Goal: Task Accomplishment & Management: Manage account settings

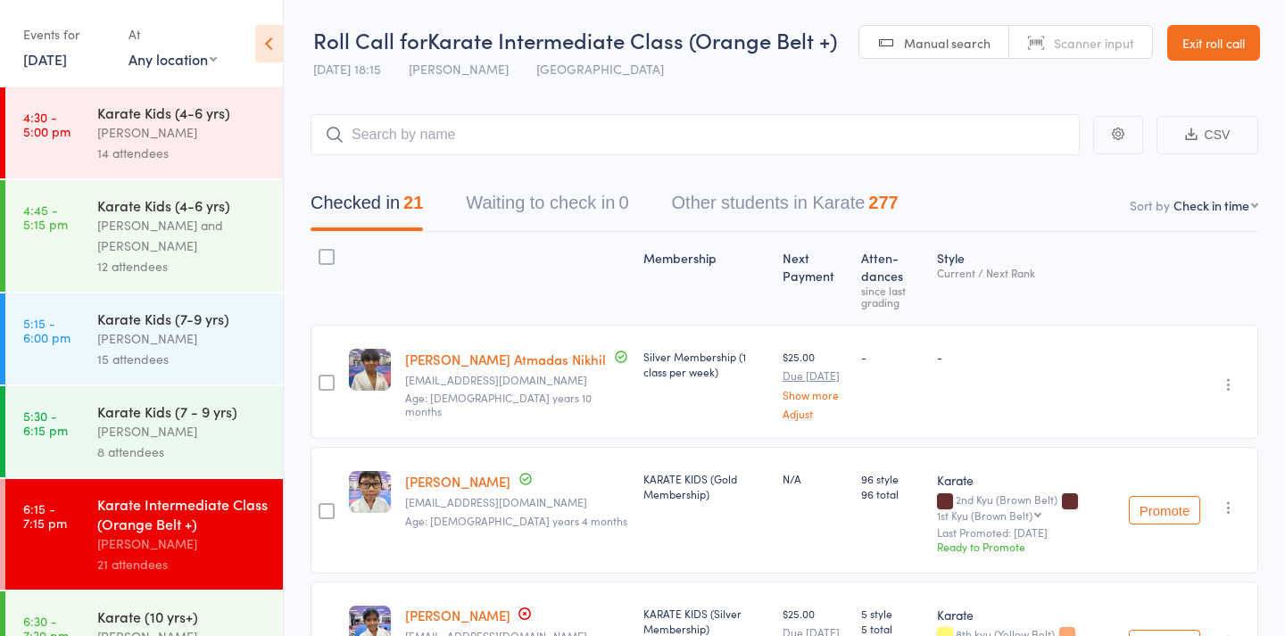
drag, startPoint x: 95, startPoint y: 64, endPoint x: 195, endPoint y: 167, distance: 143.3
click at [67, 63] on link "14 Aug, 2025" at bounding box center [45, 59] width 44 height 20
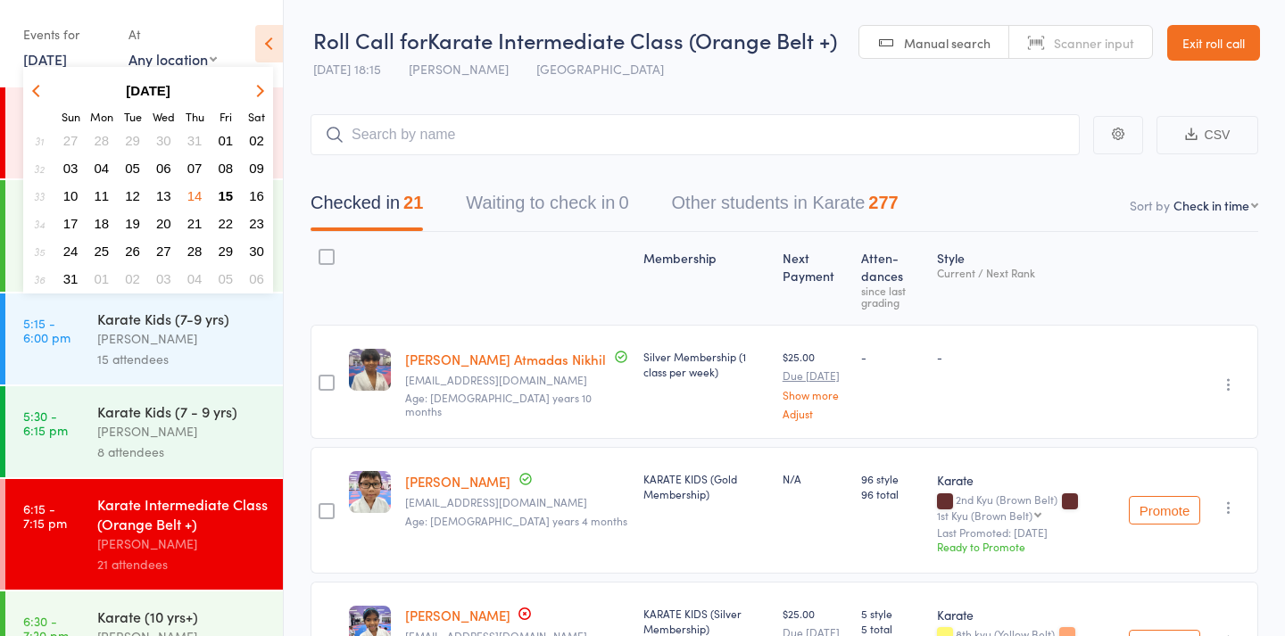
click at [226, 199] on span "15" at bounding box center [226, 195] width 15 height 15
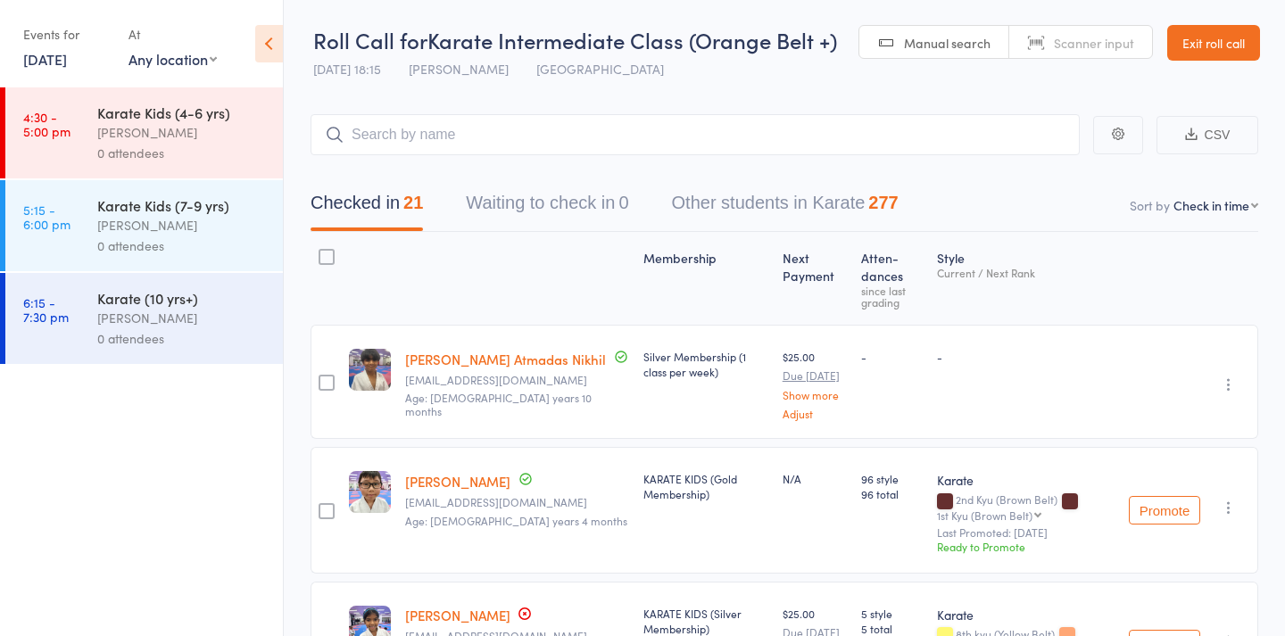
click at [195, 139] on div "Nicolas Karetsian" at bounding box center [182, 132] width 170 height 21
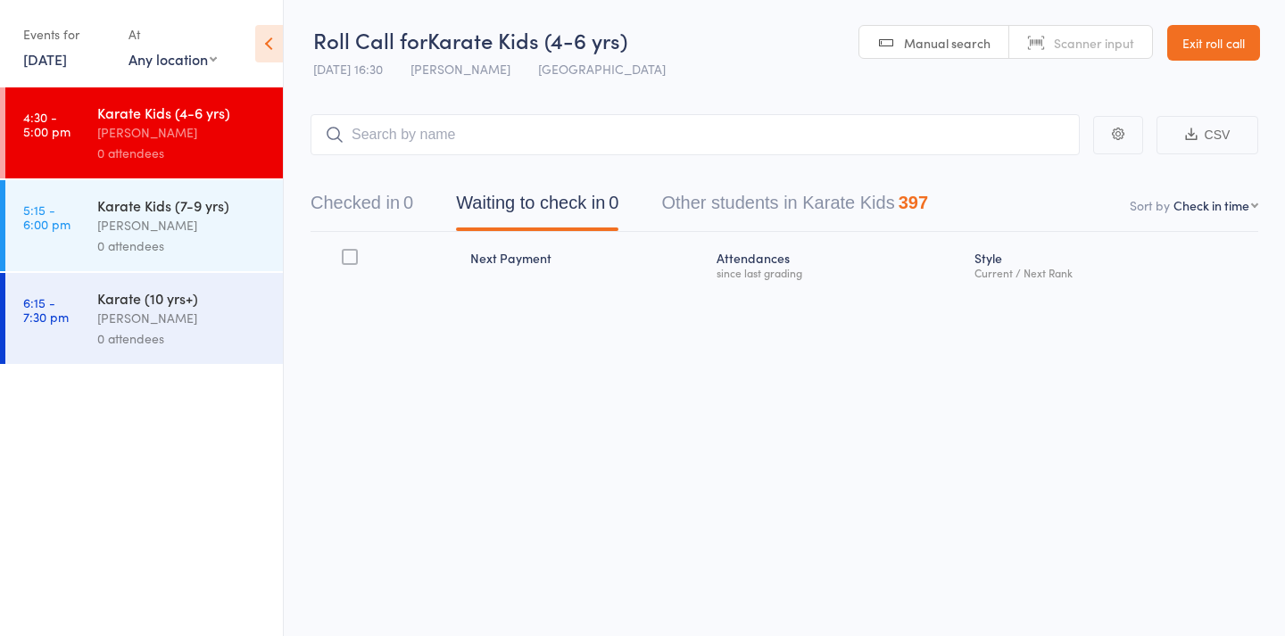
click at [967, 51] on span "Manual search" at bounding box center [947, 43] width 87 height 18
click at [913, 121] on input "search" at bounding box center [695, 134] width 769 height 41
type input "1127"
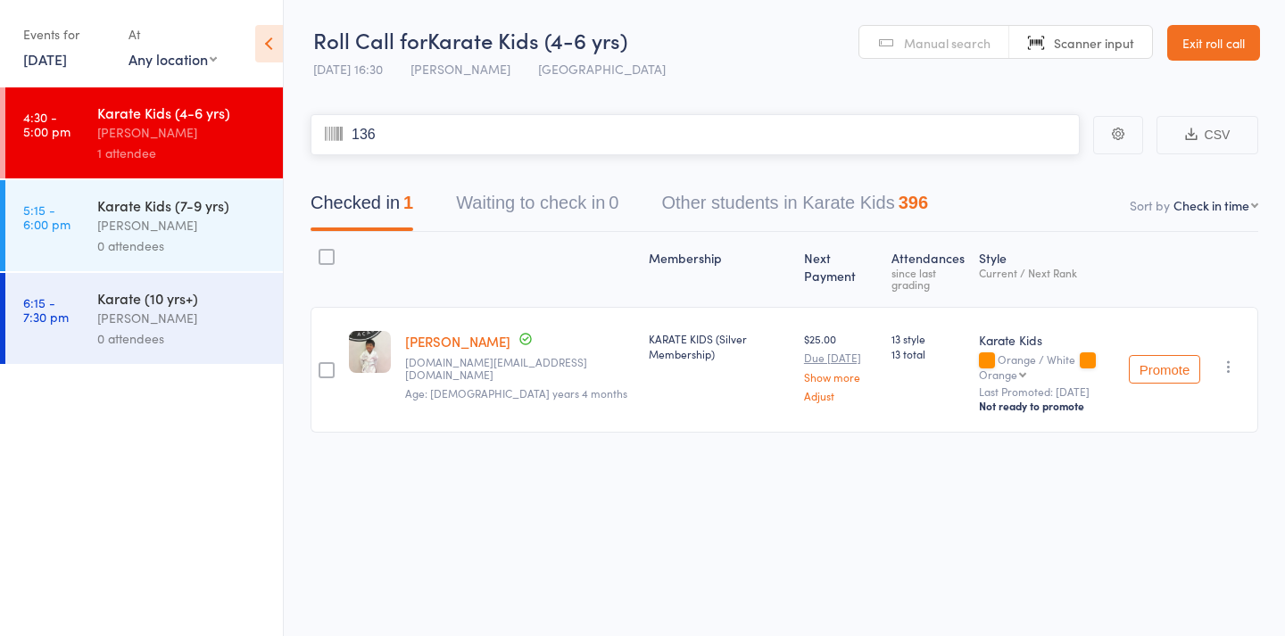
type input "1363"
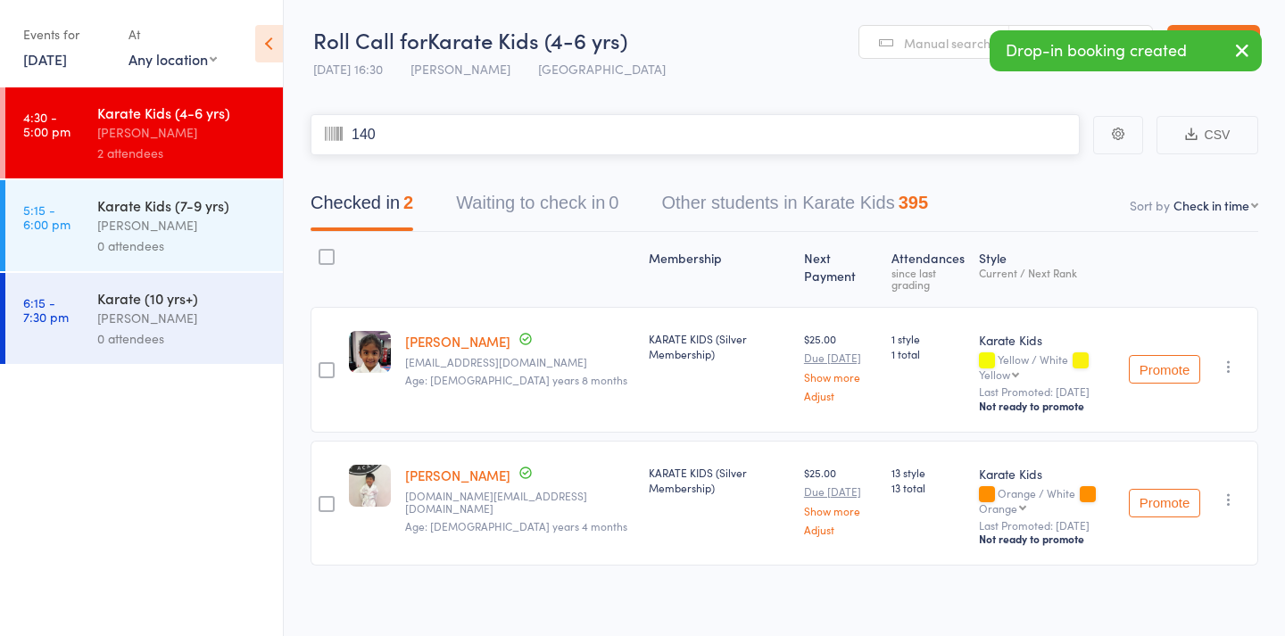
type input "1406"
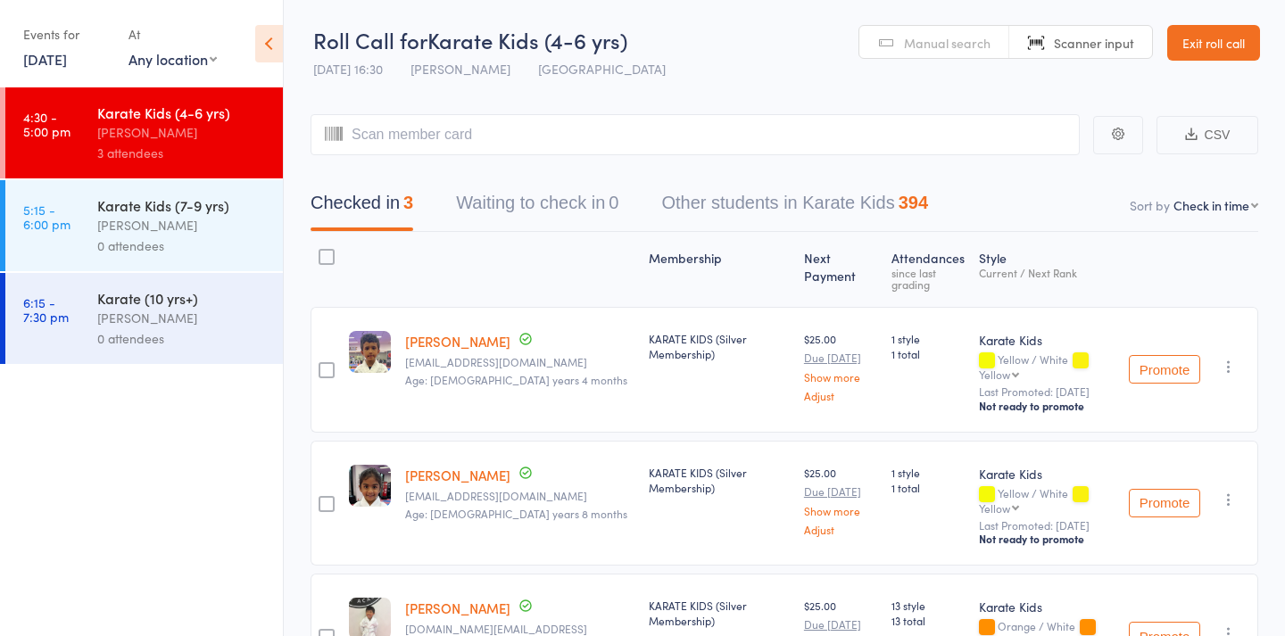
click at [896, 34] on link "Manual search" at bounding box center [934, 43] width 150 height 34
type input "ridhima"
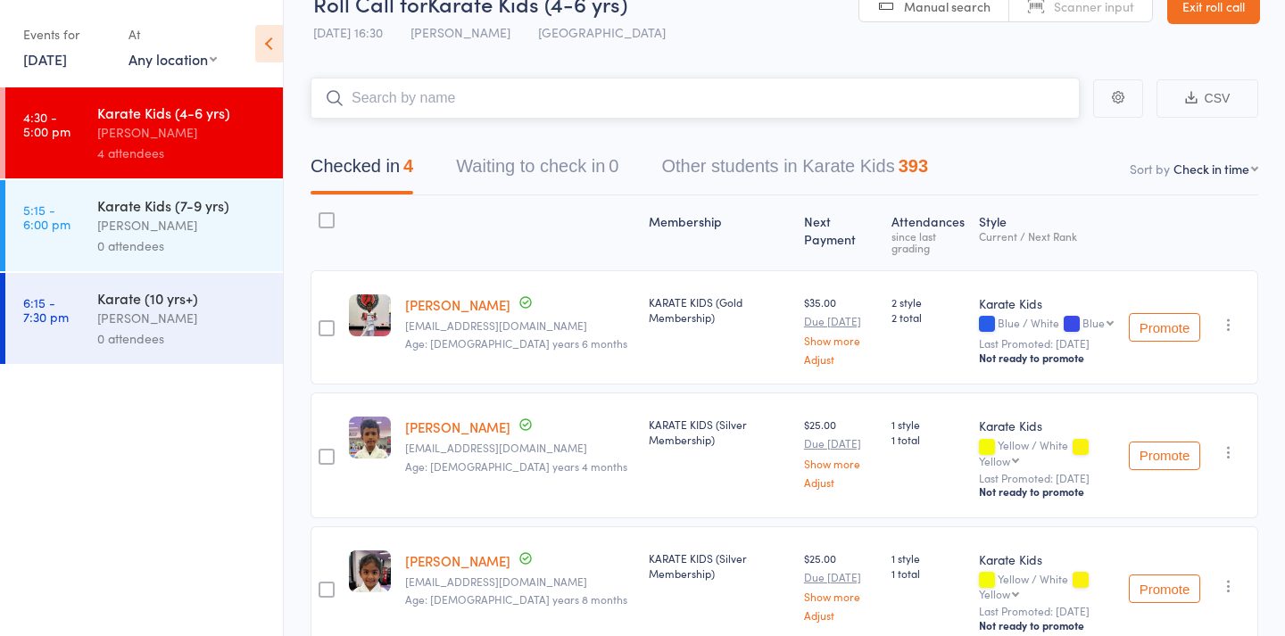
scroll to position [42, 0]
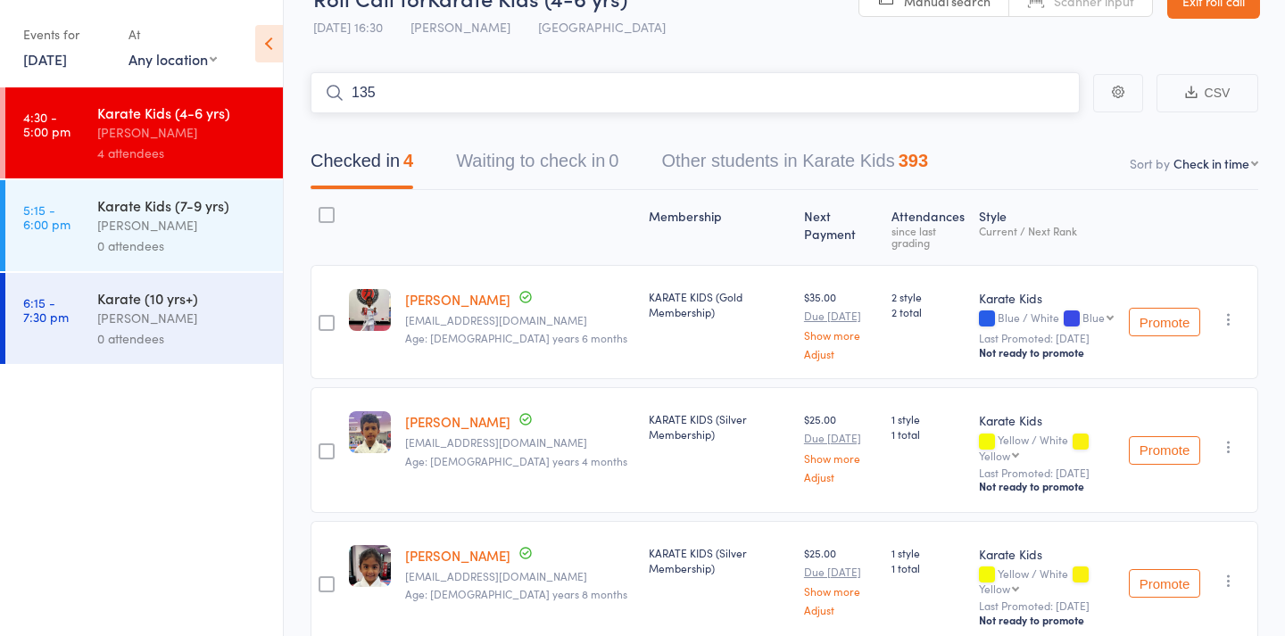
type input "1355"
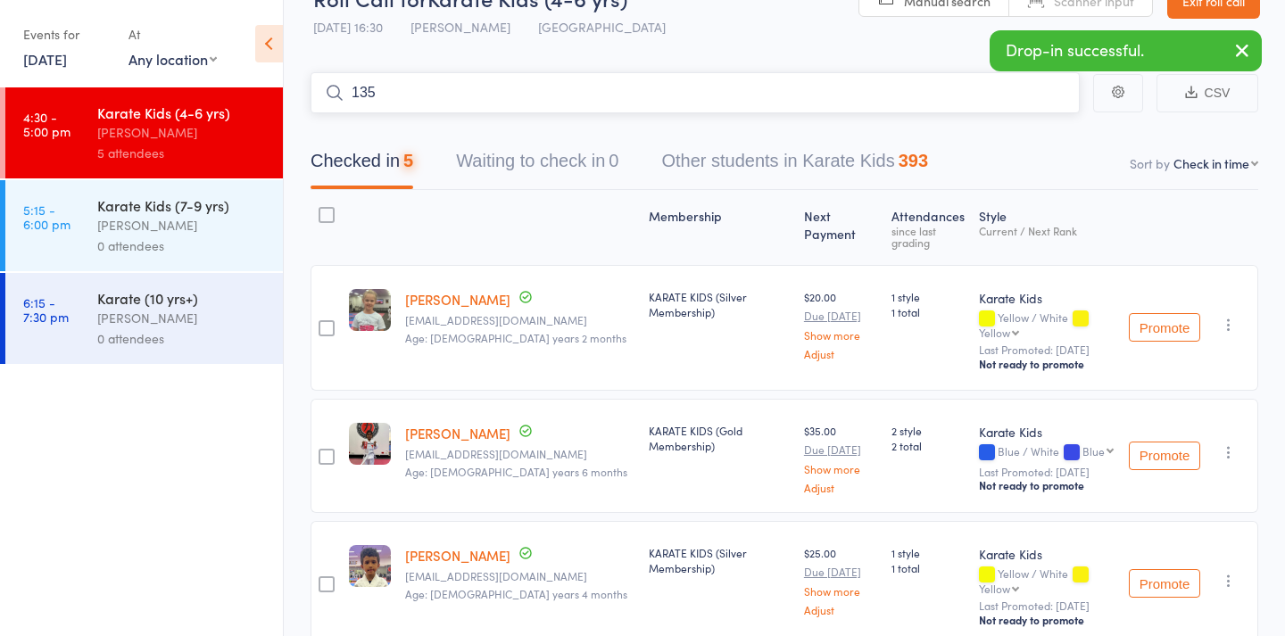
type input "1356"
click at [125, 225] on div "Nicolas Karetsian" at bounding box center [182, 225] width 170 height 21
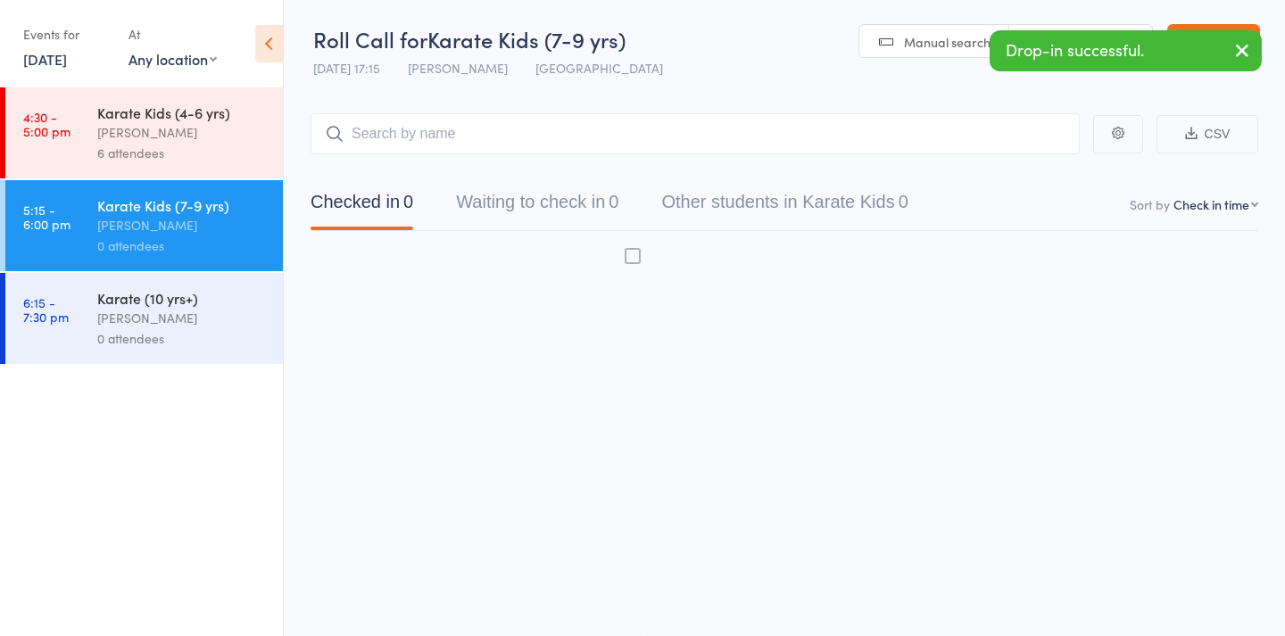
scroll to position [12, 0]
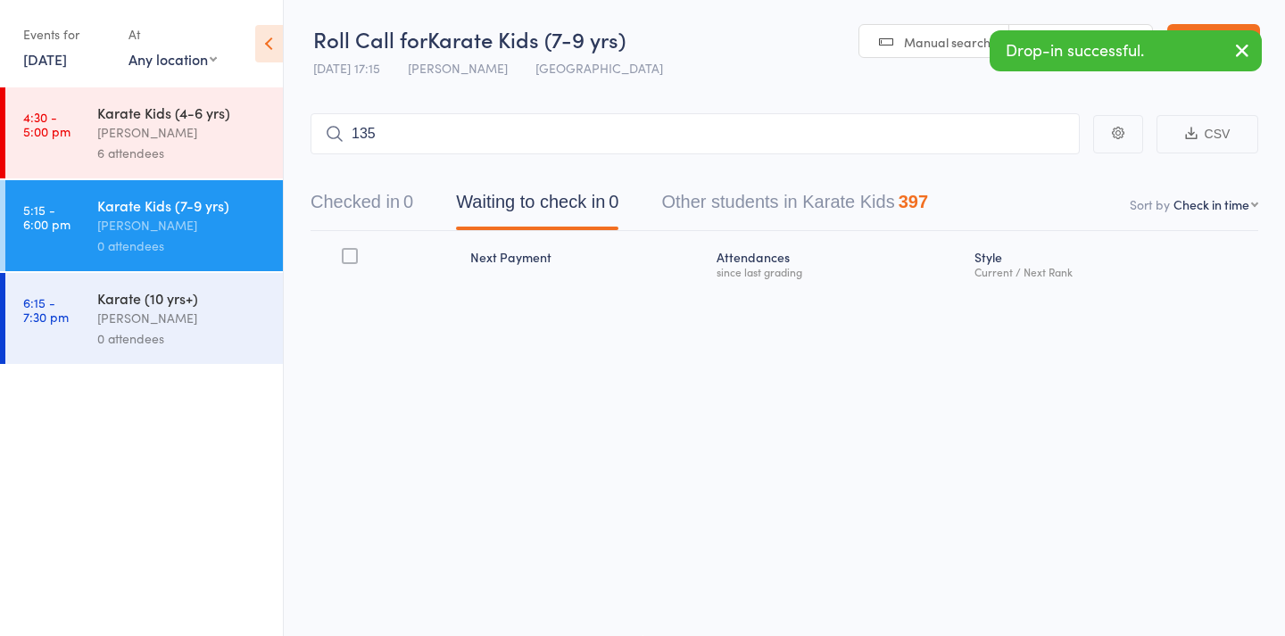
type input "1354"
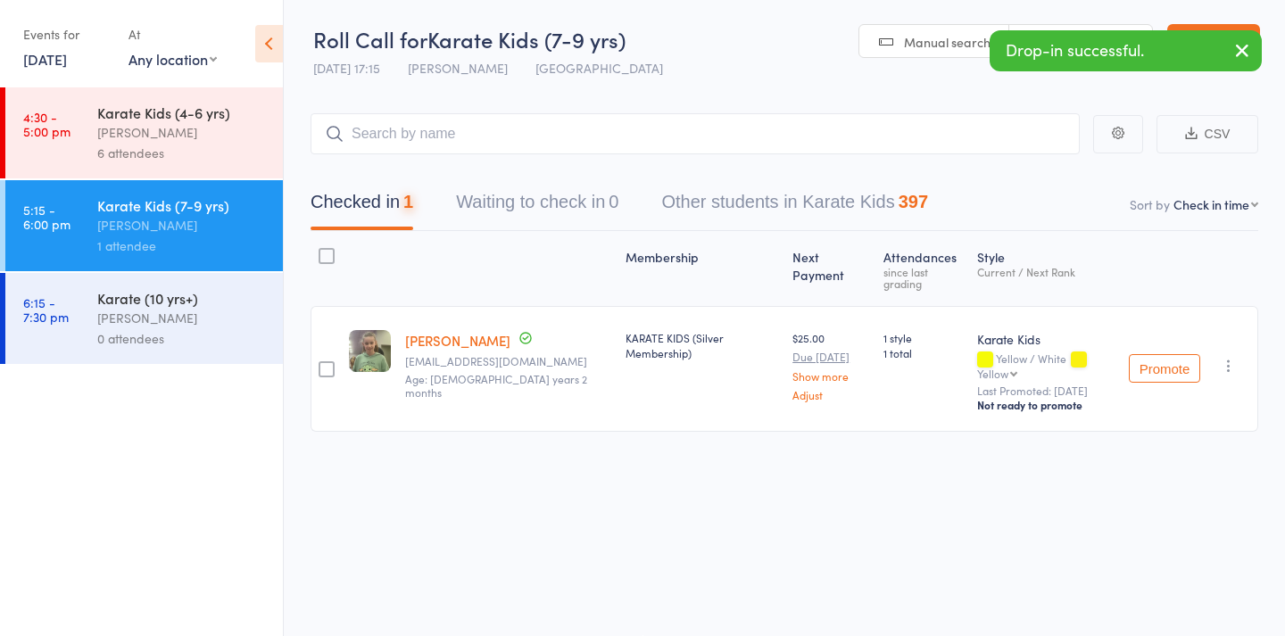
click at [226, 116] on div "Karate Kids (4-6 yrs)" at bounding box center [182, 113] width 170 height 20
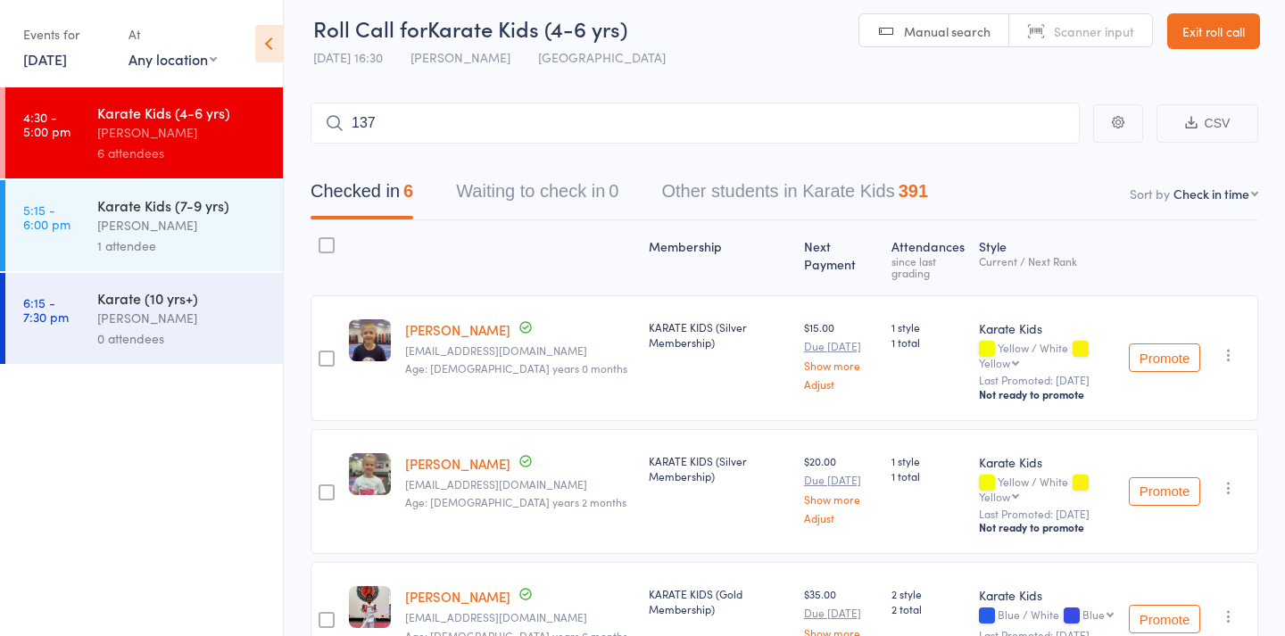
type input "1372"
type input "1003"
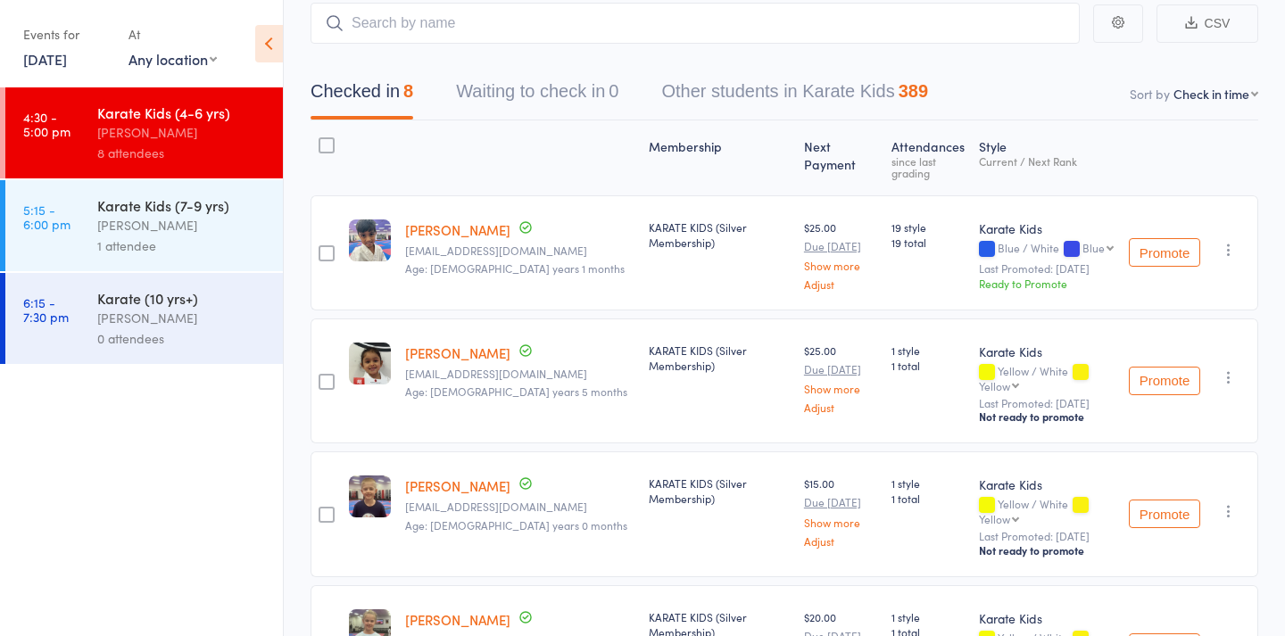
scroll to position [114, 0]
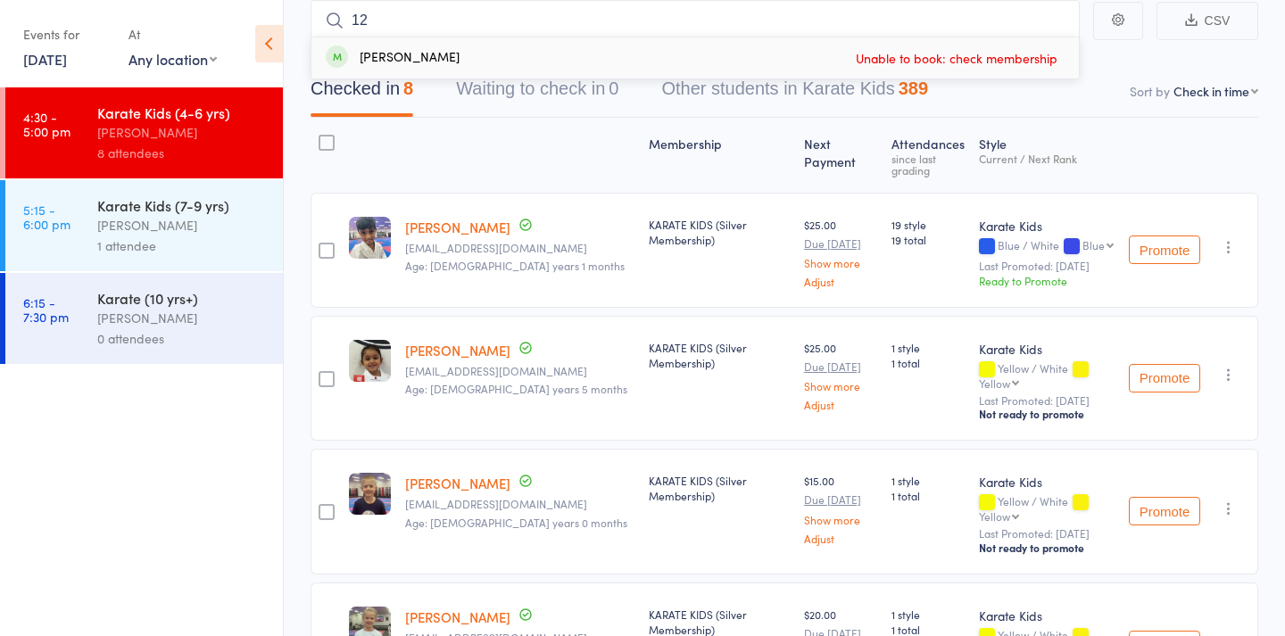
type input "1"
type input "1293"
type input "1294"
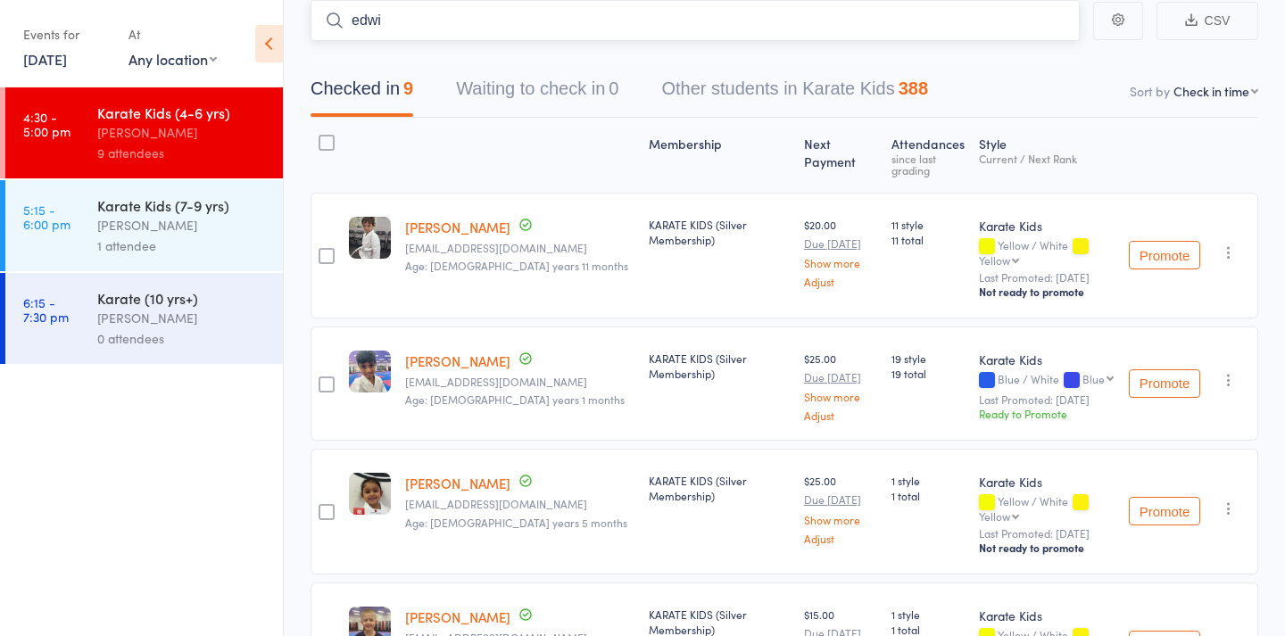
type input "[PERSON_NAME]"
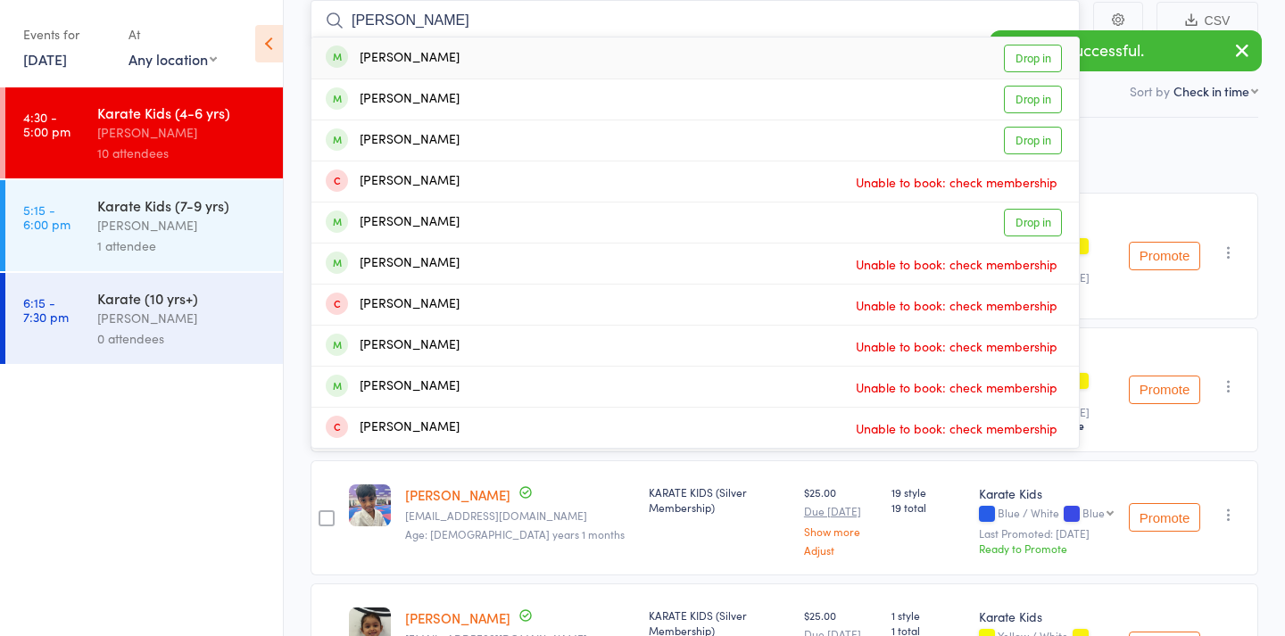
type input "devaansh joshi"
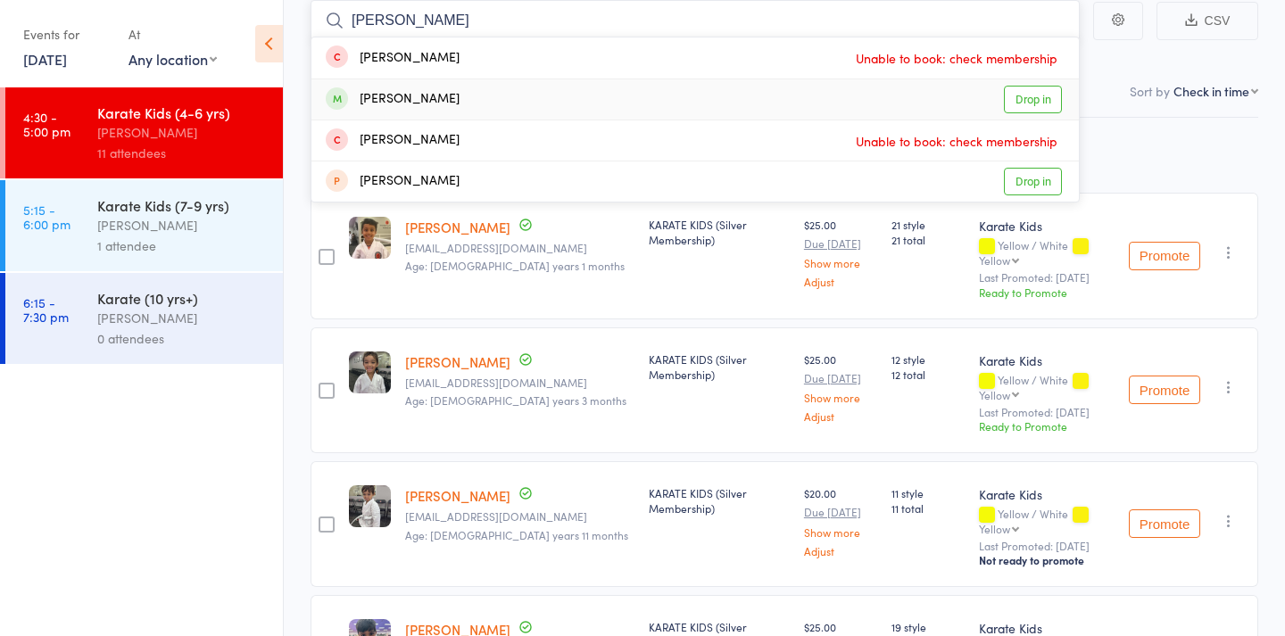
type input "chirstopher"
click at [1021, 104] on link "Drop in" at bounding box center [1033, 100] width 58 height 28
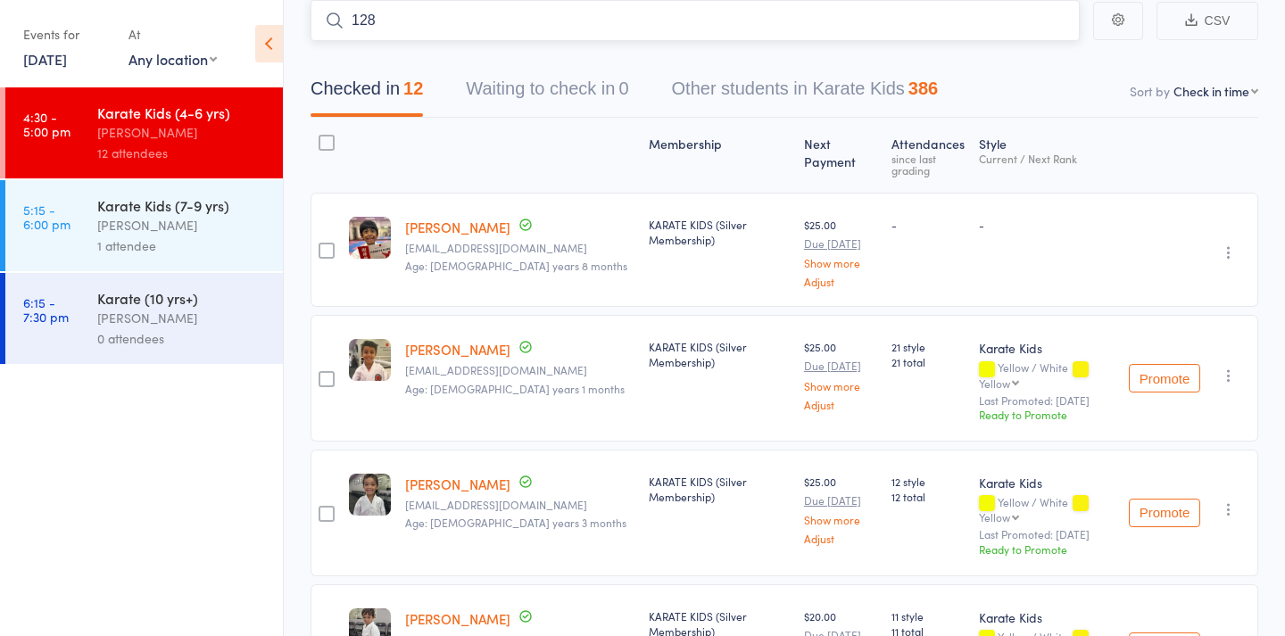
type input "1288"
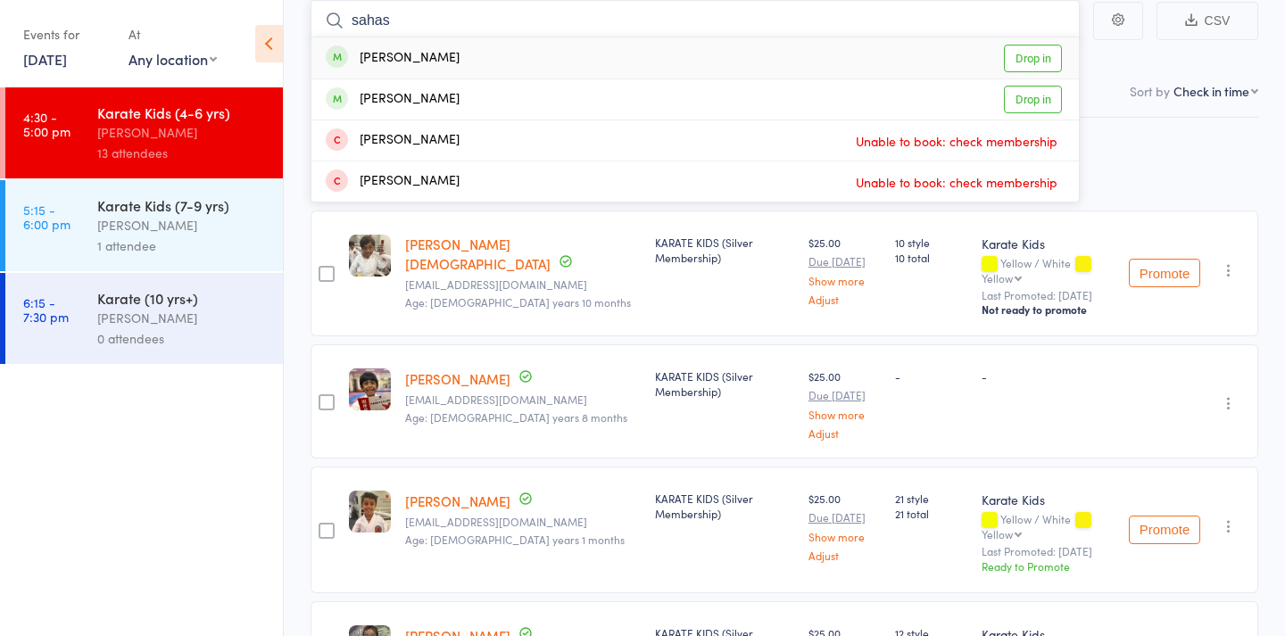
type input "sahas"
click at [1043, 54] on link "Drop in" at bounding box center [1033, 59] width 58 height 28
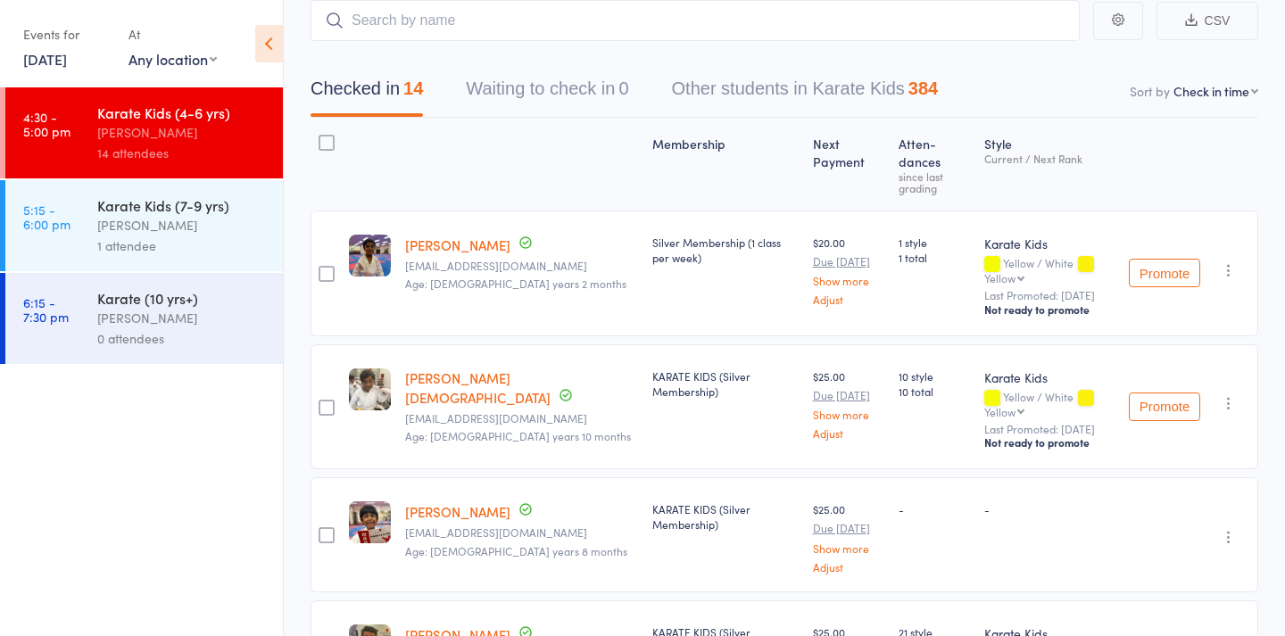
click at [197, 243] on div "1 attendee" at bounding box center [182, 246] width 170 height 21
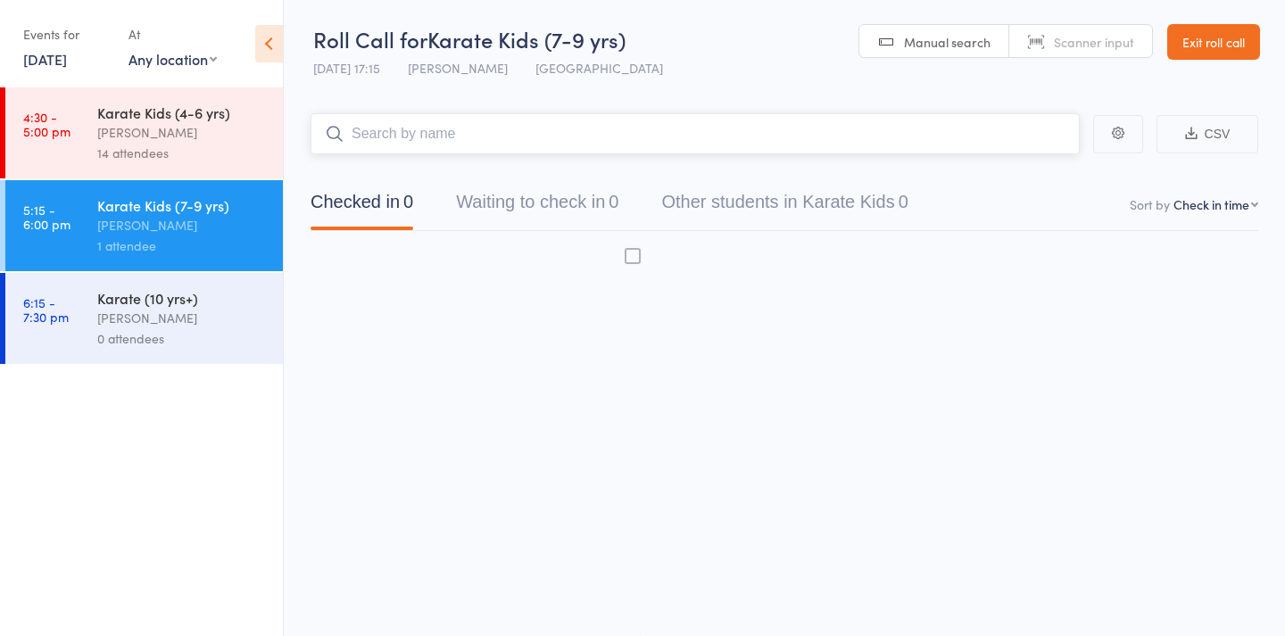
scroll to position [12, 0]
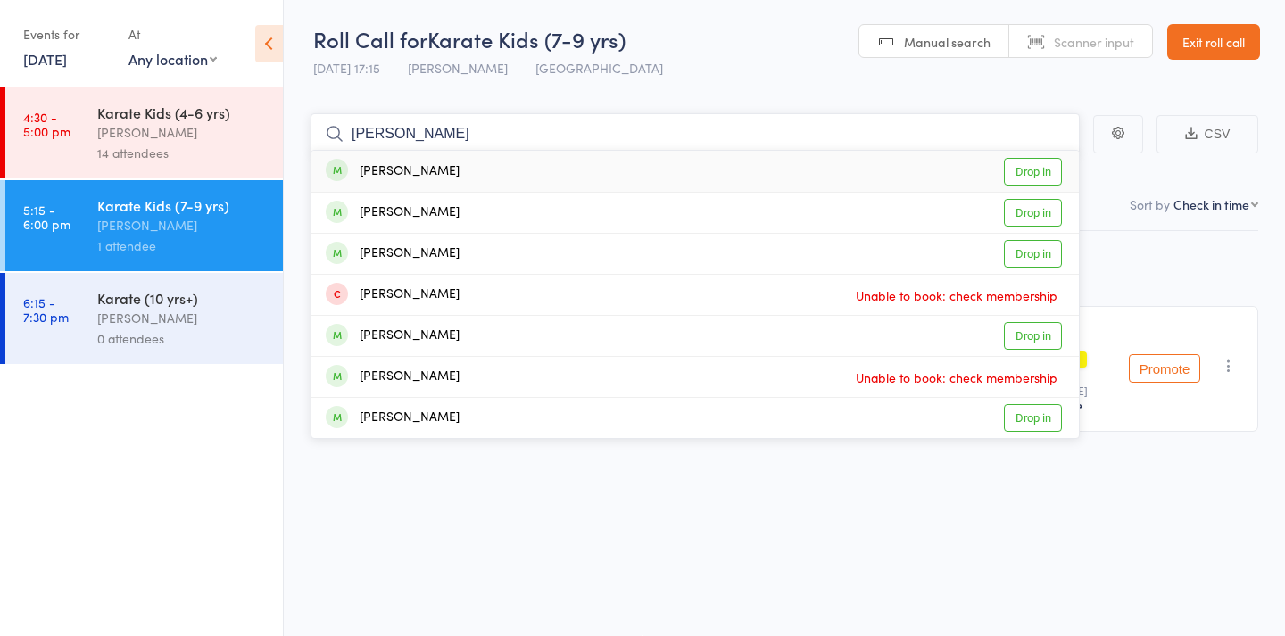
type input "aurelia"
click at [1023, 162] on link "Drop in" at bounding box center [1033, 172] width 58 height 28
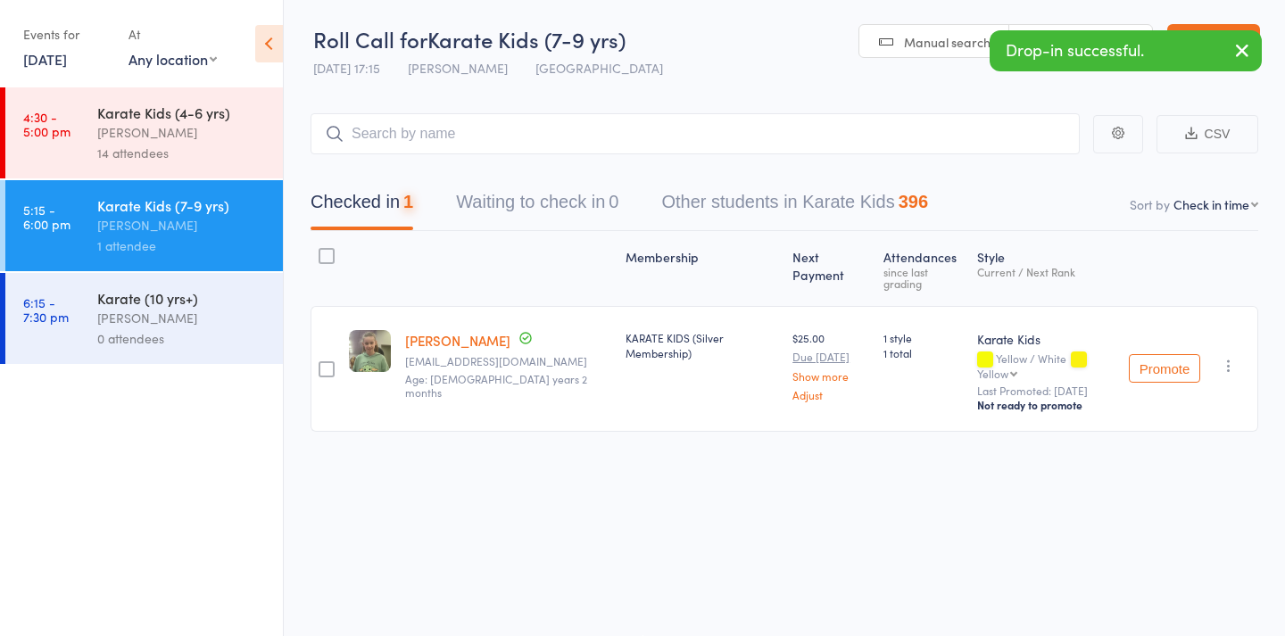
click at [138, 126] on div "Nicolas Karetsian" at bounding box center [182, 132] width 170 height 21
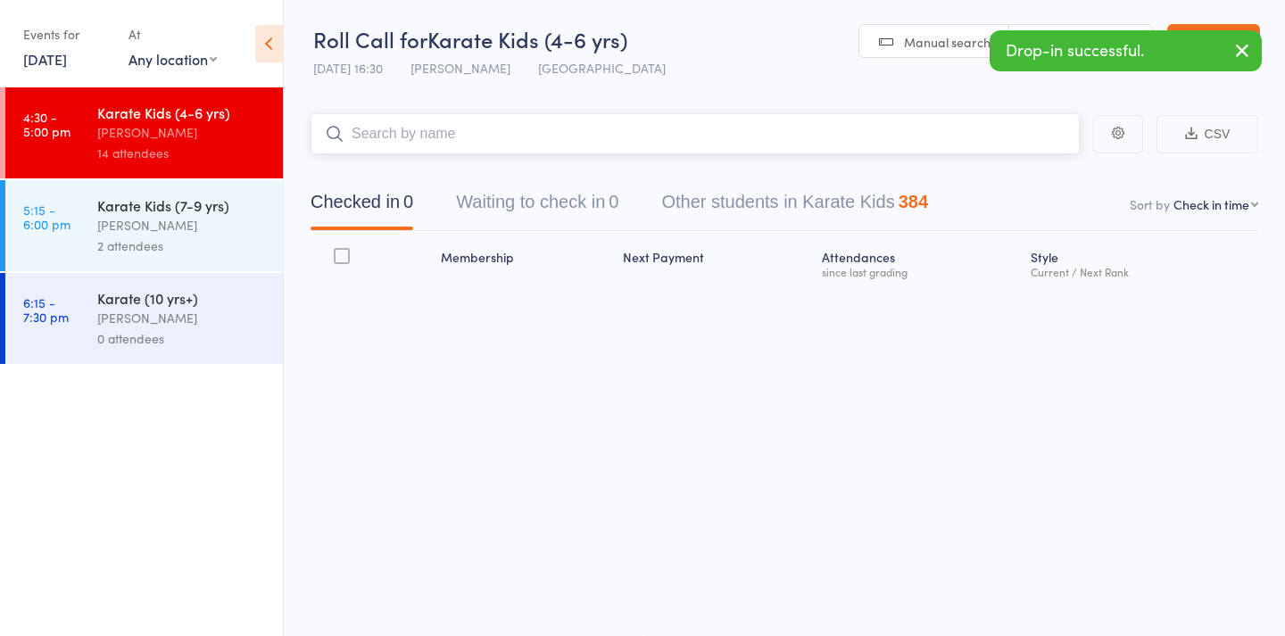
click at [436, 126] on input "search" at bounding box center [695, 133] width 769 height 41
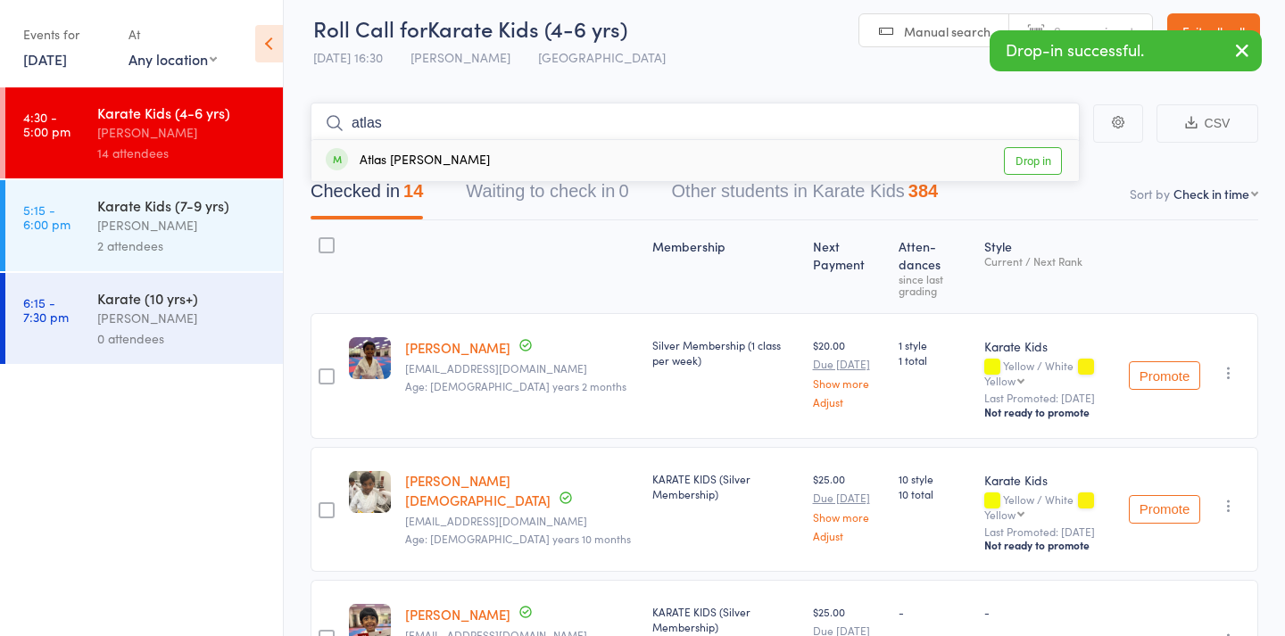
type input "atlas"
click at [1023, 164] on link "Drop in" at bounding box center [1033, 161] width 58 height 28
click at [485, 103] on input "search" at bounding box center [695, 123] width 769 height 41
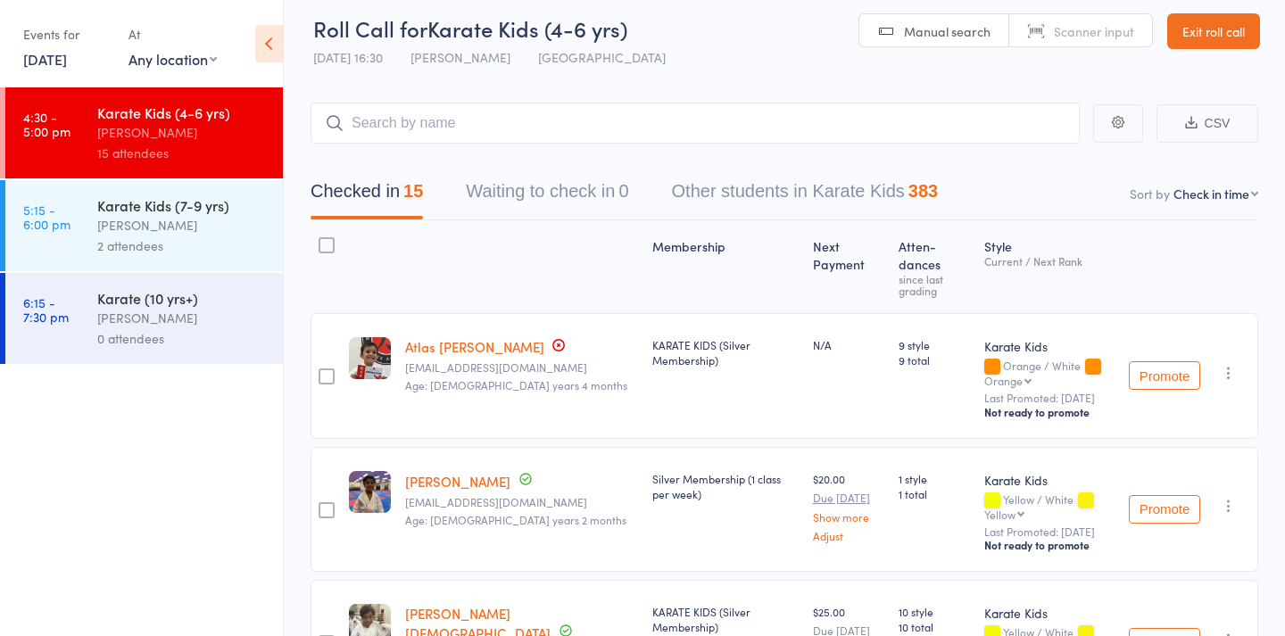
click at [408, 337] on link "Atlas Pope" at bounding box center [474, 346] width 139 height 19
click at [167, 200] on div "Karate Kids (7-9 yrs)" at bounding box center [182, 205] width 170 height 20
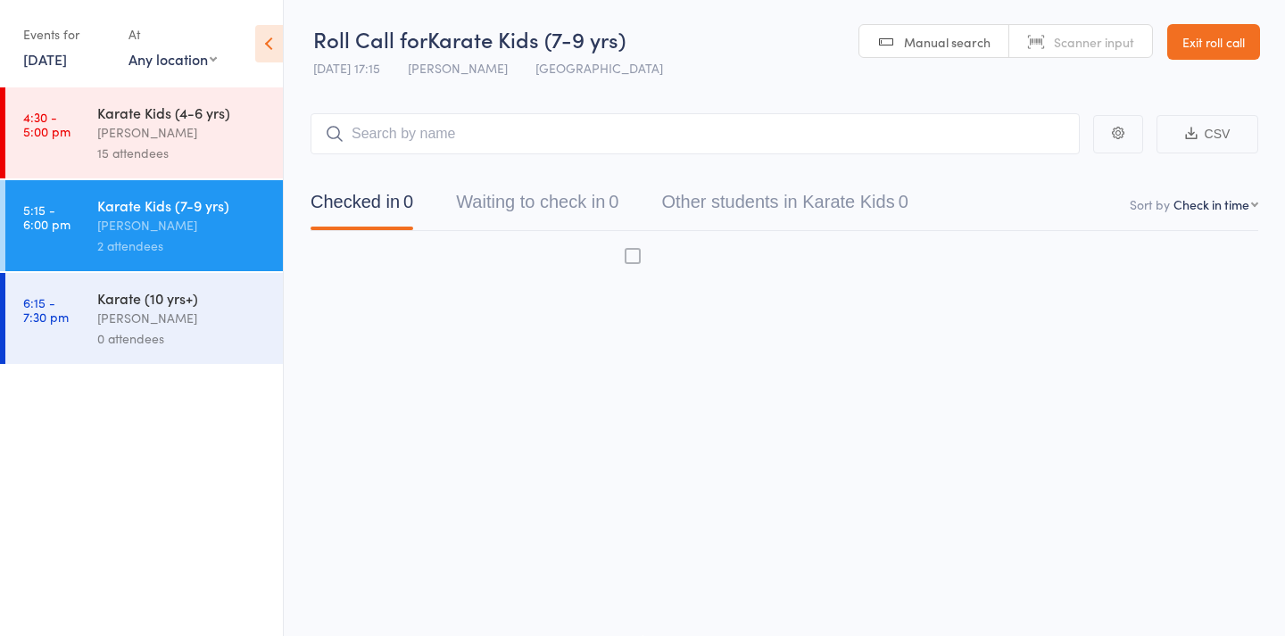
click at [431, 126] on input "search" at bounding box center [695, 133] width 769 height 41
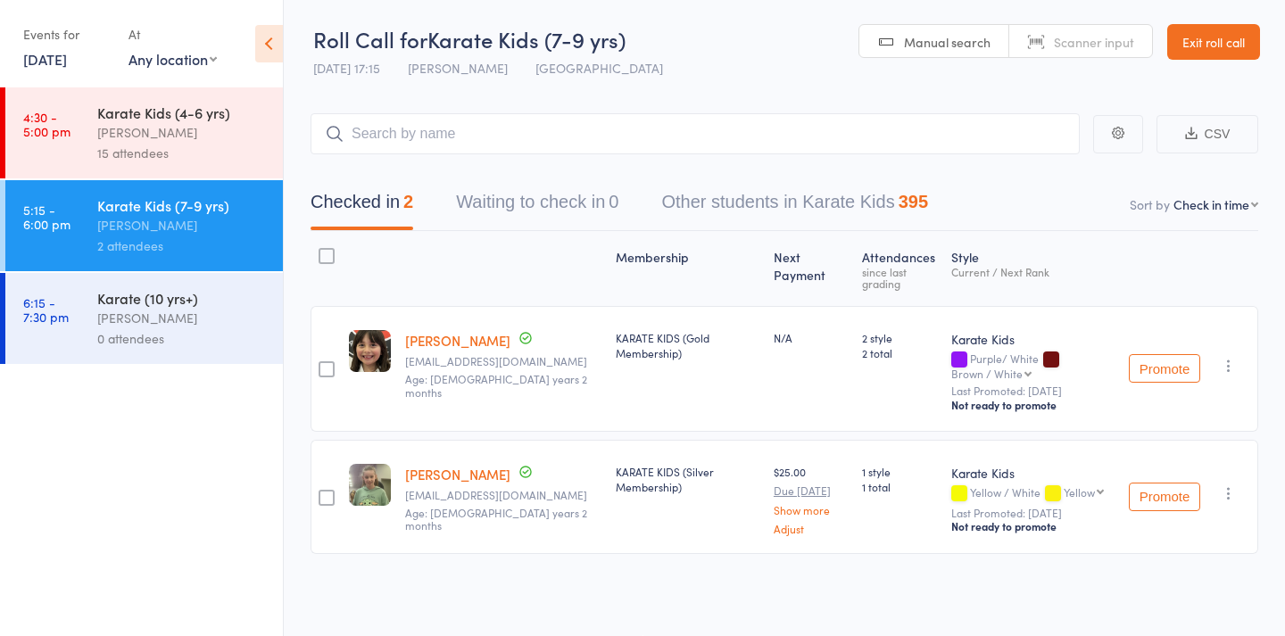
click at [174, 117] on div "Karate Kids (4-6 yrs)" at bounding box center [182, 113] width 170 height 20
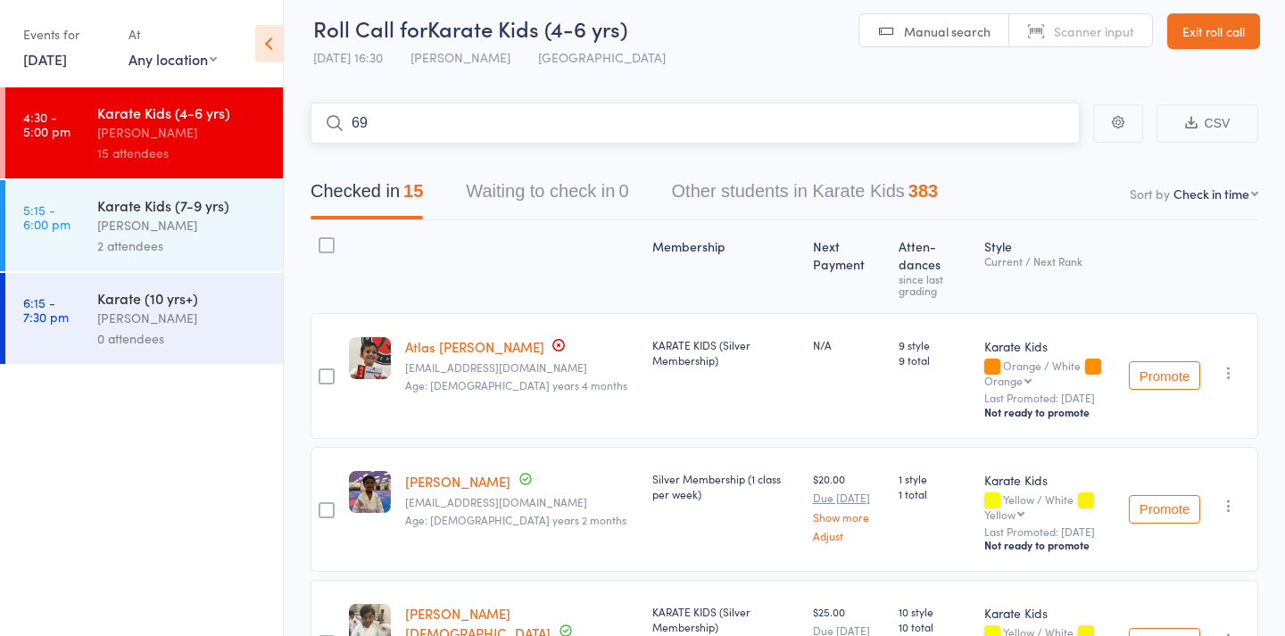
type input "697"
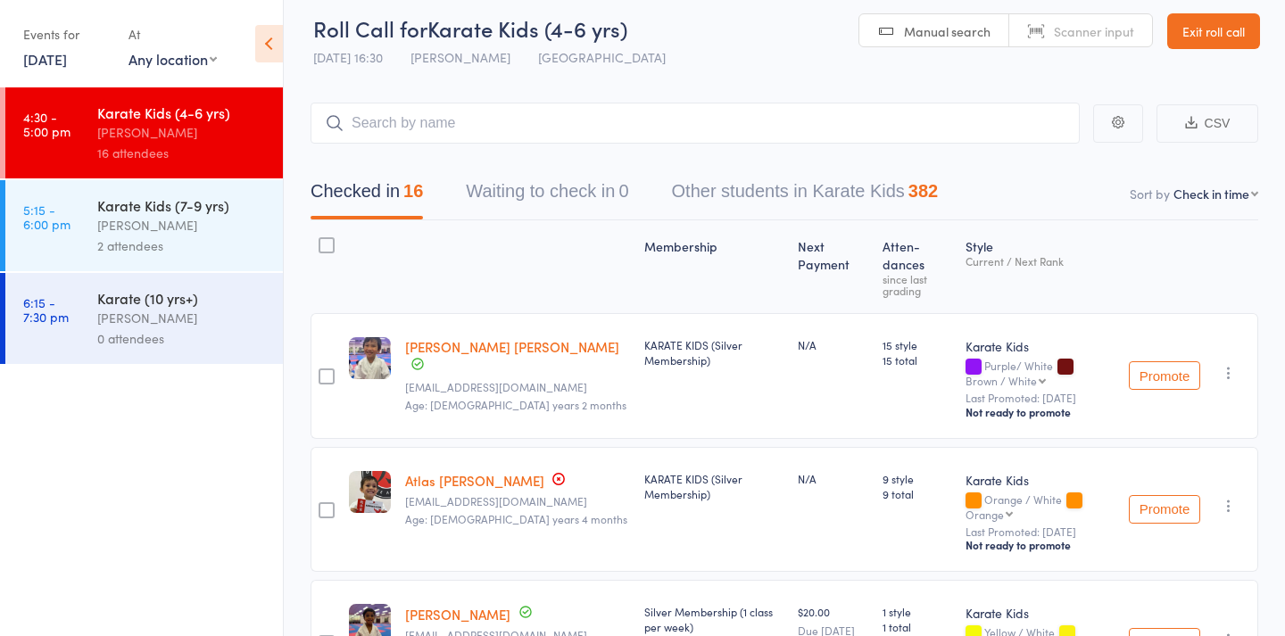
click at [1237, 365] on button "button" at bounding box center [1228, 372] width 21 height 21
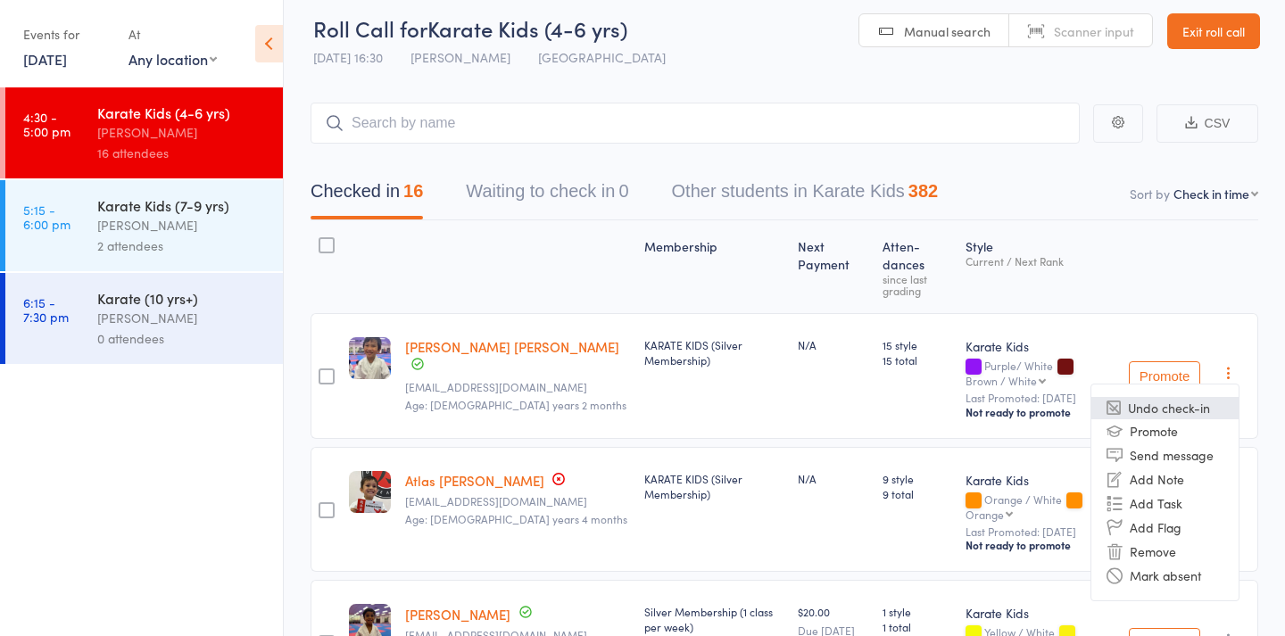
click at [1202, 398] on li "Undo check-in" at bounding box center [1164, 408] width 147 height 22
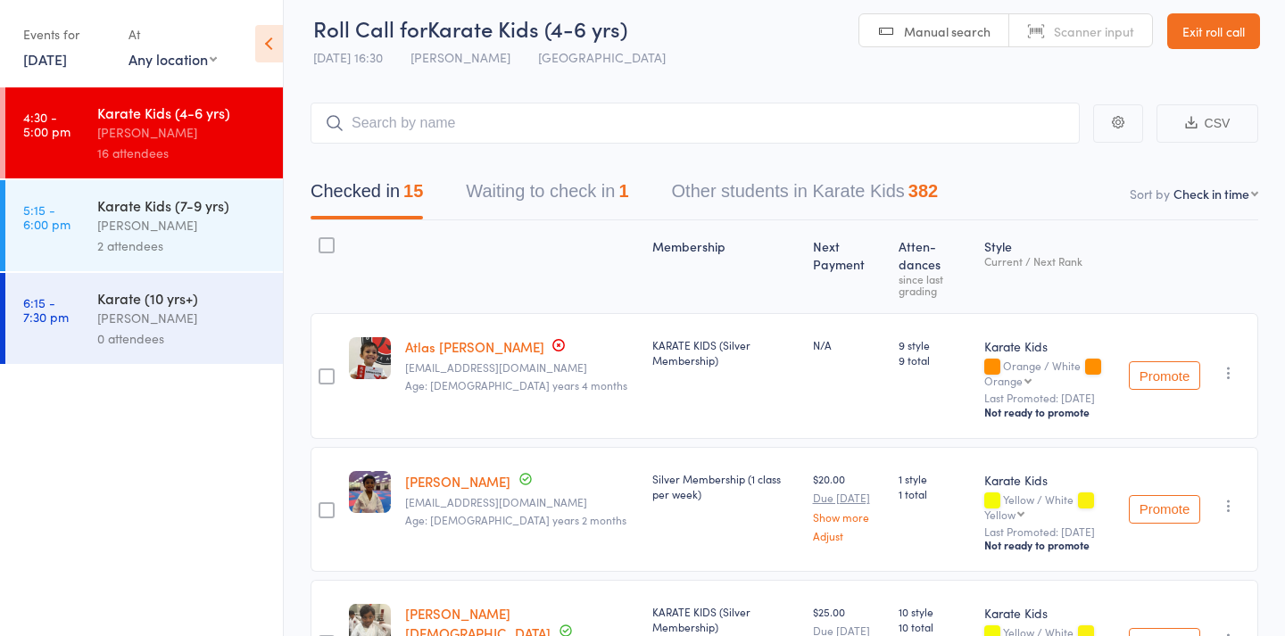
click at [164, 253] on div "2 attendees" at bounding box center [182, 246] width 170 height 21
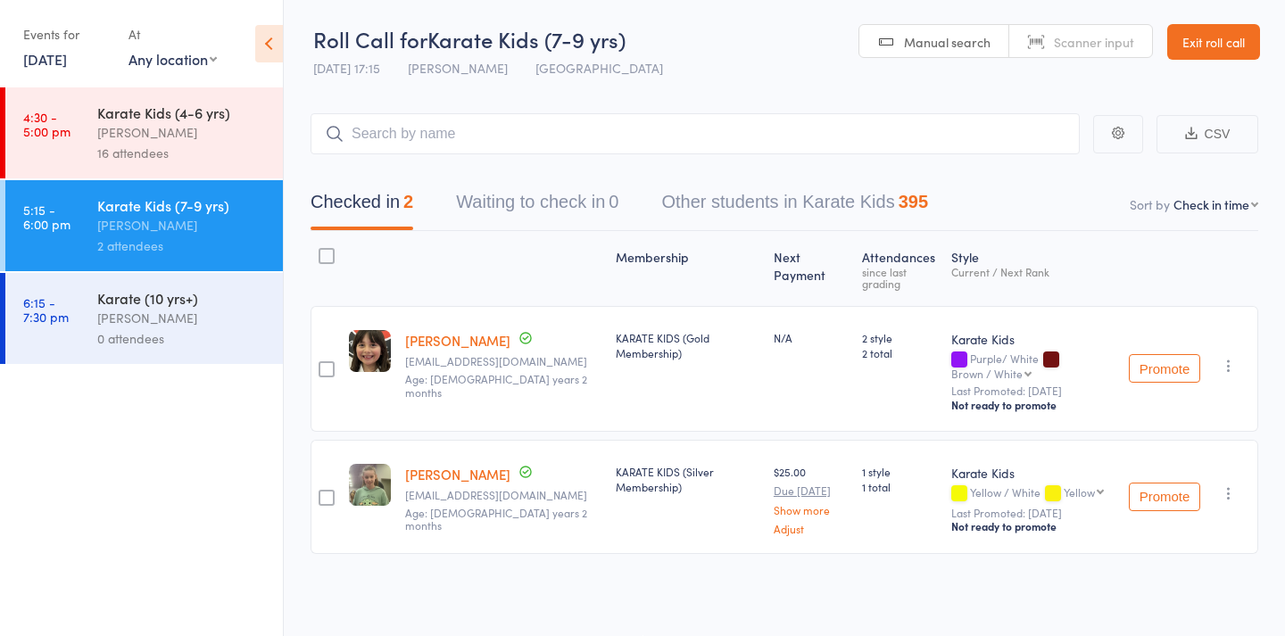
click at [164, 253] on div "2 attendees" at bounding box center [182, 246] width 170 height 21
click at [447, 130] on input "search" at bounding box center [695, 133] width 769 height 41
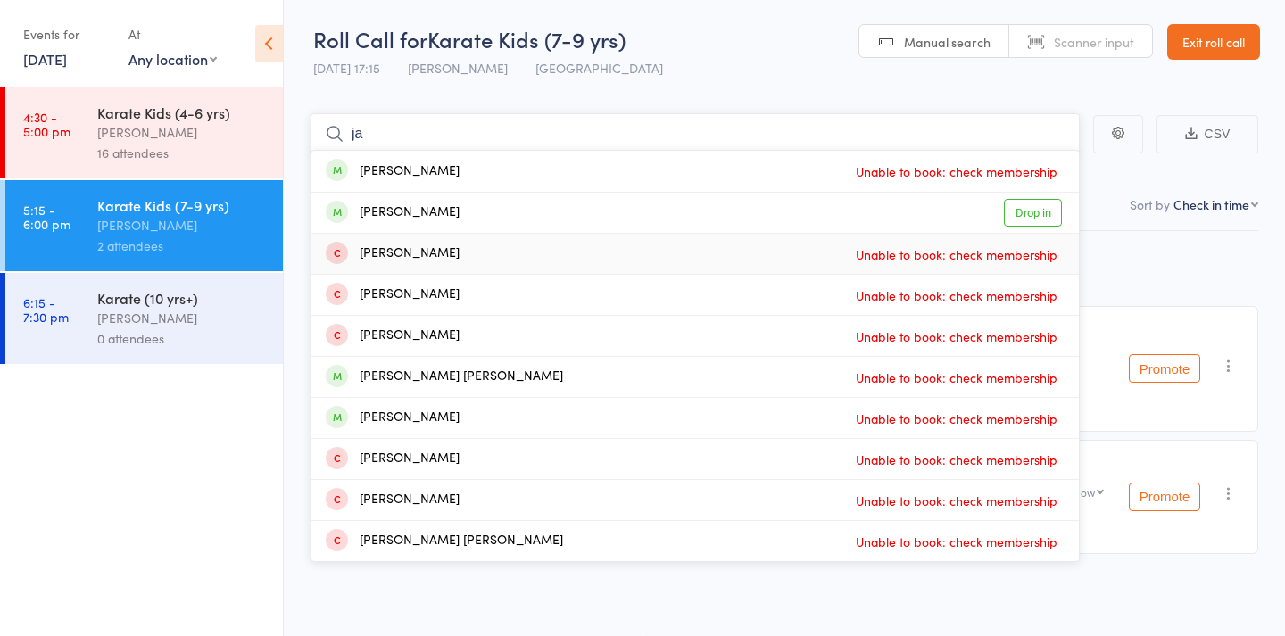
type input "j"
type input "Jacob"
drag, startPoint x: 475, startPoint y: 101, endPoint x: 1016, endPoint y: 361, distance: 600.7
click at [1016, 363] on link "Drop in" at bounding box center [1033, 377] width 58 height 28
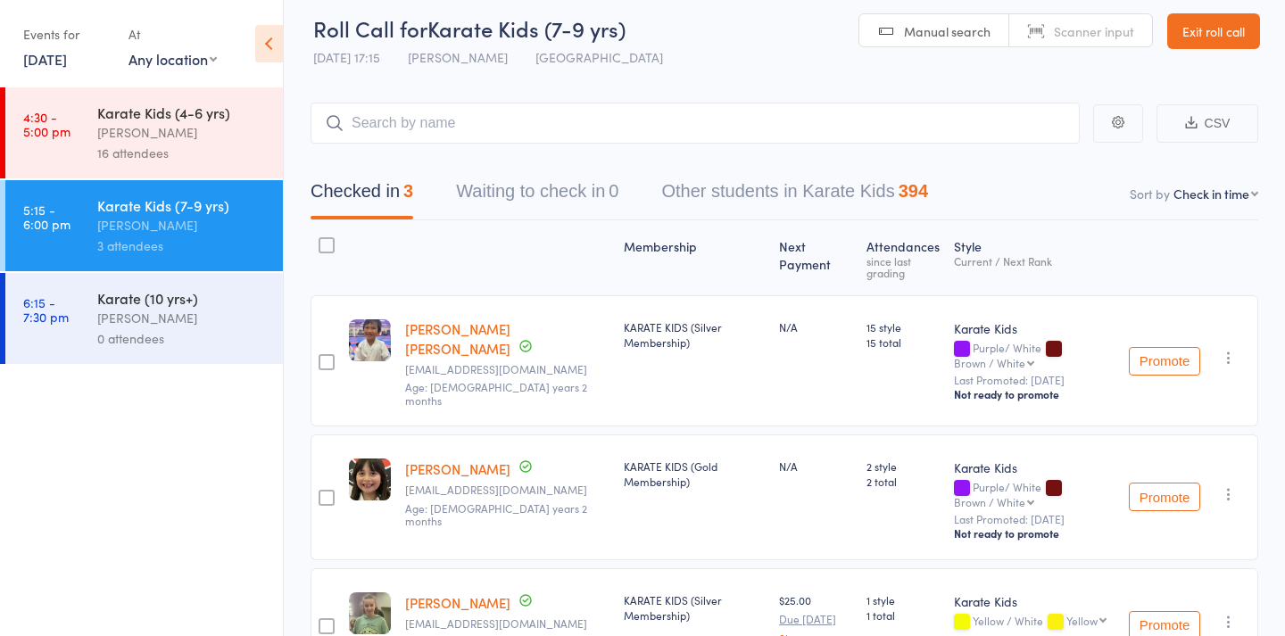
click at [216, 130] on div "Nicolas Karetsian" at bounding box center [182, 132] width 170 height 21
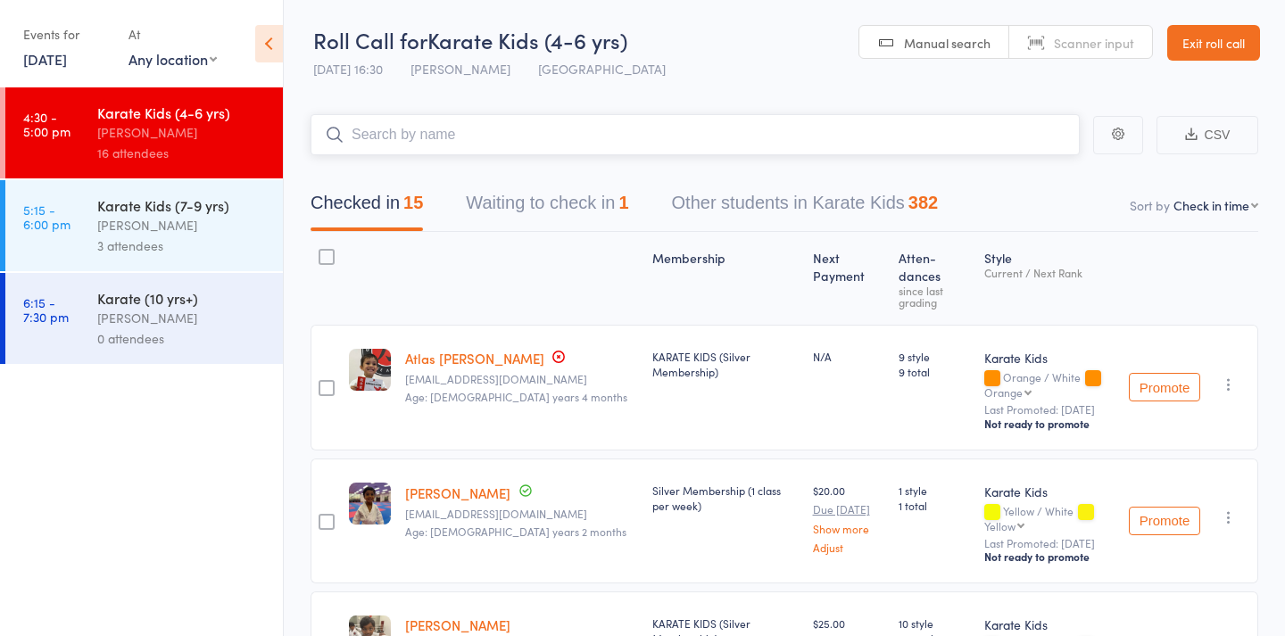
click at [542, 208] on button "Waiting to check in 1" at bounding box center [547, 207] width 162 height 47
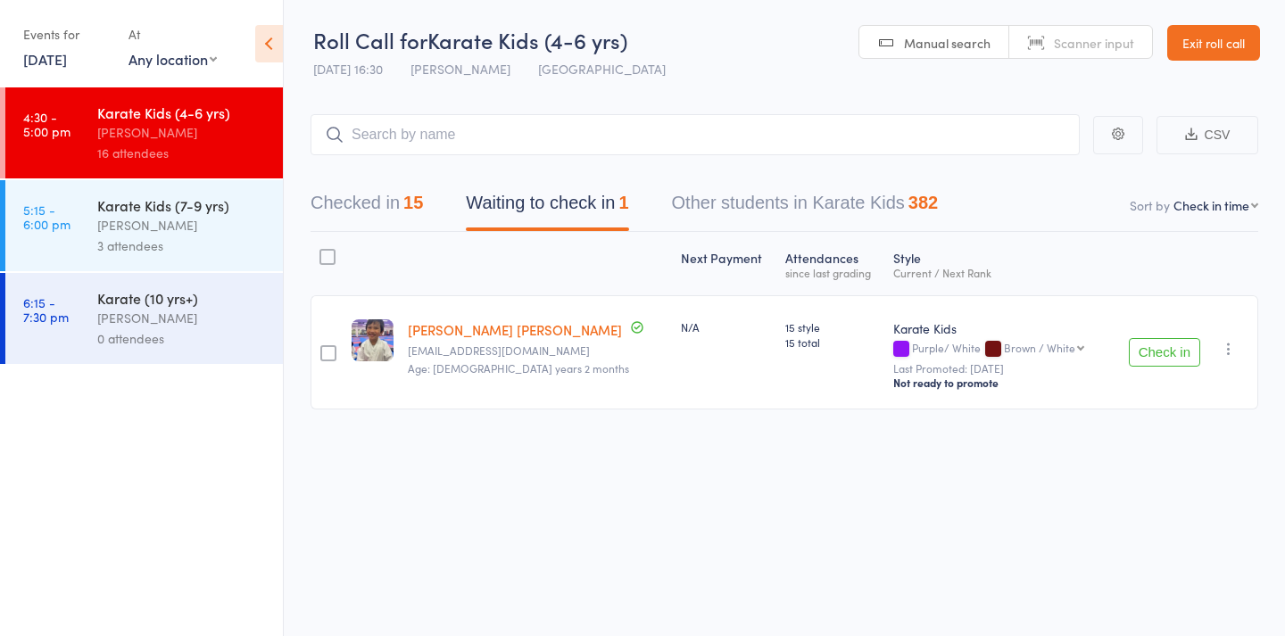
click at [1239, 358] on button "button" at bounding box center [1228, 348] width 21 height 21
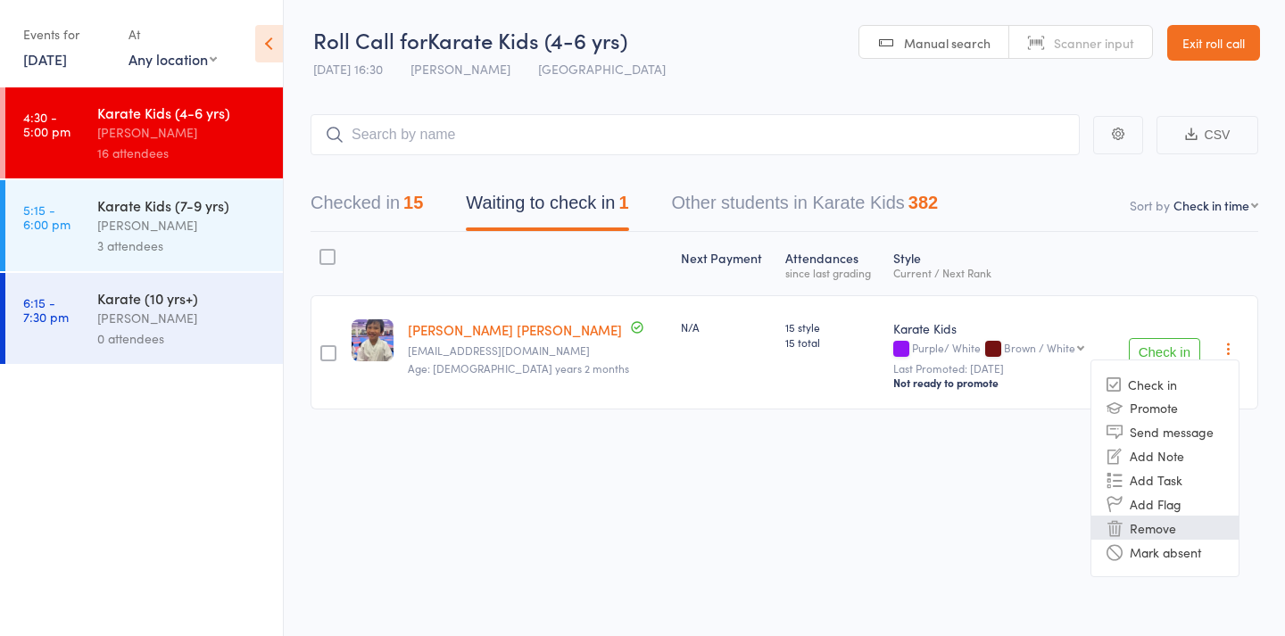
click at [1176, 534] on li "Remove" at bounding box center [1164, 528] width 147 height 24
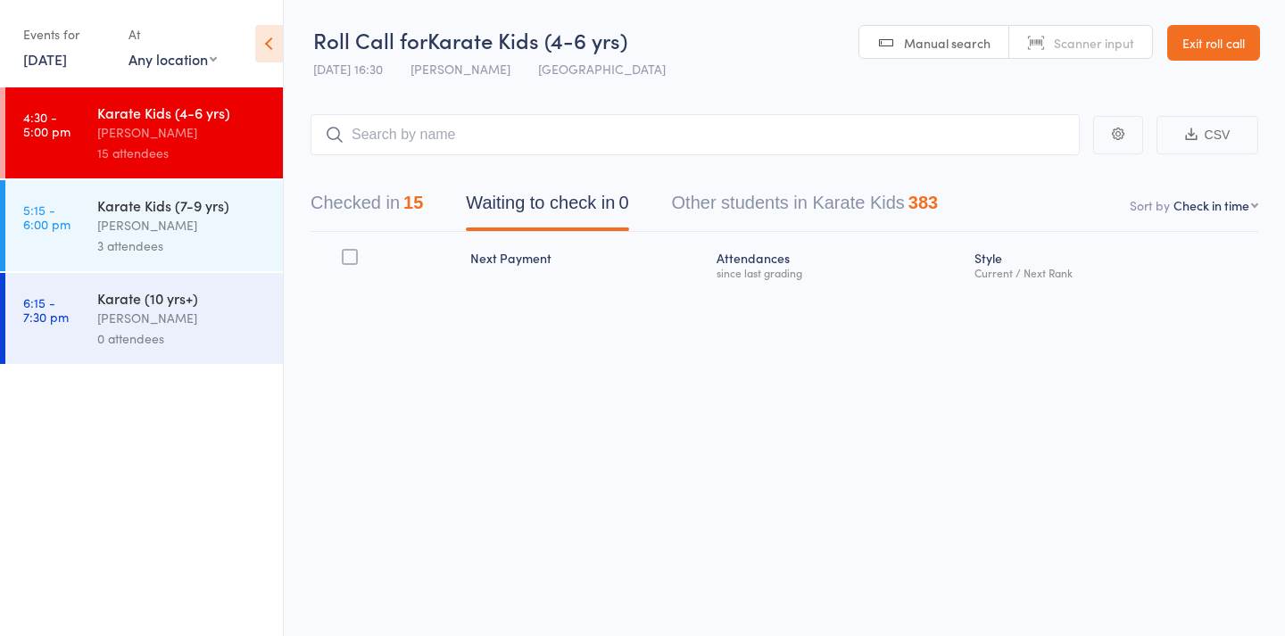
click at [168, 245] on div "3 attendees" at bounding box center [182, 246] width 170 height 21
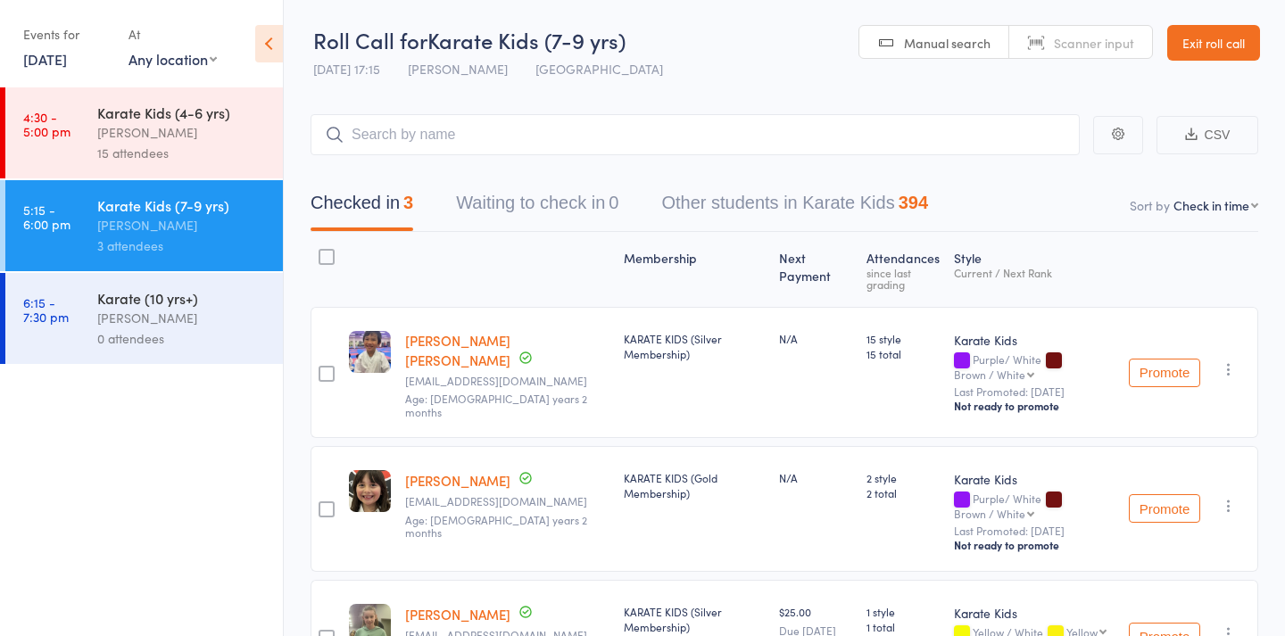
click at [172, 307] on div "Karate (10 yrs+)" at bounding box center [182, 298] width 170 height 20
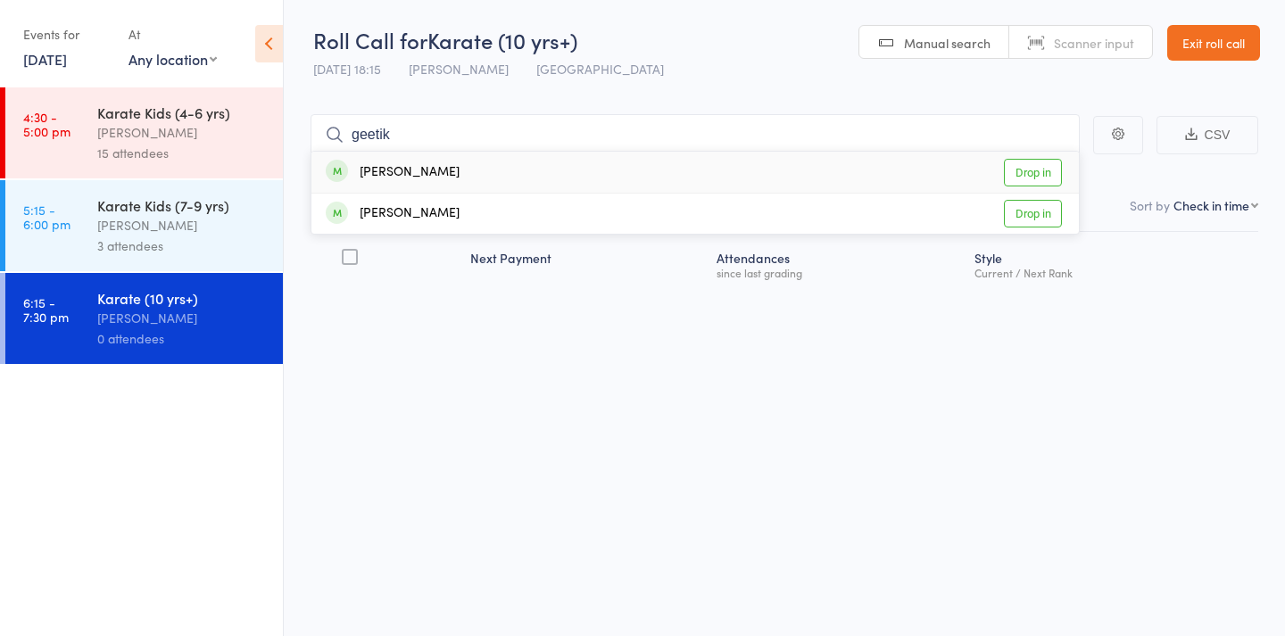
type input "geetika"
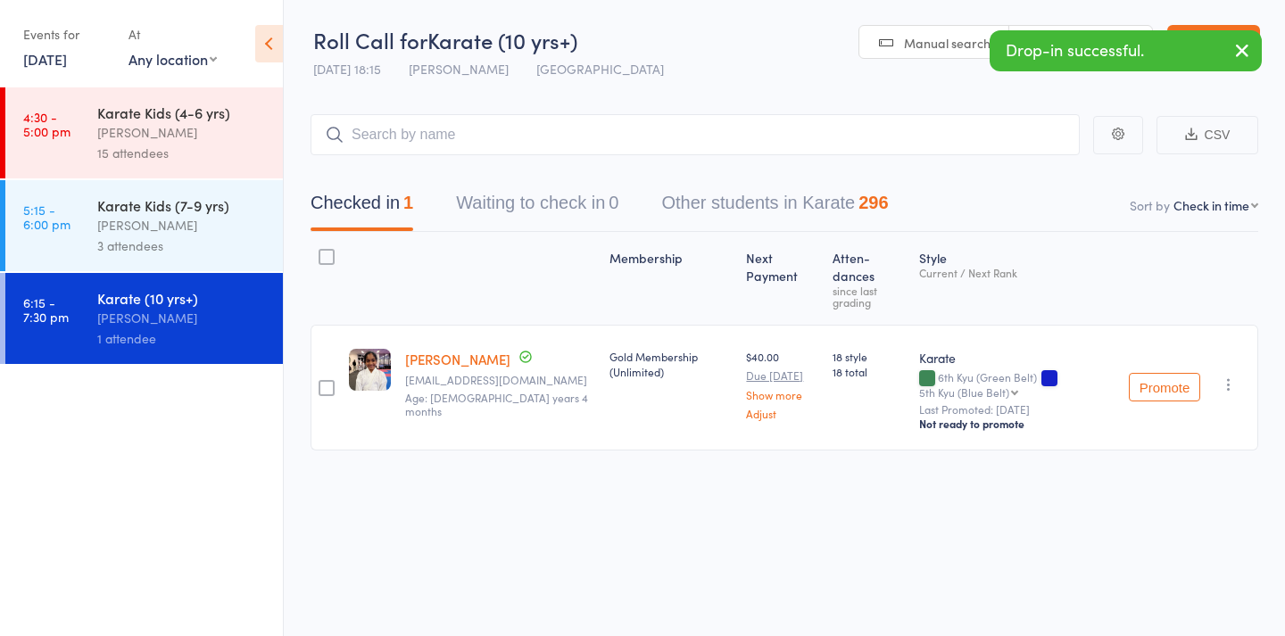
click at [193, 123] on div "Nicolas Karetsian" at bounding box center [182, 132] width 170 height 21
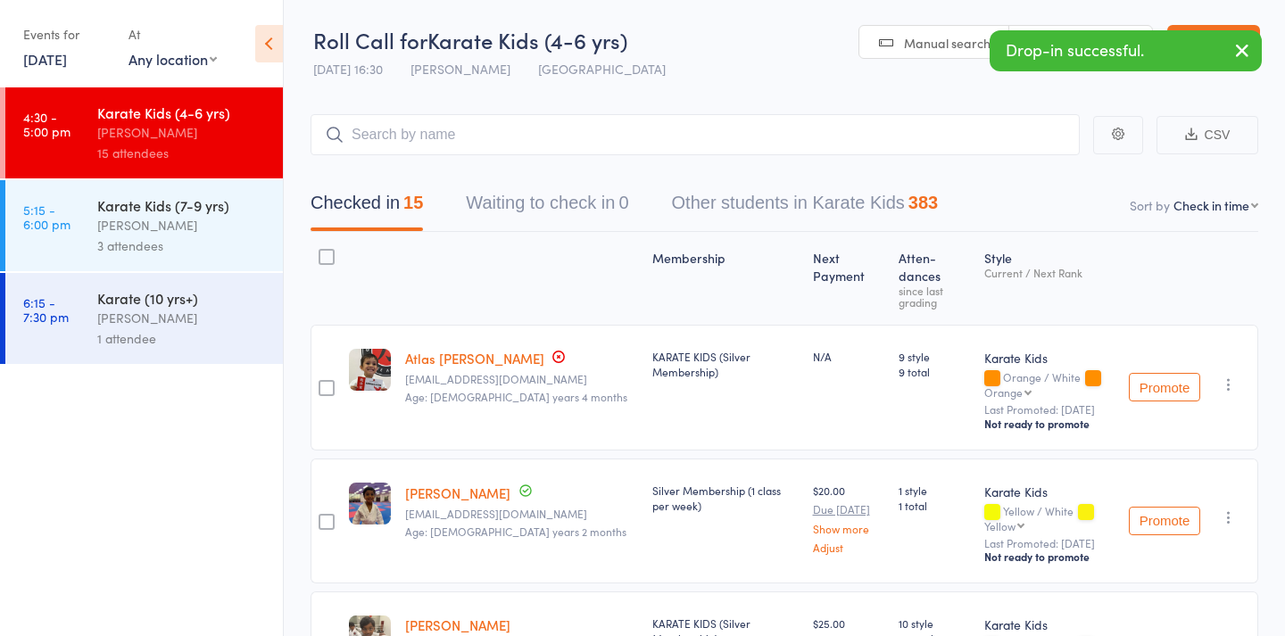
click at [203, 207] on div "Karate Kids (7-9 yrs)" at bounding box center [182, 205] width 170 height 20
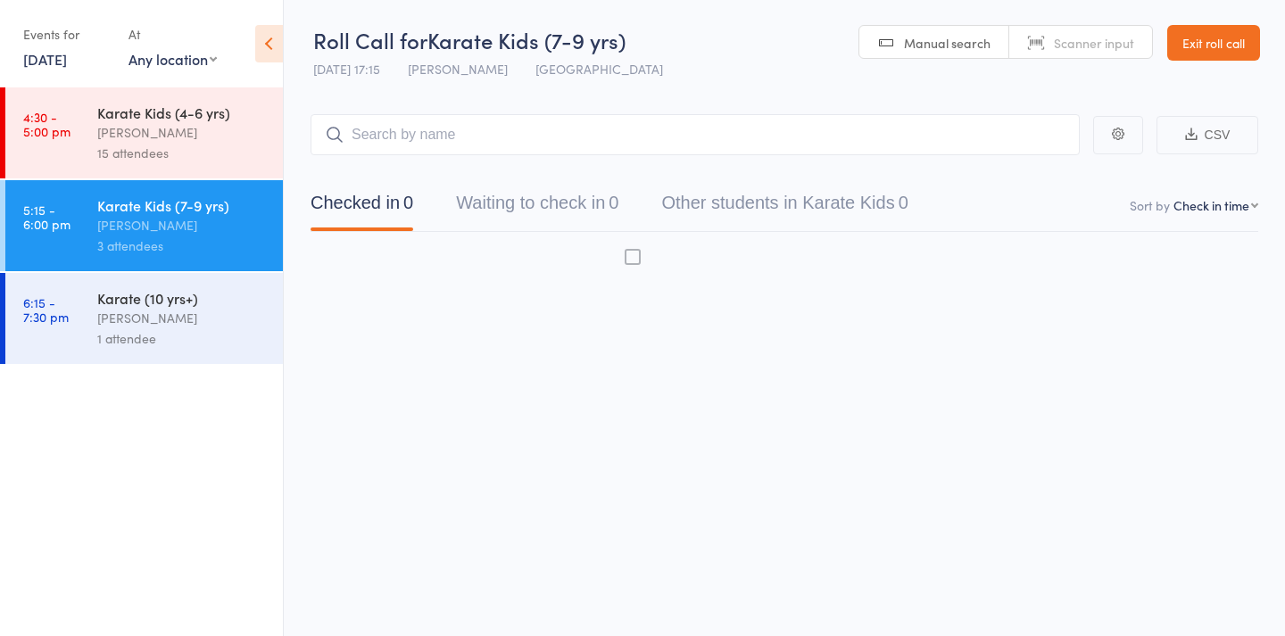
click at [203, 317] on div "Stacey Karetsian" at bounding box center [182, 318] width 170 height 21
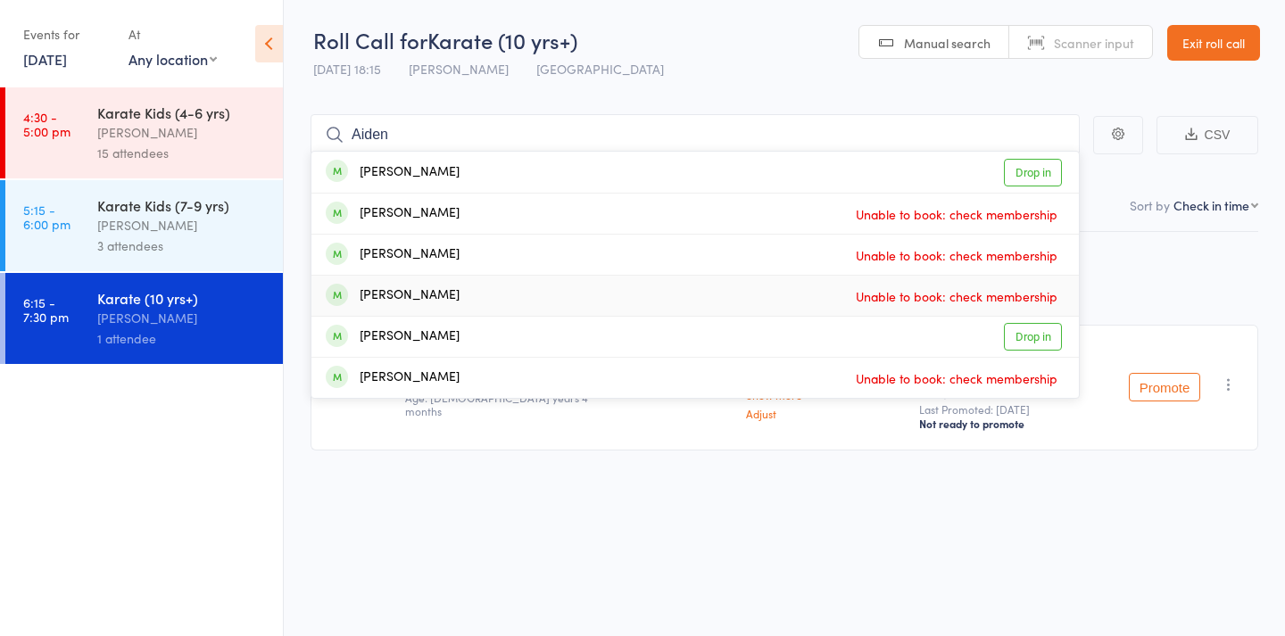
type input "Aiden"
click at [140, 107] on div "Karate Kids (4-6 yrs)" at bounding box center [182, 113] width 170 height 20
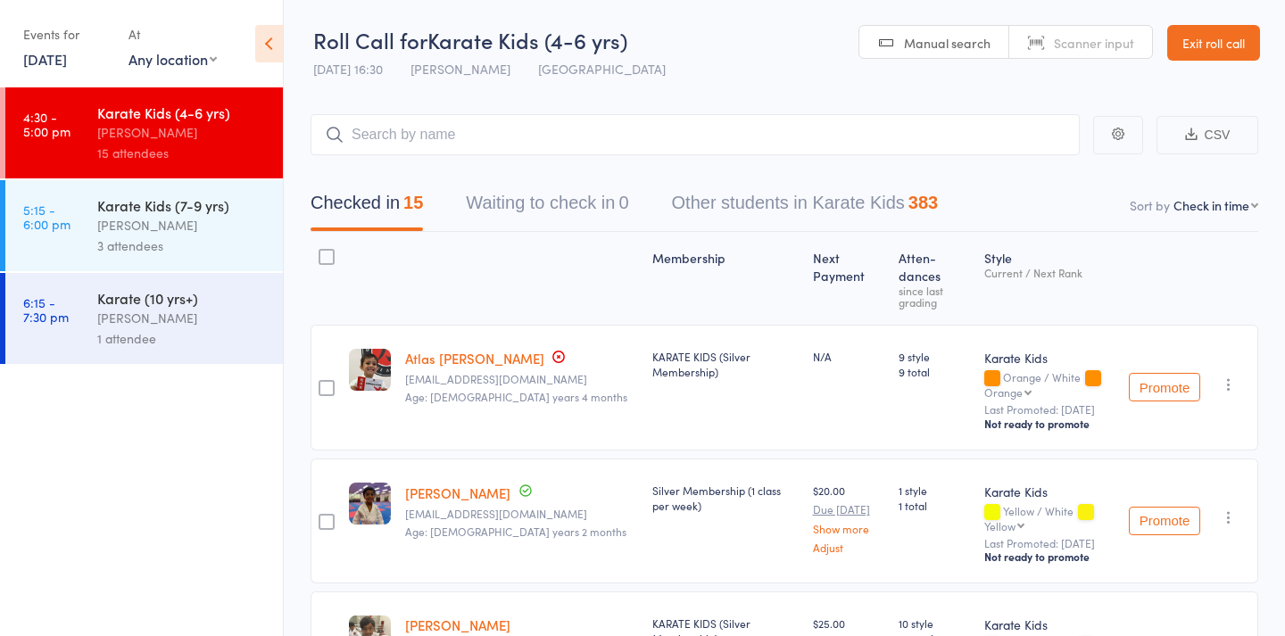
click at [162, 293] on div "Karate (10 yrs+)" at bounding box center [182, 298] width 170 height 20
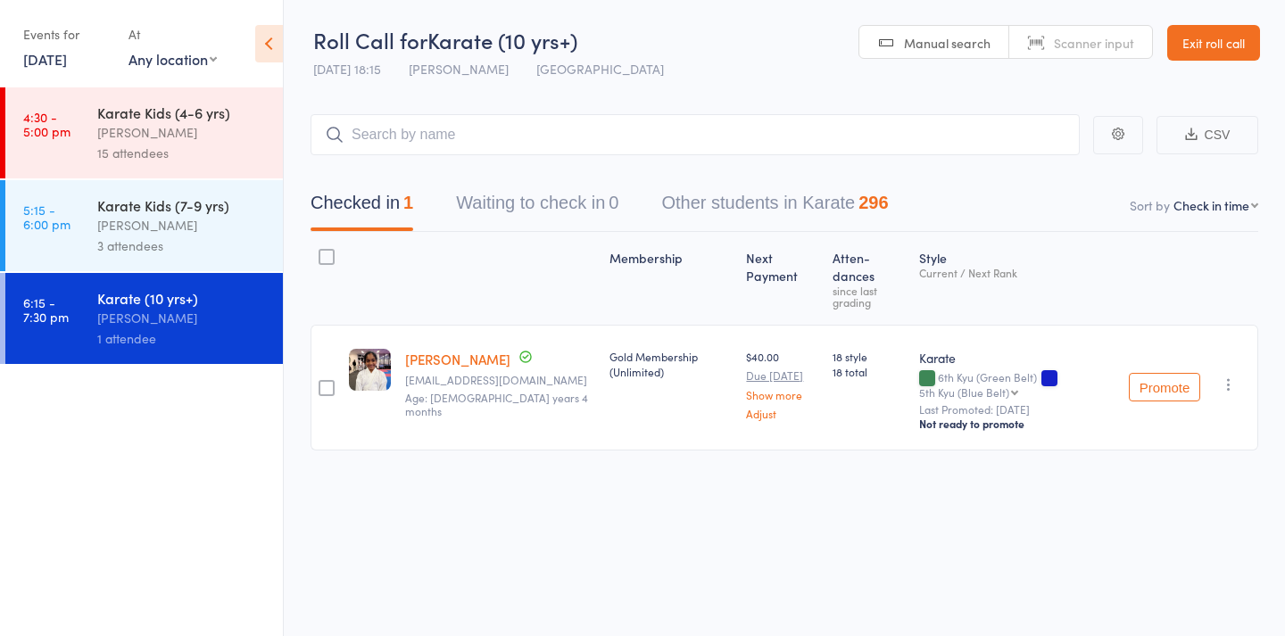
click at [147, 108] on div "Karate Kids (4-6 yrs)" at bounding box center [182, 113] width 170 height 20
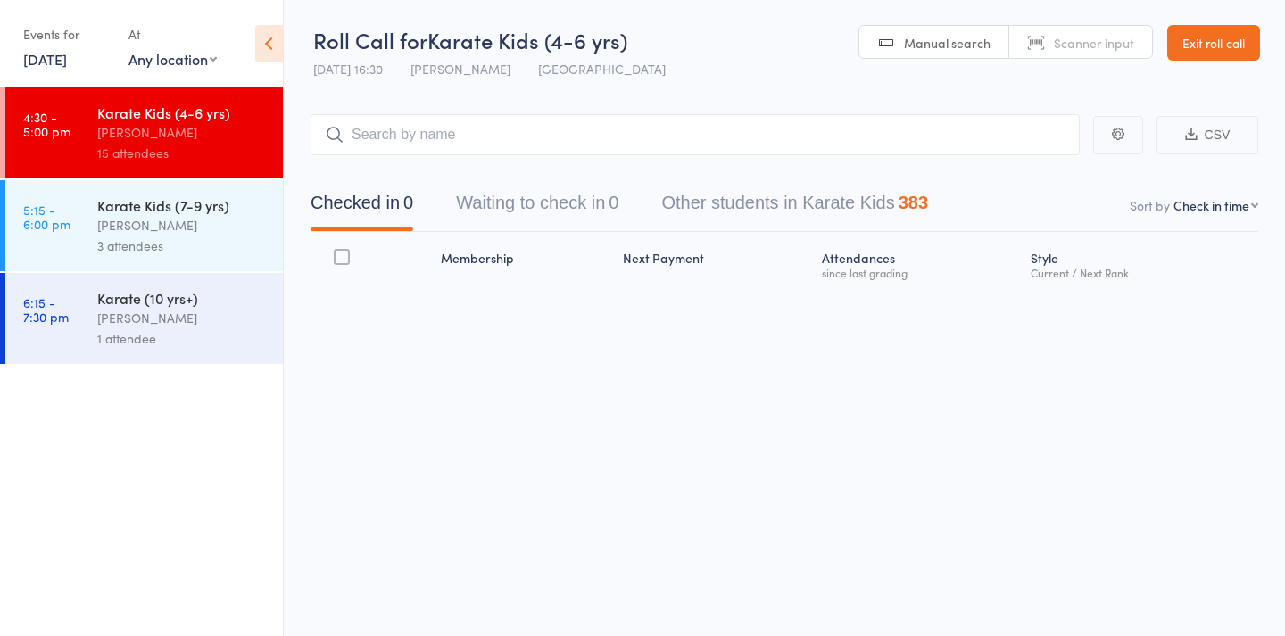
click at [184, 235] on div "Nicolas Karetsian" at bounding box center [182, 225] width 170 height 21
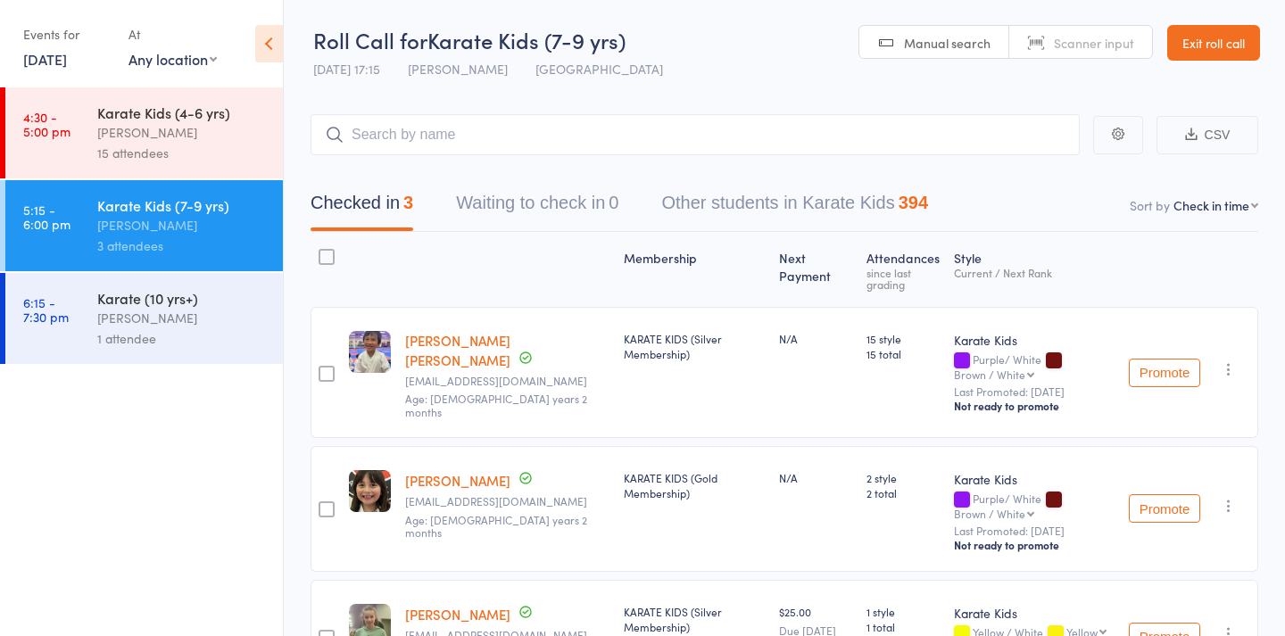
click at [941, 55] on link "Manual search" at bounding box center [934, 43] width 150 height 34
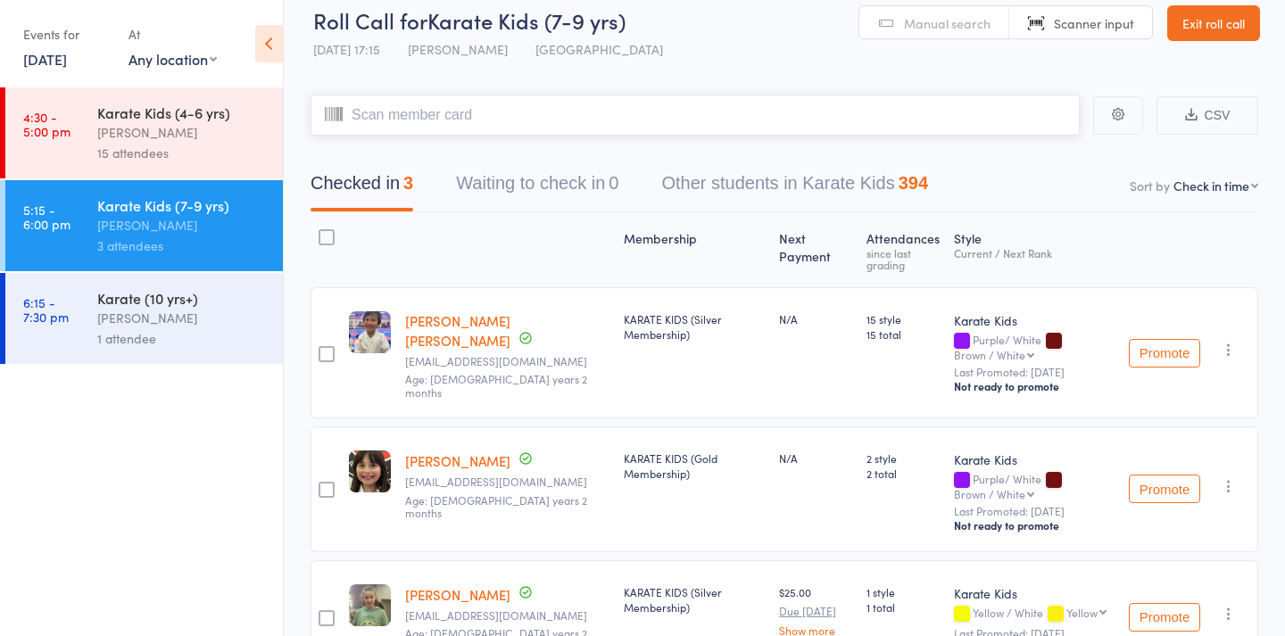
scroll to position [16, 0]
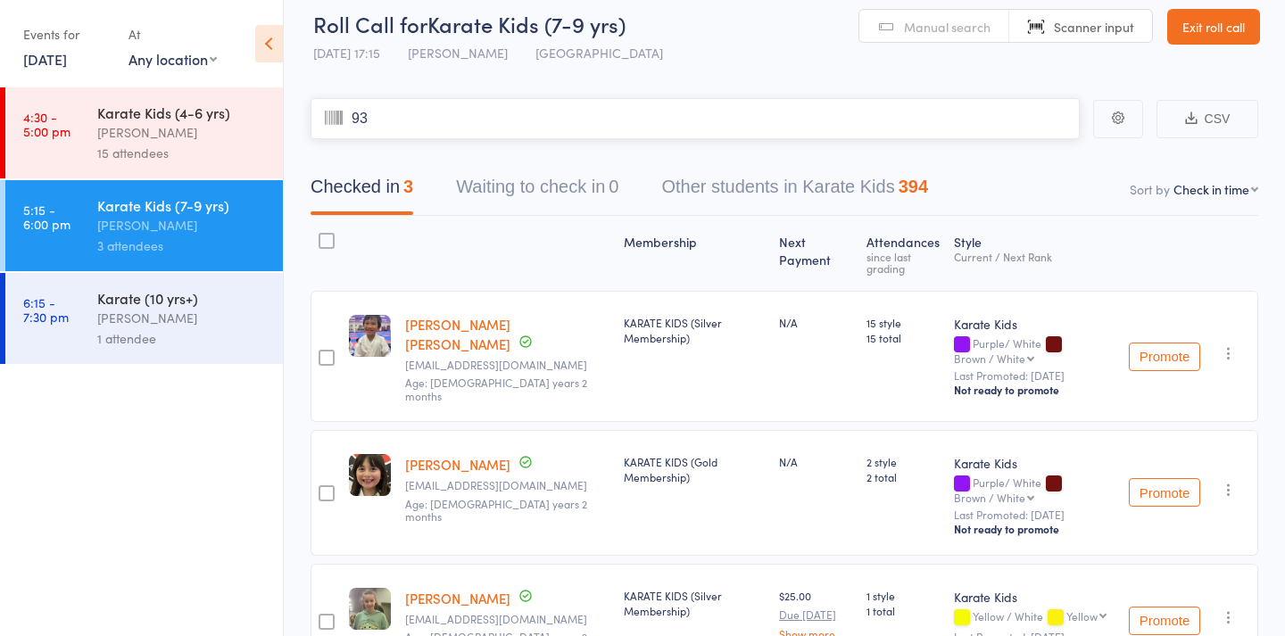
type input "938"
click at [973, 32] on span "Manual search" at bounding box center [947, 27] width 87 height 18
click at [920, 123] on input "search" at bounding box center [695, 118] width 769 height 41
type input "1316"
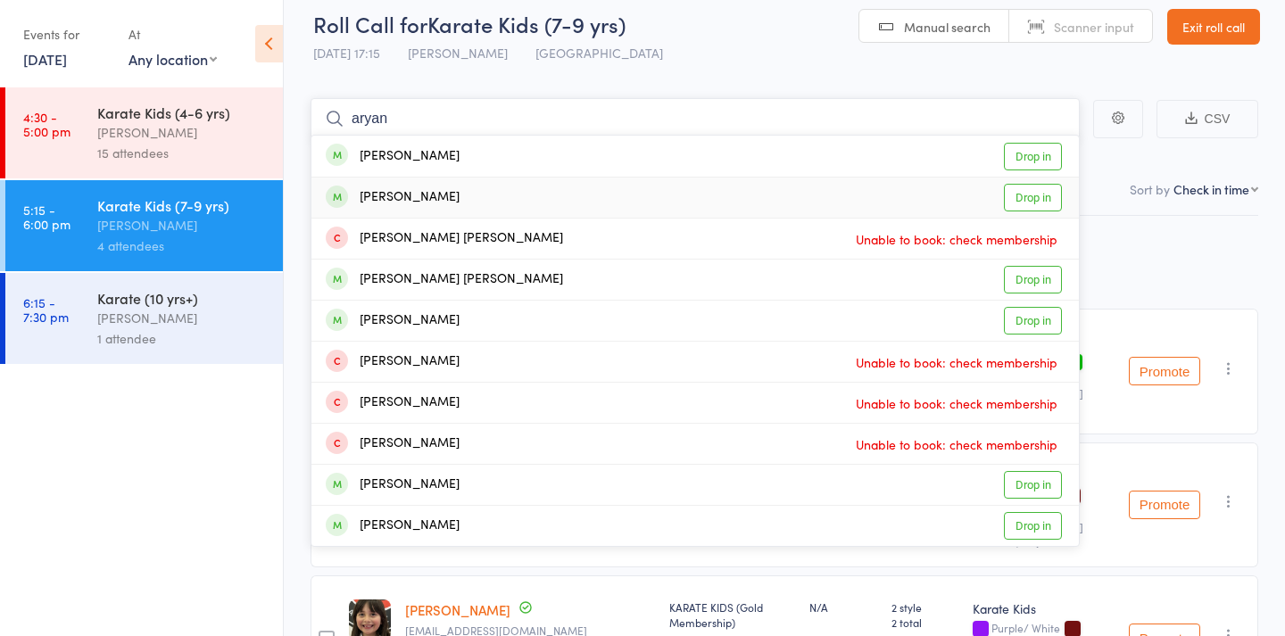
type input "aryan"
click at [1037, 198] on link "Drop in" at bounding box center [1033, 198] width 58 height 28
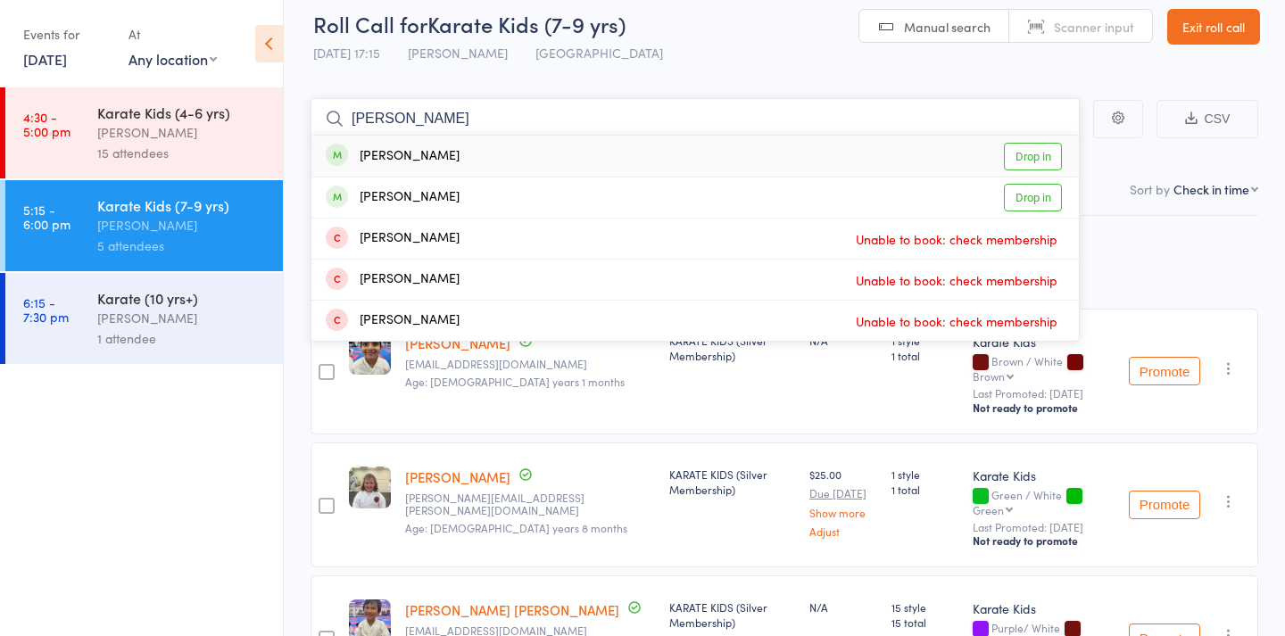
type input "Rustin"
drag, startPoint x: 512, startPoint y: 145, endPoint x: 1041, endPoint y: 195, distance: 531.7
click at [1041, 195] on link "Drop in" at bounding box center [1033, 198] width 58 height 28
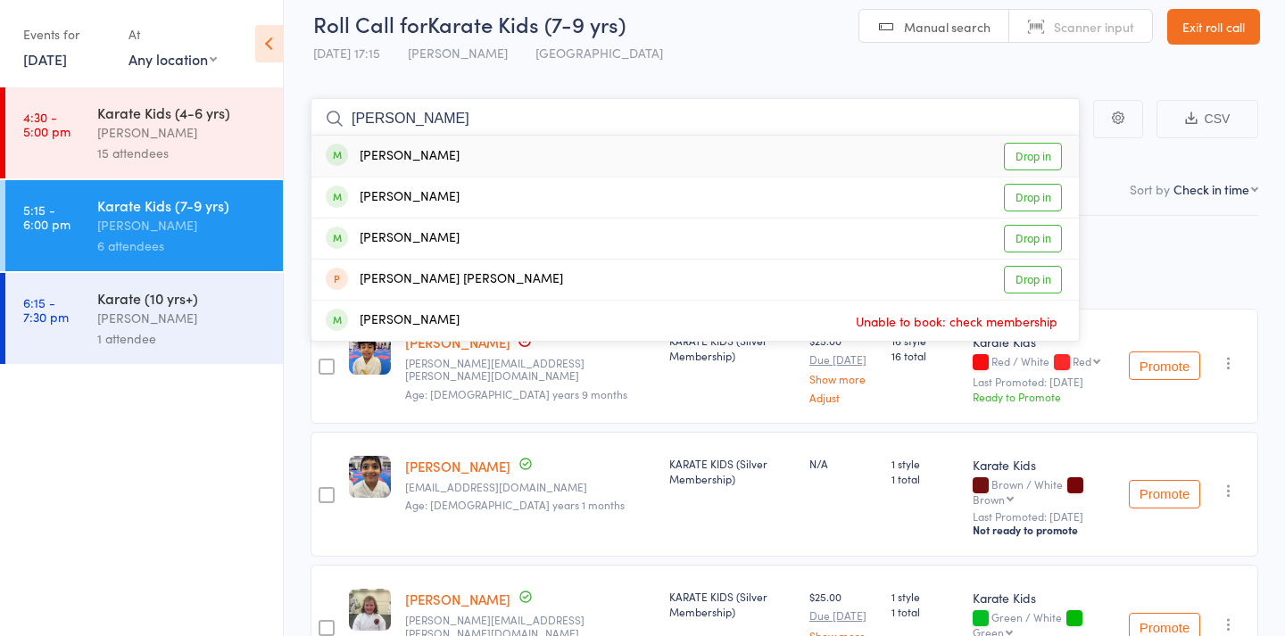
type input "Yadav"
drag, startPoint x: 960, startPoint y: 194, endPoint x: 1030, endPoint y: 158, distance: 78.2
click at [935, 166] on div "Yadav Nath Drop in" at bounding box center [694, 156] width 767 height 41
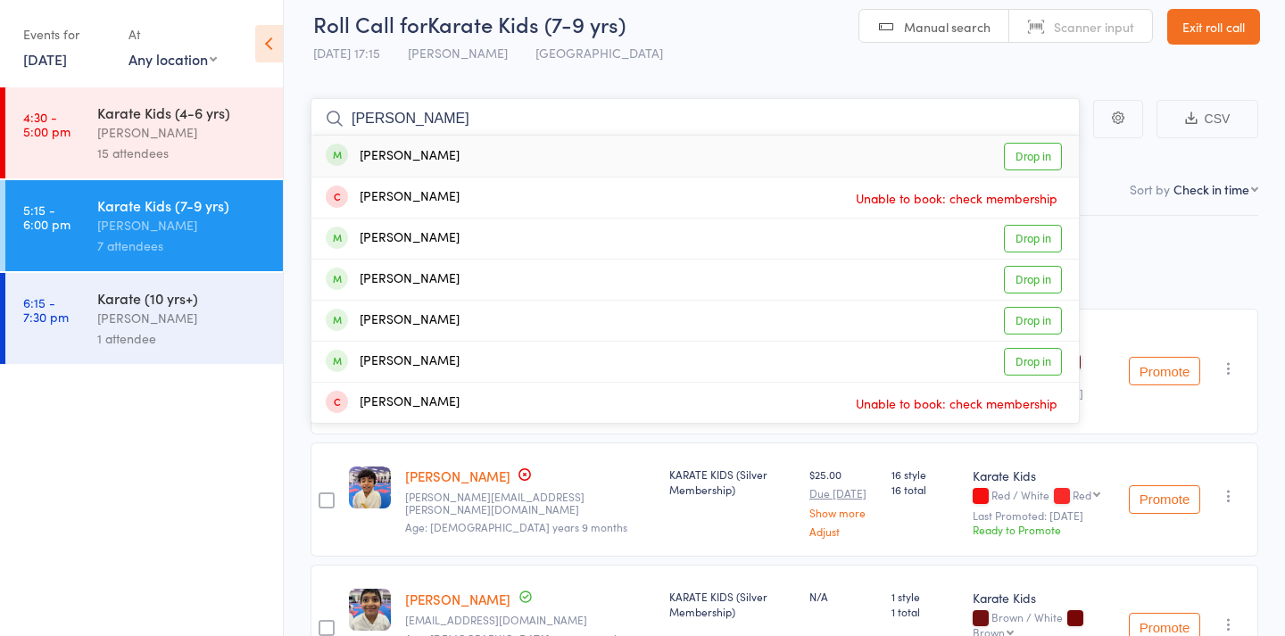
type input "tvesha"
click at [1029, 157] on link "Drop in" at bounding box center [1033, 157] width 58 height 28
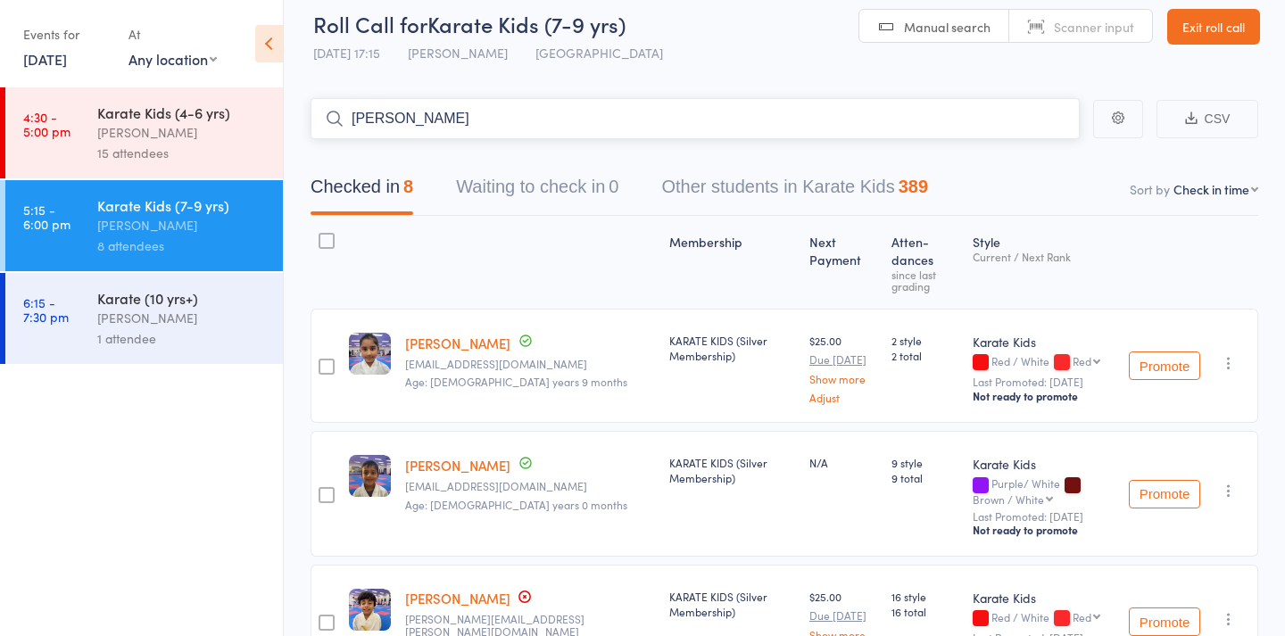
type input "domenico"
type input "1030"
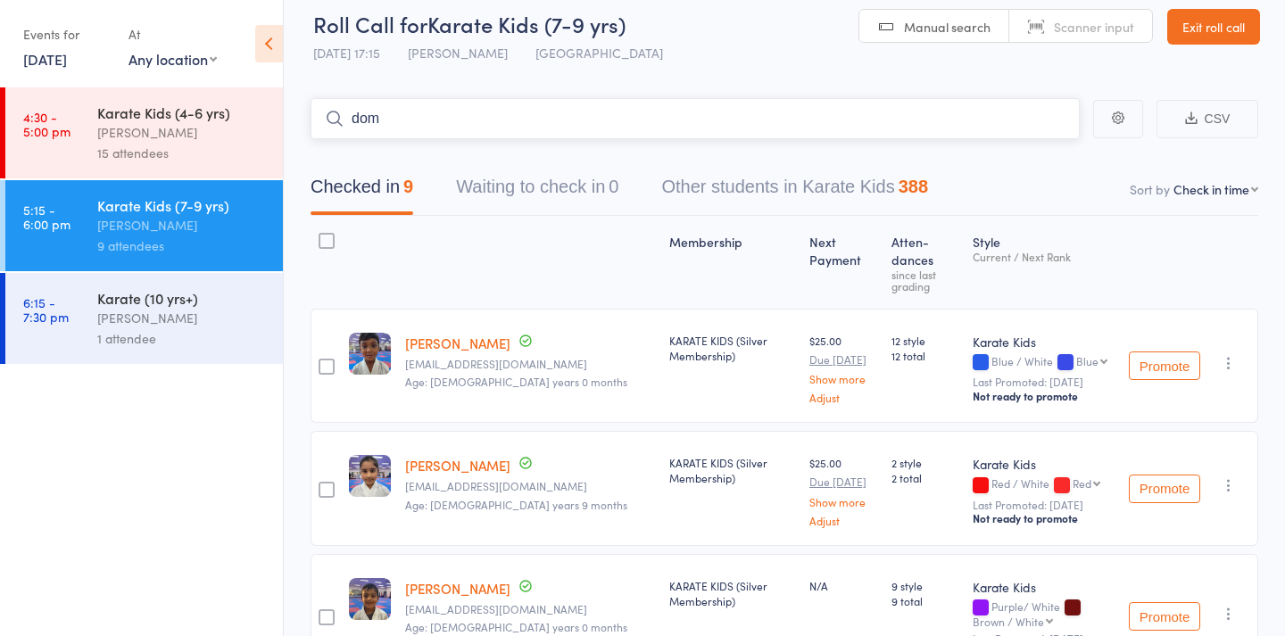
type input "dome"
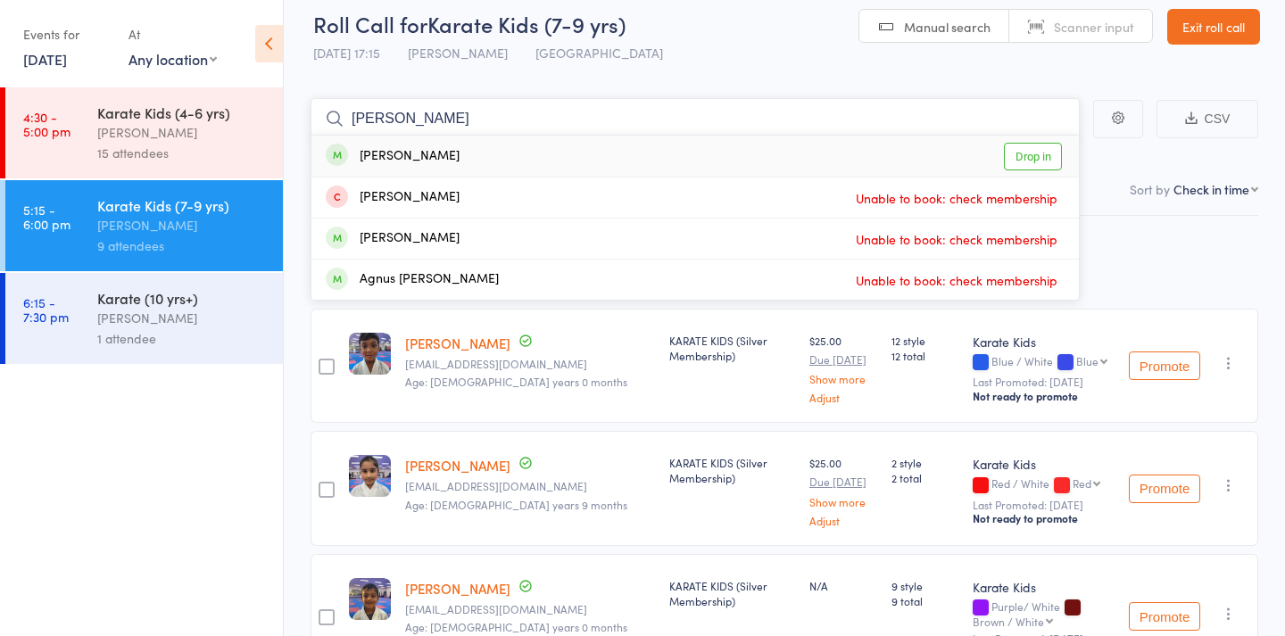
type input "domenico"
click at [1020, 153] on link "Drop in" at bounding box center [1033, 157] width 58 height 28
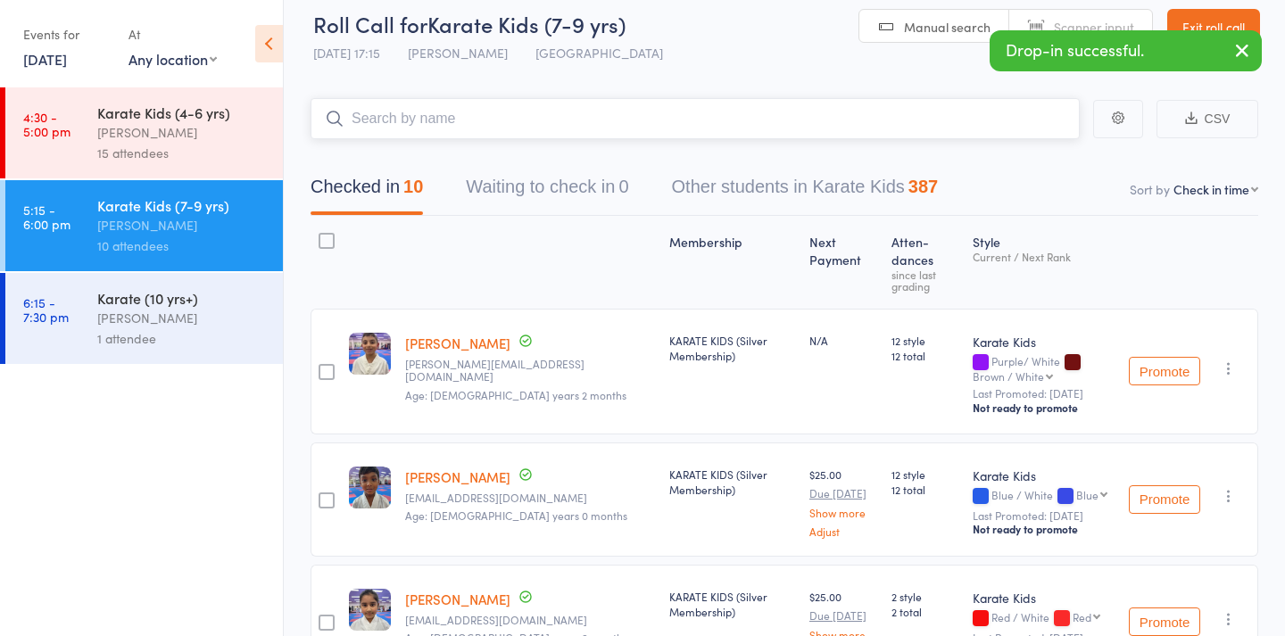
click at [681, 127] on input "search" at bounding box center [695, 118] width 769 height 41
type input "262"
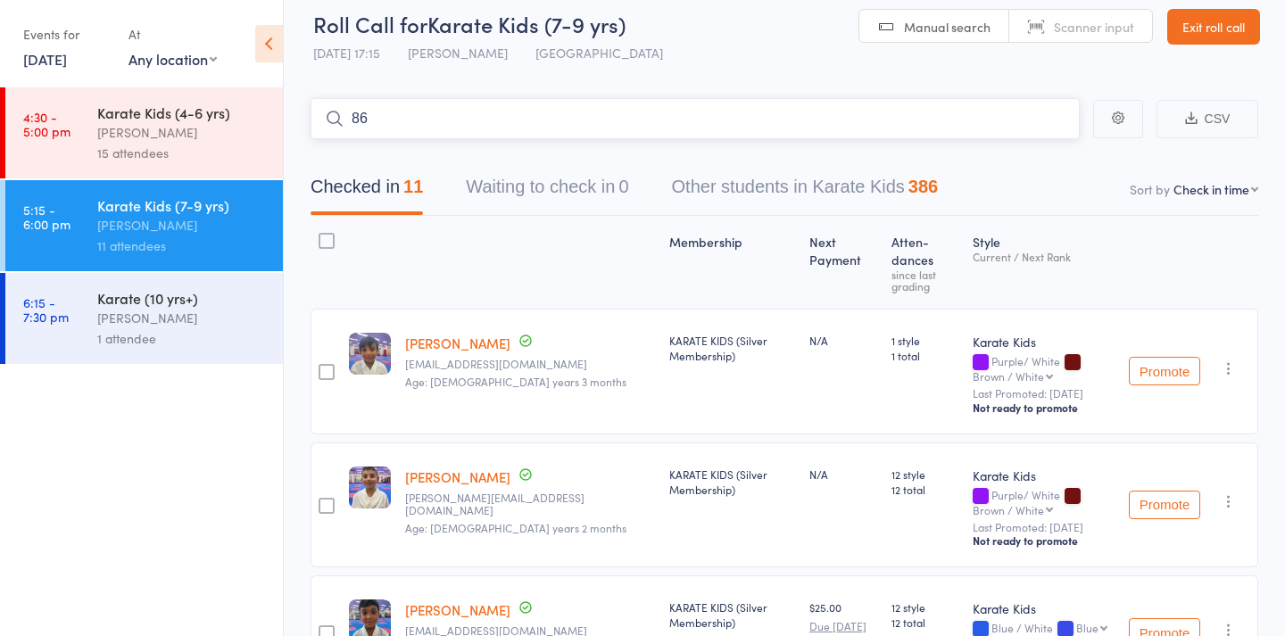
type input "863"
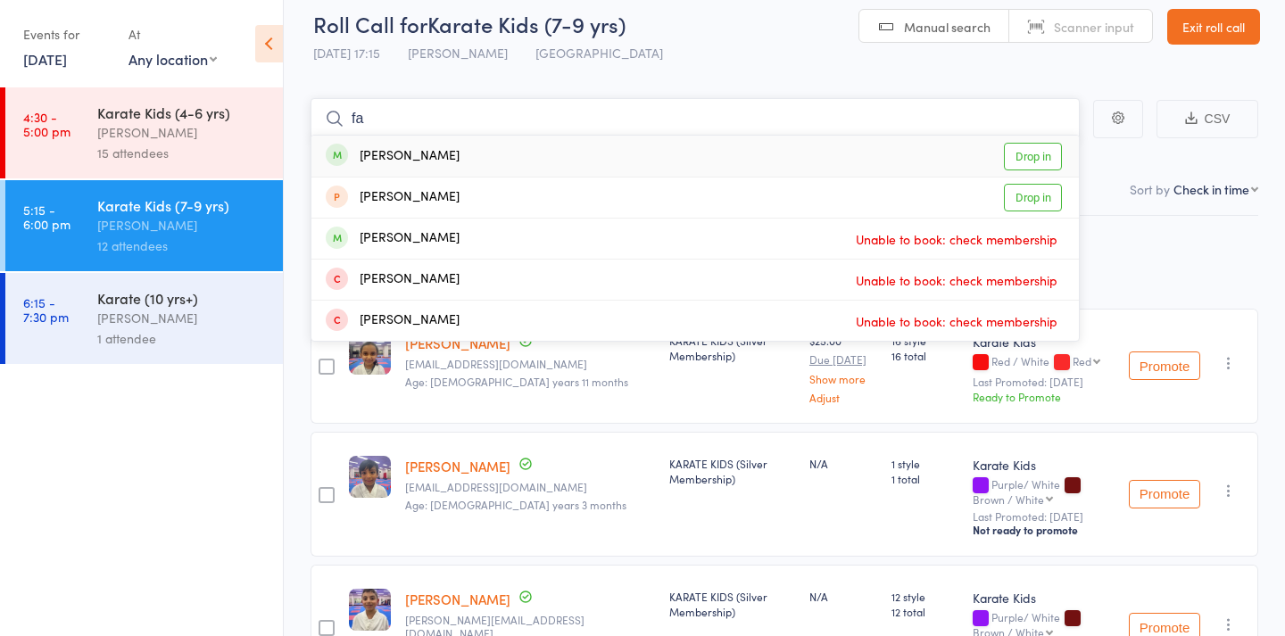
type input "f"
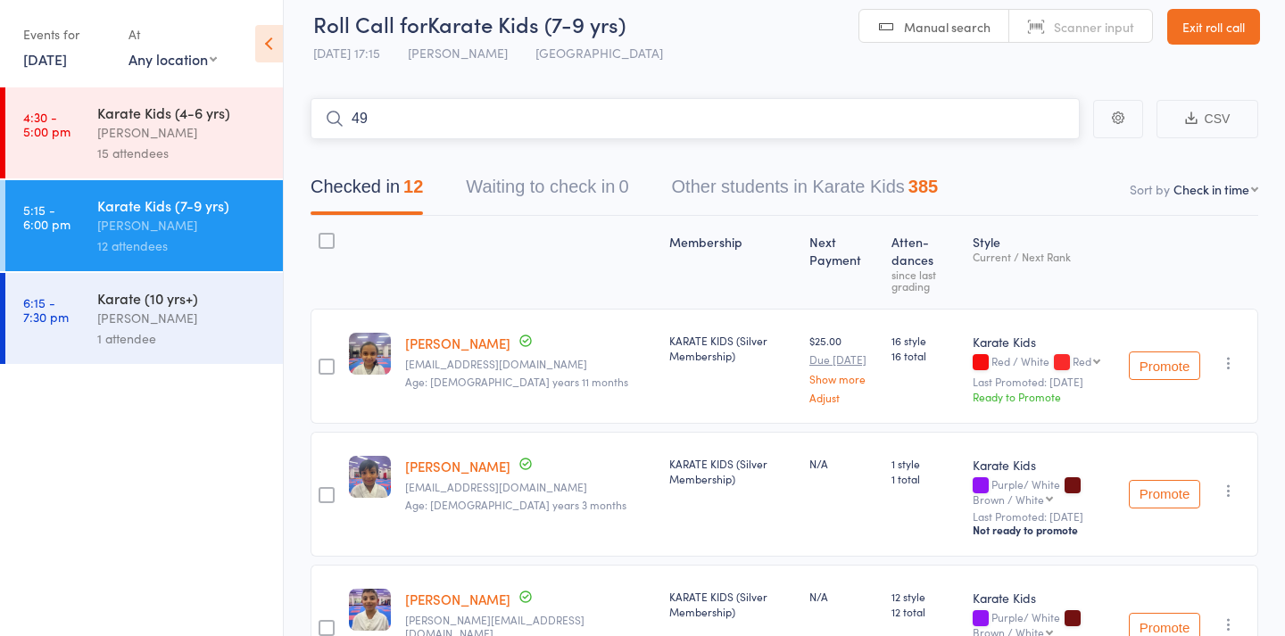
type input "491"
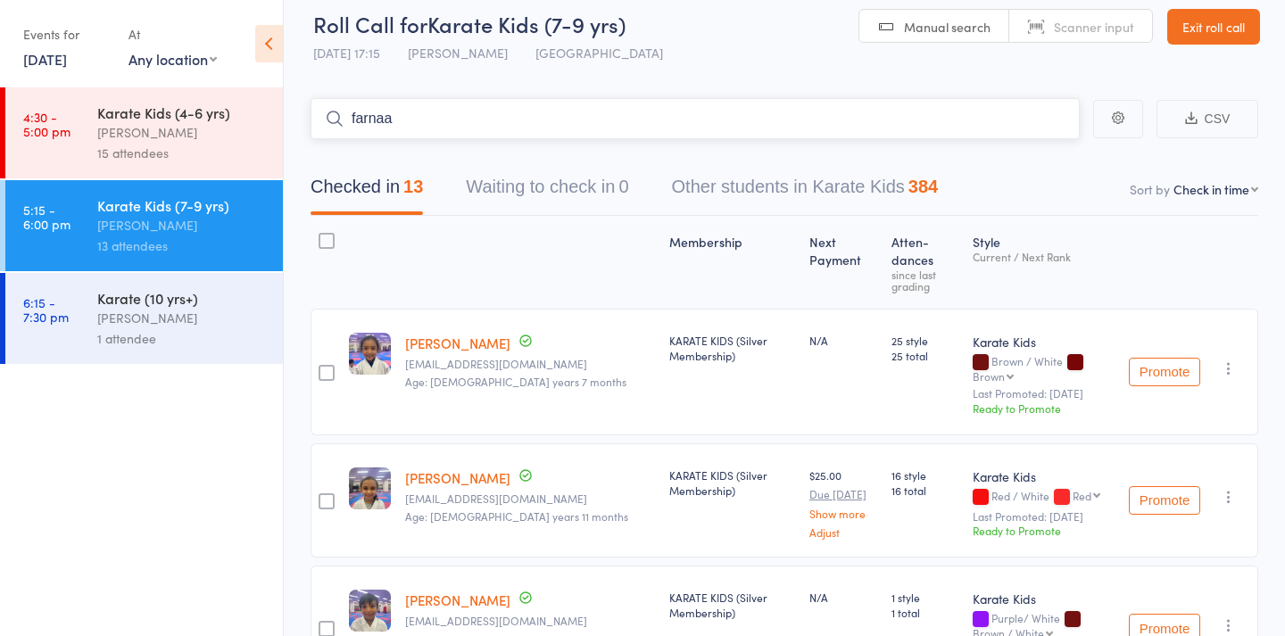
type input "farnaaz"
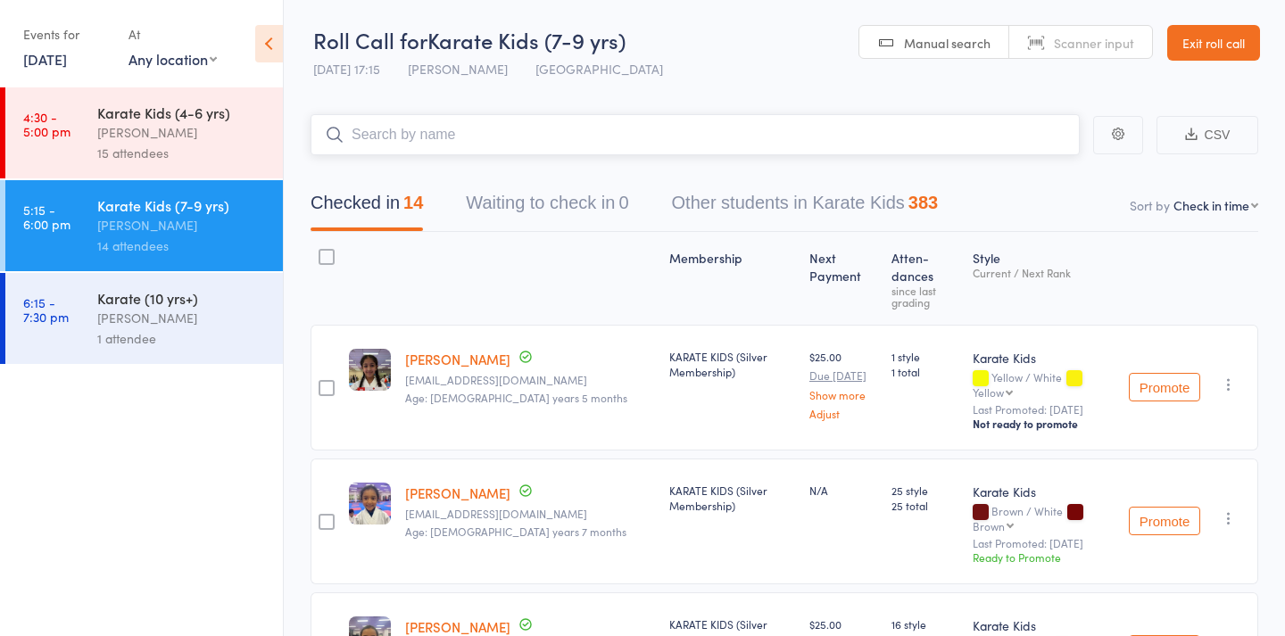
scroll to position [0, 0]
click at [961, 46] on span "Manual search" at bounding box center [947, 43] width 87 height 18
type input "lel"
click at [887, 46] on link "Manual search" at bounding box center [934, 43] width 150 height 34
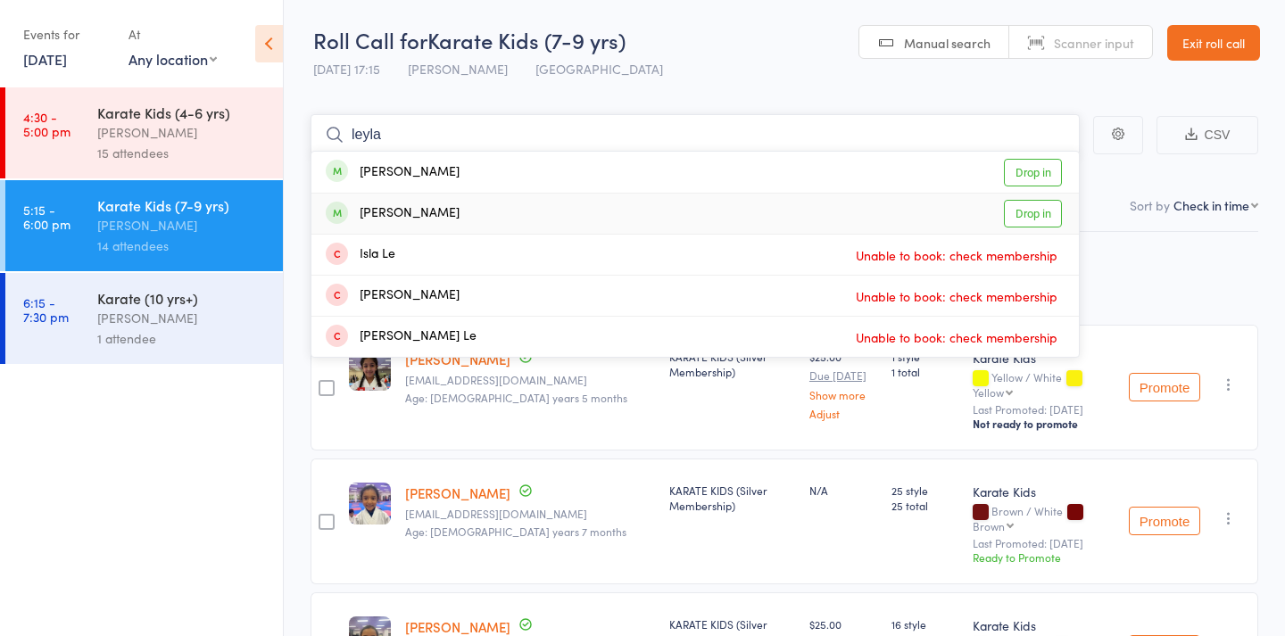
type input "leyla"
click at [1035, 215] on link "Drop in" at bounding box center [1033, 214] width 58 height 28
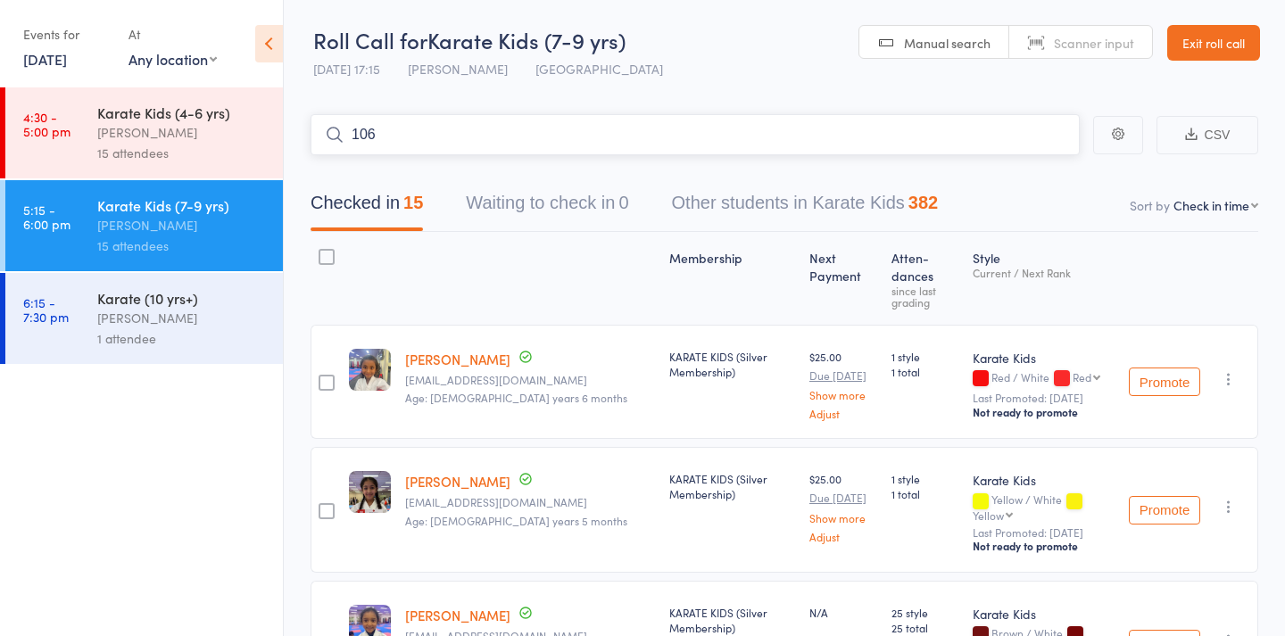
type input "1060"
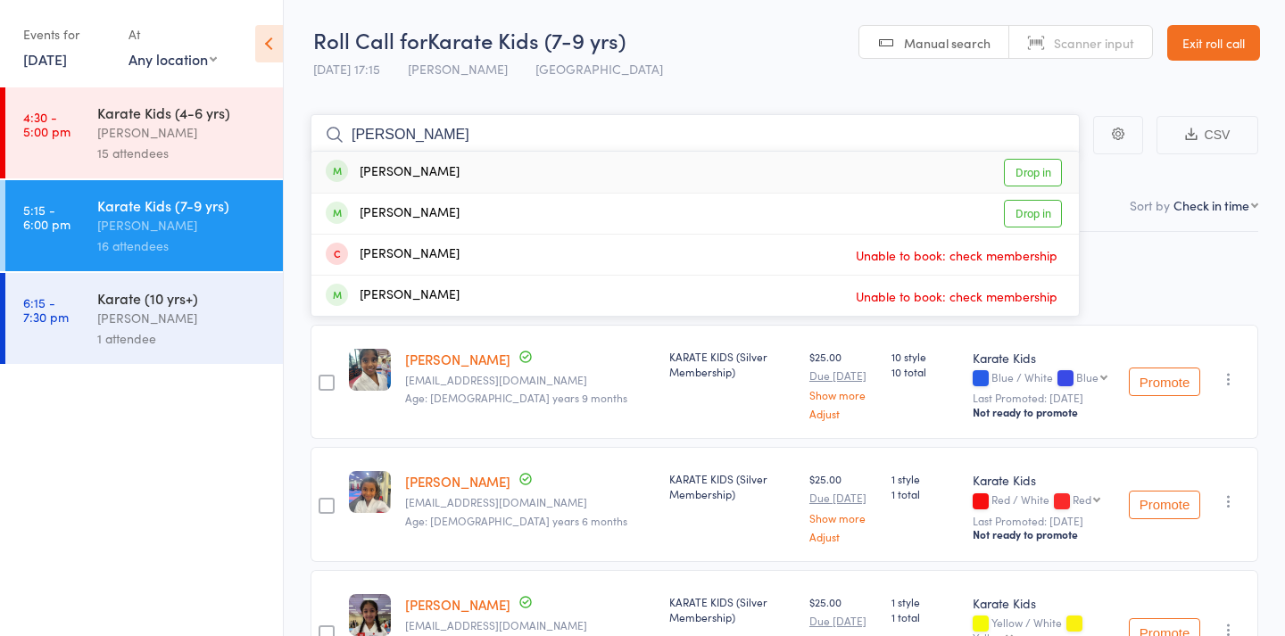
type input "Louis"
drag, startPoint x: 779, startPoint y: 263, endPoint x: 1022, endPoint y: 207, distance: 249.2
click at [1022, 207] on link "Drop in" at bounding box center [1033, 214] width 58 height 28
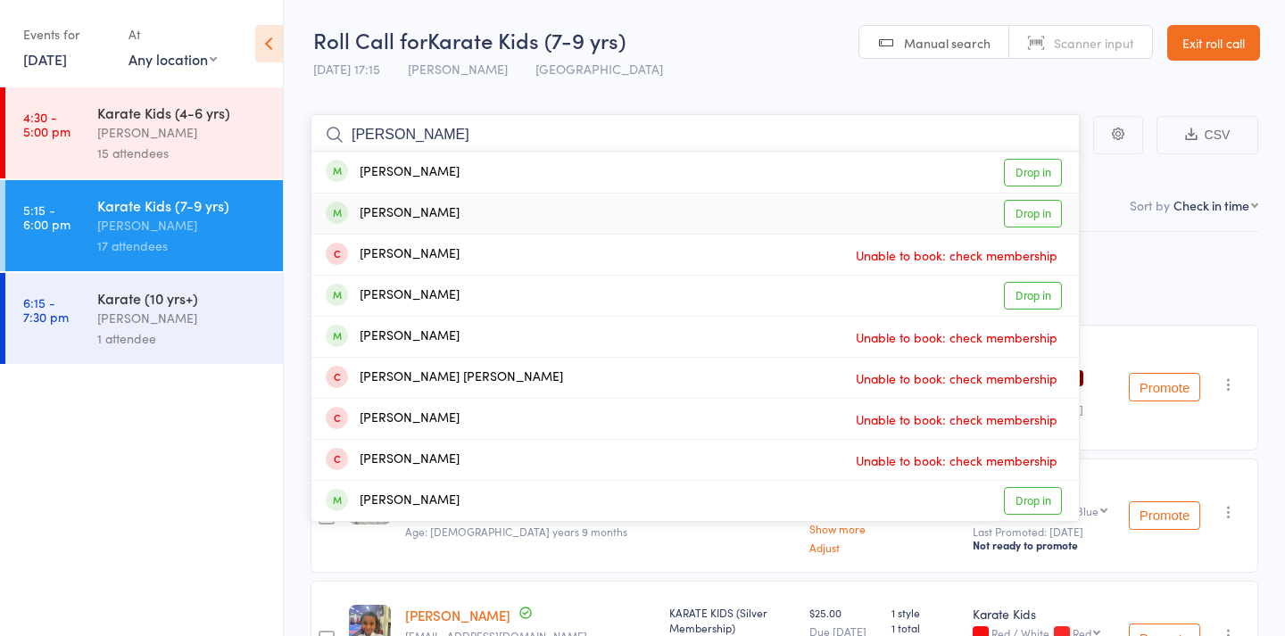
type input "Nicholas"
click at [1041, 212] on link "Drop in" at bounding box center [1033, 214] width 58 height 28
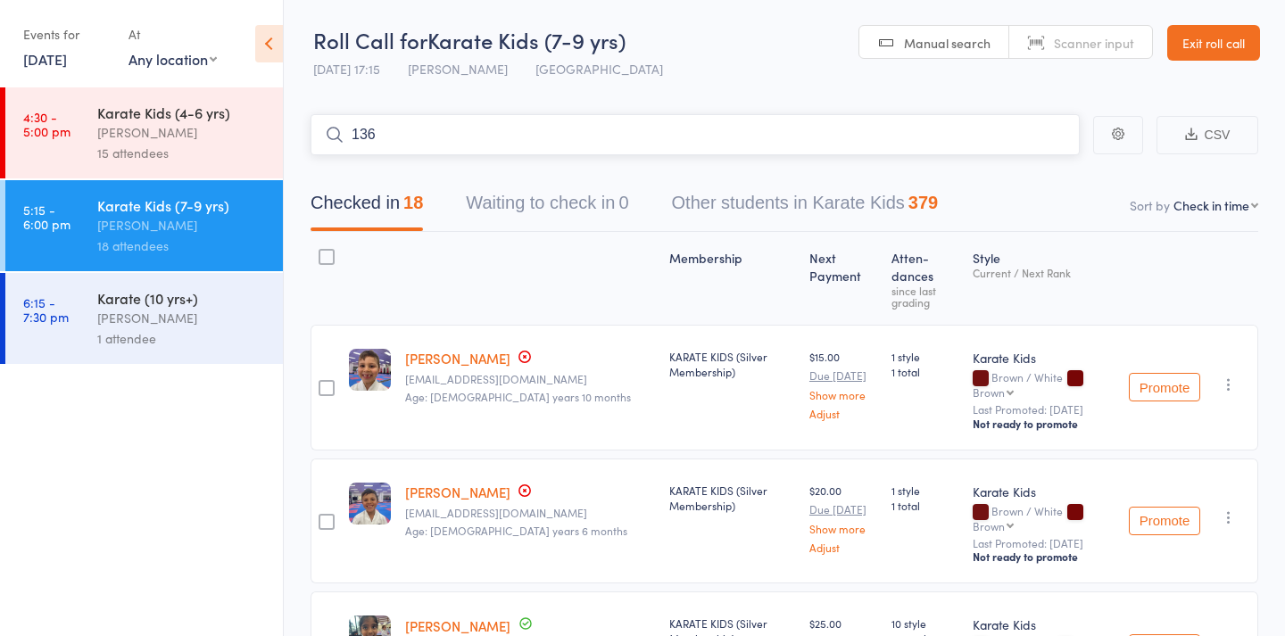
type input "1367"
click at [137, 303] on div "Karate (10 yrs+)" at bounding box center [182, 298] width 170 height 20
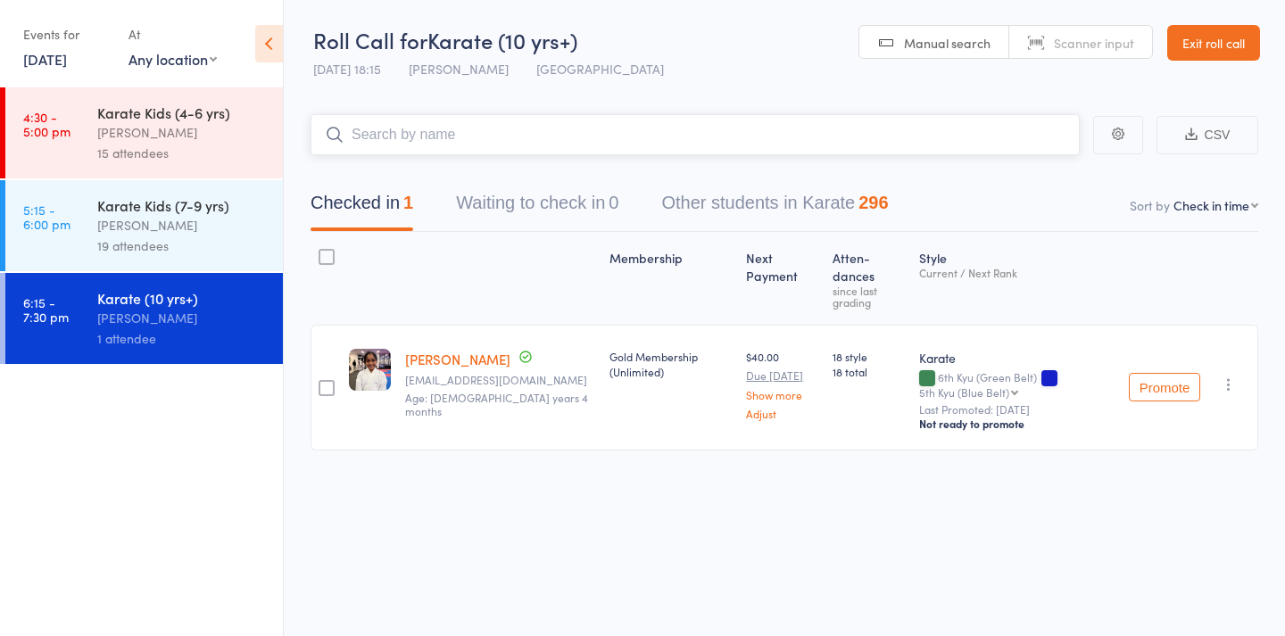
click at [453, 145] on input "search" at bounding box center [695, 134] width 769 height 41
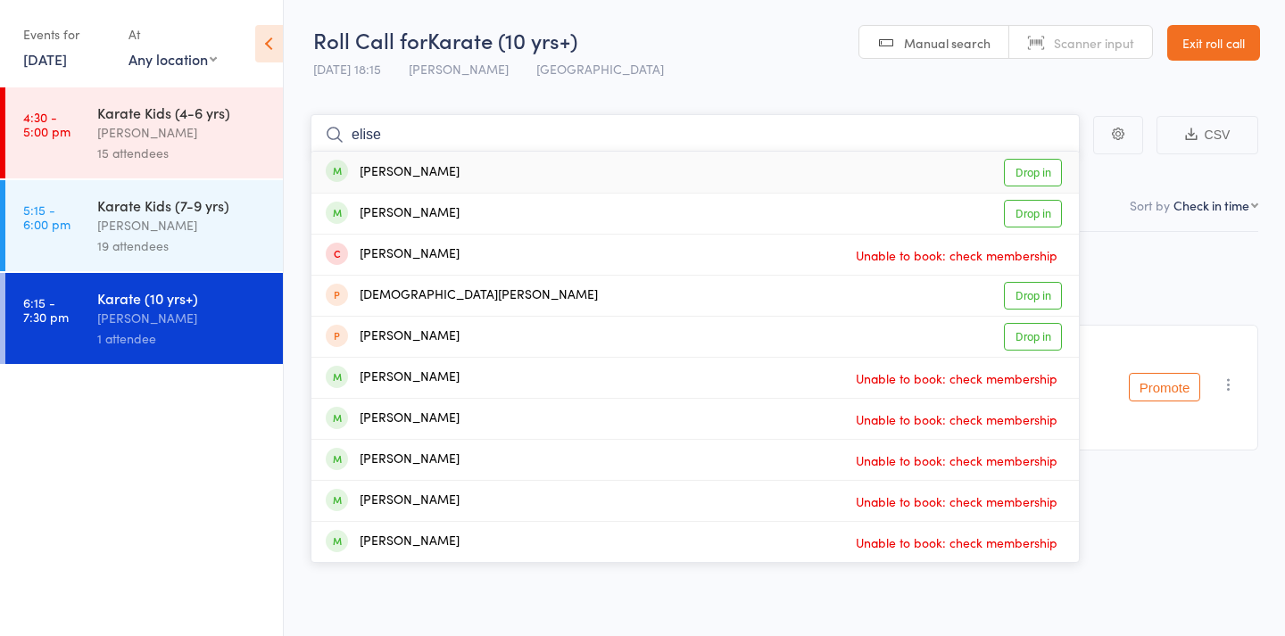
type input "elise"
click at [1052, 165] on link "Drop in" at bounding box center [1033, 173] width 58 height 28
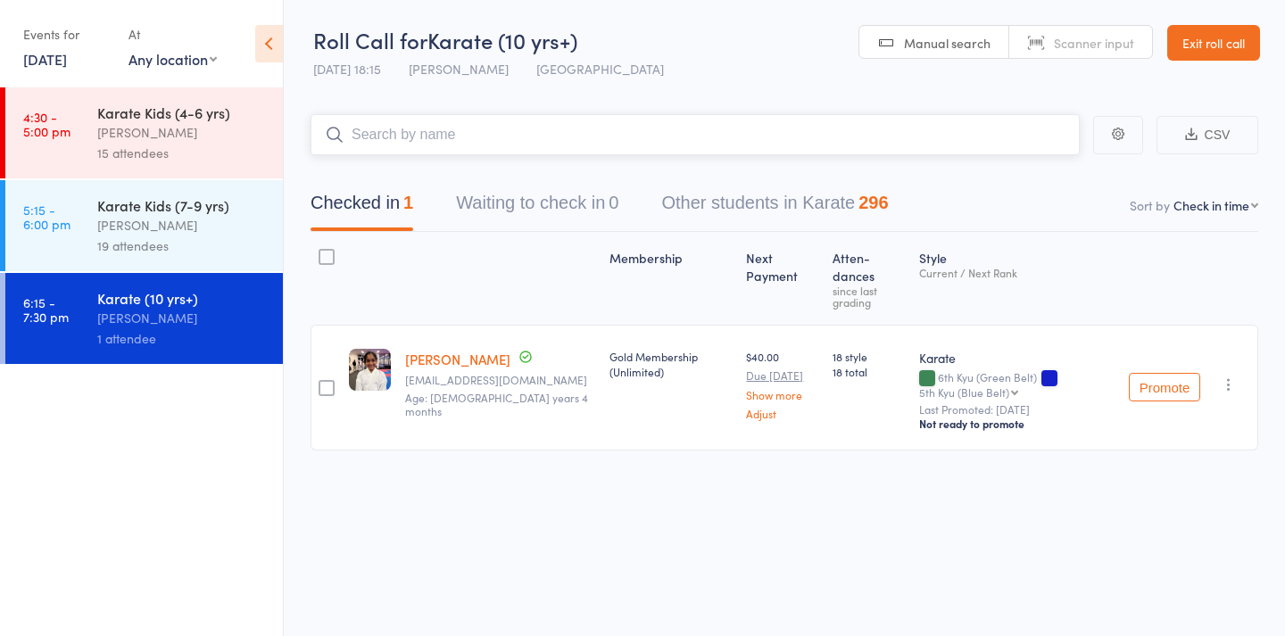
click at [1013, 134] on input "search" at bounding box center [695, 134] width 769 height 41
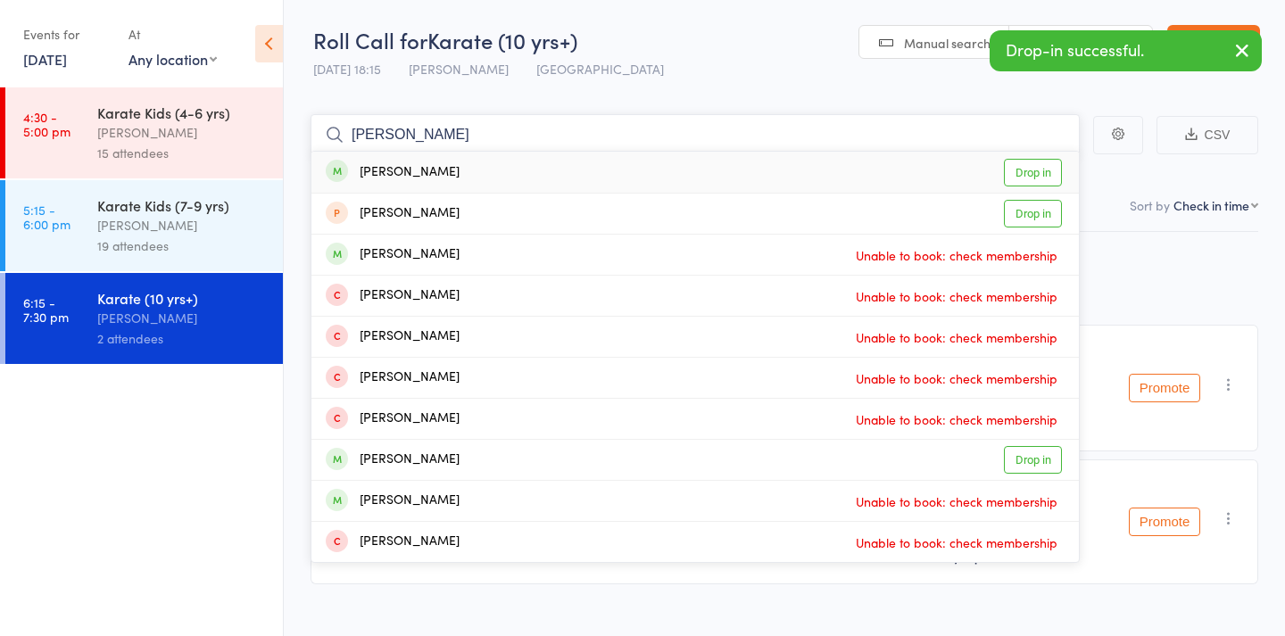
type input "Ricardo"
drag, startPoint x: 1013, startPoint y: 134, endPoint x: 1039, endPoint y: 166, distance: 41.3
click at [1039, 166] on link "Drop in" at bounding box center [1033, 173] width 58 height 28
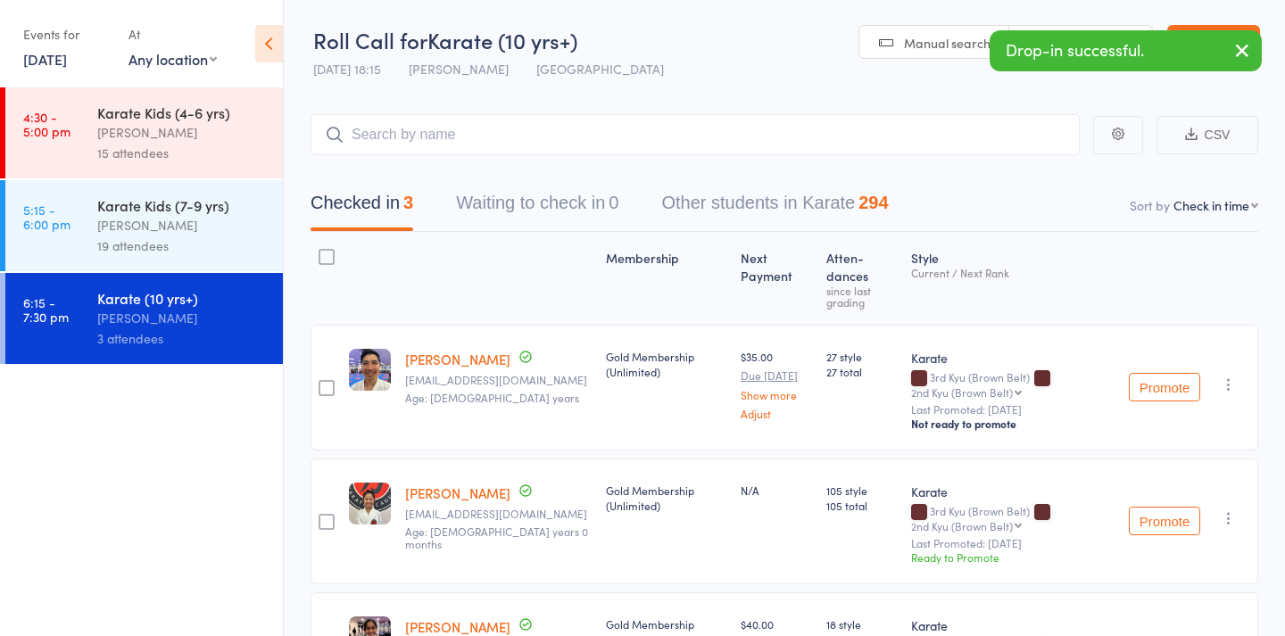
click at [955, 50] on span "Manual search" at bounding box center [947, 43] width 87 height 18
type input "1309"
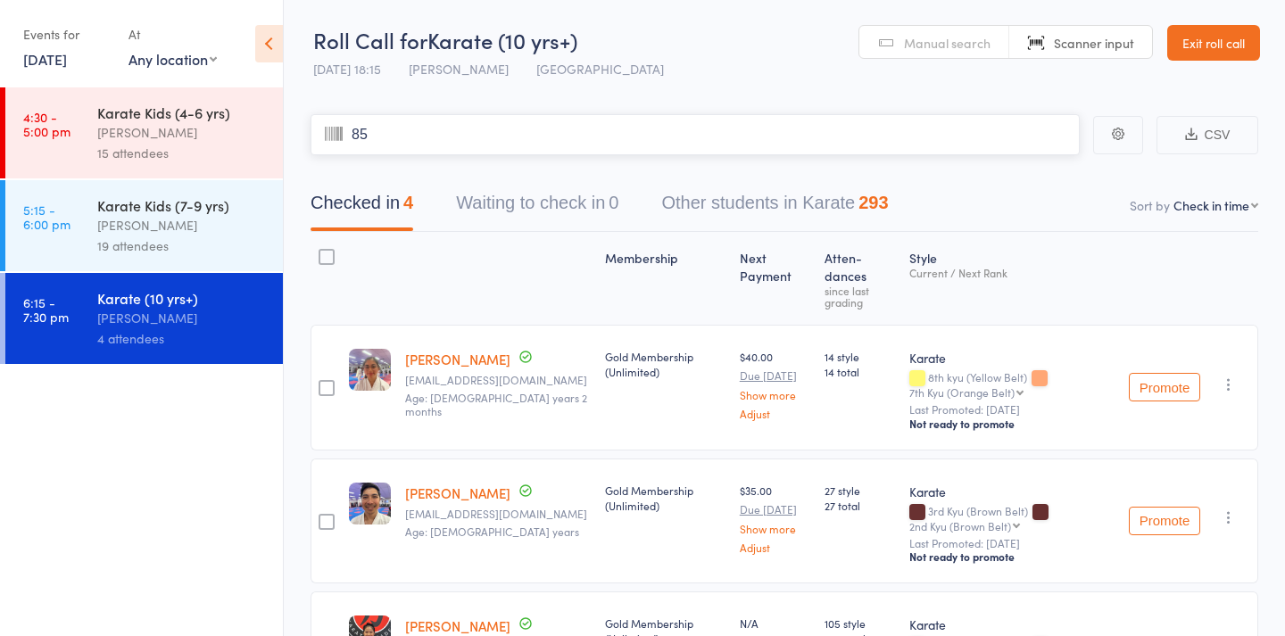
type input "850"
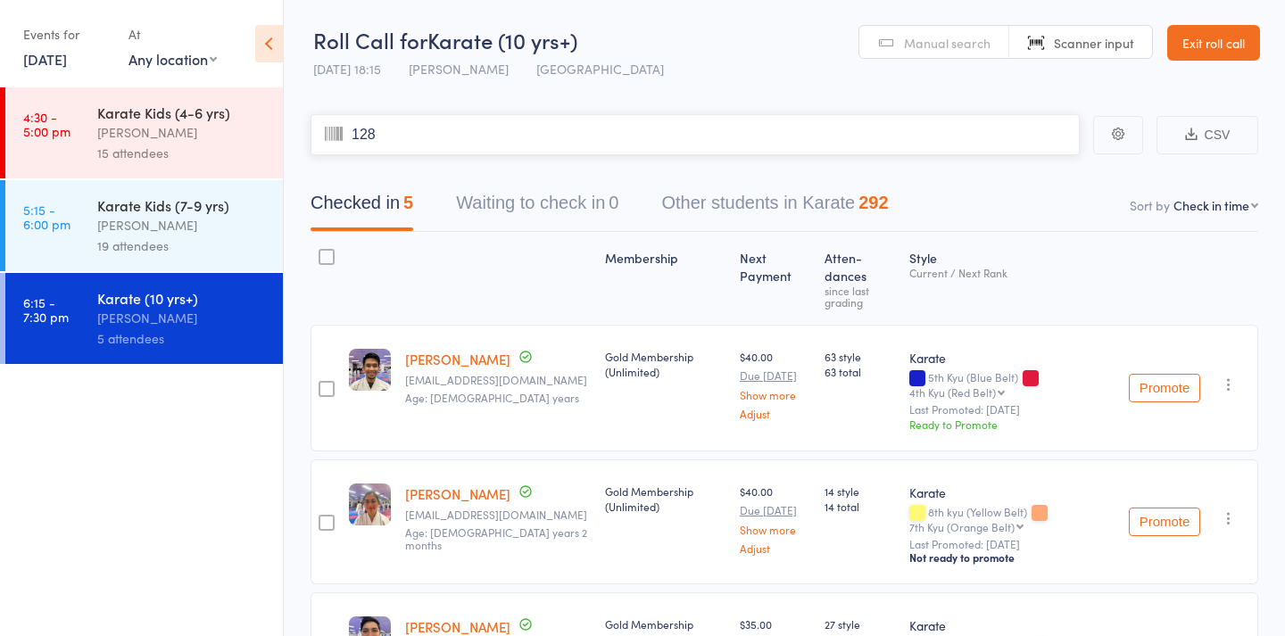
type input "1284"
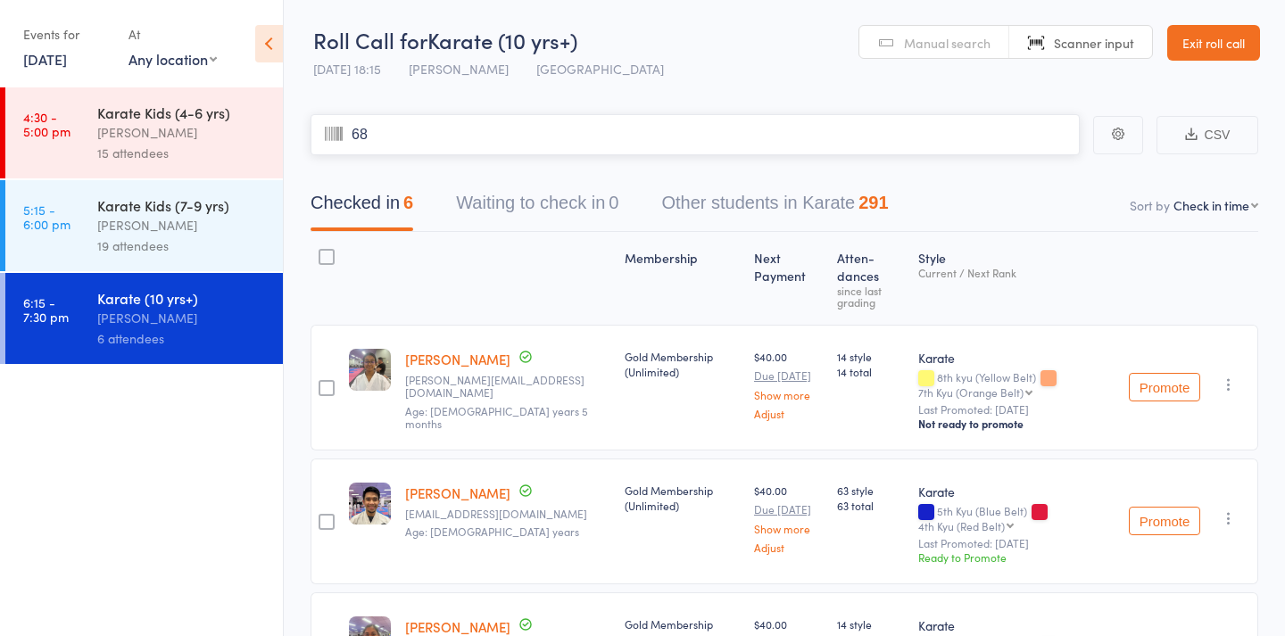
type input "682"
click at [1073, 43] on span "Scanner input" at bounding box center [1094, 43] width 80 height 18
click at [965, 42] on span "Manual search" at bounding box center [947, 43] width 87 height 18
click at [652, 145] on input "search" at bounding box center [695, 134] width 769 height 41
type input "445"
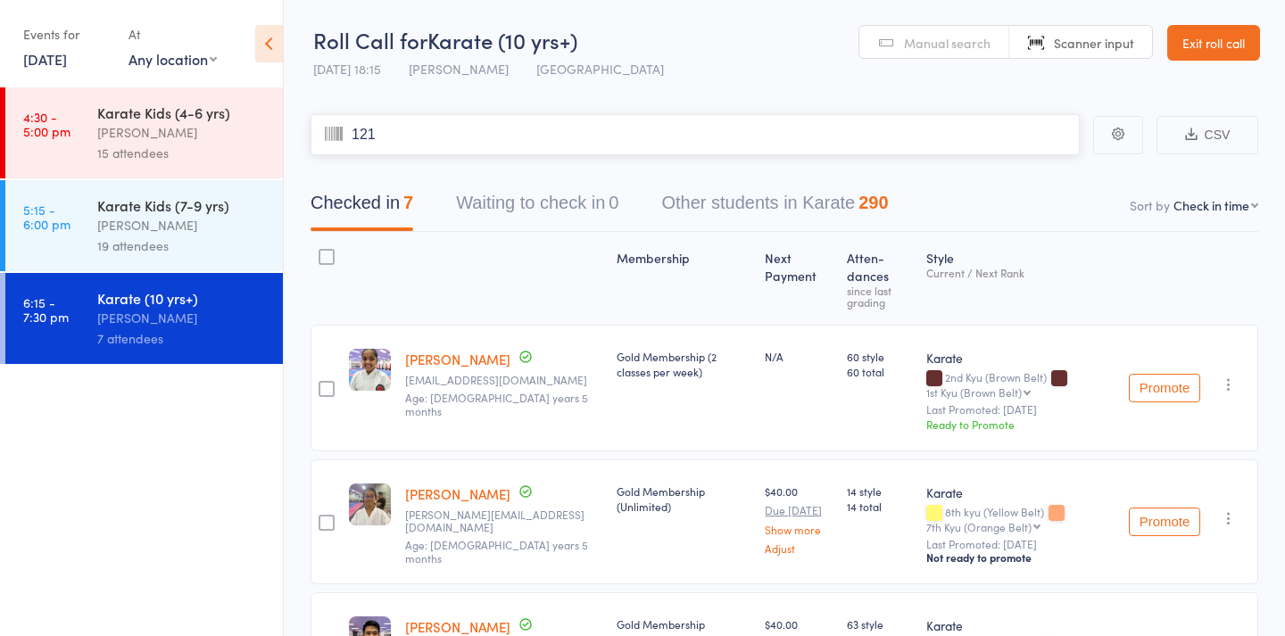
type input "1210"
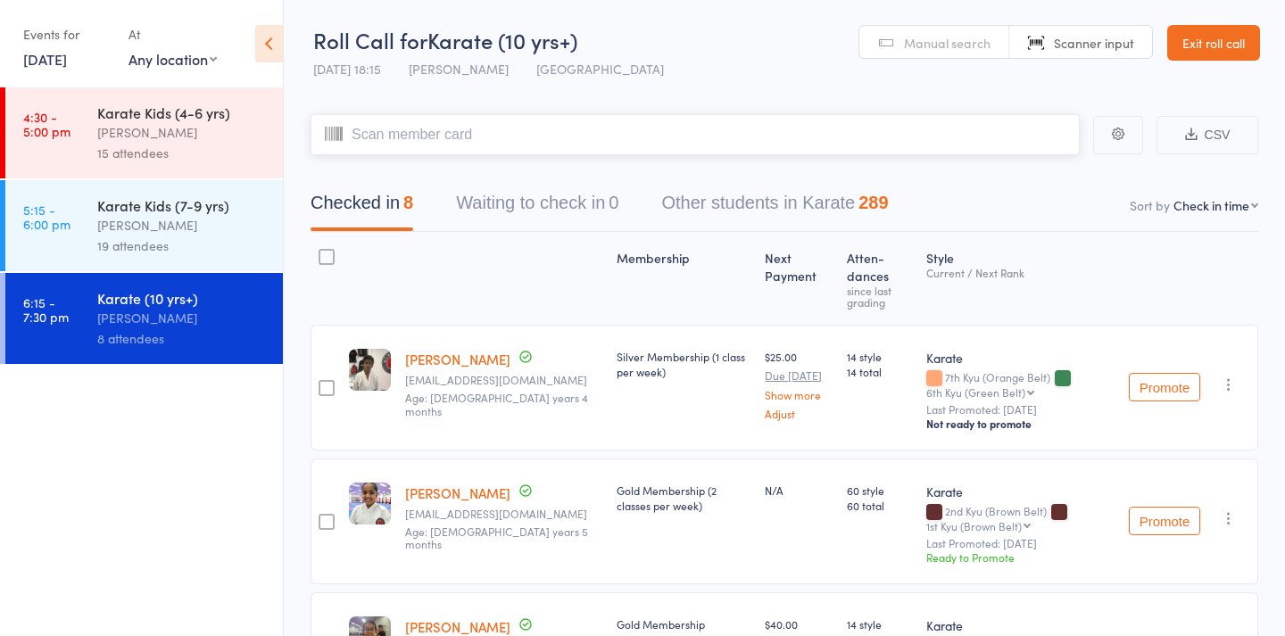
click at [702, 133] on input "search" at bounding box center [695, 134] width 769 height 41
click at [933, 25] on div "Manual search Scanner input" at bounding box center [1006, 42] width 295 height 34
click at [934, 37] on span "Manual search" at bounding box center [947, 43] width 87 height 18
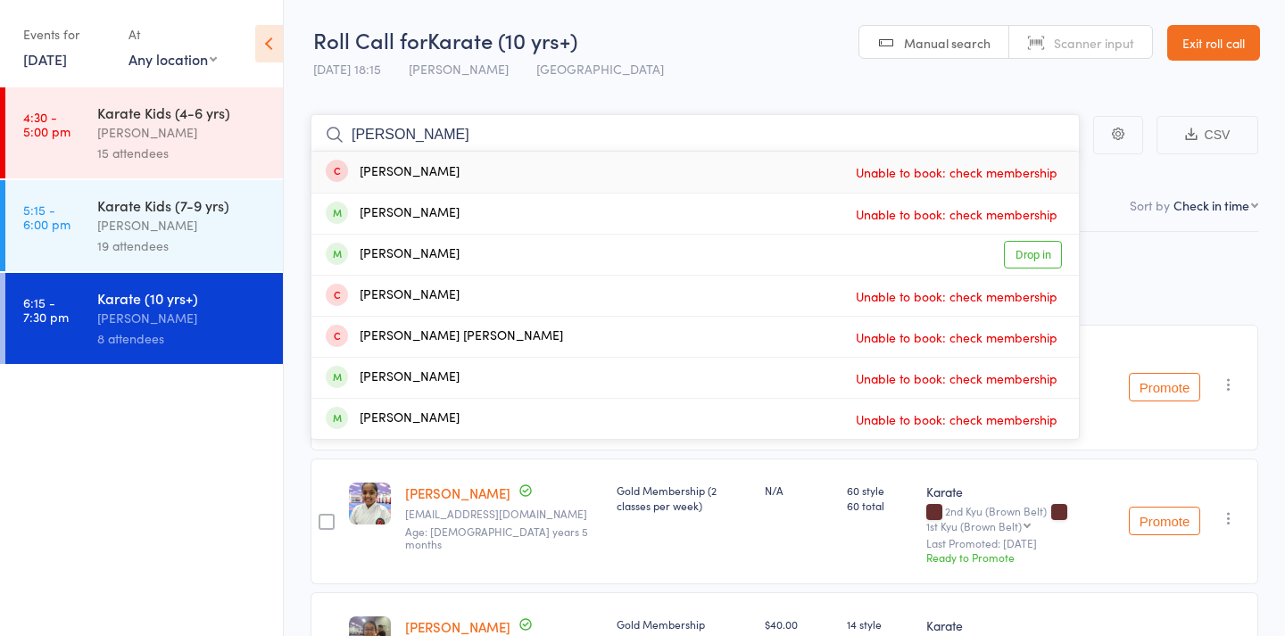
type input "Adam"
drag, startPoint x: 934, startPoint y: 37, endPoint x: 455, endPoint y: 251, distance: 524.9
click at [455, 251] on div "Adam Hickmott Drop in" at bounding box center [694, 255] width 767 height 40
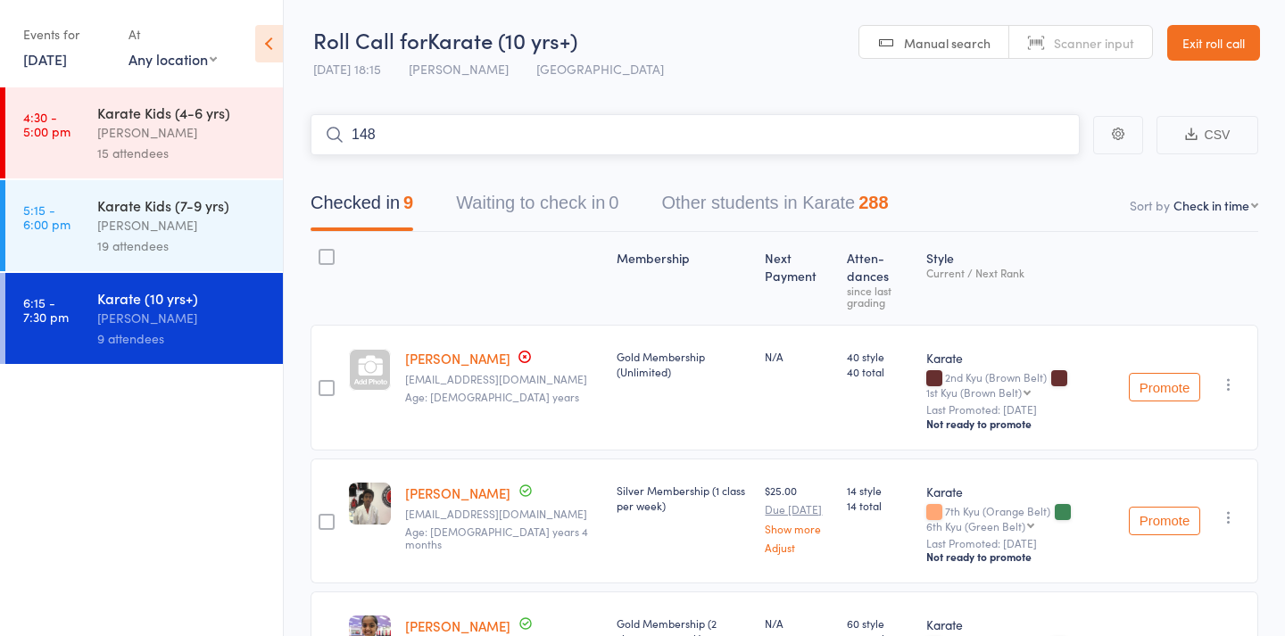
type input "1489"
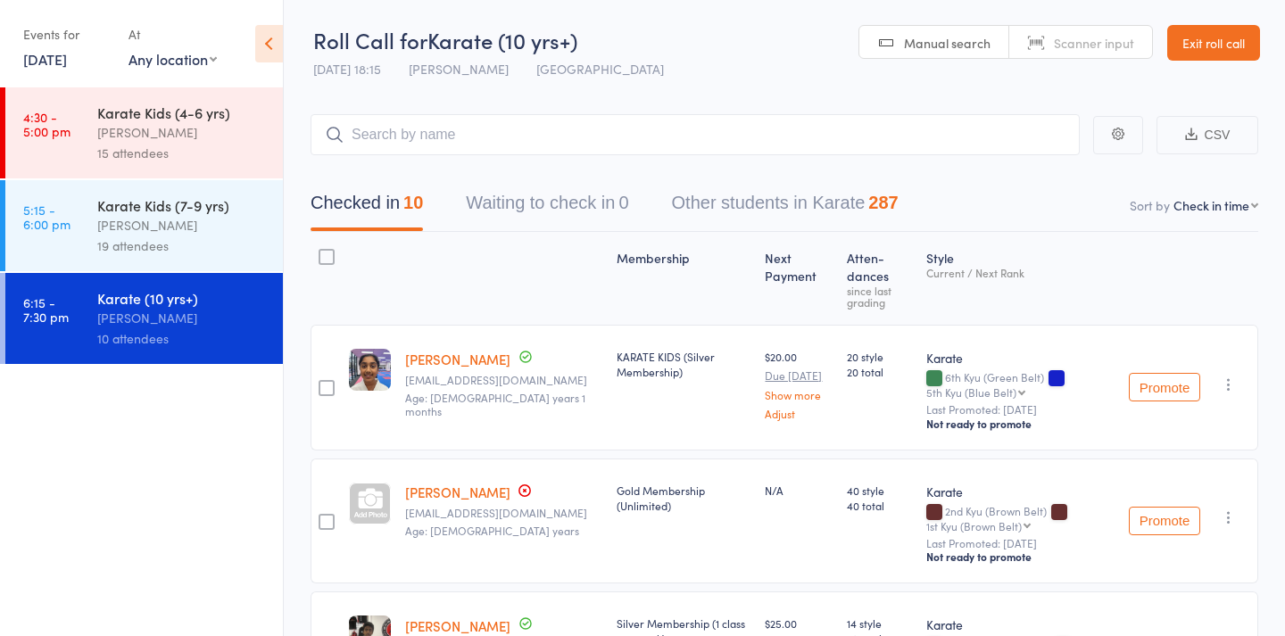
click at [934, 50] on span "Manual search" at bounding box center [947, 43] width 87 height 18
type input "277"
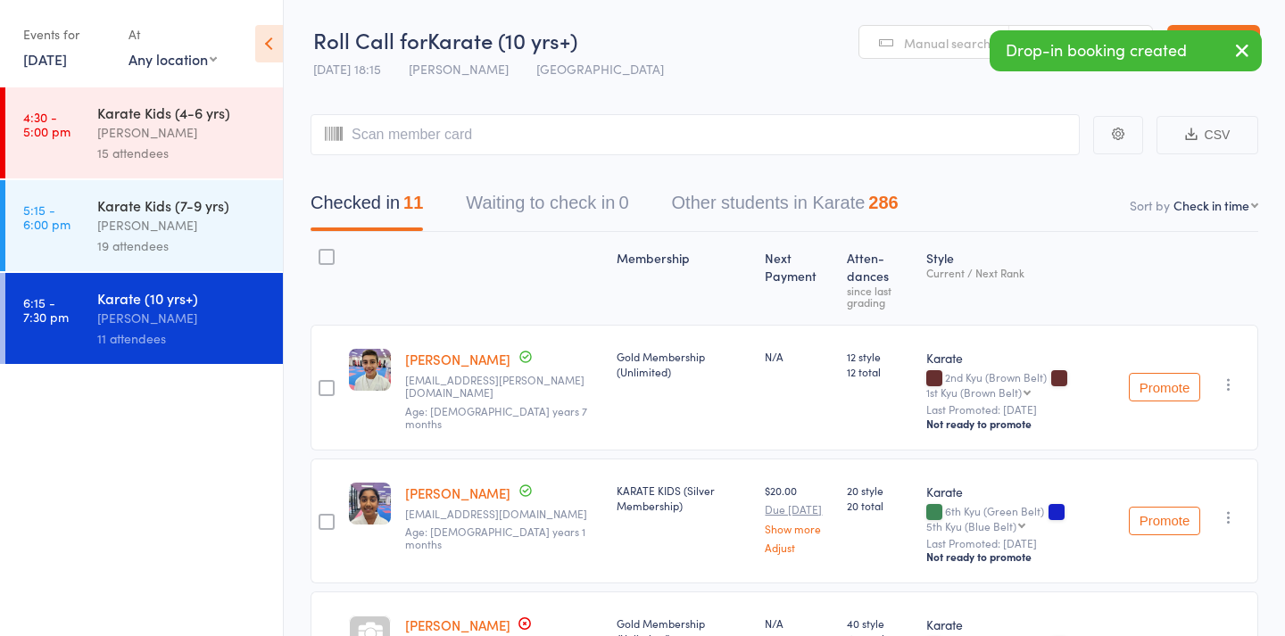
click at [177, 249] on div "19 attendees" at bounding box center [182, 246] width 170 height 21
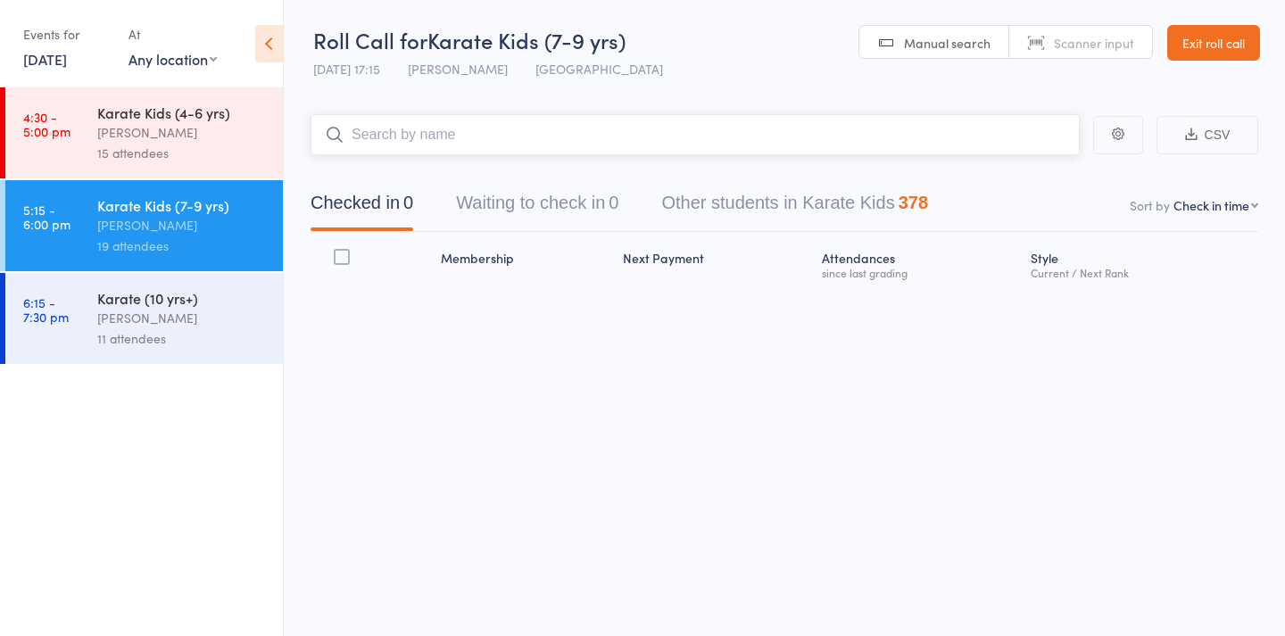
click at [597, 136] on input "search" at bounding box center [695, 134] width 769 height 41
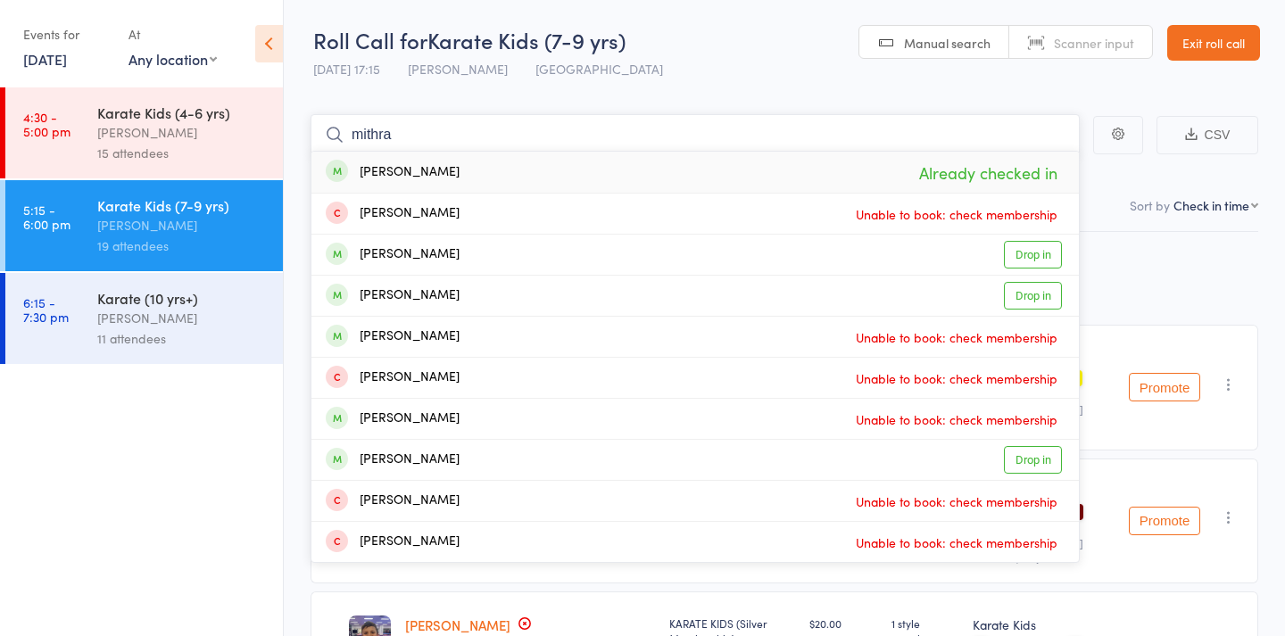
type input "mithra"
click at [460, 177] on div "Mithra Gowrishankar" at bounding box center [393, 172] width 134 height 21
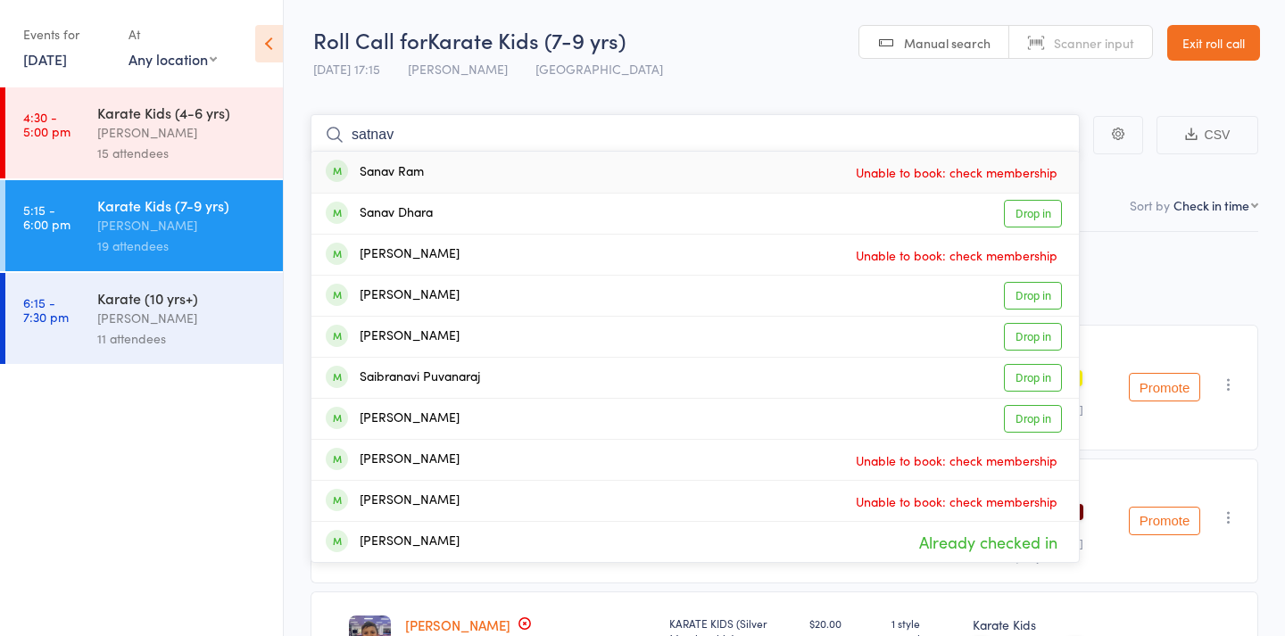
type input "satnav"
drag, startPoint x: 471, startPoint y: 177, endPoint x: 460, endPoint y: 214, distance: 39.2
click at [460, 214] on div "Sanav Dhara Drop in" at bounding box center [694, 214] width 767 height 40
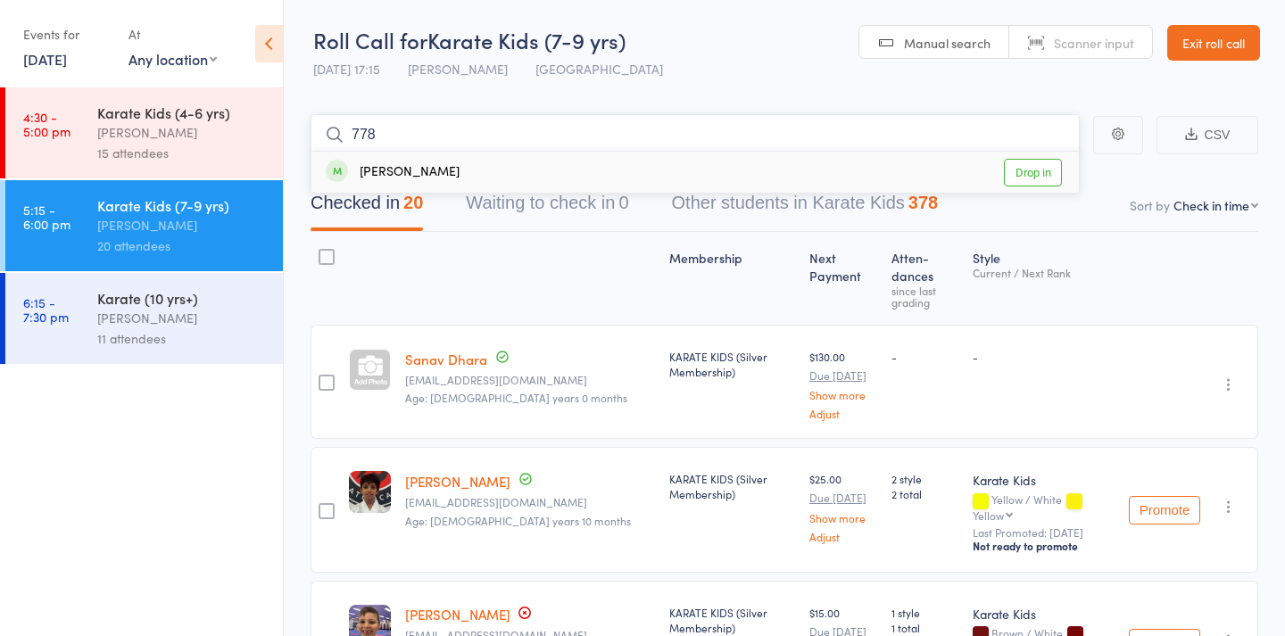
type input "778"
click at [1044, 170] on link "Drop in" at bounding box center [1033, 173] width 58 height 28
click at [0, 0] on div "Drop-in successful." at bounding box center [0, 0] width 0 height 0
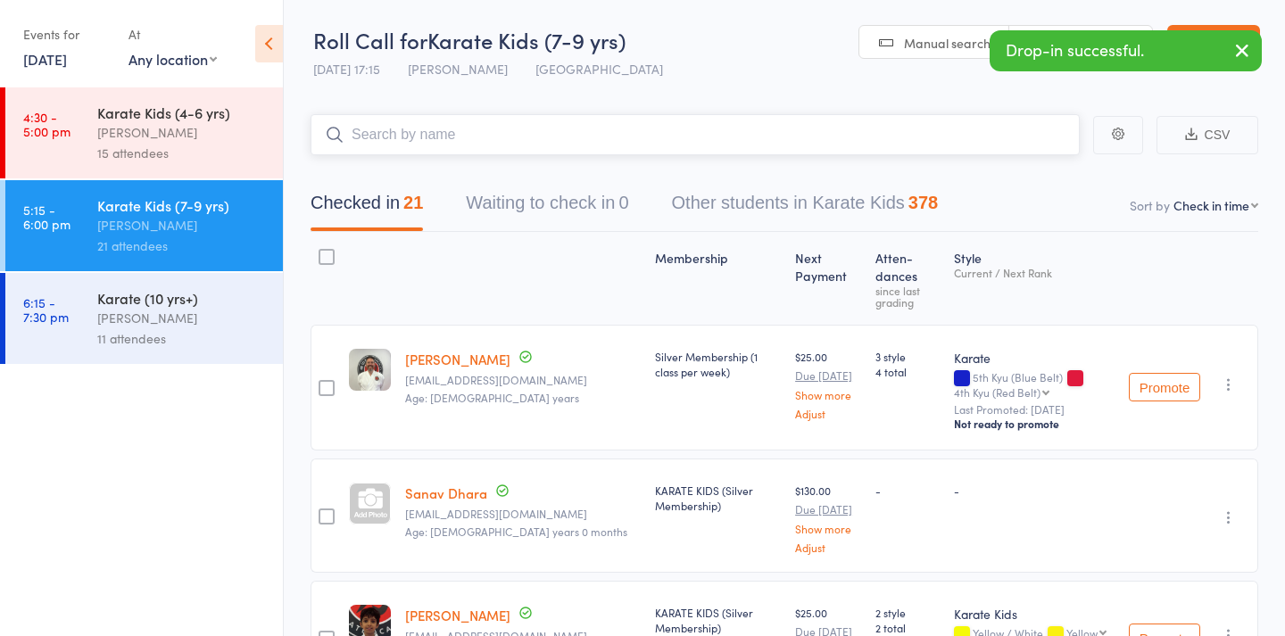
click at [391, 145] on input "search" at bounding box center [695, 134] width 769 height 41
click at [949, 41] on span "Manual search" at bounding box center [947, 43] width 87 height 18
click at [572, 139] on input "search" at bounding box center [695, 134] width 769 height 41
type input "635"
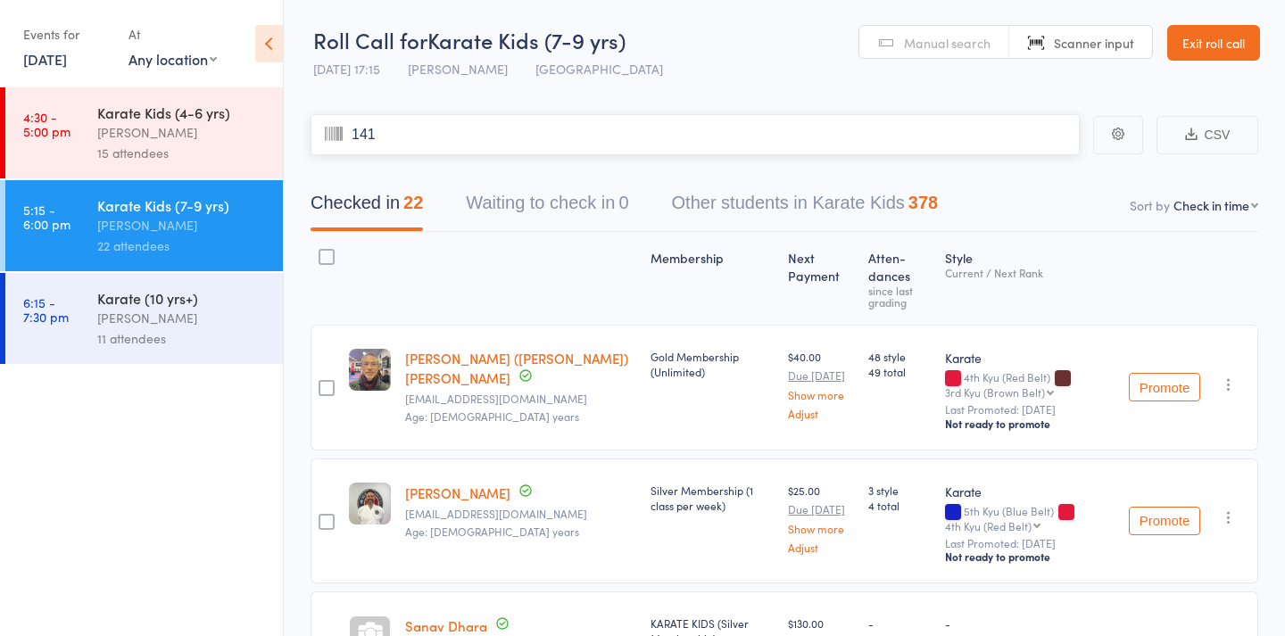
type input "1410"
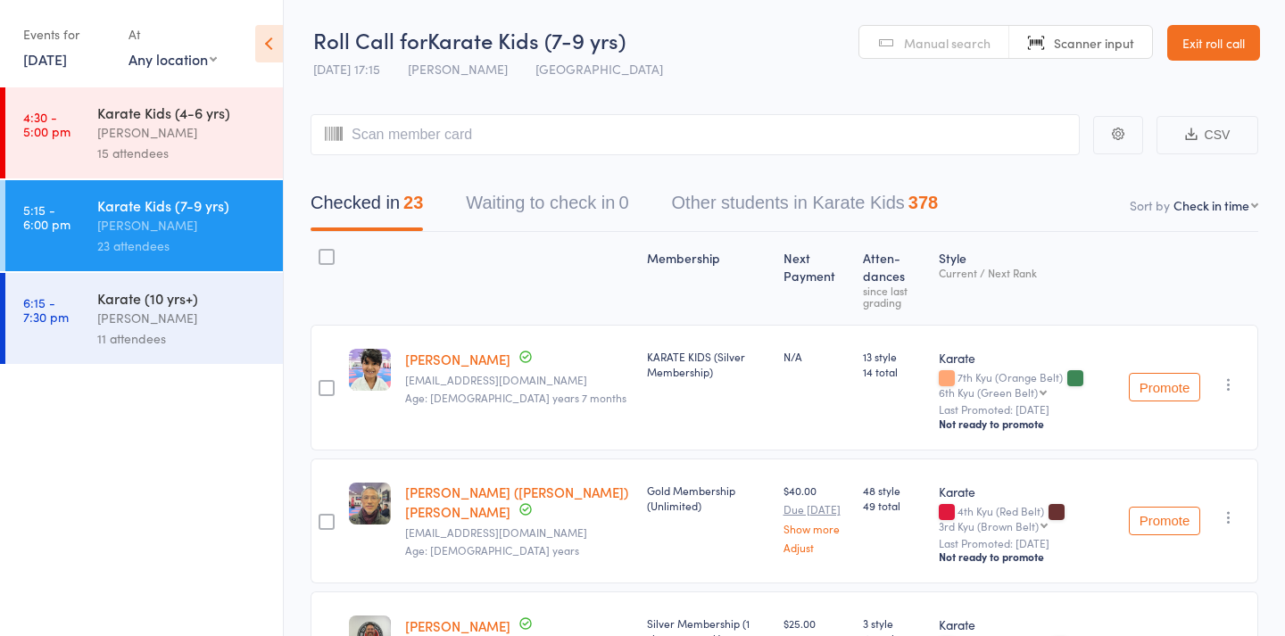
click at [187, 321] on div "Stacey Karetsian" at bounding box center [182, 318] width 170 height 21
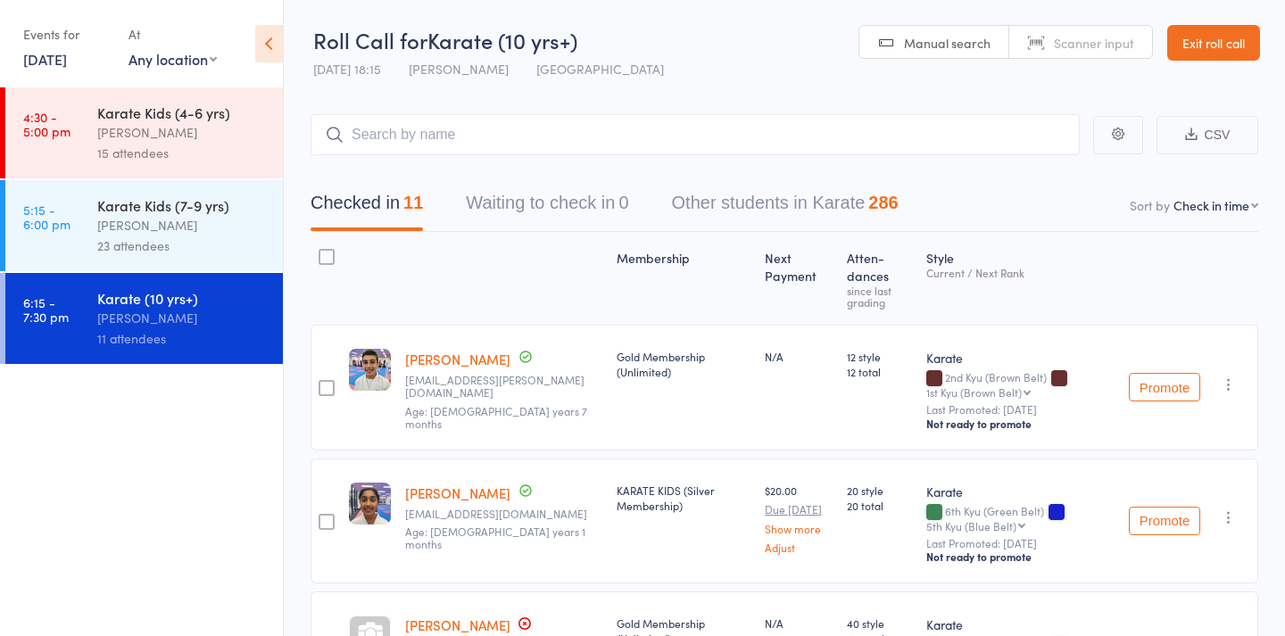
click at [905, 34] on span "Manual search" at bounding box center [947, 43] width 87 height 18
type input "388"
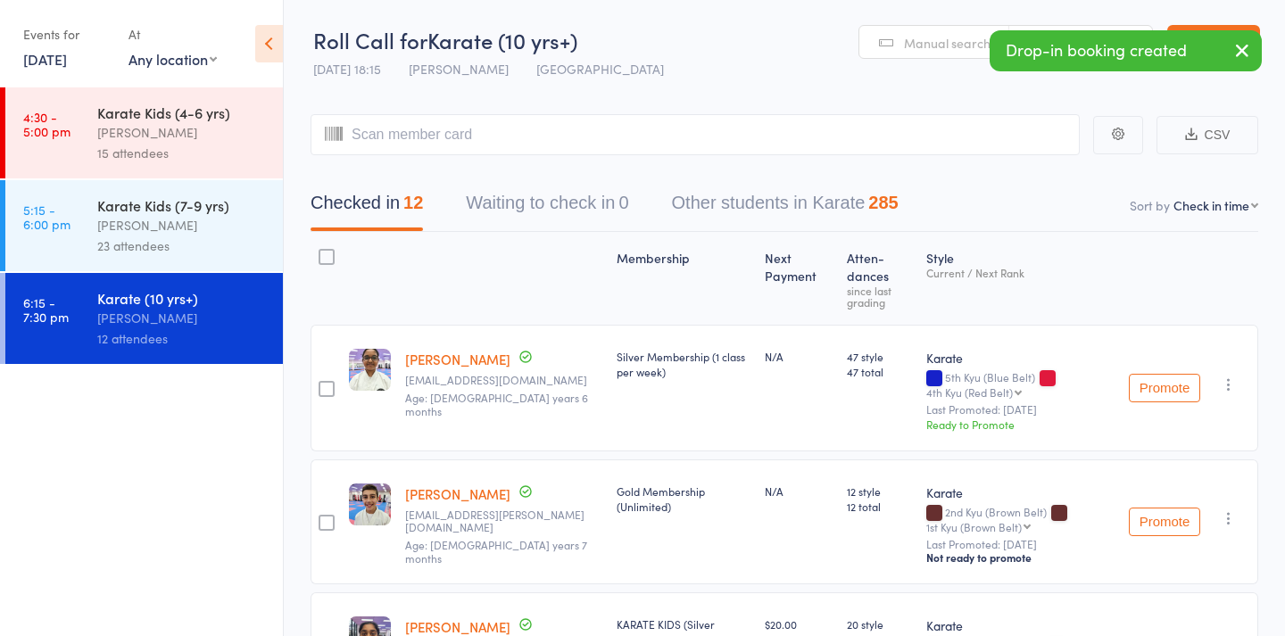
click at [193, 212] on div "Karate Kids (7-9 yrs)" at bounding box center [182, 205] width 170 height 20
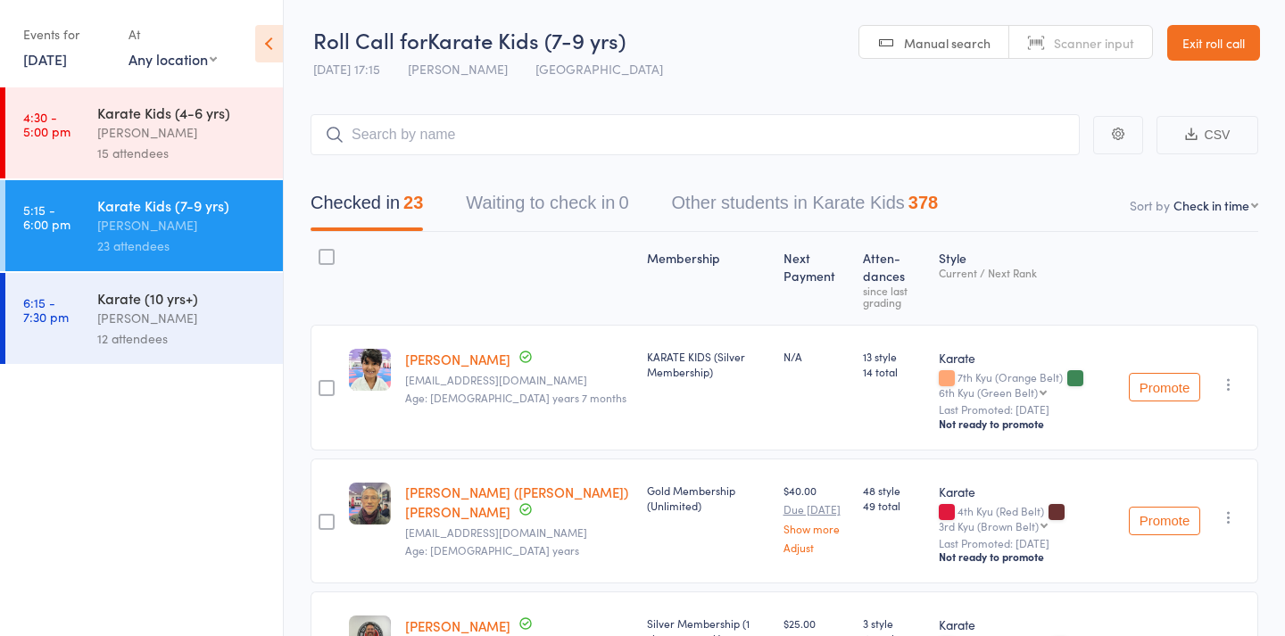
click at [1228, 376] on icon "button" at bounding box center [1229, 385] width 18 height 18
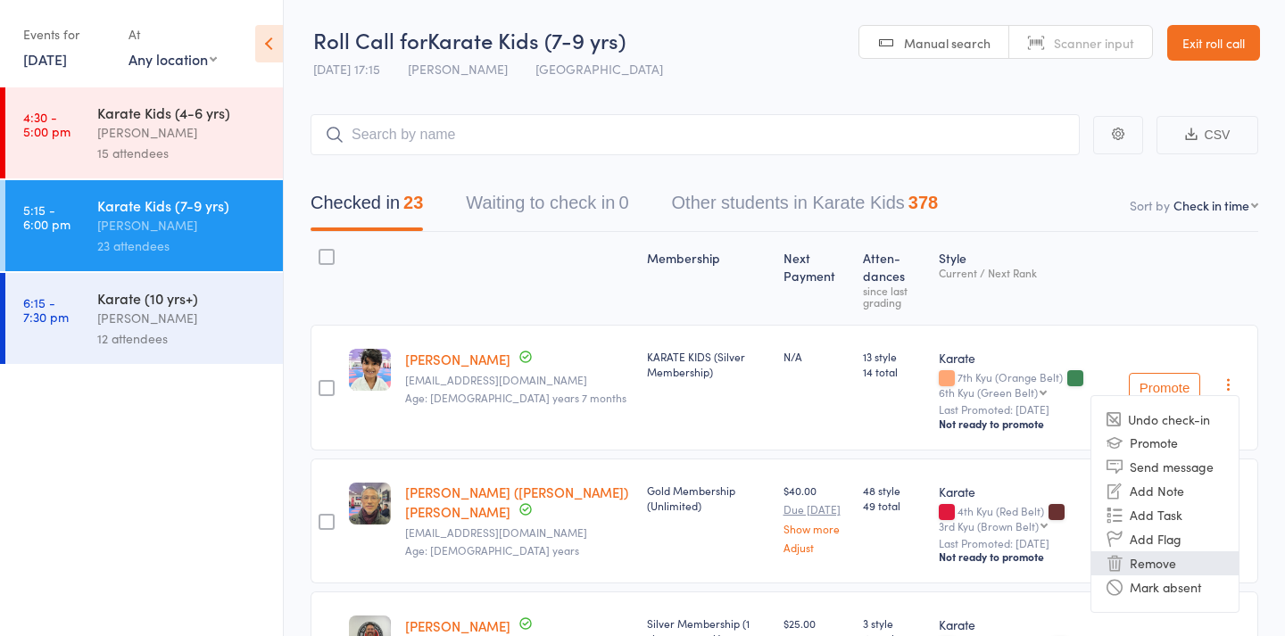
click at [1149, 552] on li "Remove" at bounding box center [1164, 564] width 147 height 24
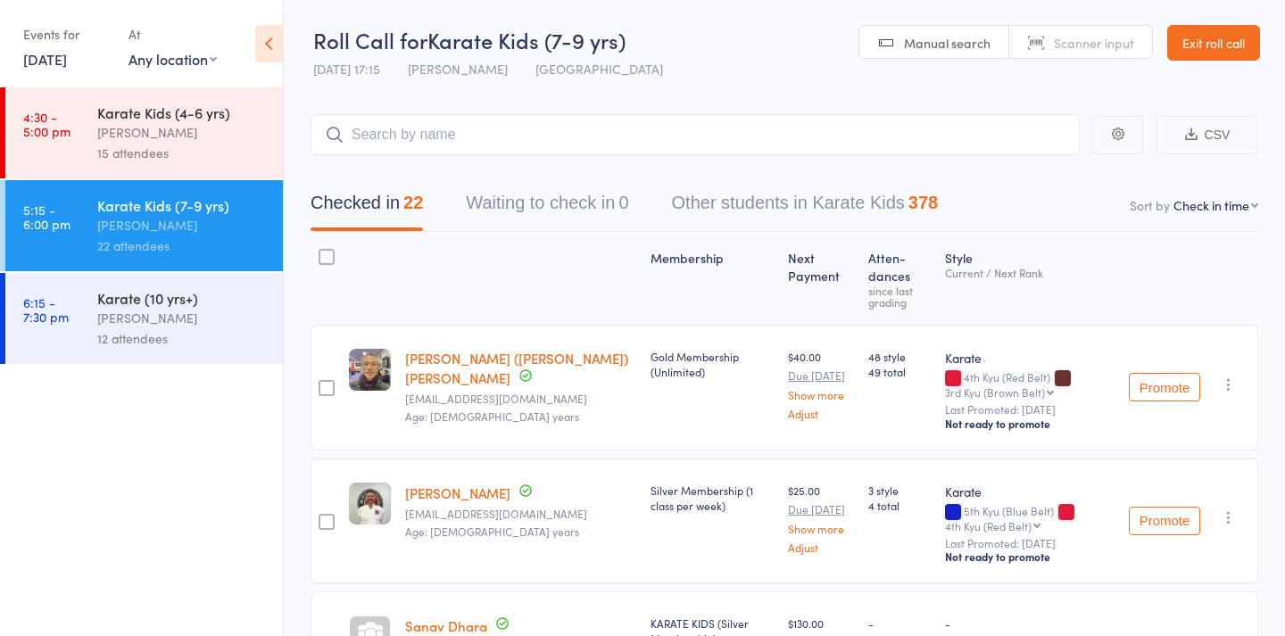
click at [1229, 376] on icon "button" at bounding box center [1229, 385] width 18 height 18
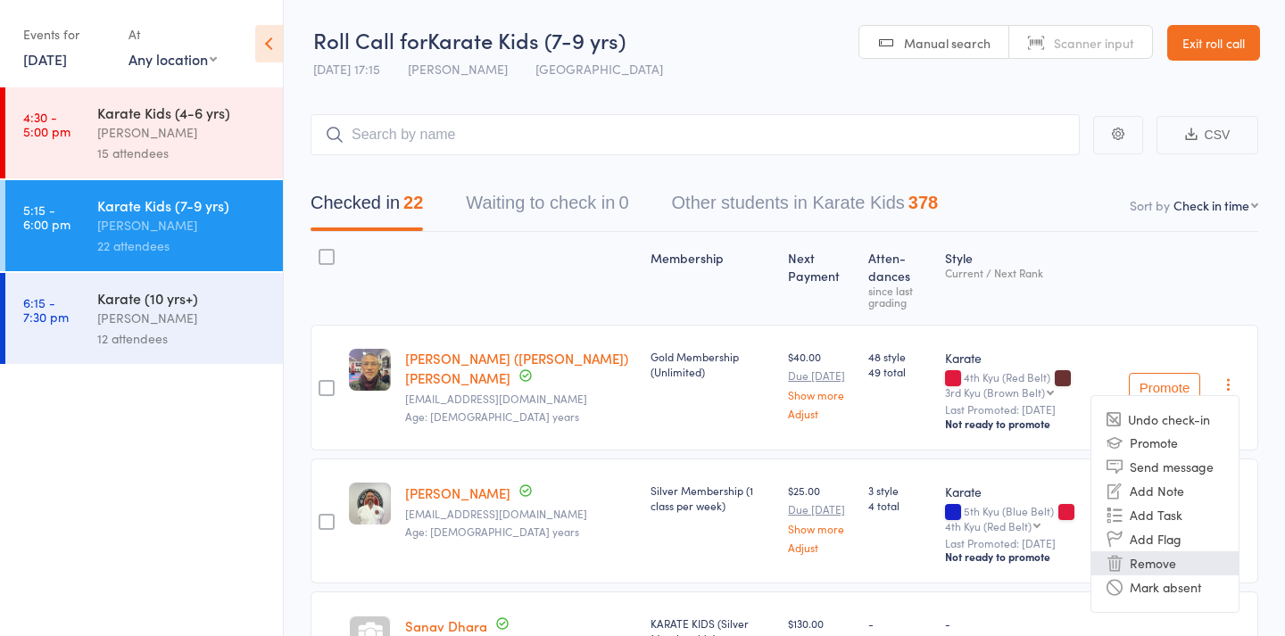
click at [1159, 552] on li "Remove" at bounding box center [1164, 564] width 147 height 24
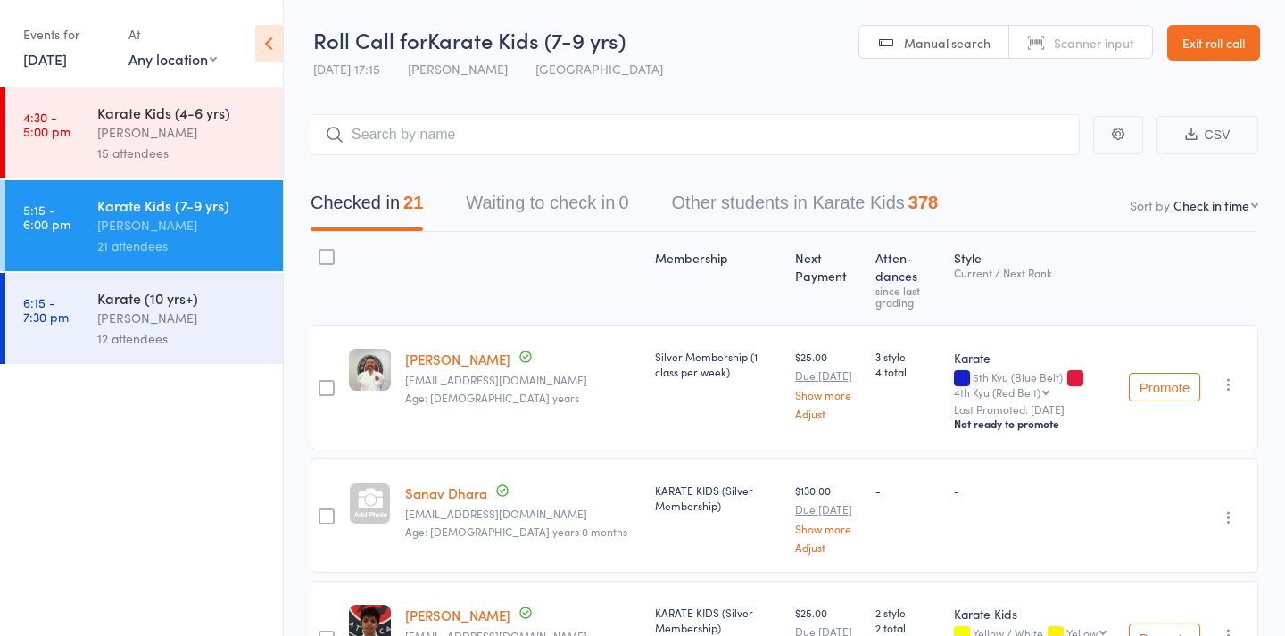
click at [171, 314] on div "Stacey Karetsian" at bounding box center [182, 318] width 170 height 21
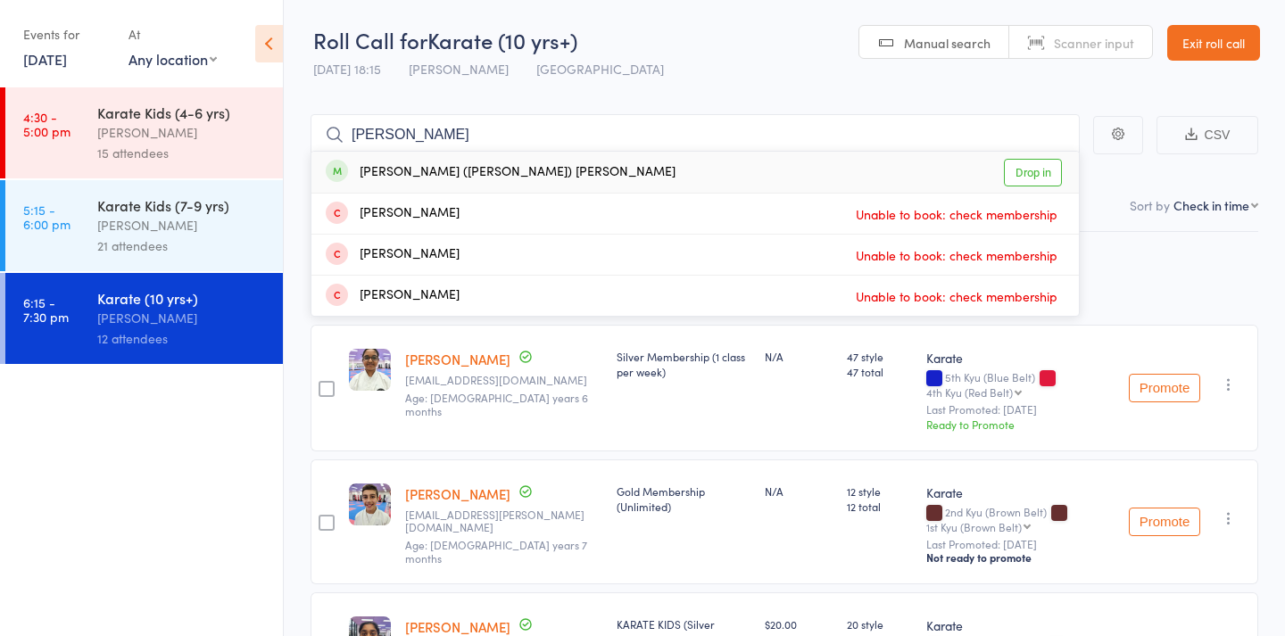
type input "fred"
click at [440, 171] on div "Kit-Keung (Fred) Wong" at bounding box center [501, 172] width 350 height 21
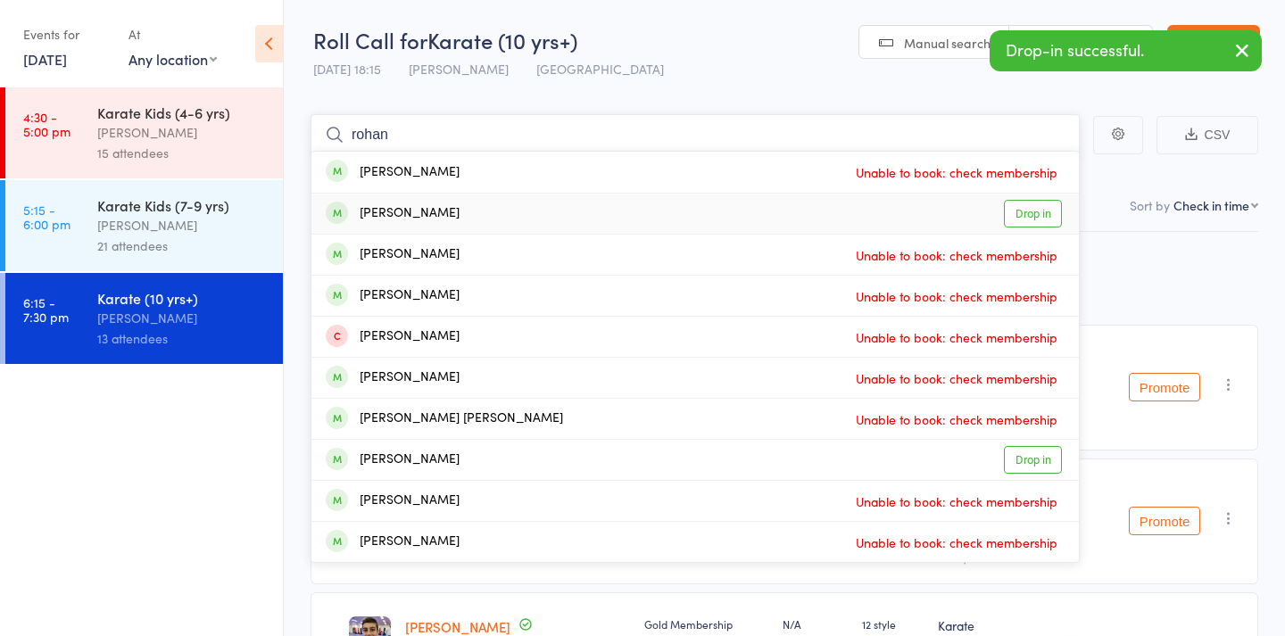
type input "rohan"
click at [425, 203] on div "Rohan Dhiri" at bounding box center [393, 213] width 134 height 21
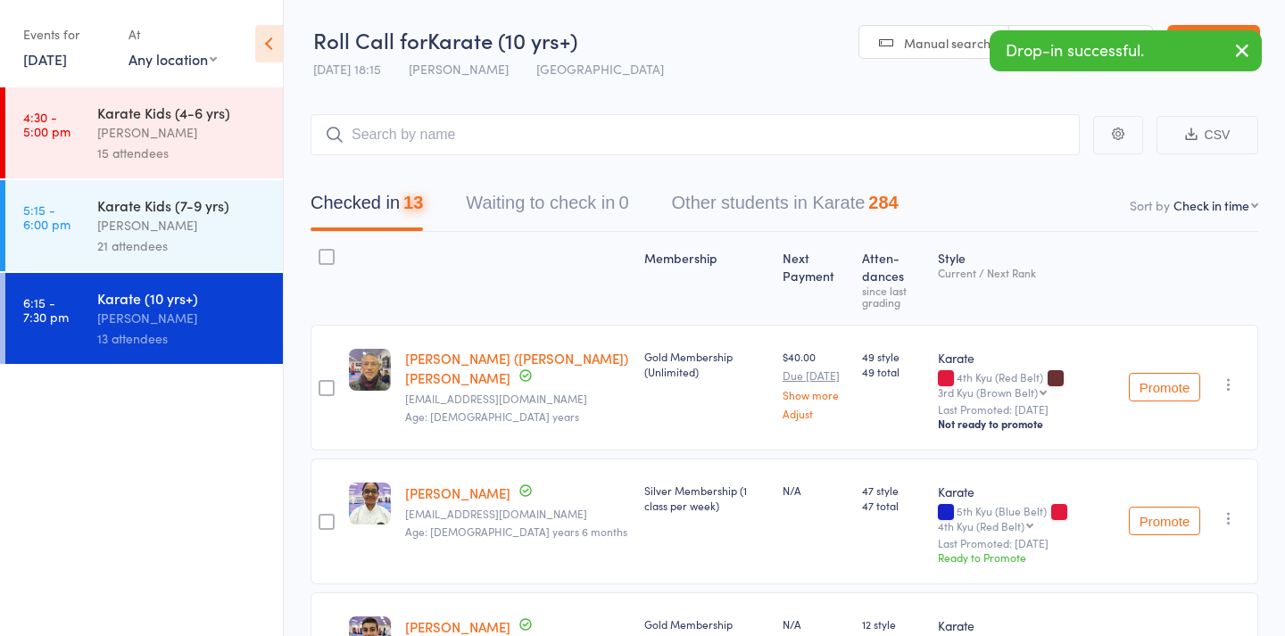
click at [188, 213] on div "Karate Kids (7-9 yrs)" at bounding box center [182, 205] width 170 height 20
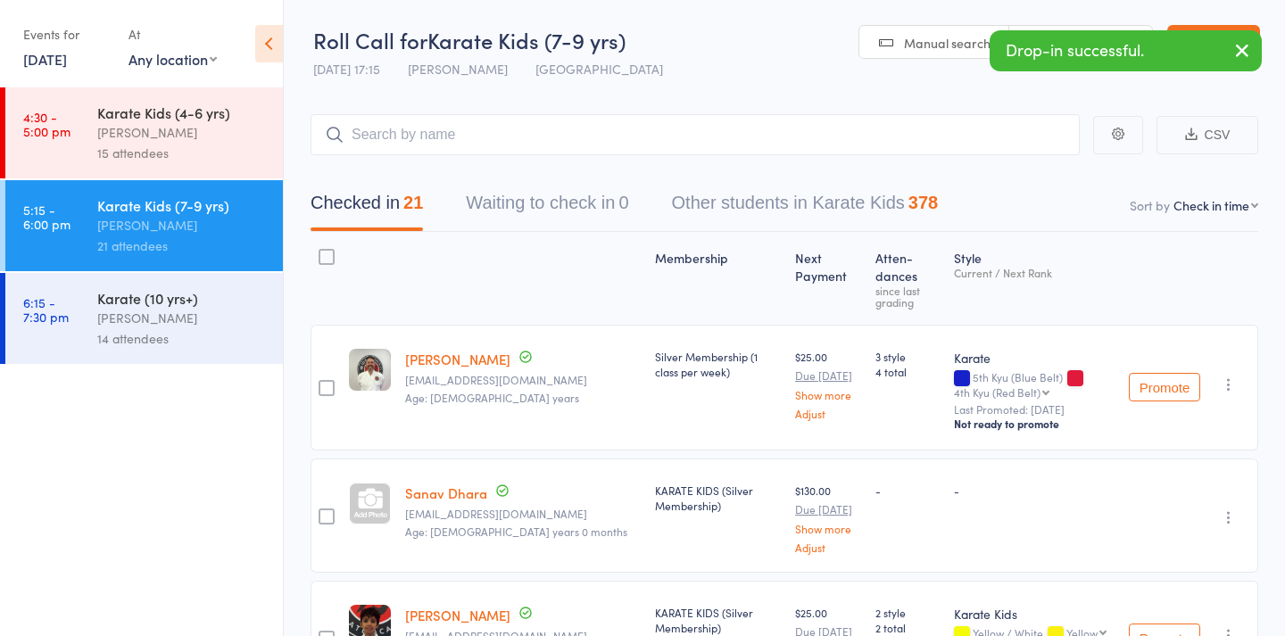
click at [1227, 355] on div "Promote Undo check-in Promote Send message Add Note Add Task Add Flag Remove Ma…" at bounding box center [1190, 388] width 137 height 126
click at [1224, 378] on div "Promote Undo check-in Promote Send message Add Note Add Task Add Flag Remove Ma…" at bounding box center [1190, 388] width 137 height 126
click at [1224, 374] on button "button" at bounding box center [1228, 384] width 21 height 21
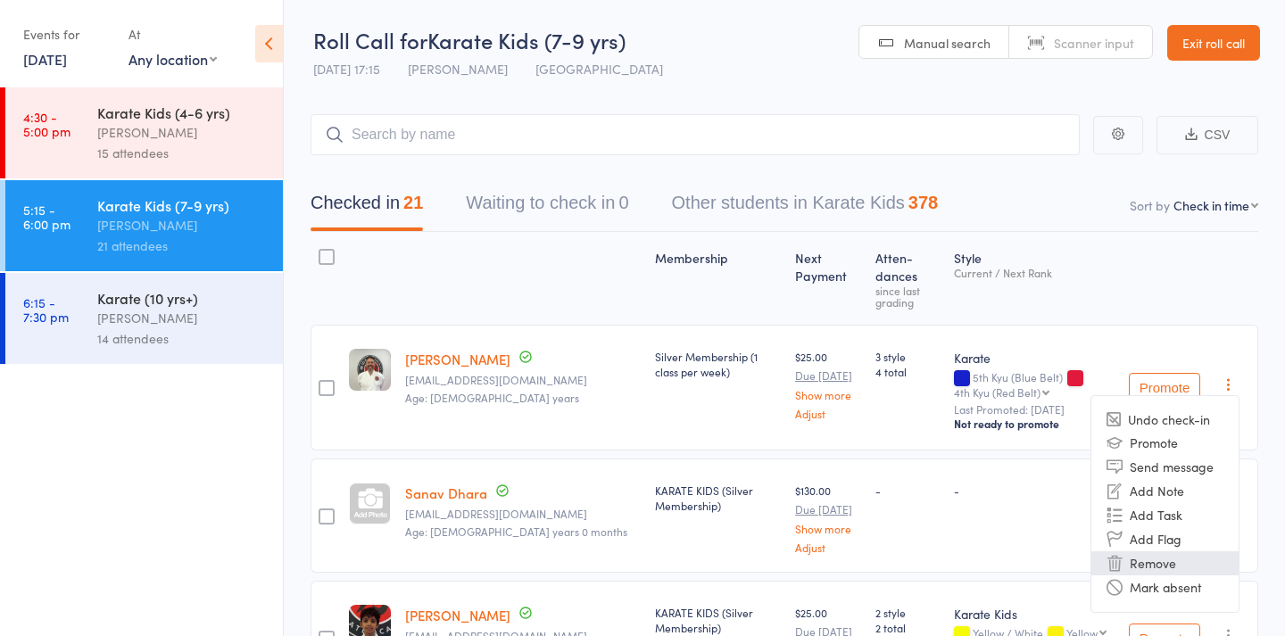
click at [1157, 552] on li "Remove" at bounding box center [1164, 564] width 147 height 24
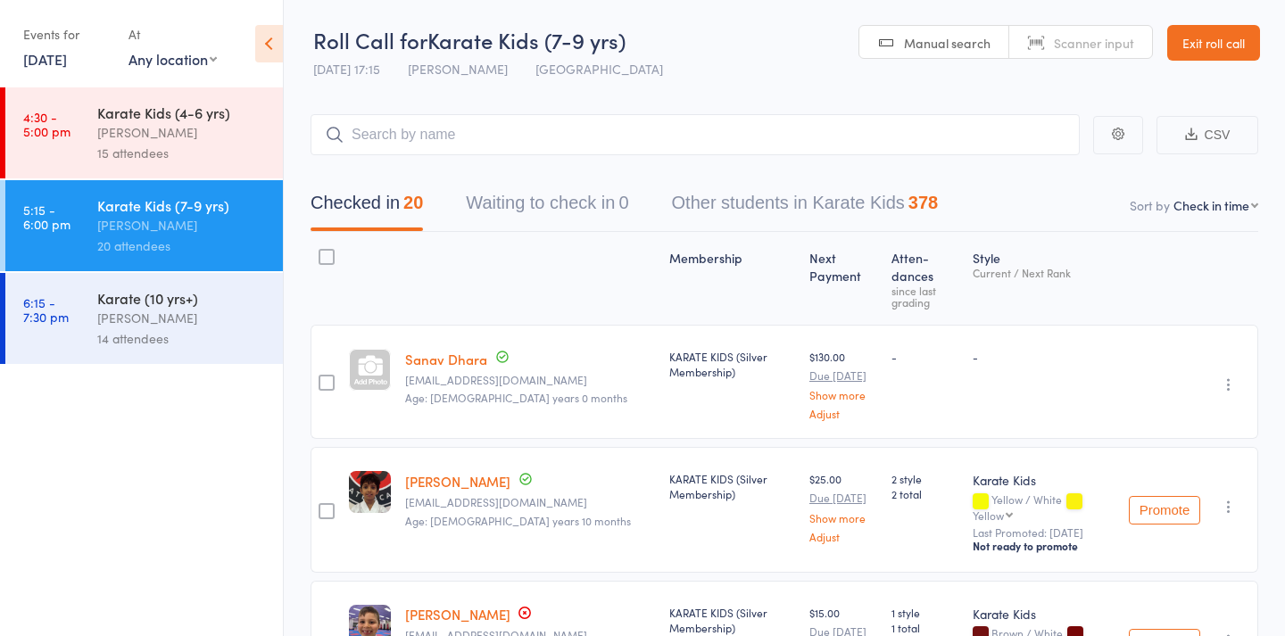
click at [168, 311] on div "Stacey Karetsian" at bounding box center [182, 318] width 170 height 21
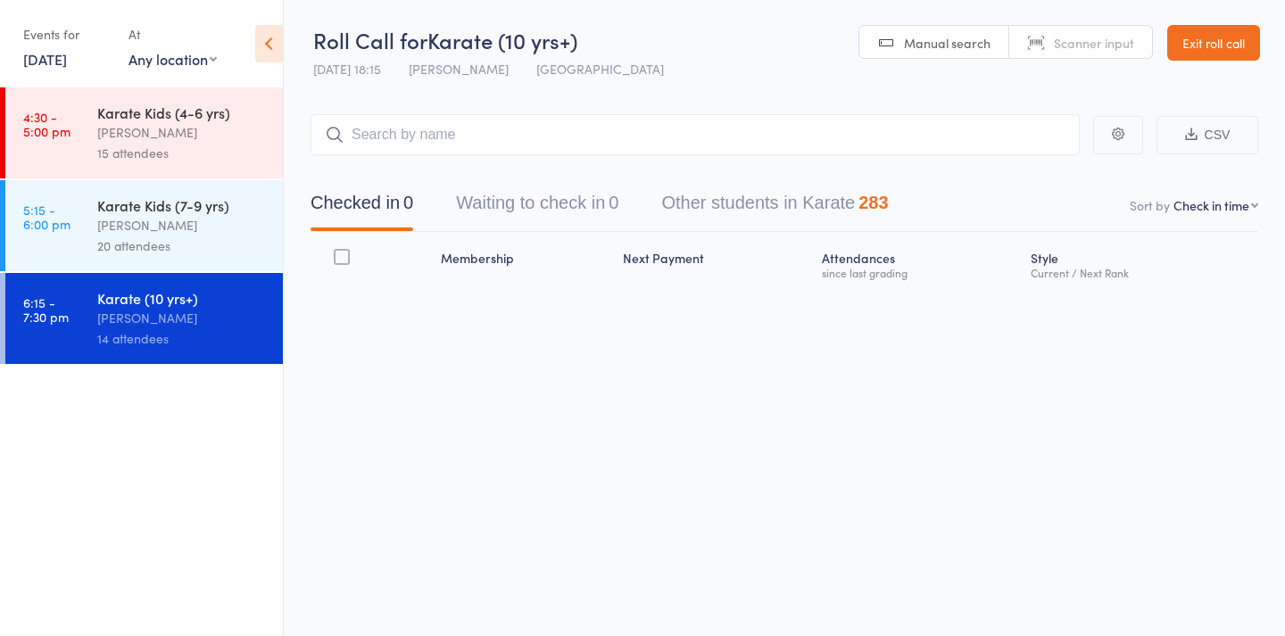
click at [500, 144] on input "search" at bounding box center [695, 134] width 769 height 41
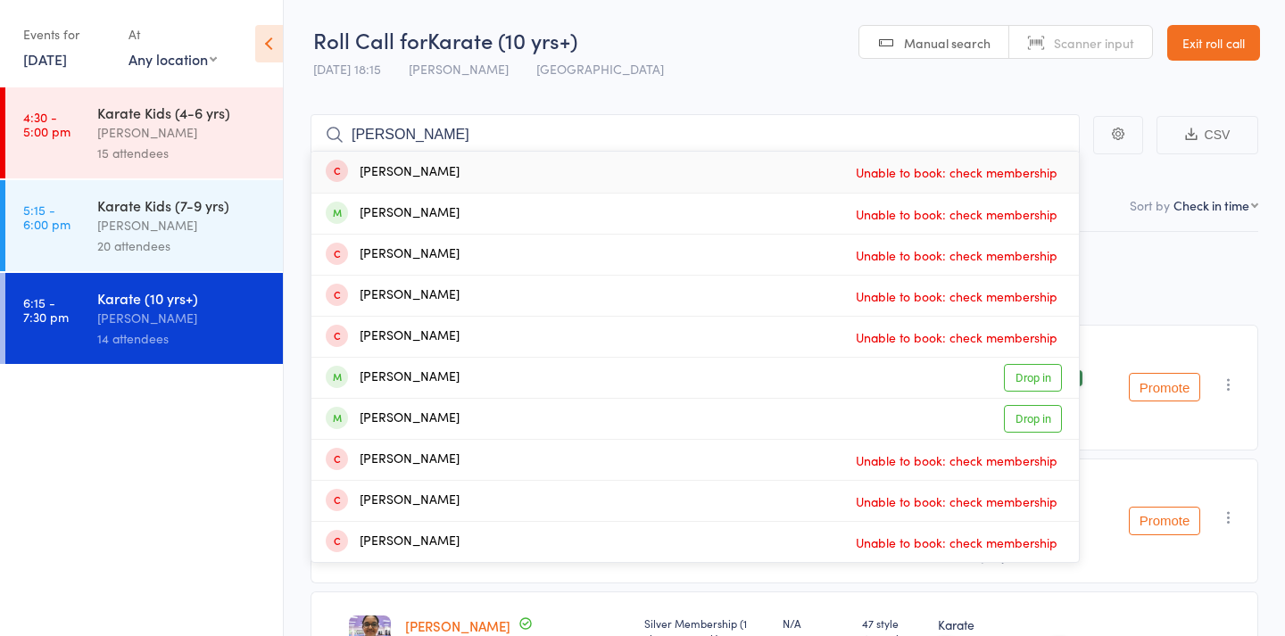
type input "Benjamin"
drag, startPoint x: 415, startPoint y: 164, endPoint x: 448, endPoint y: 383, distance: 221.1
click at [448, 383] on div "Benjamin Halbert" at bounding box center [393, 378] width 134 height 21
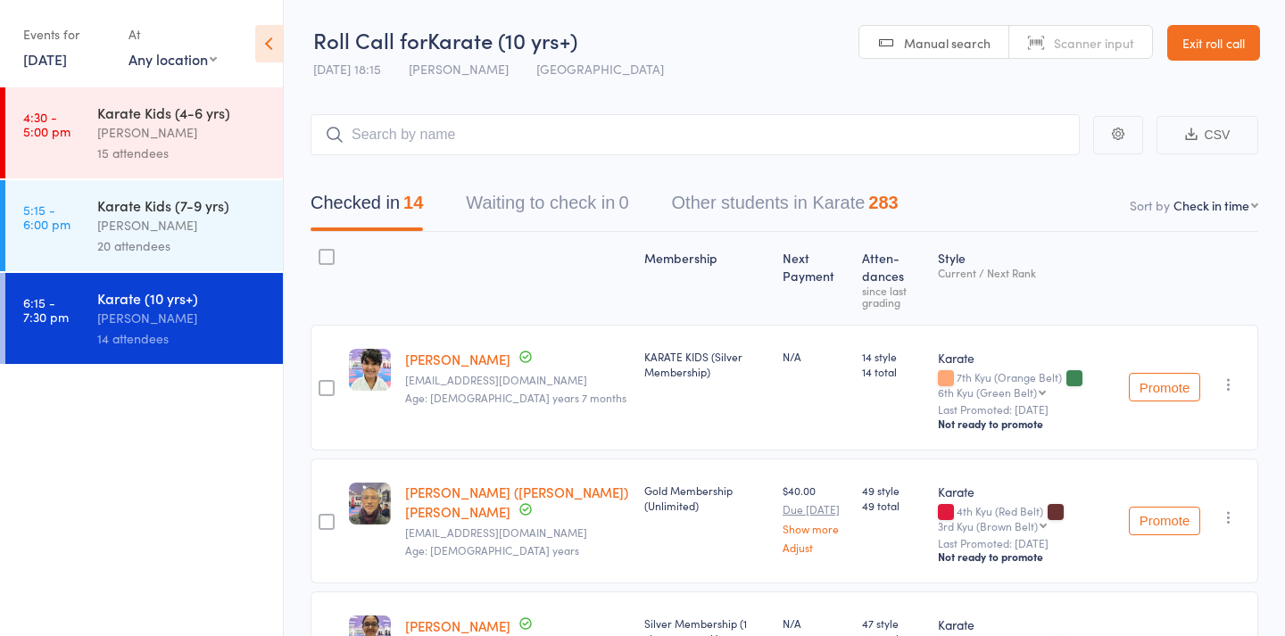
click at [182, 251] on div "20 attendees" at bounding box center [182, 246] width 170 height 21
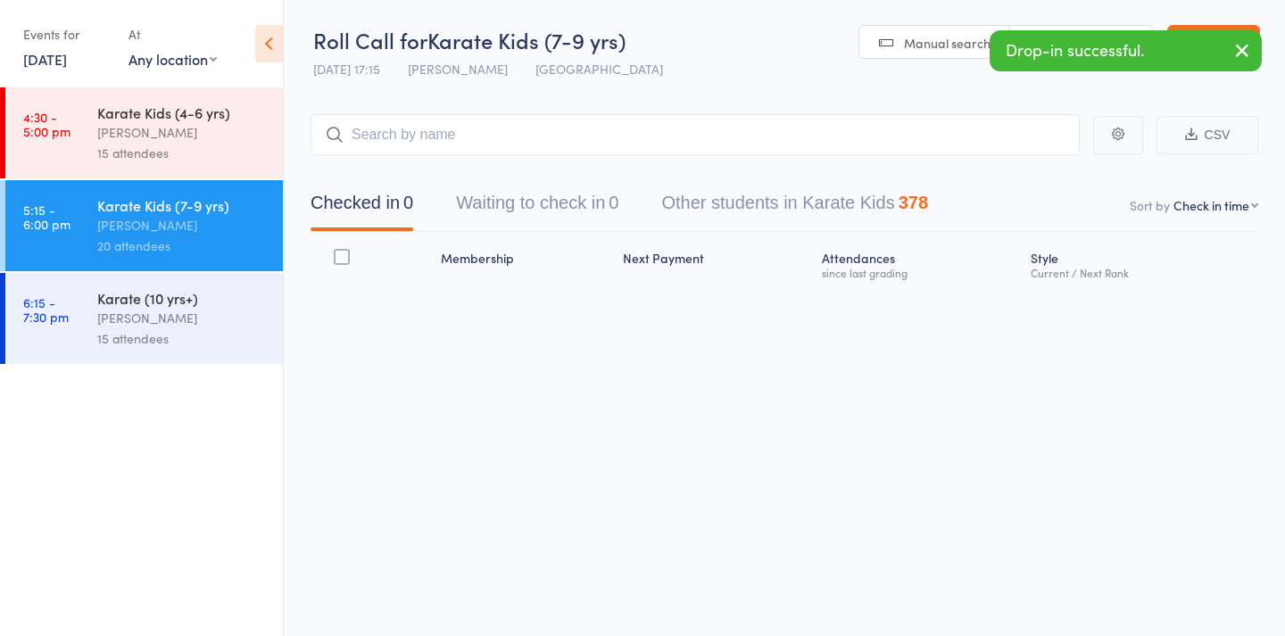
click at [495, 152] on input "search" at bounding box center [695, 134] width 769 height 41
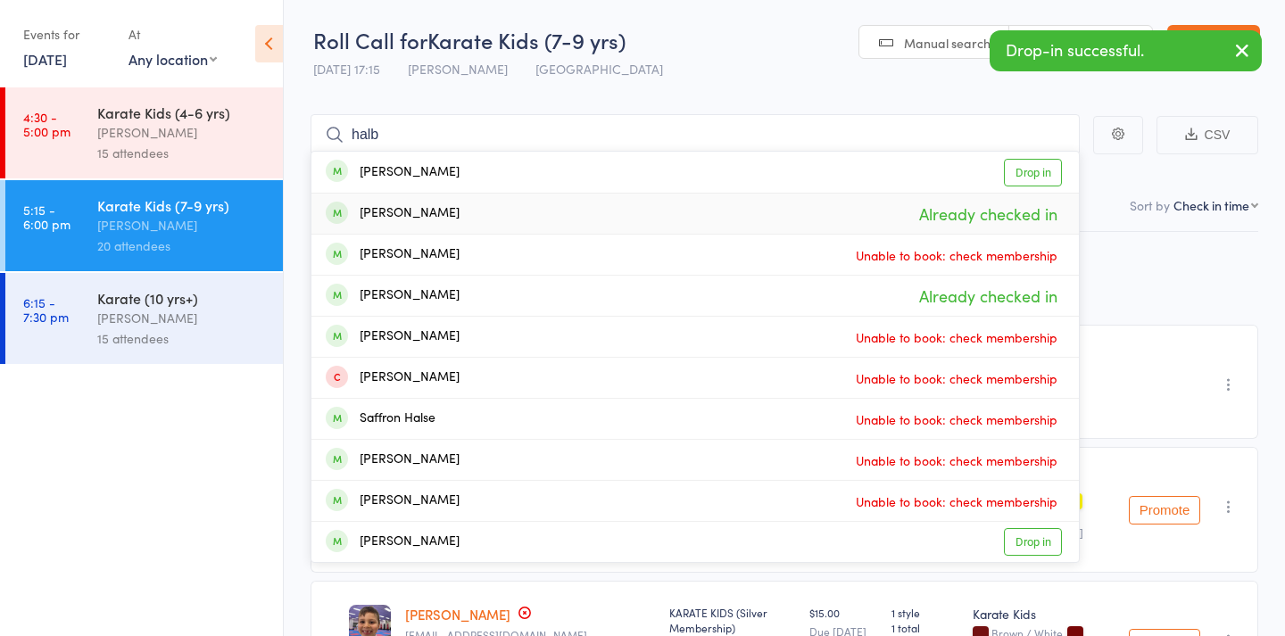
type input "halb"
click at [469, 216] on div "Louis Halbert Already checked in" at bounding box center [694, 214] width 767 height 40
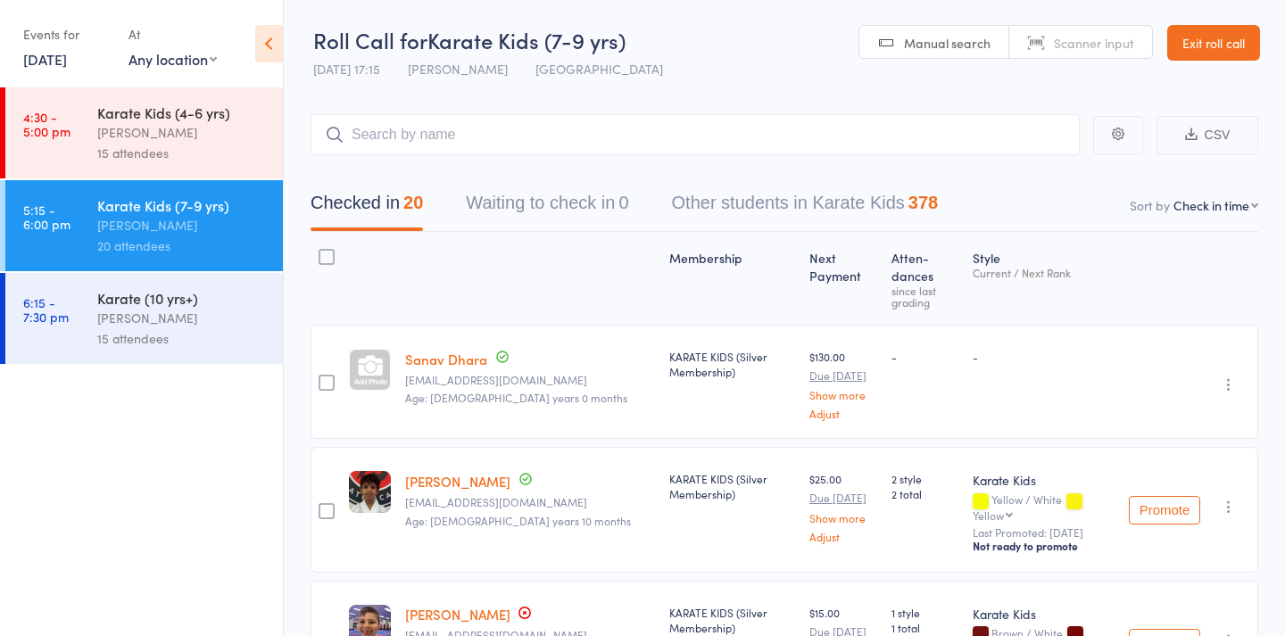
click at [167, 348] on div "15 attendees" at bounding box center [182, 338] width 170 height 21
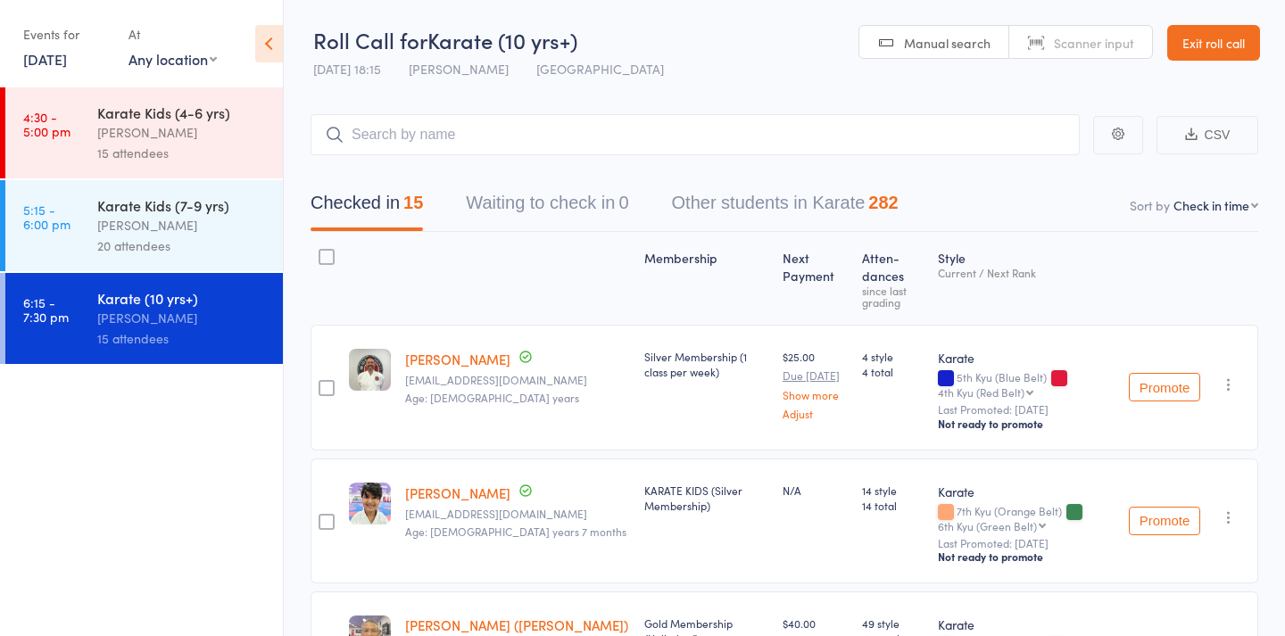
click at [942, 47] on span "Manual search" at bounding box center [947, 43] width 87 height 18
click at [950, 129] on input "search" at bounding box center [695, 134] width 769 height 41
type input "098"
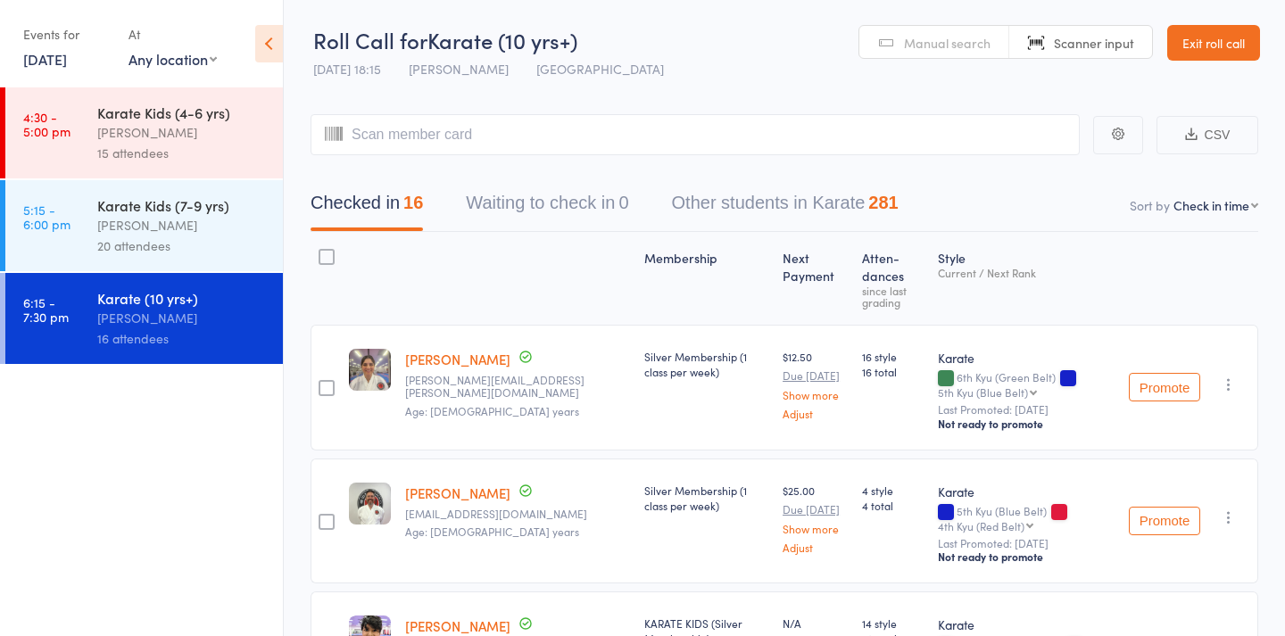
click at [940, 44] on span "Manual search" at bounding box center [947, 43] width 87 height 18
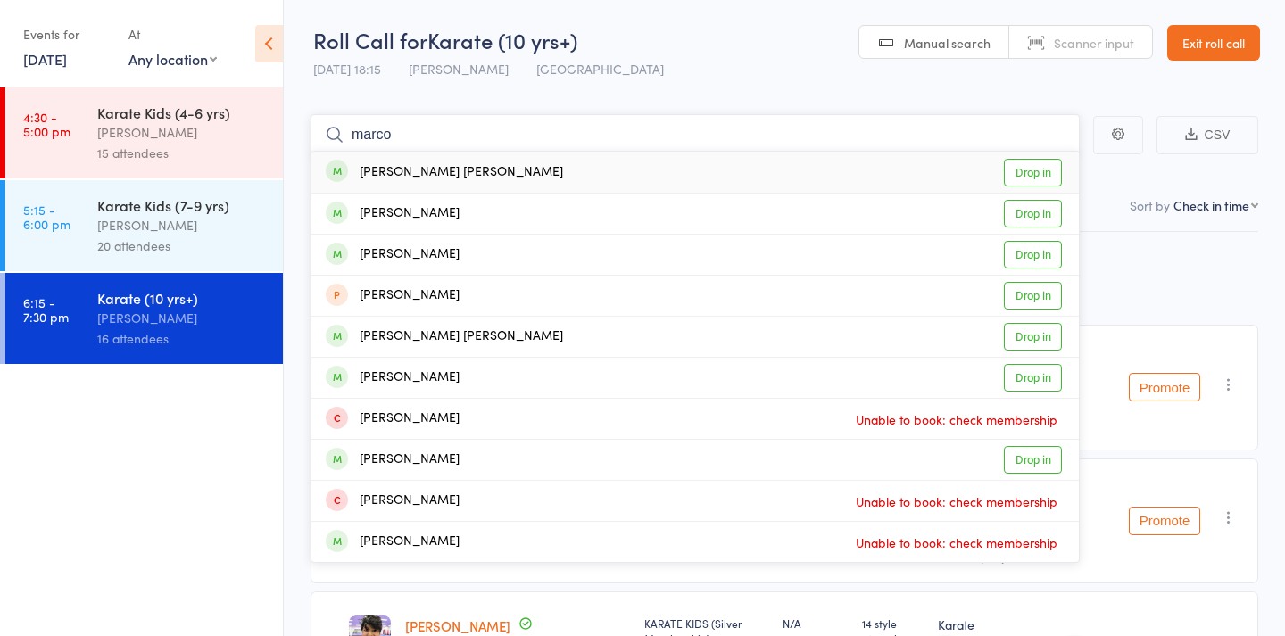
type input "Marco"
drag, startPoint x: 940, startPoint y: 44, endPoint x: 794, endPoint y: 165, distance: 189.5
click at [794, 165] on div "John Marco Fernandez Drop in" at bounding box center [694, 172] width 767 height 41
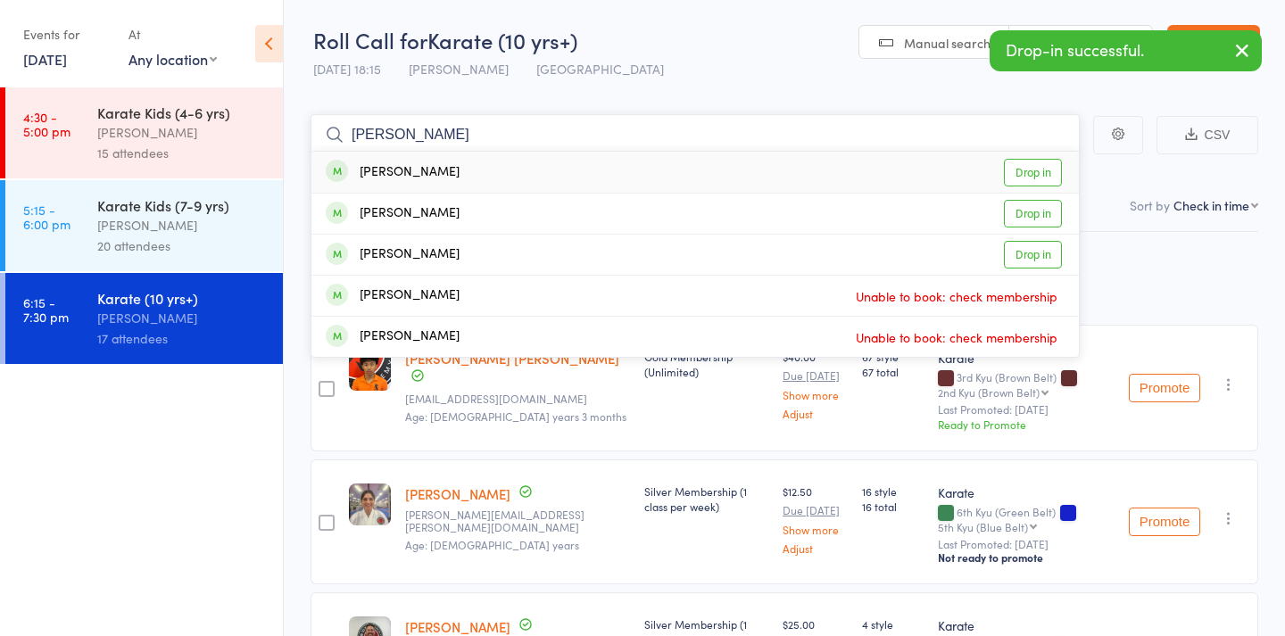
type input "bush"
click at [477, 164] on div "Dylan Bush Drop in" at bounding box center [694, 172] width 767 height 41
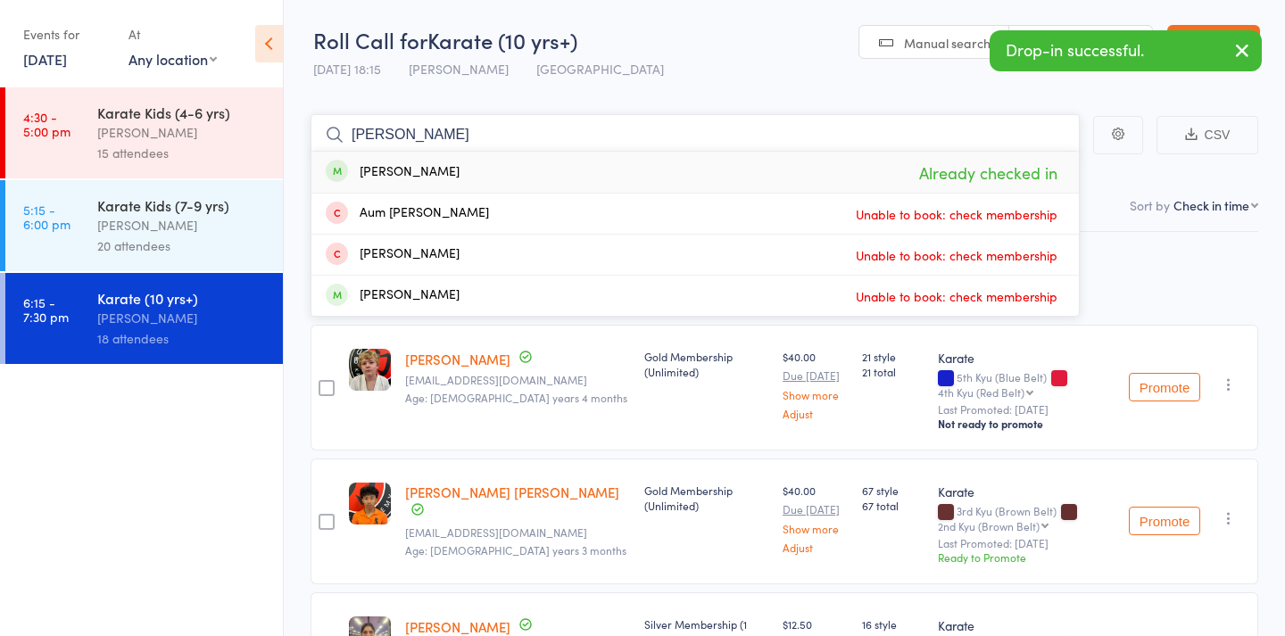
type input "golla"
click at [416, 175] on div "Aakanksha Golla" at bounding box center [393, 172] width 134 height 21
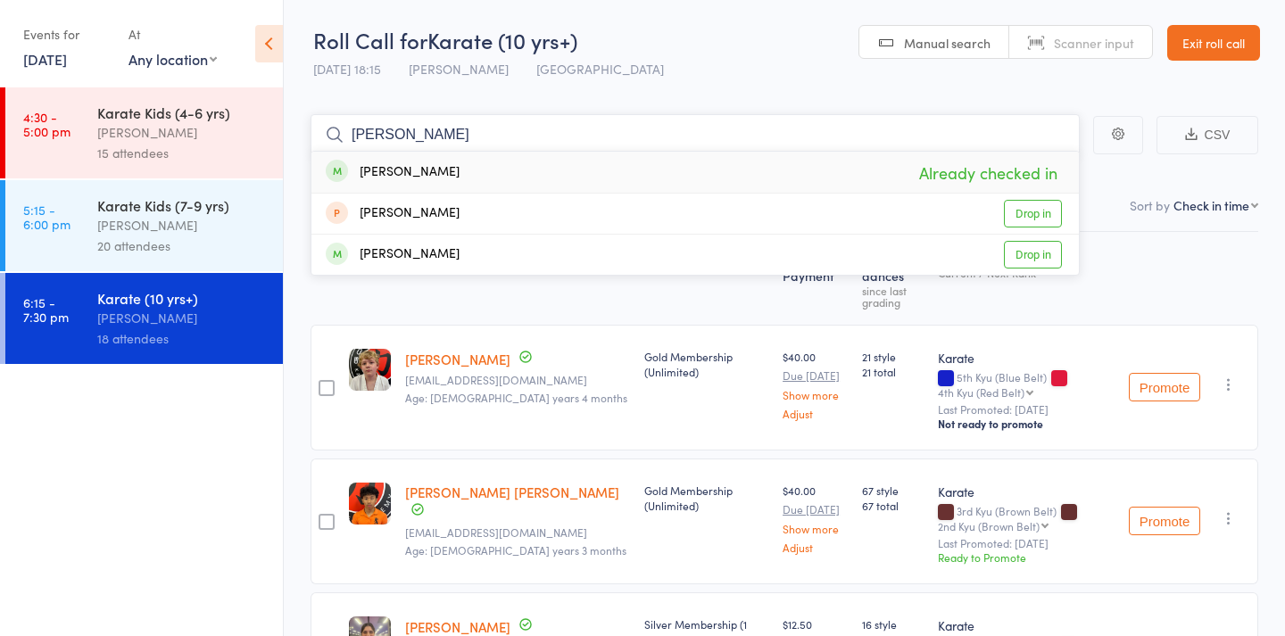
type input "geetika"
click at [406, 178] on div "Geetika Kilaru" at bounding box center [393, 172] width 134 height 21
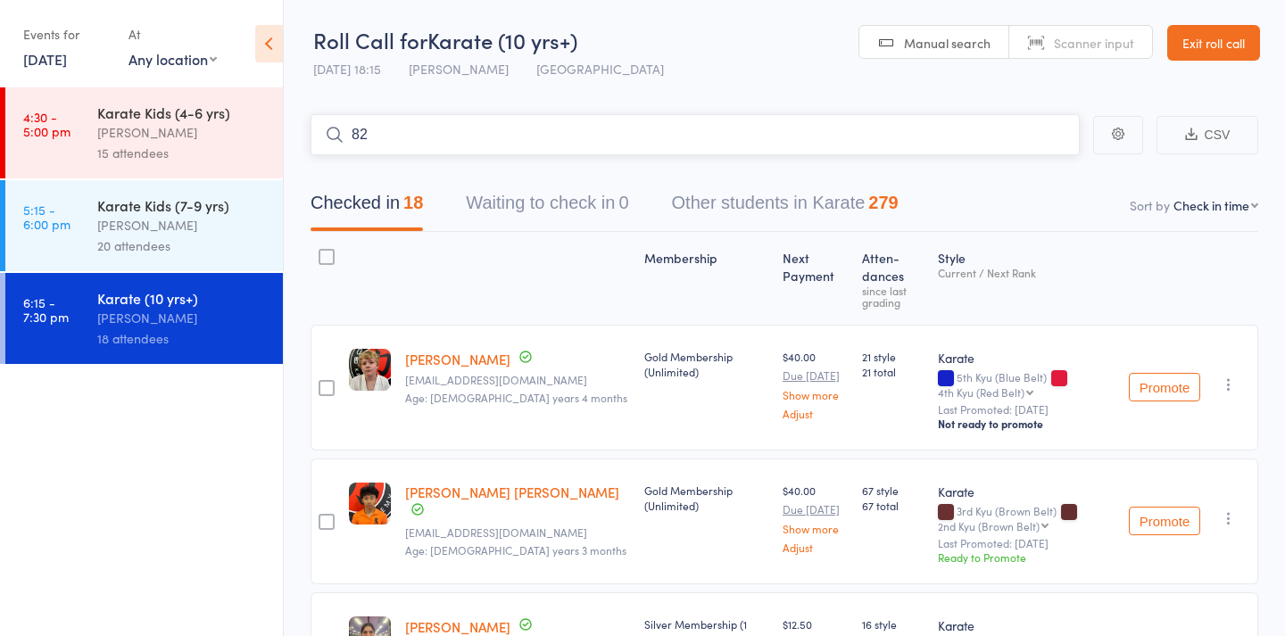
type input "829"
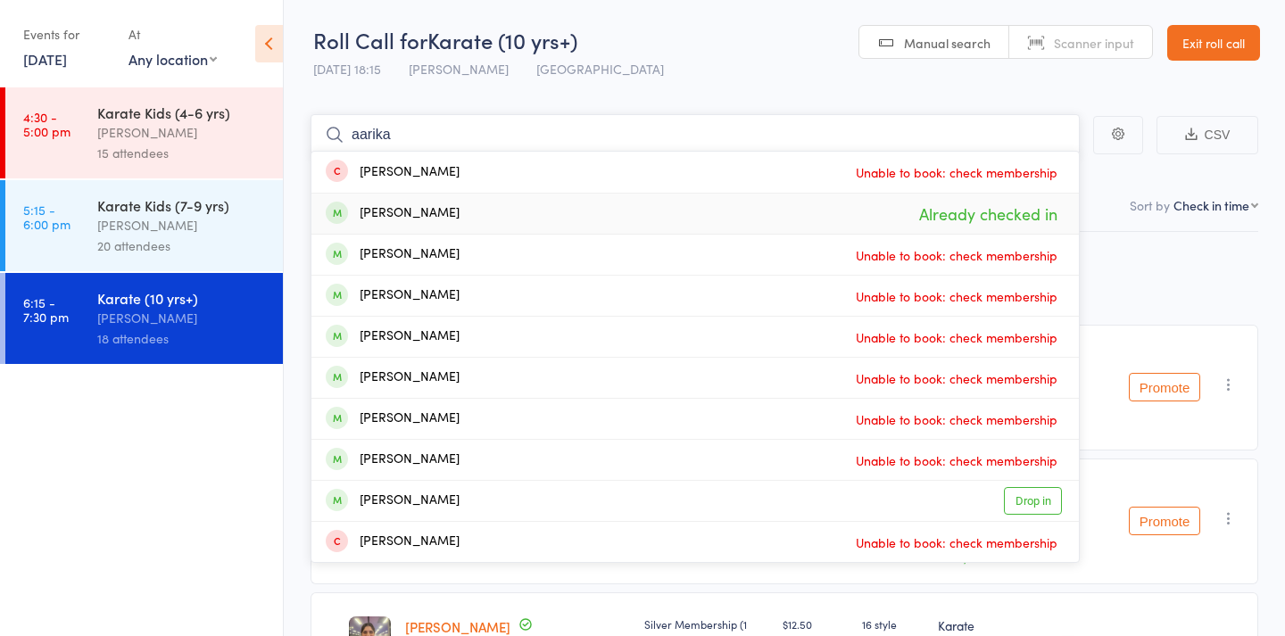
type input "aarika"
click at [421, 213] on div "Aarika Jaganiya" at bounding box center [393, 213] width 134 height 21
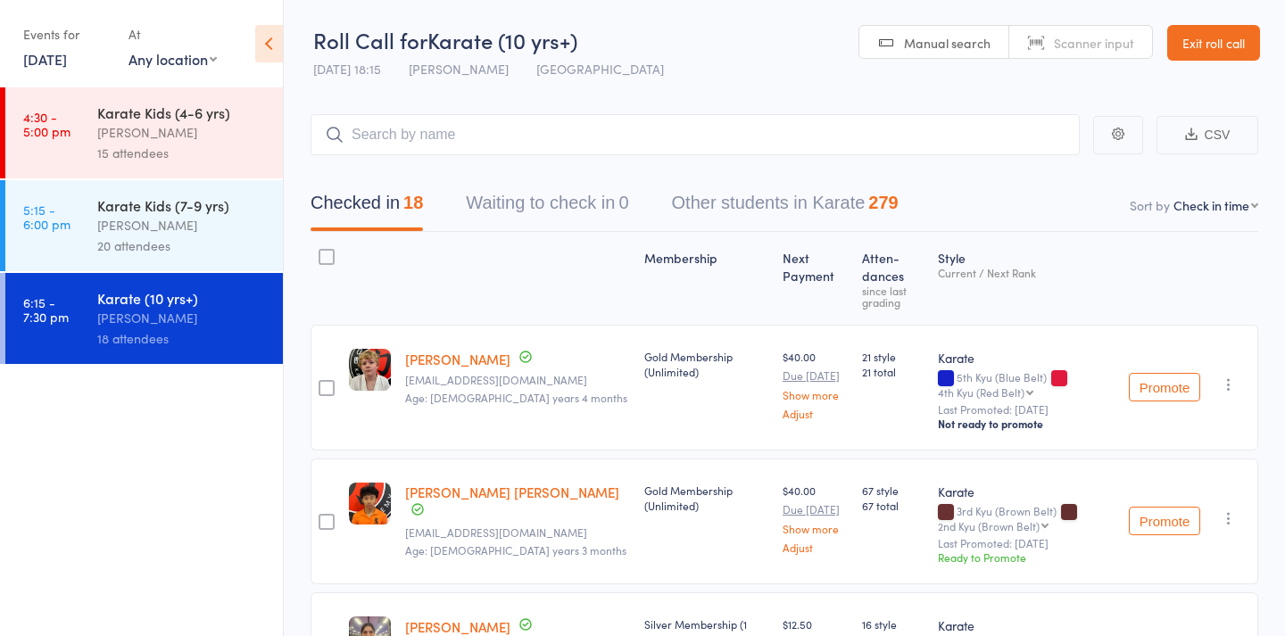
click at [203, 239] on div "20 attendees" at bounding box center [182, 246] width 170 height 21
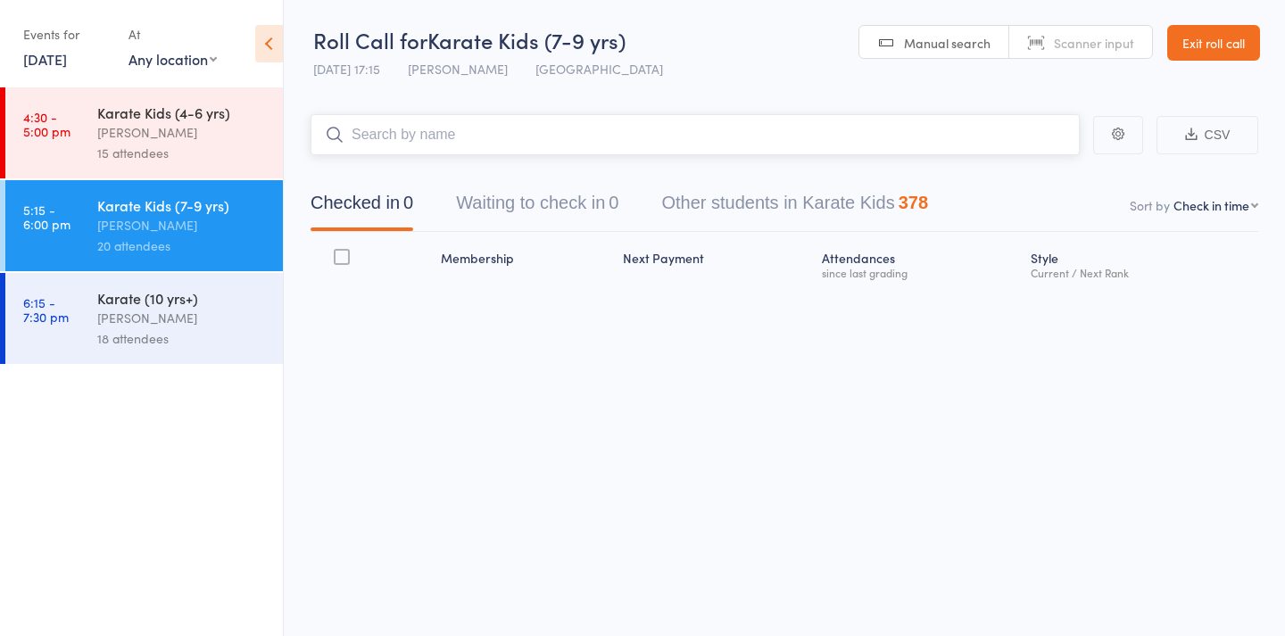
click at [519, 143] on input "search" at bounding box center [695, 134] width 769 height 41
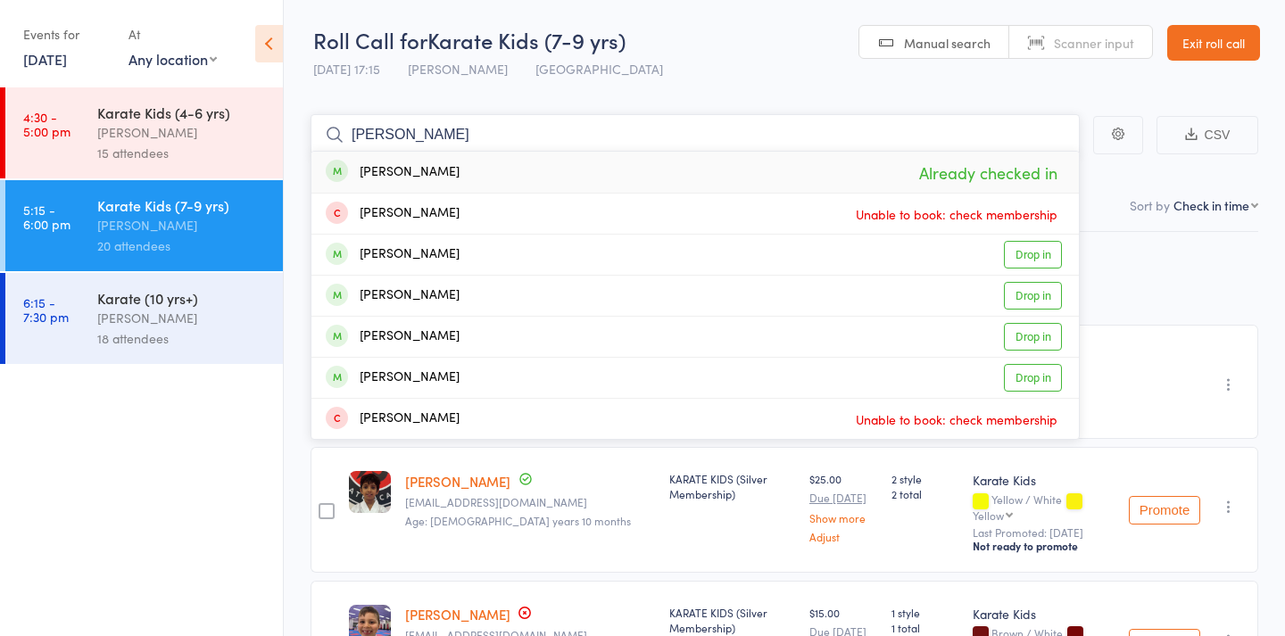
type input "tvesha"
click at [491, 170] on div "Tvesha Jaganiya Already checked in" at bounding box center [694, 172] width 767 height 41
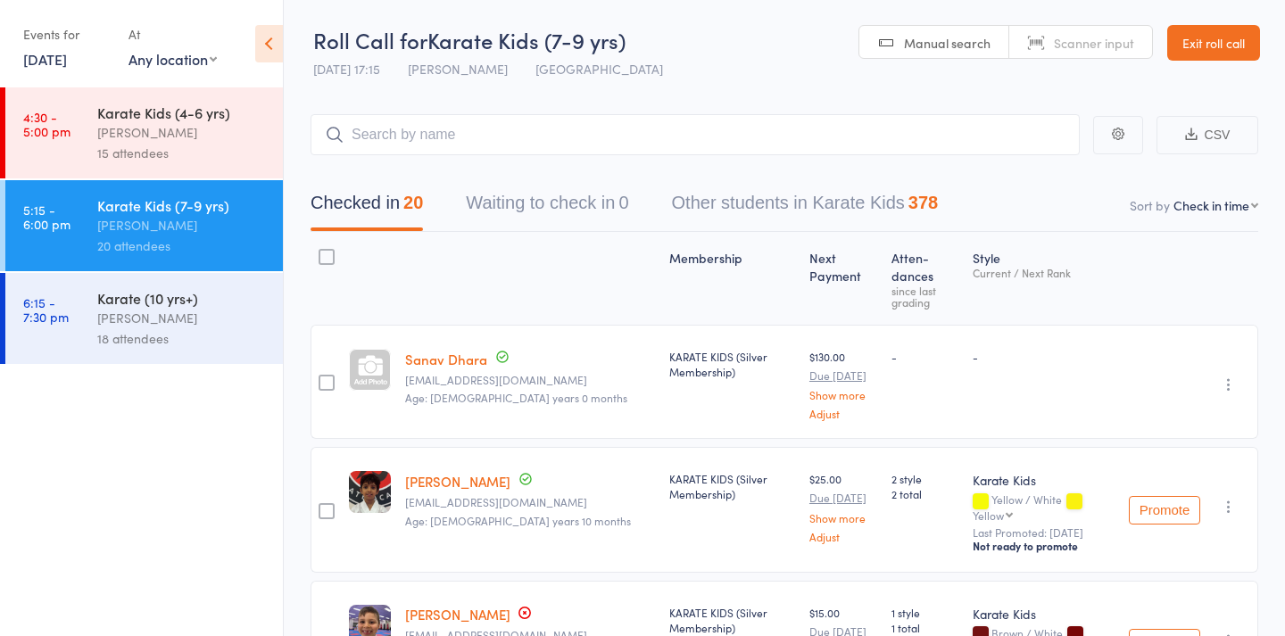
click at [67, 275] on link "6:15 - 7:30 pm Karate (10 yrs+) Stacey Karetsian 18 attendees" at bounding box center [144, 318] width 278 height 91
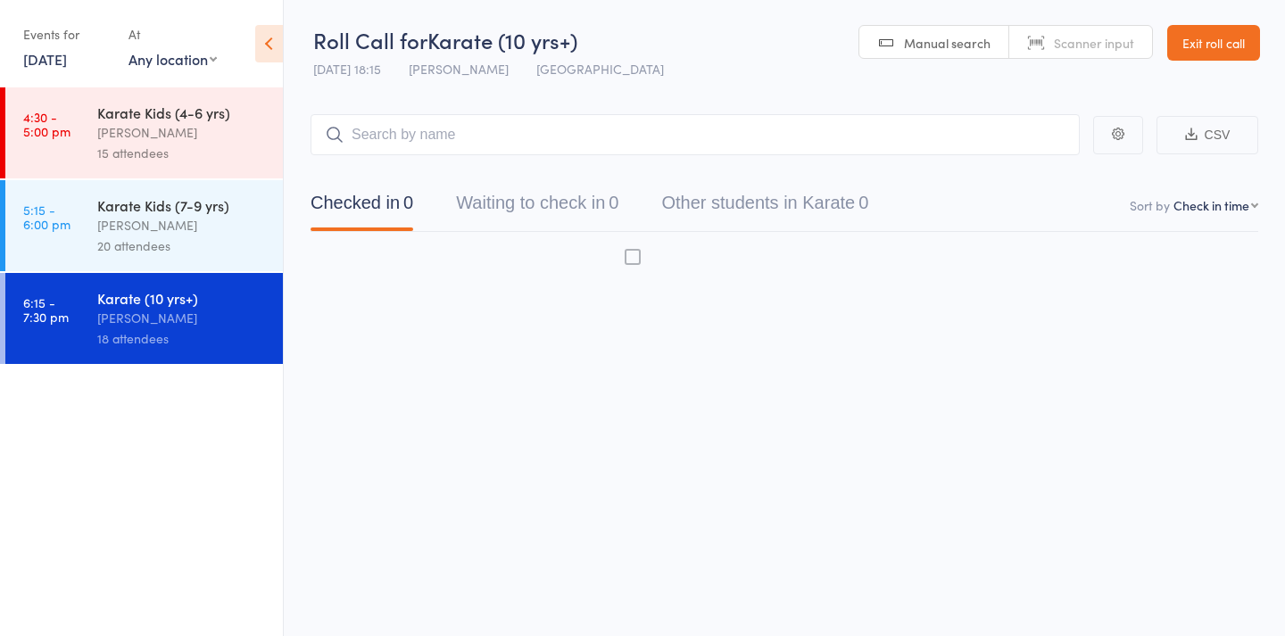
click at [95, 306] on link "6:15 - 7:30 pm Karate (10 yrs+) Stacey Karetsian 18 attendees" at bounding box center [144, 318] width 278 height 91
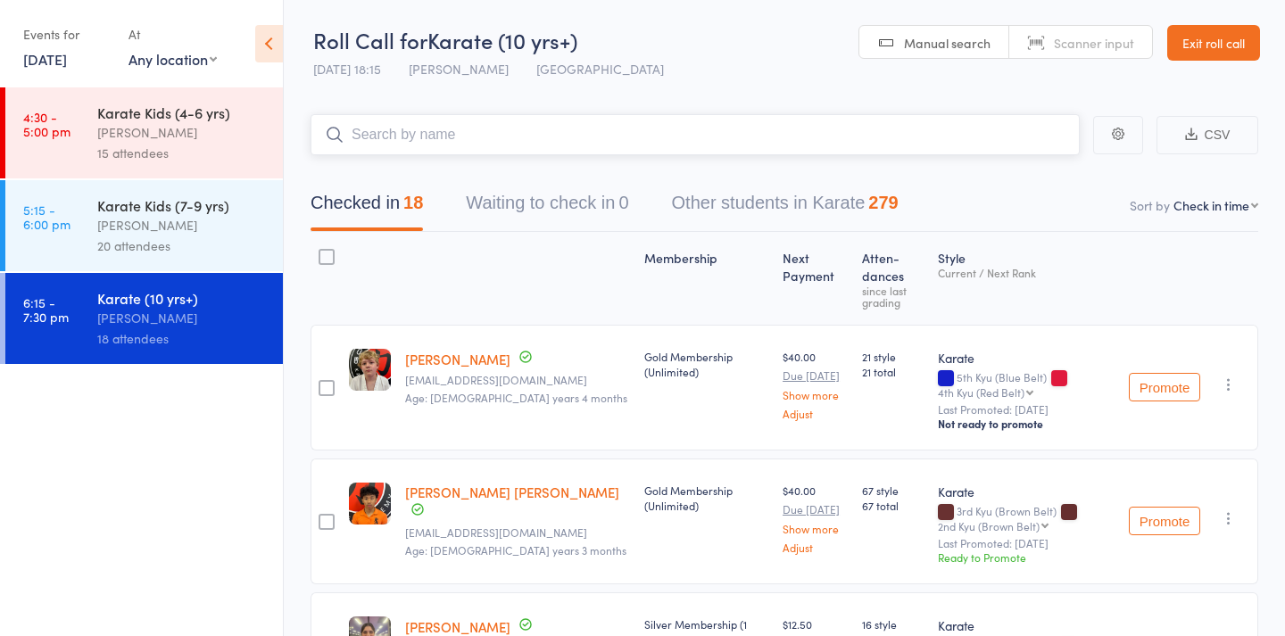
click at [549, 140] on input "search" at bounding box center [695, 134] width 769 height 41
click at [945, 46] on span "Manual search" at bounding box center [947, 43] width 87 height 18
type input "060"
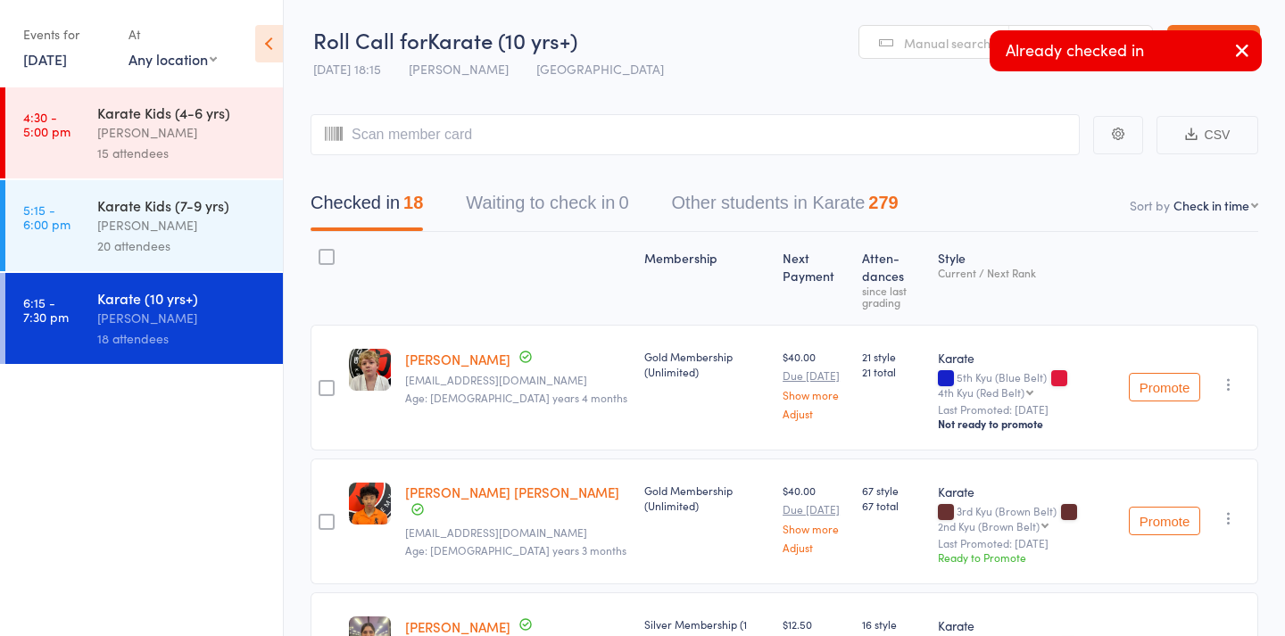
click at [939, 46] on span "Manual search" at bounding box center [947, 43] width 87 height 18
type input "d"
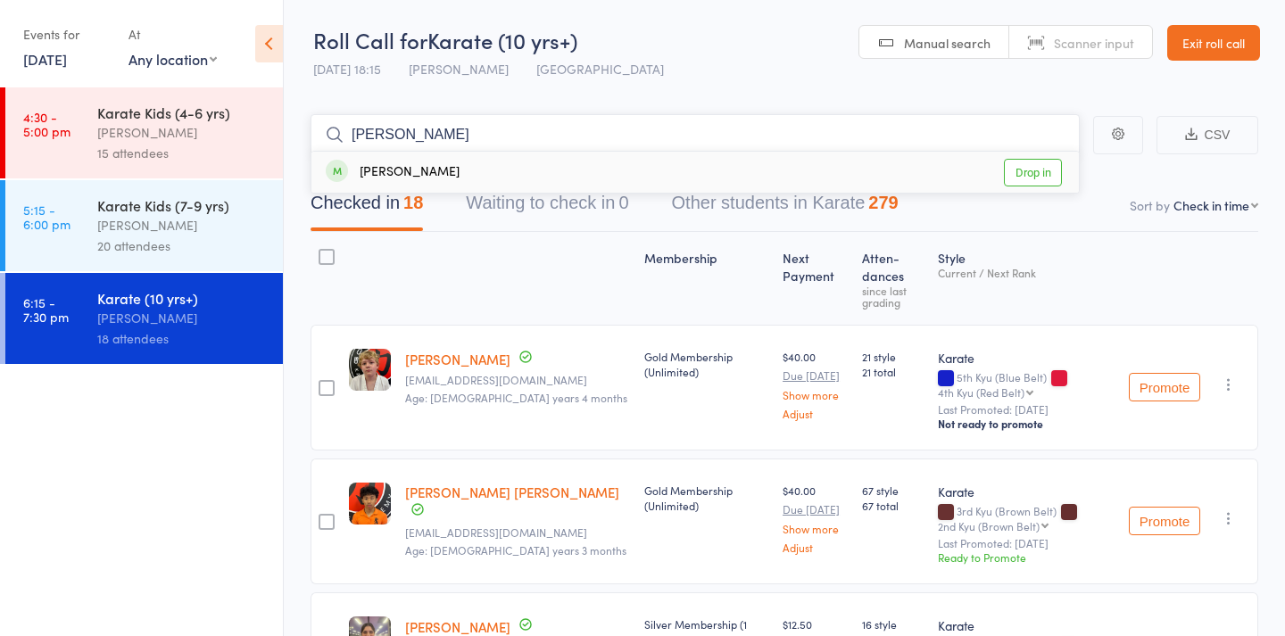
type input "edna"
click at [725, 179] on div "Edna Alene Saju Drop in" at bounding box center [694, 172] width 767 height 41
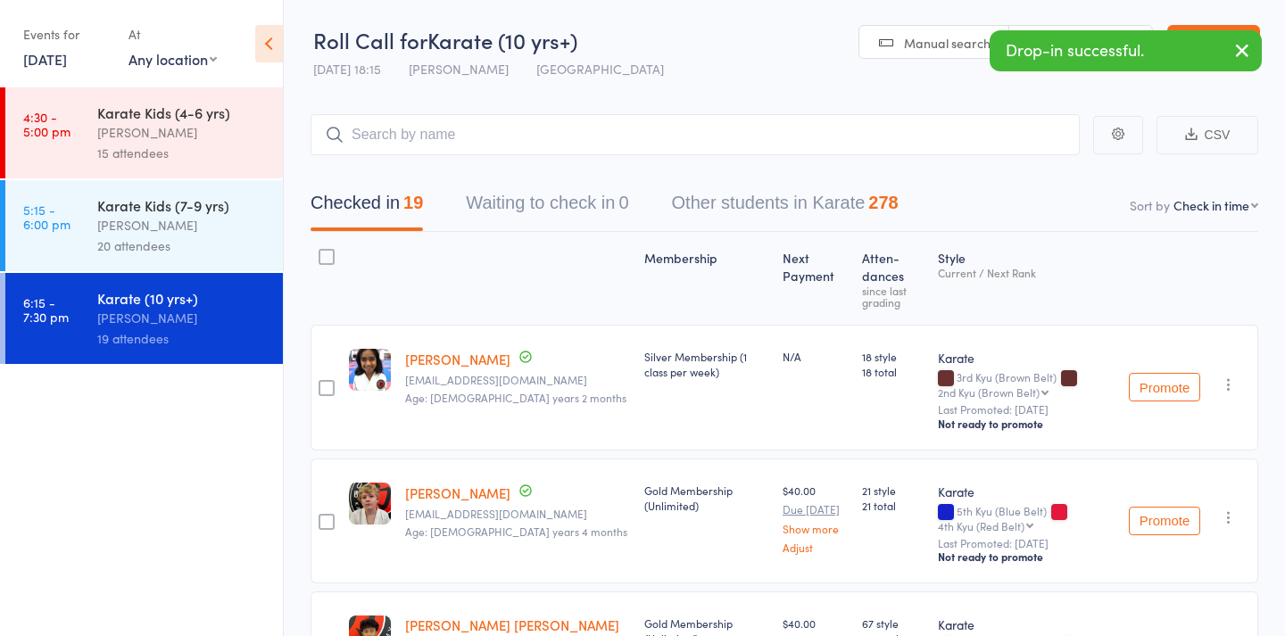
click at [145, 220] on div "Nicolas Karetsian" at bounding box center [182, 225] width 170 height 21
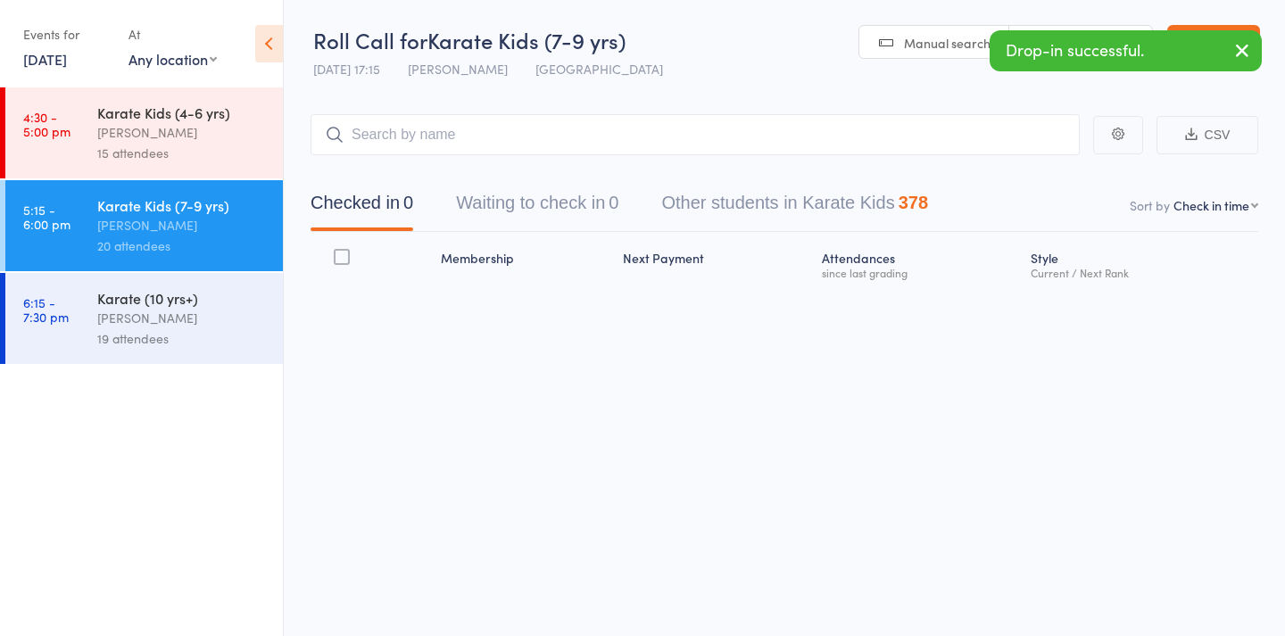
click at [537, 139] on input "search" at bounding box center [695, 134] width 769 height 41
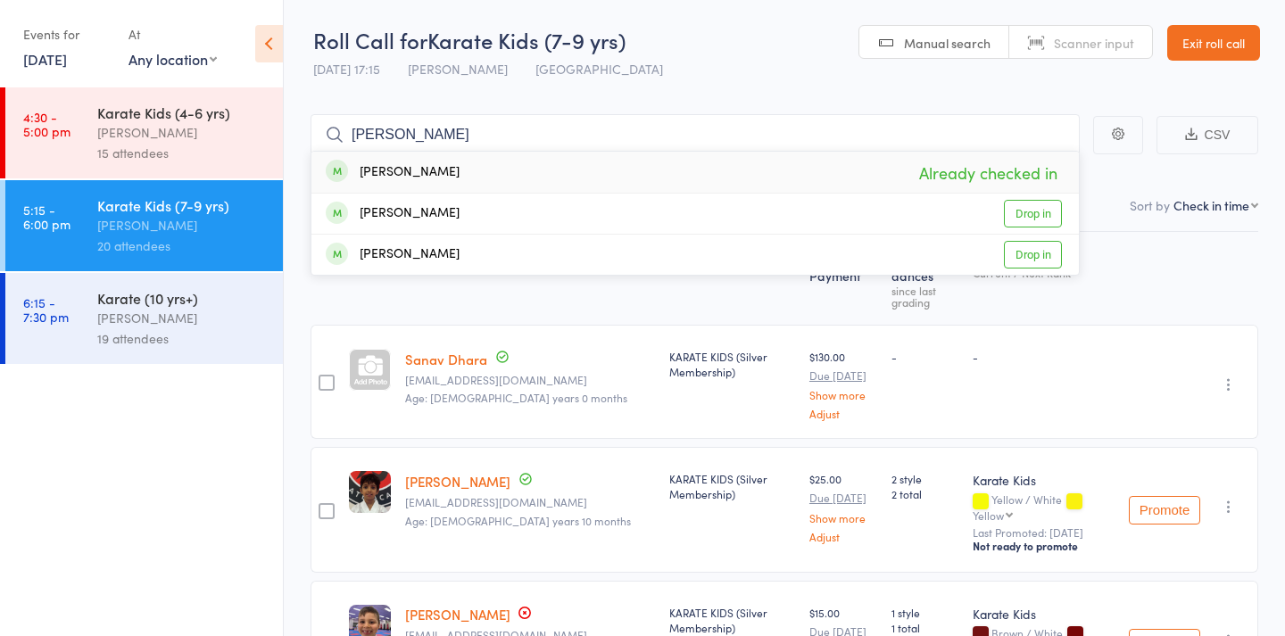
type input "Audrey"
drag, startPoint x: 537, startPoint y: 139, endPoint x: 478, endPoint y: 178, distance: 70.3
click at [478, 178] on div "Audrey Ackland Already checked in" at bounding box center [694, 172] width 767 height 41
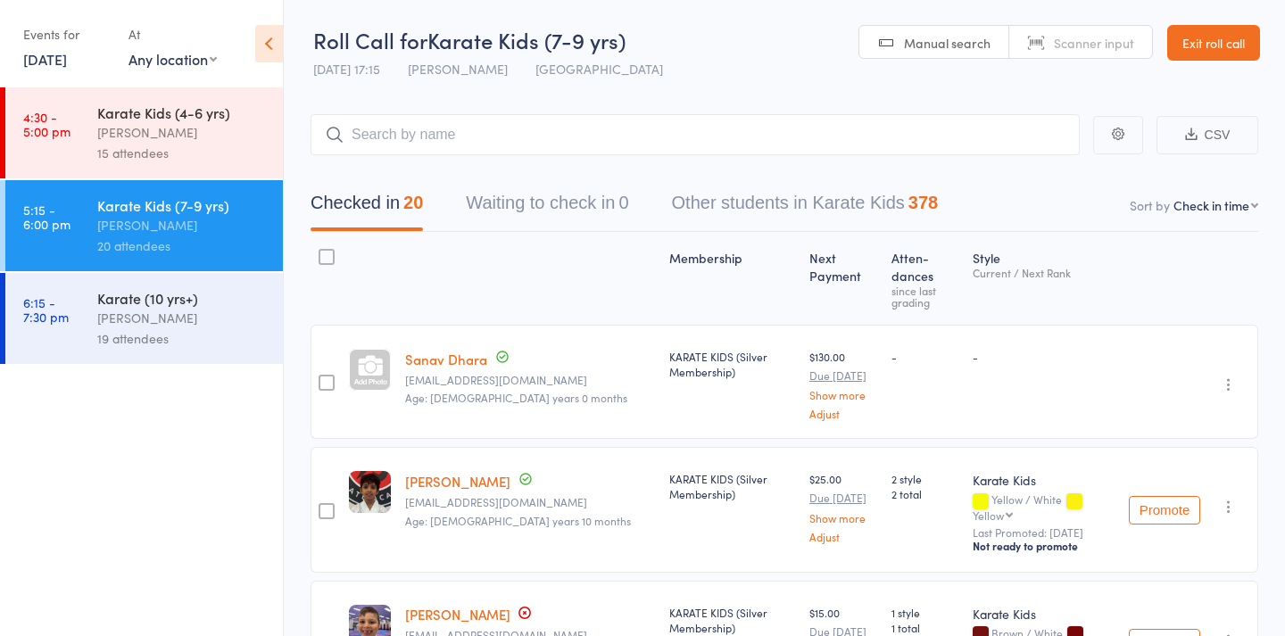
click at [137, 326] on div "Stacey Karetsian" at bounding box center [182, 318] width 170 height 21
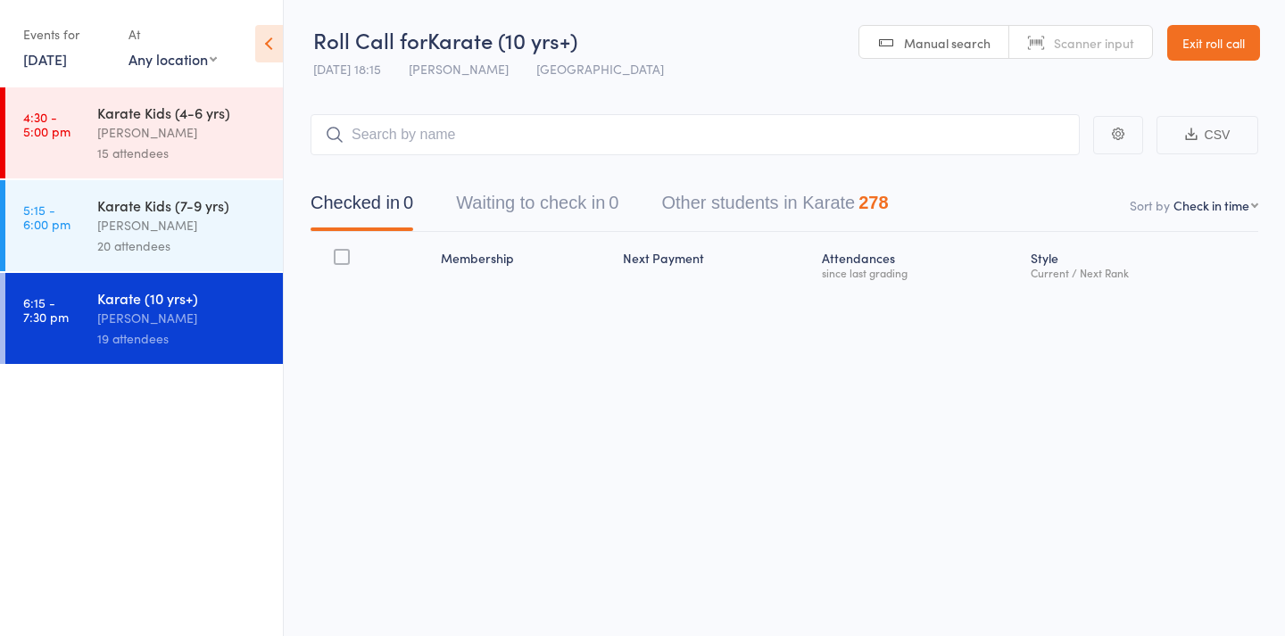
click at [372, 136] on input "search" at bounding box center [695, 134] width 769 height 41
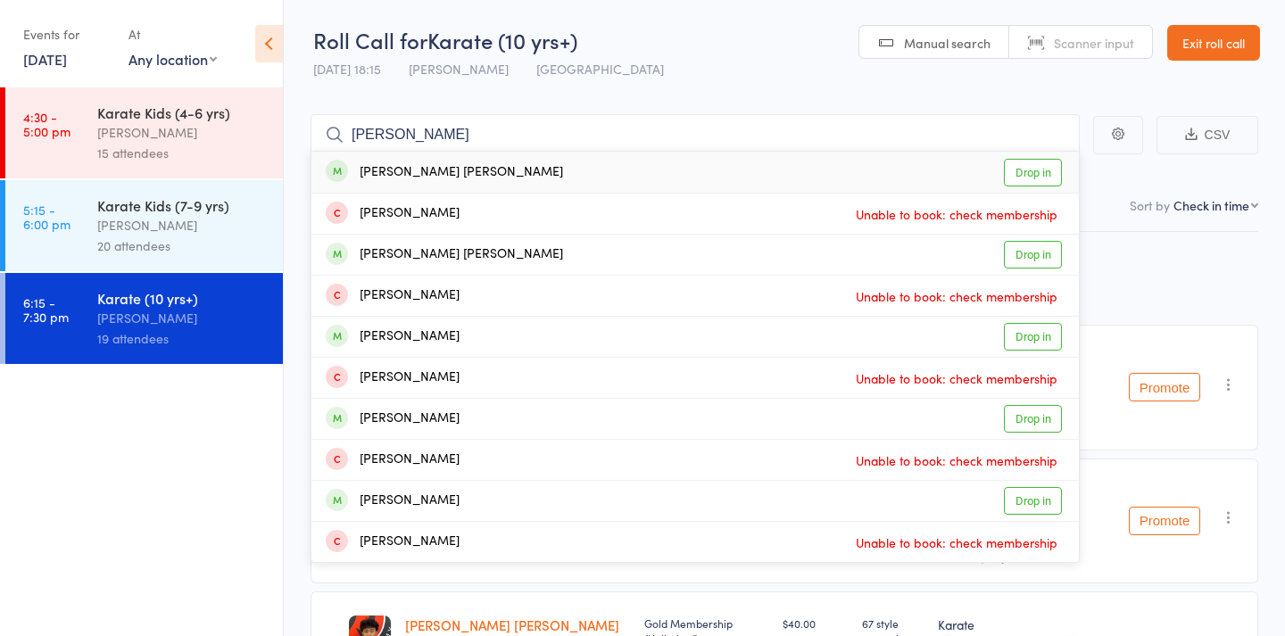
type input "Dave"
drag, startPoint x: 372, startPoint y: 136, endPoint x: 454, endPoint y: 180, distance: 93.4
click at [454, 180] on div "Dave Arun Drop in" at bounding box center [694, 172] width 767 height 41
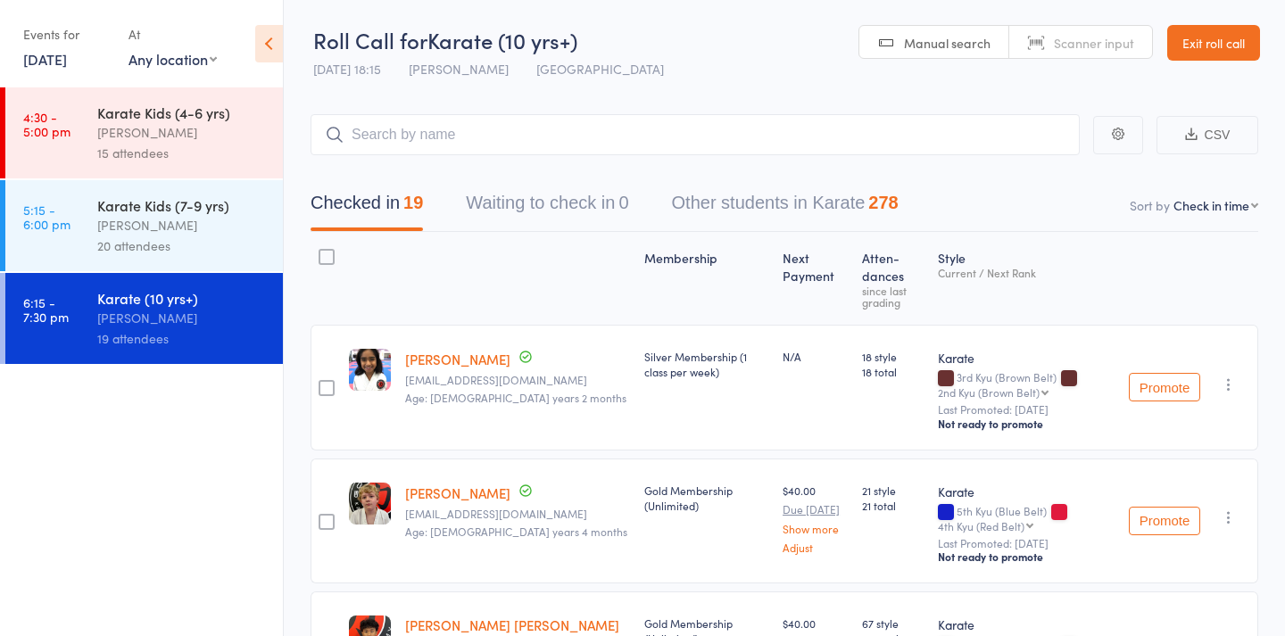
click at [186, 243] on div "20 attendees" at bounding box center [182, 246] width 170 height 21
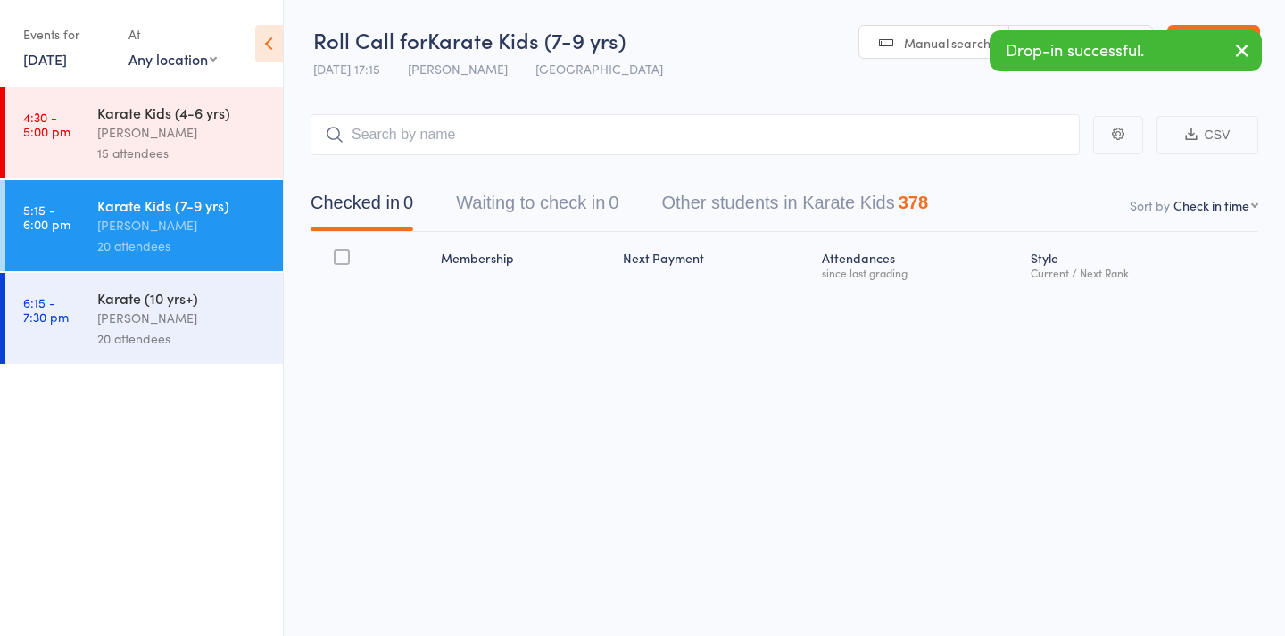
click at [524, 129] on input "search" at bounding box center [695, 134] width 769 height 41
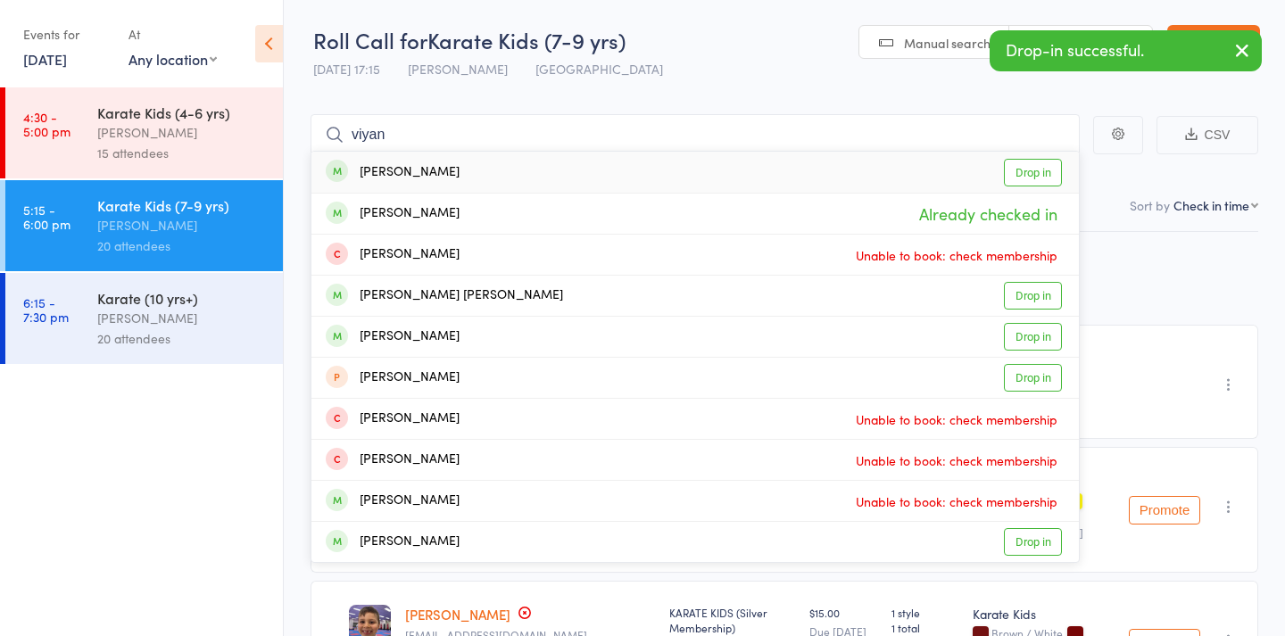
type input "viyan"
click at [478, 173] on div "Viyan Srinivasan Drop in" at bounding box center [694, 172] width 767 height 41
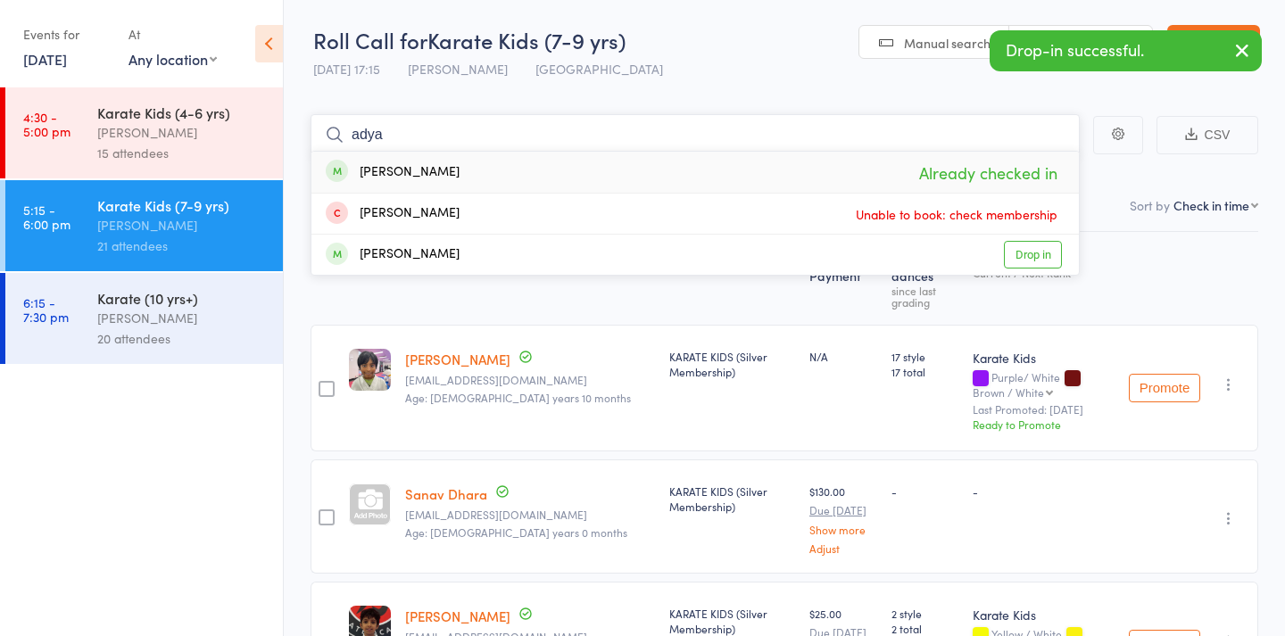
type input "adya"
click at [500, 172] on div "Adya Naick Already checked in" at bounding box center [694, 172] width 767 height 41
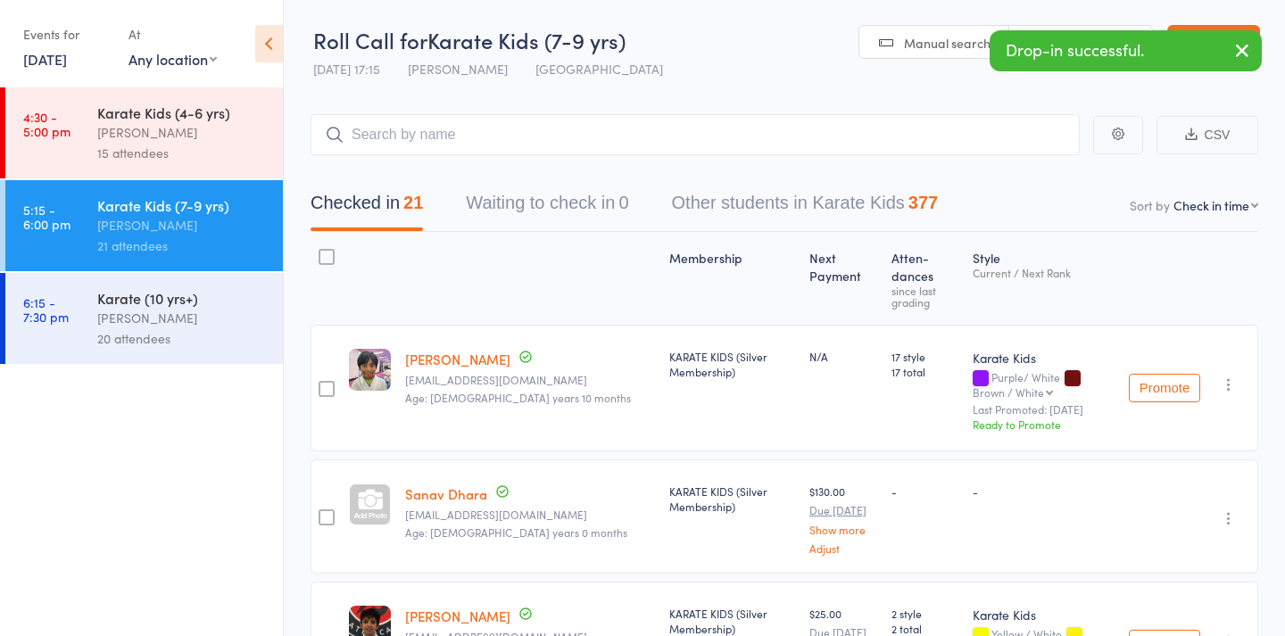
click at [1232, 376] on icon "button" at bounding box center [1229, 385] width 18 height 18
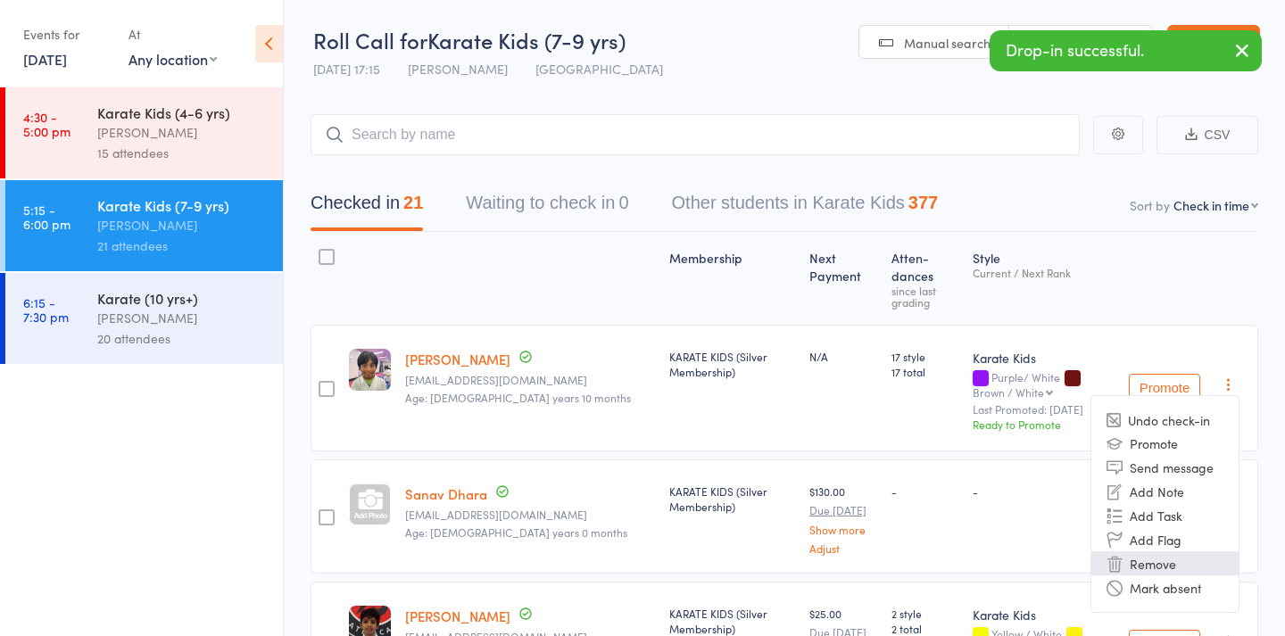
click at [1179, 552] on li "Remove" at bounding box center [1164, 564] width 147 height 24
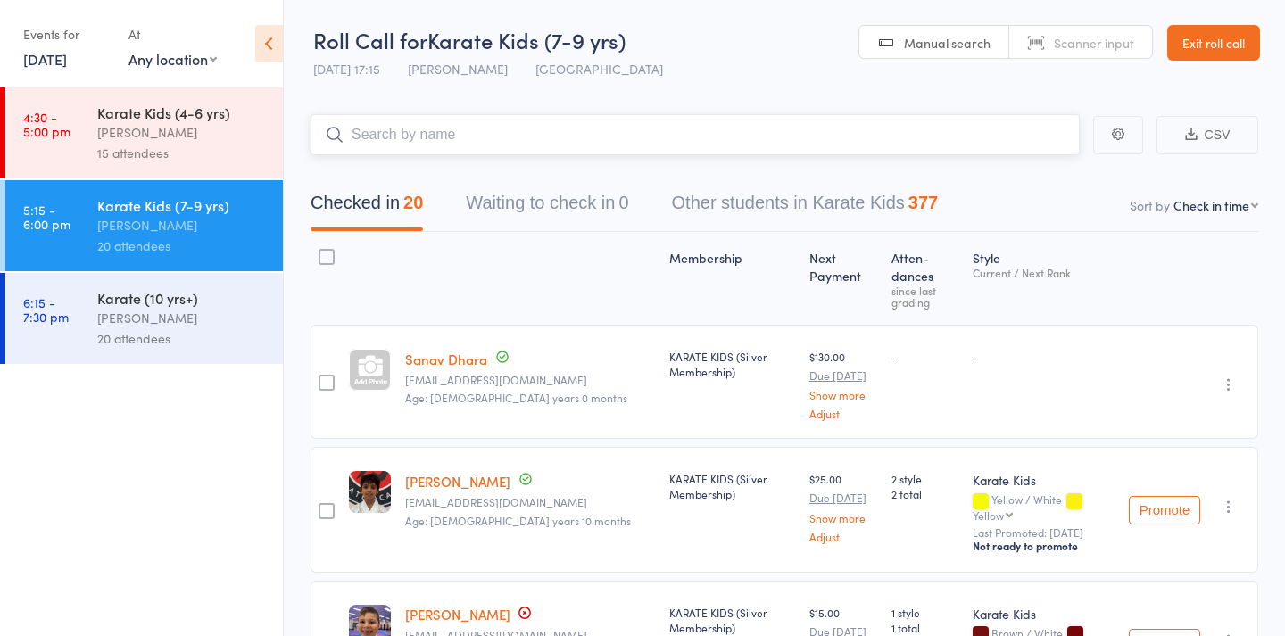
click at [755, 128] on input "search" at bounding box center [695, 134] width 769 height 41
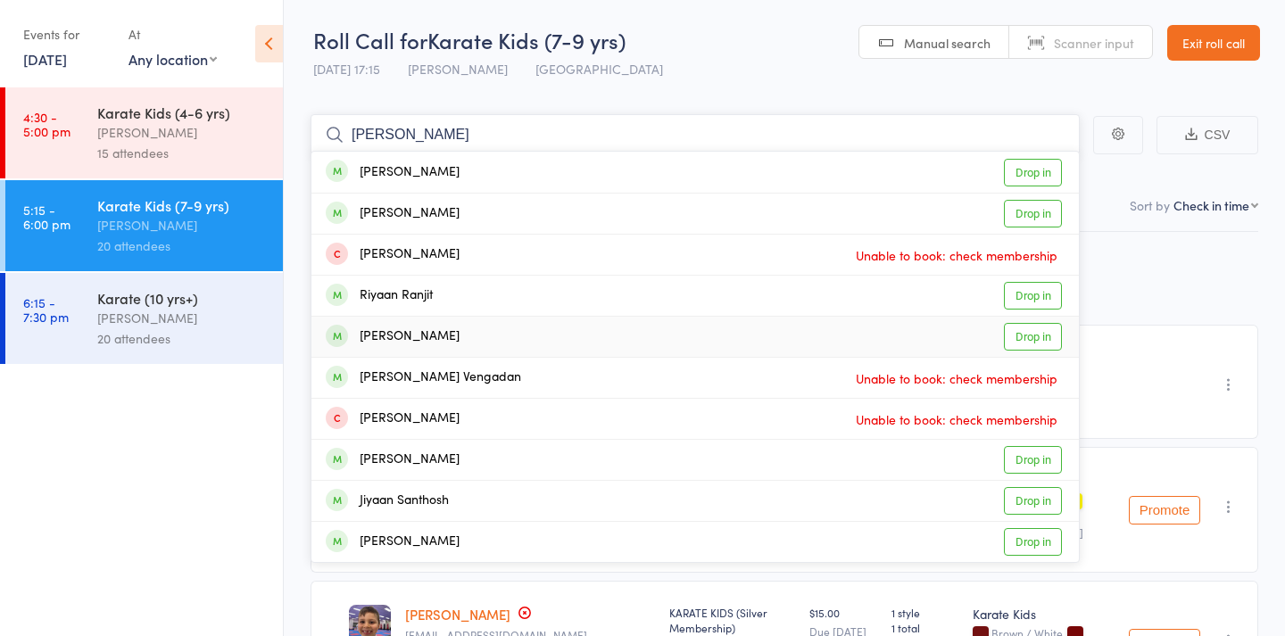
type input "viyaan"
click at [495, 343] on div "Vihaan Udawant Drop in" at bounding box center [694, 337] width 767 height 40
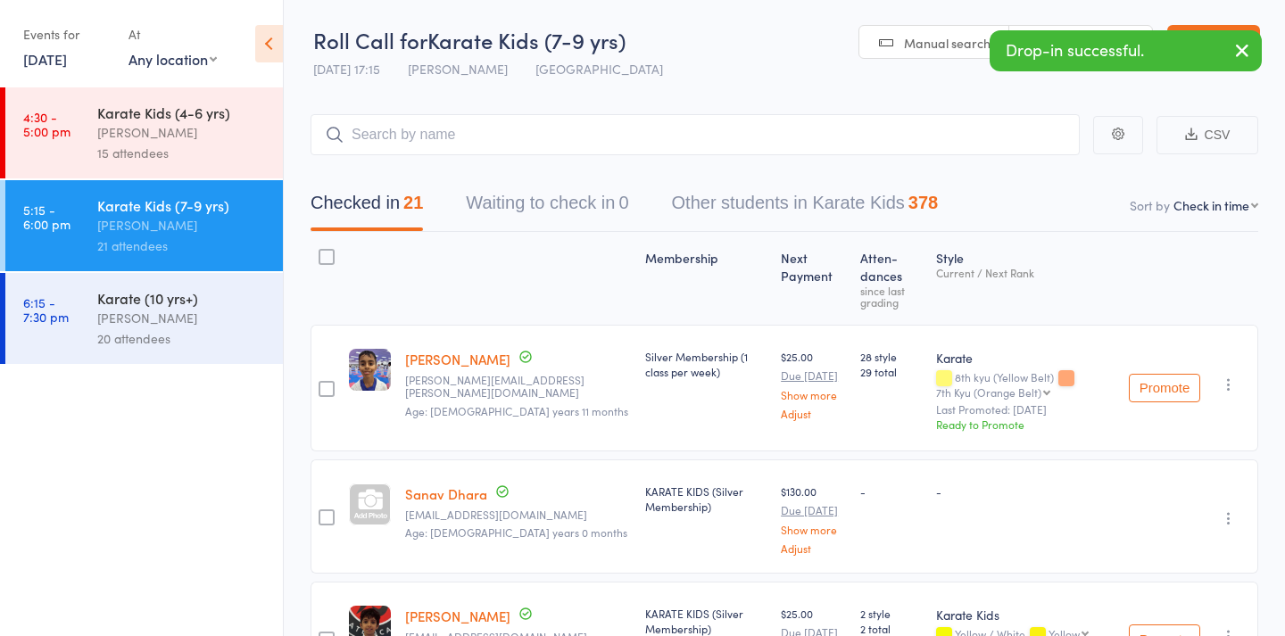
click at [1221, 376] on icon "button" at bounding box center [1229, 385] width 18 height 18
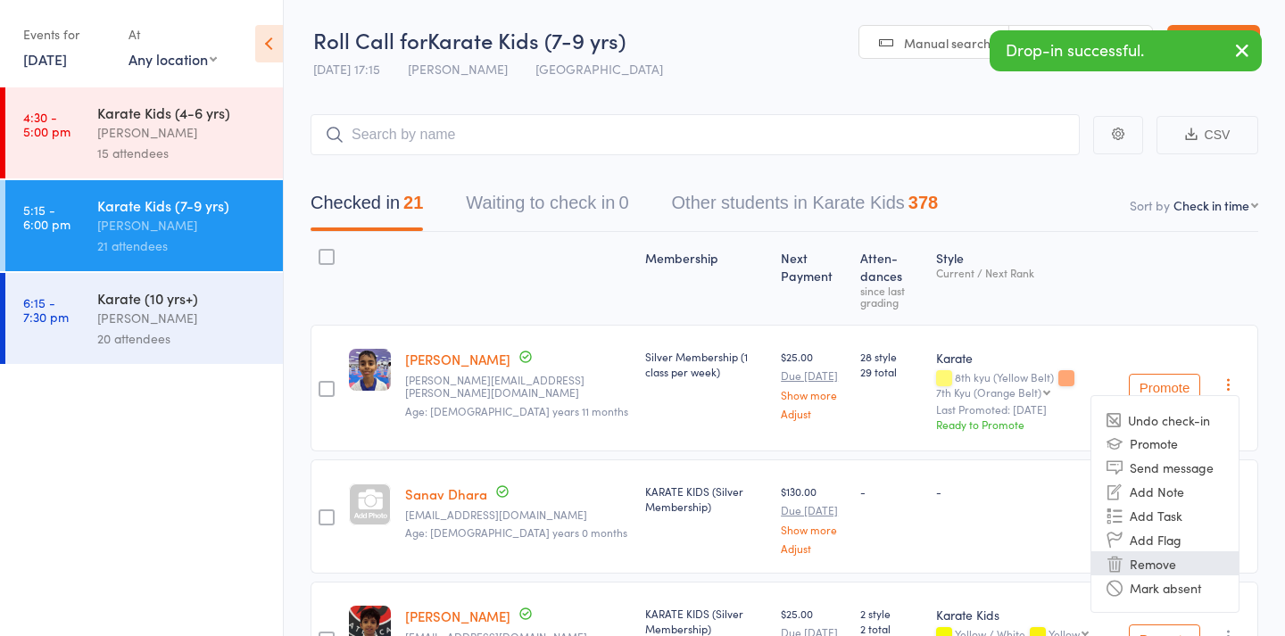
click at [1160, 553] on li "Remove" at bounding box center [1164, 564] width 147 height 24
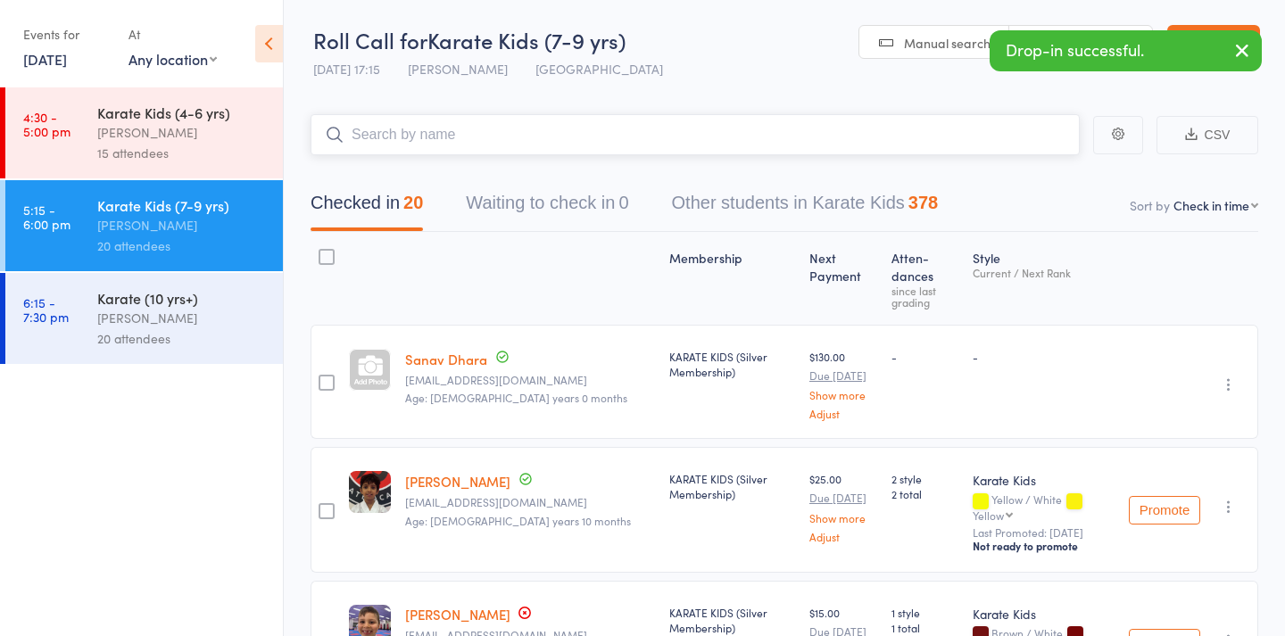
click at [610, 151] on input "search" at bounding box center [695, 134] width 769 height 41
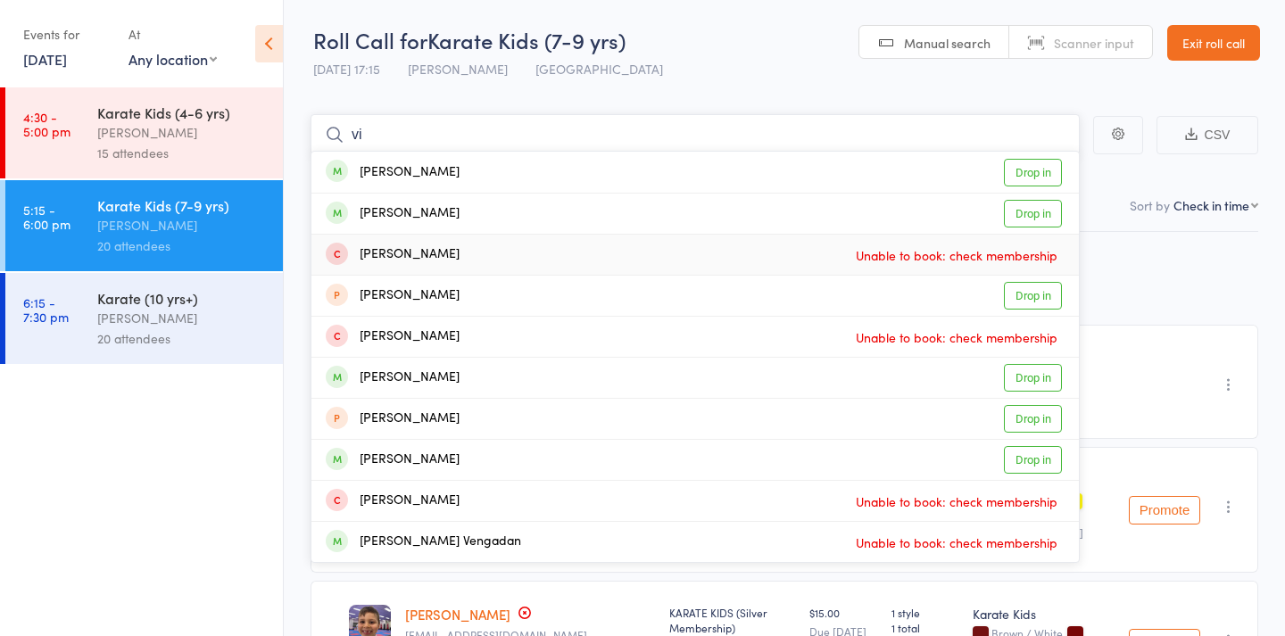
type input "v"
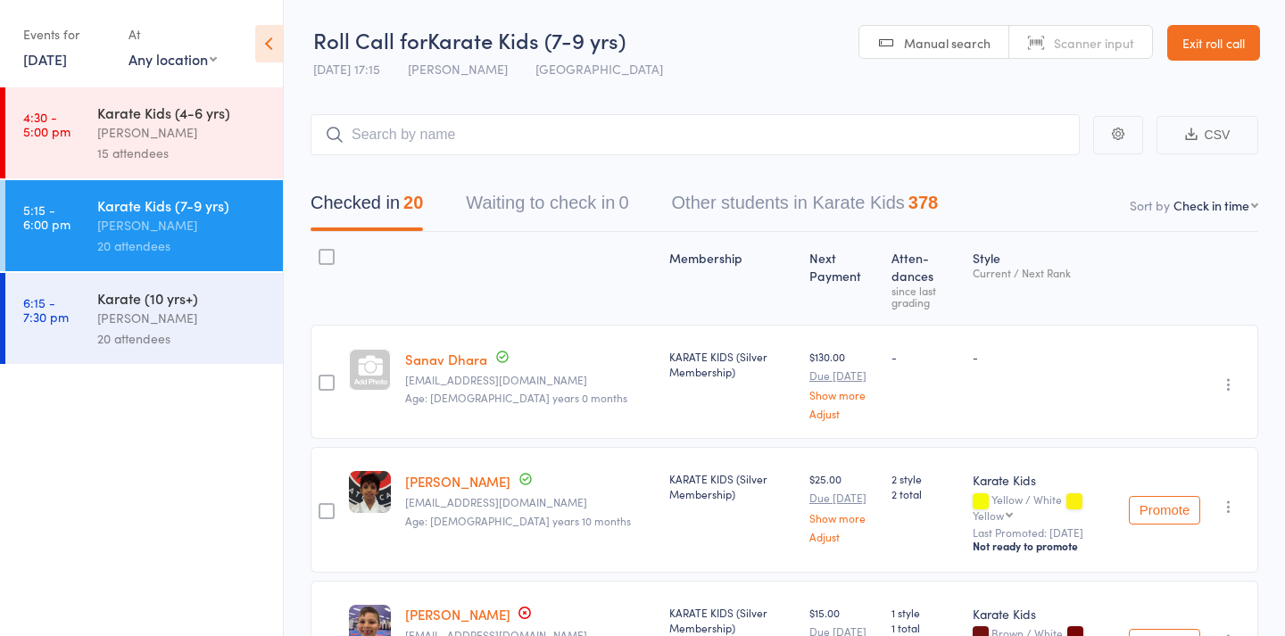
click at [114, 303] on div "Karate (10 yrs+)" at bounding box center [182, 298] width 170 height 20
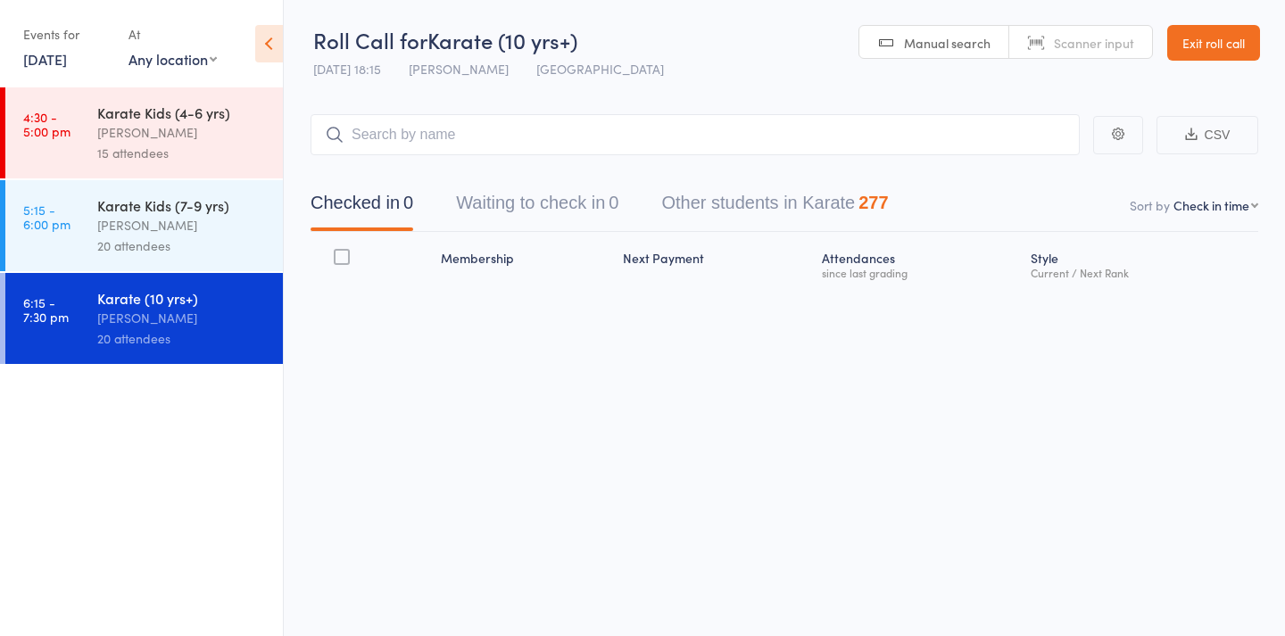
click at [912, 44] on span "Manual search" at bounding box center [947, 43] width 87 height 18
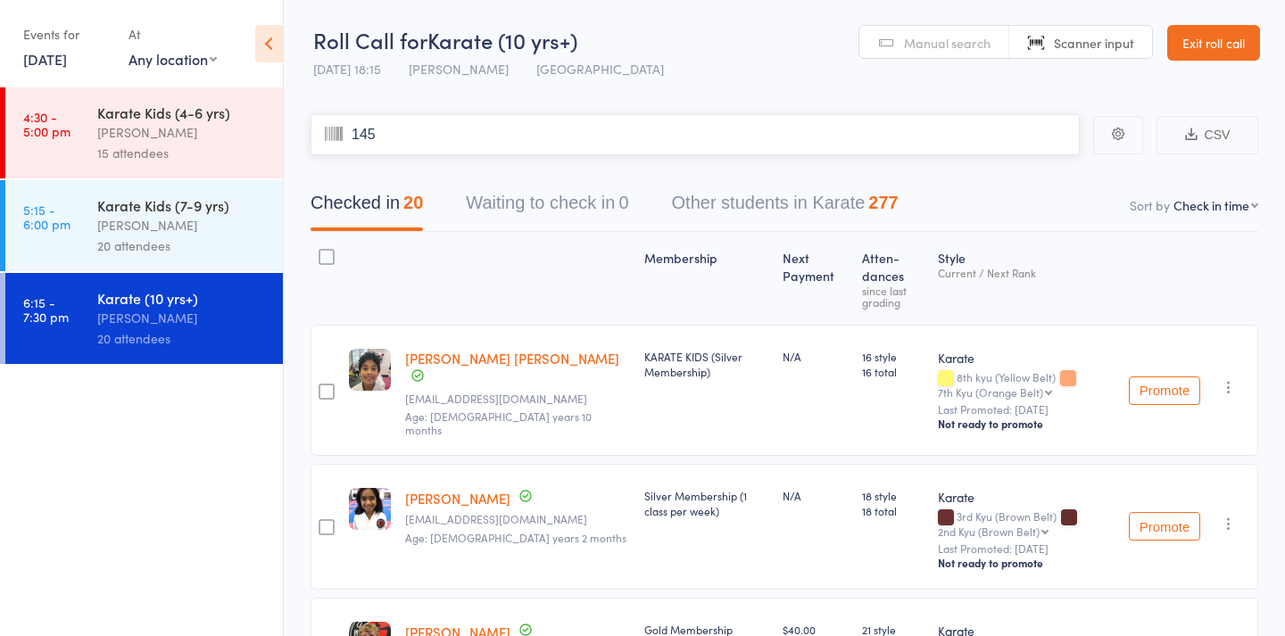
type input "1456"
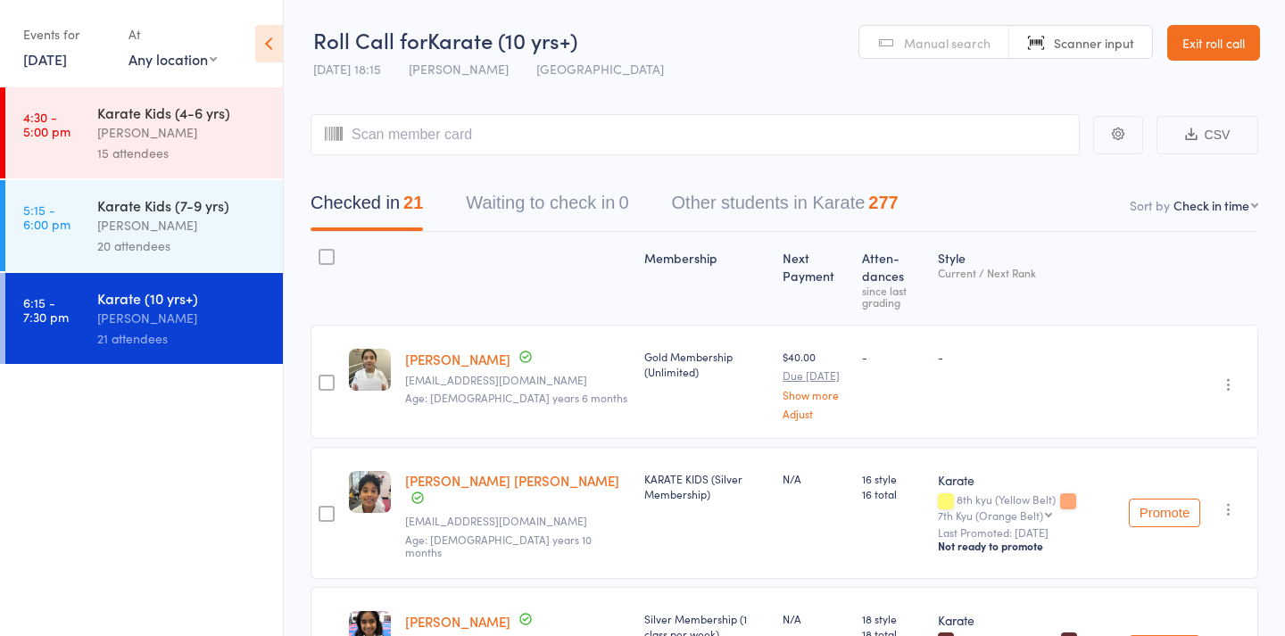
click at [186, 250] on div "20 attendees" at bounding box center [182, 246] width 170 height 21
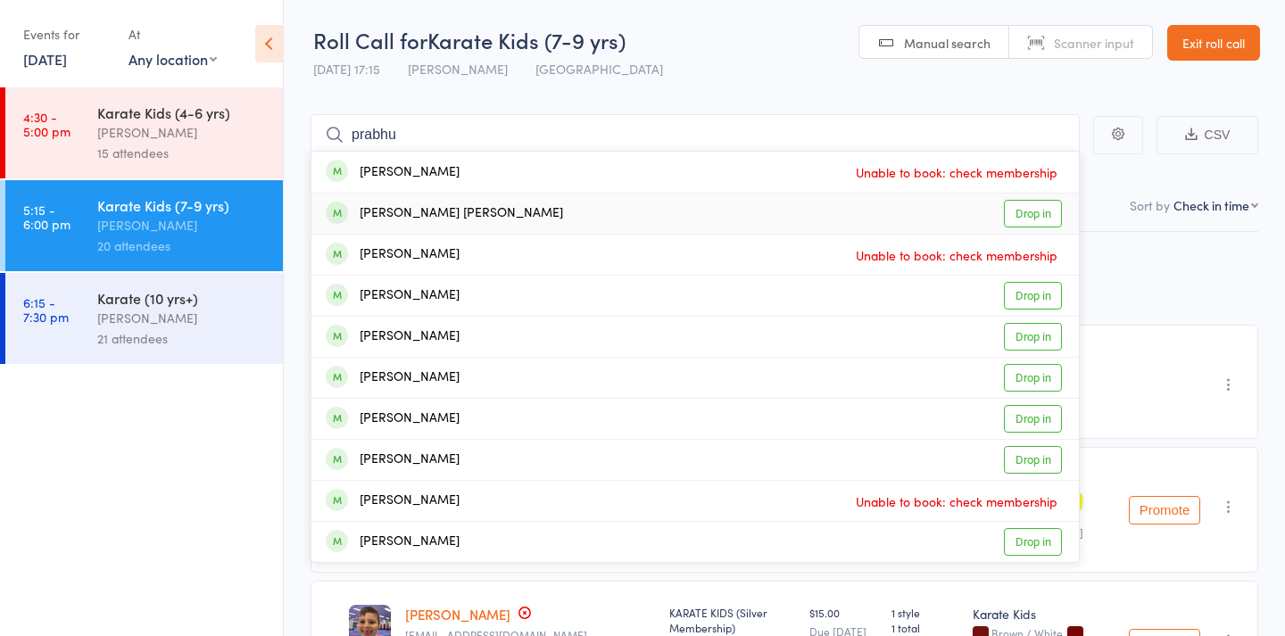
type input "prabhu"
click at [485, 220] on div "Viyan Aattral Manikanda Prabhu" at bounding box center [444, 213] width 237 height 21
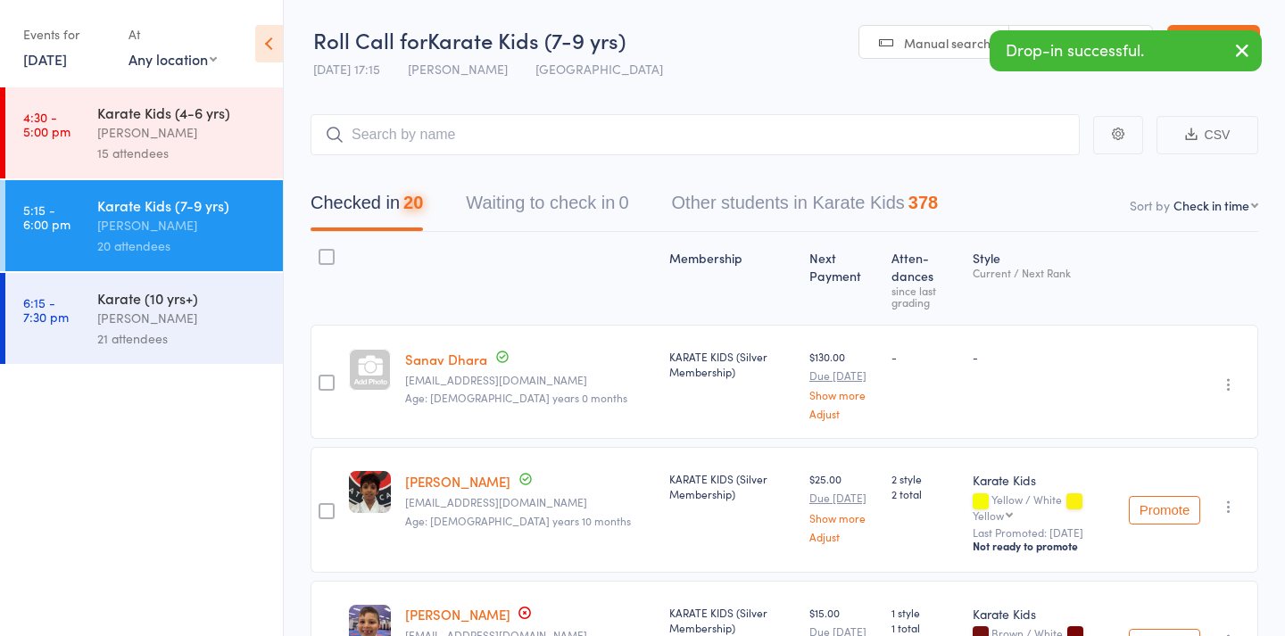
click at [185, 313] on div "Stacey Karetsian" at bounding box center [182, 318] width 170 height 21
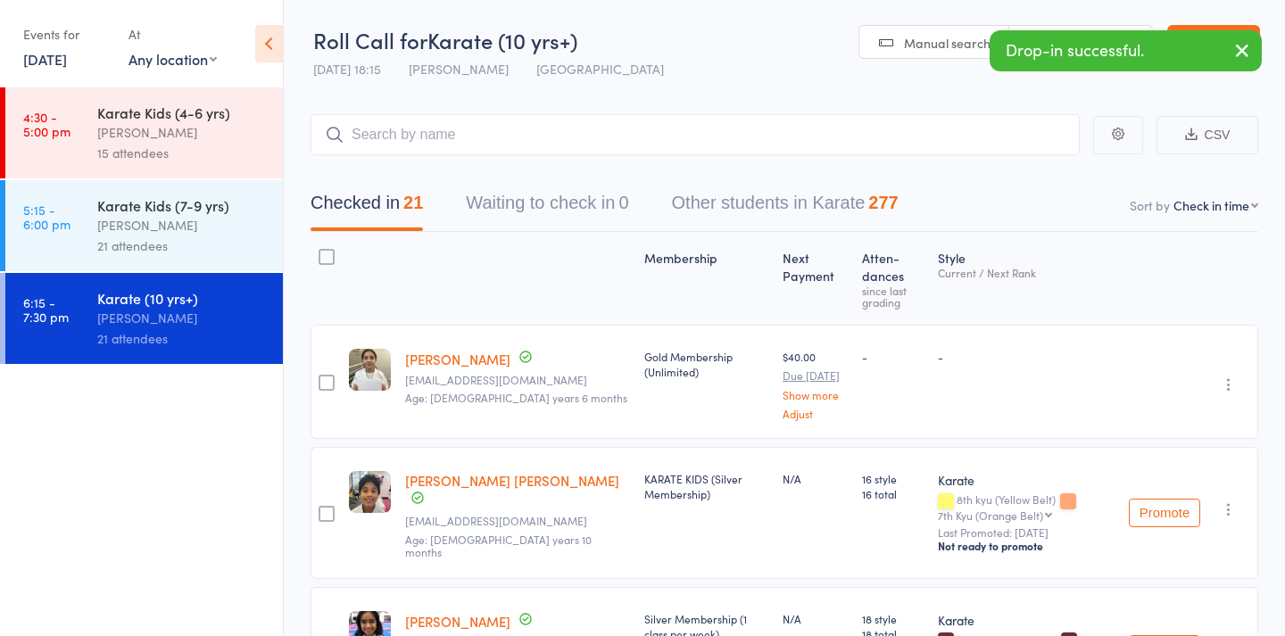
click at [949, 48] on span "Manual search" at bounding box center [947, 43] width 87 height 18
click at [950, 48] on span "Manual search" at bounding box center [947, 43] width 87 height 18
click at [178, 228] on div "Nicolas Karetsian" at bounding box center [182, 225] width 170 height 21
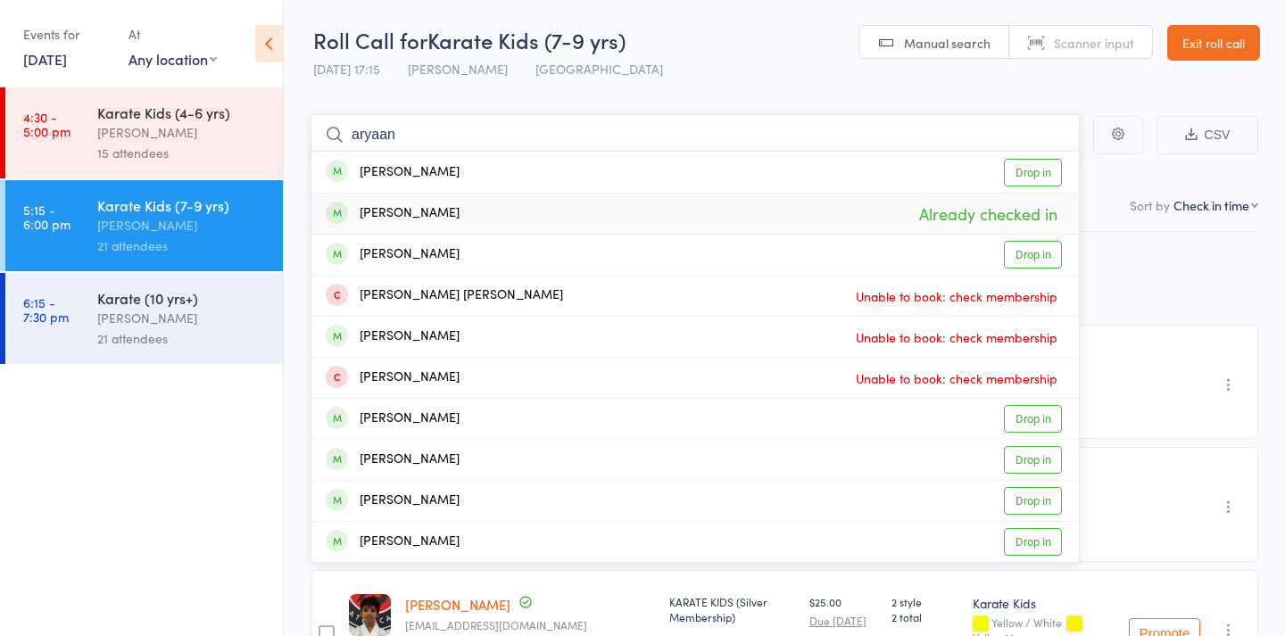
type input "aryaan"
click at [444, 210] on div "Aryan Talati Already checked in" at bounding box center [694, 214] width 767 height 40
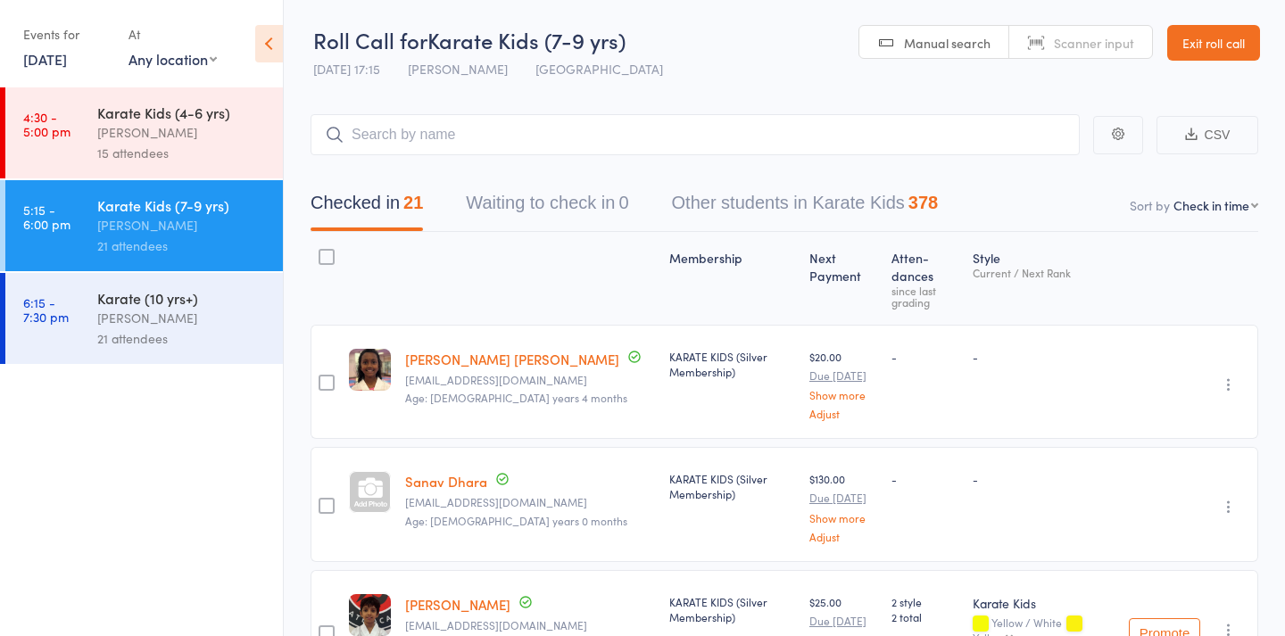
click at [241, 306] on div "Karate (10 yrs+)" at bounding box center [182, 298] width 170 height 20
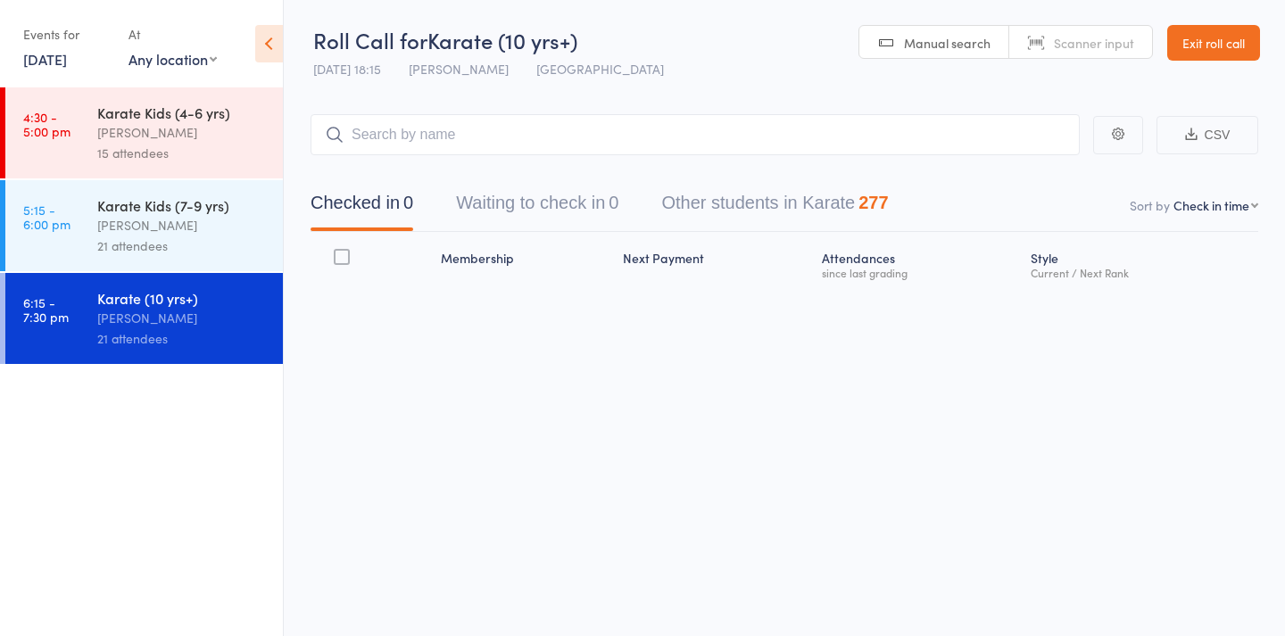
click at [1032, 47] on link "Scanner input" at bounding box center [1080, 43] width 143 height 34
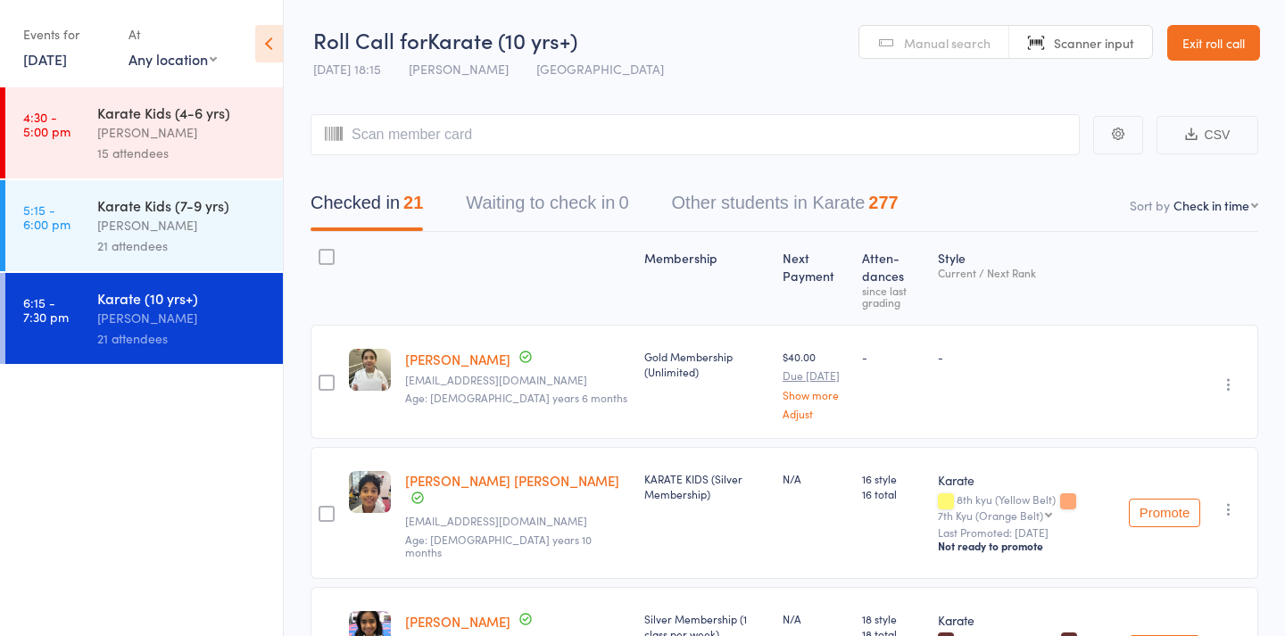
click at [762, 155] on div "Checked in 21 Waiting to check in 0 Other students in Karate 277" at bounding box center [785, 193] width 948 height 77
click at [762, 146] on input "search" at bounding box center [695, 134] width 769 height 41
type input "534"
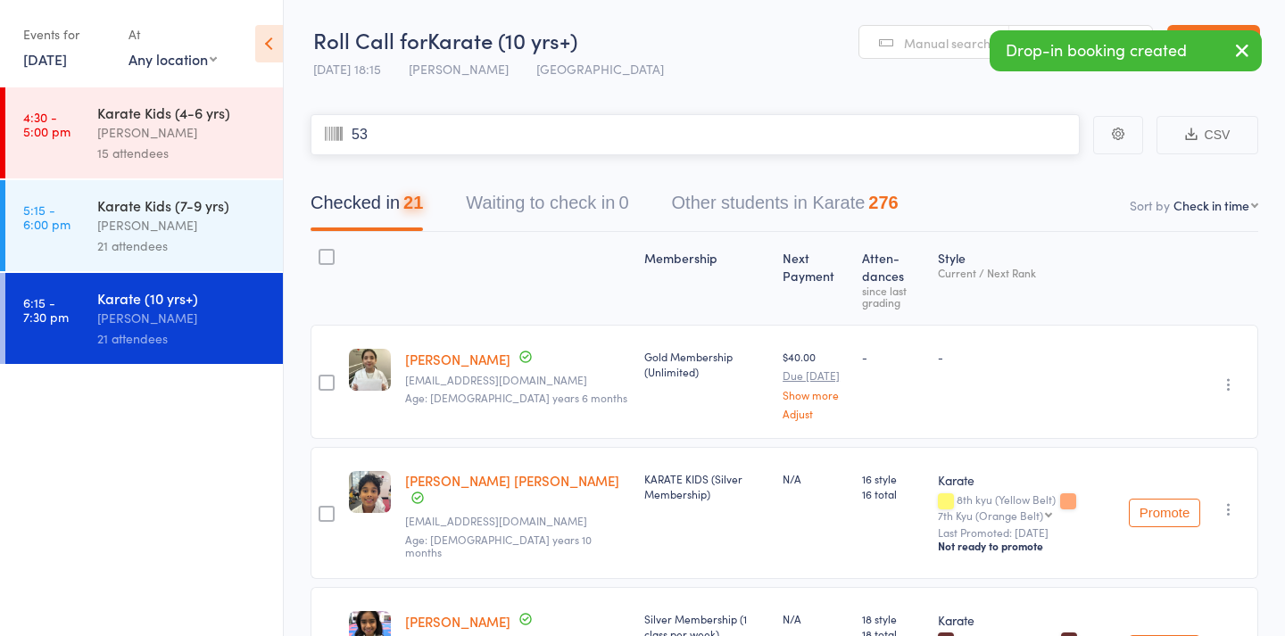
type input "533"
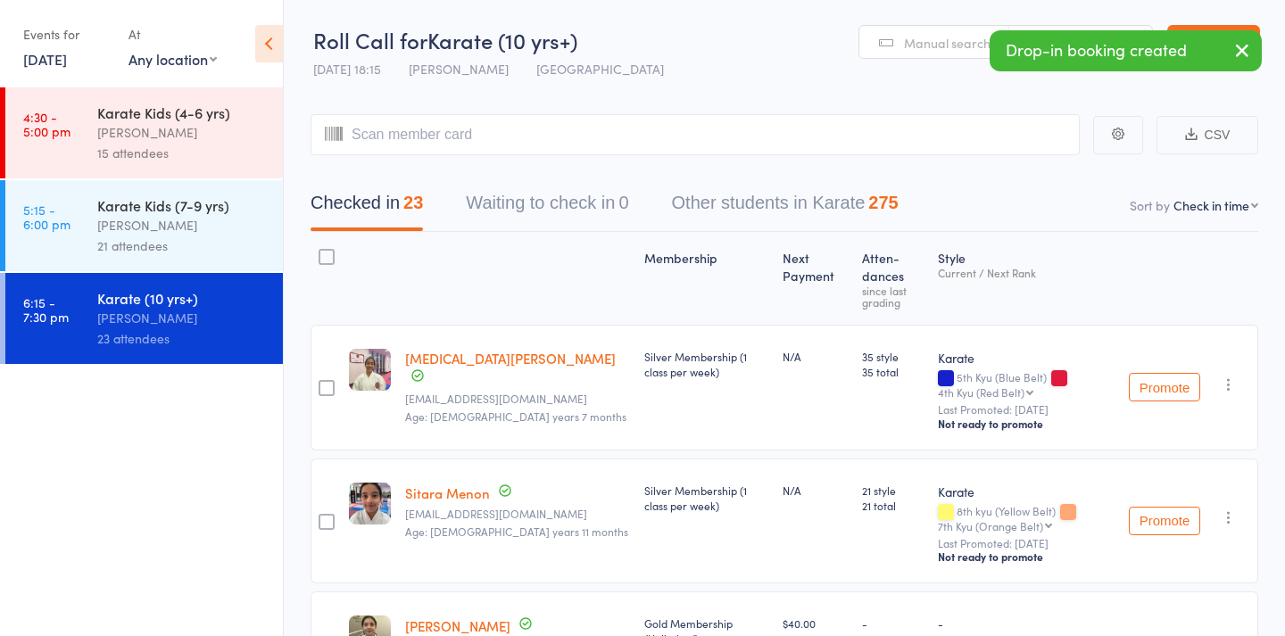
click at [966, 34] on span "Manual search" at bounding box center [947, 43] width 87 height 18
type input "663"
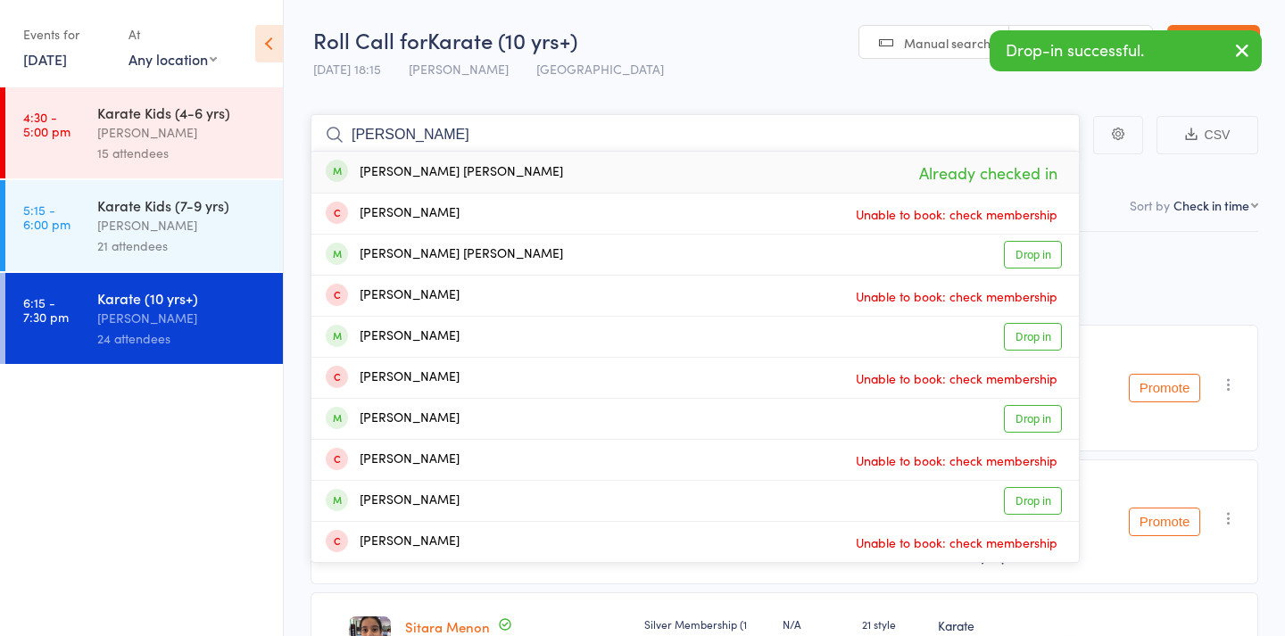
type input "Dave"
drag, startPoint x: 966, startPoint y: 33, endPoint x: 495, endPoint y: 173, distance: 490.7
click at [495, 173] on div "Dave Arun Already checked in" at bounding box center [694, 172] width 767 height 41
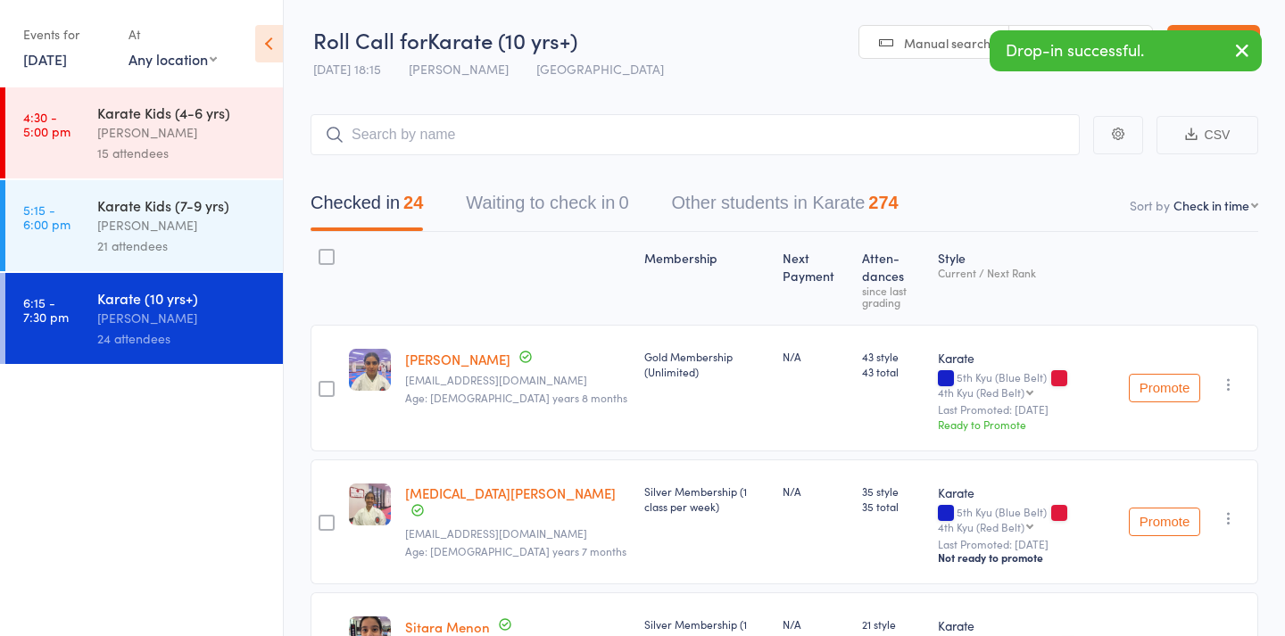
click at [938, 38] on span "Manual search" at bounding box center [947, 43] width 87 height 18
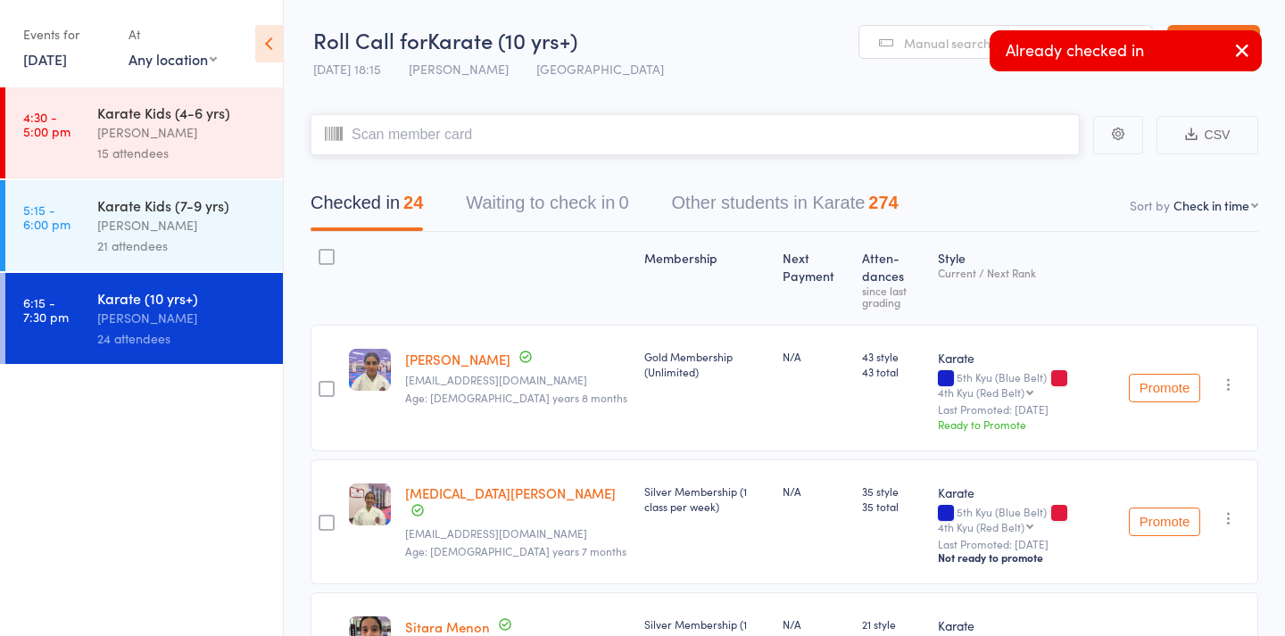
click at [972, 123] on input "search" at bounding box center [695, 134] width 769 height 41
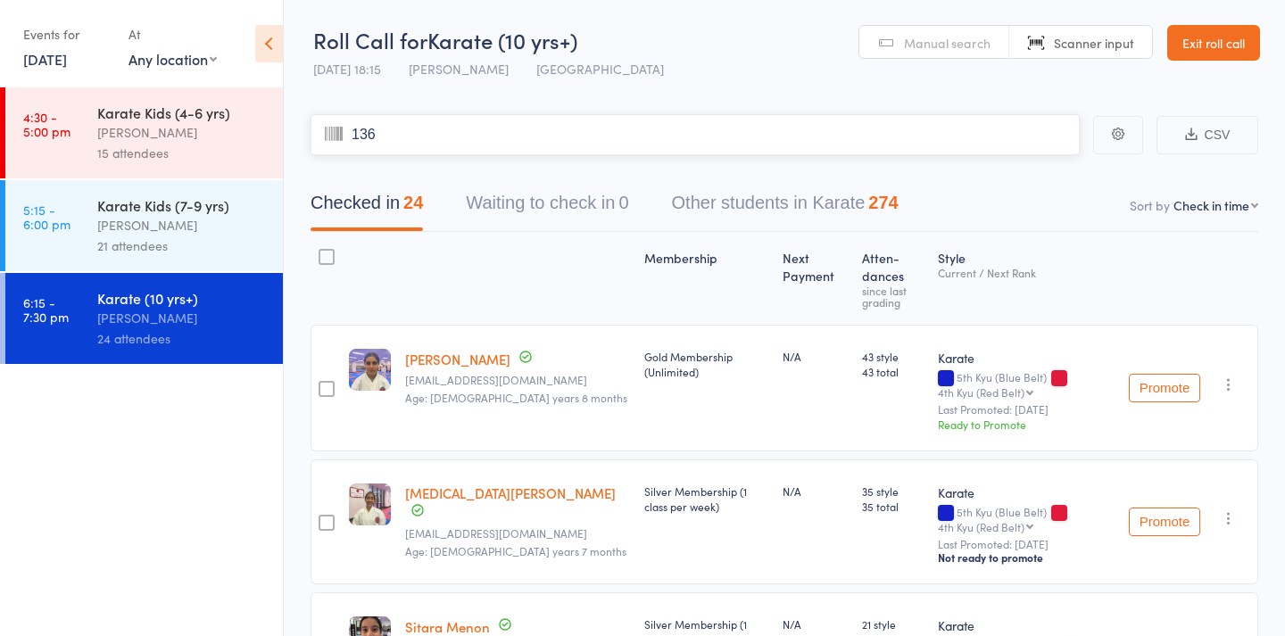
type input "1362"
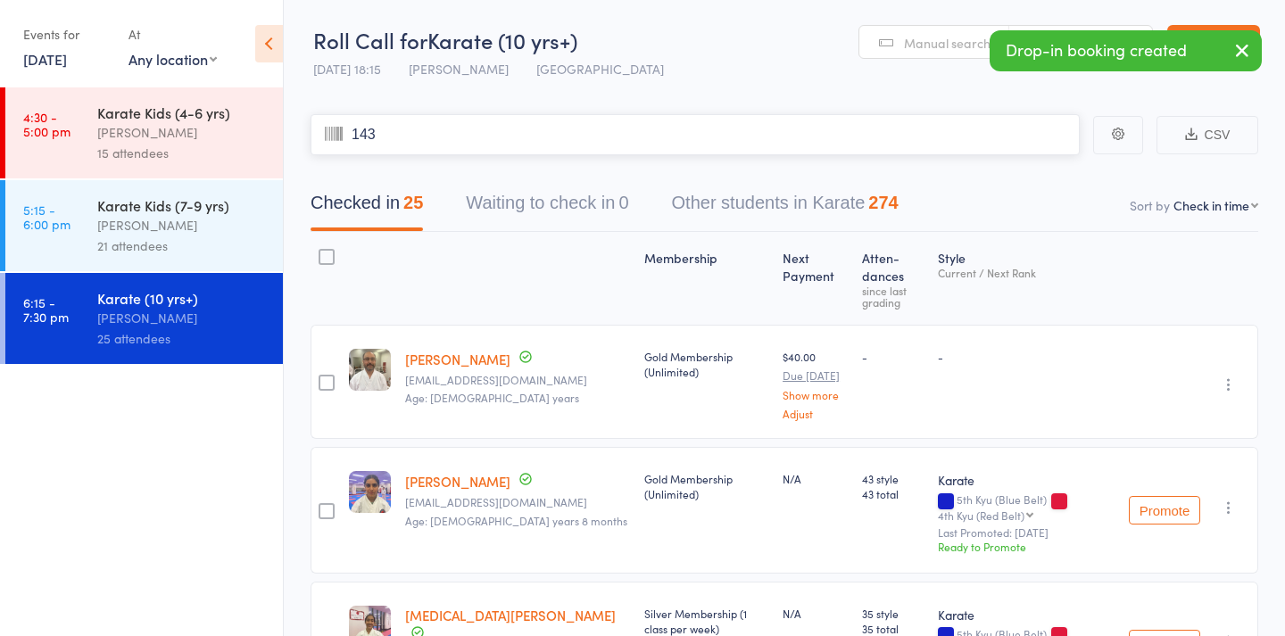
type input "1434"
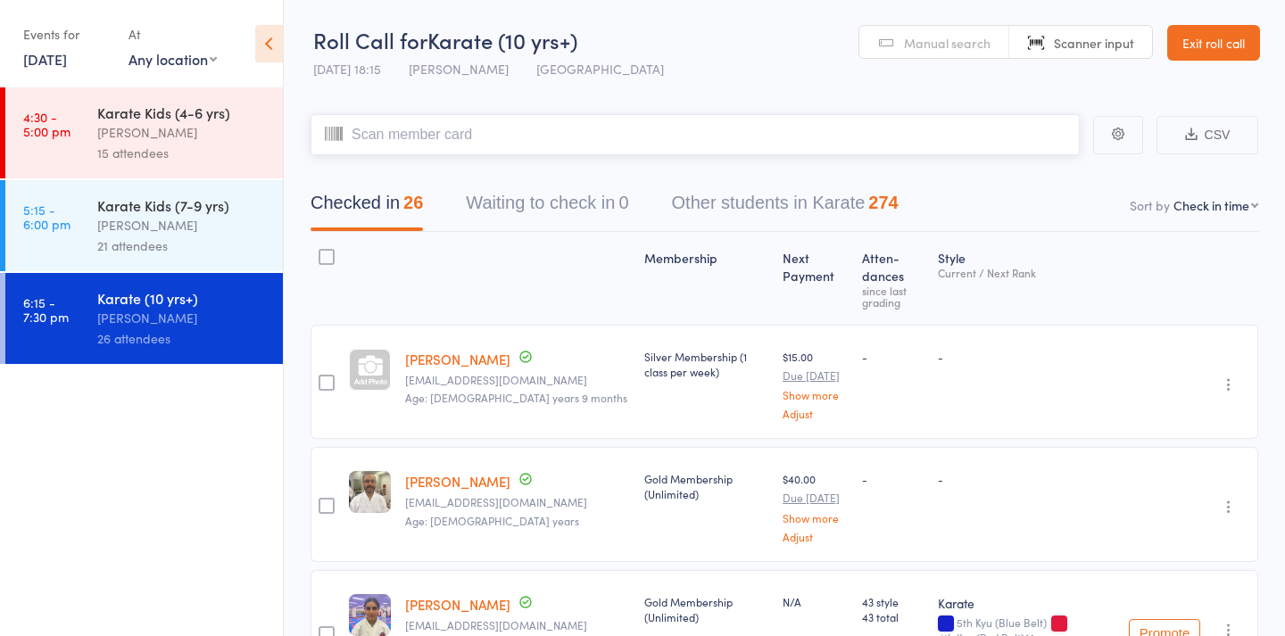
click at [1022, 148] on input "search" at bounding box center [695, 134] width 769 height 41
type input "397"
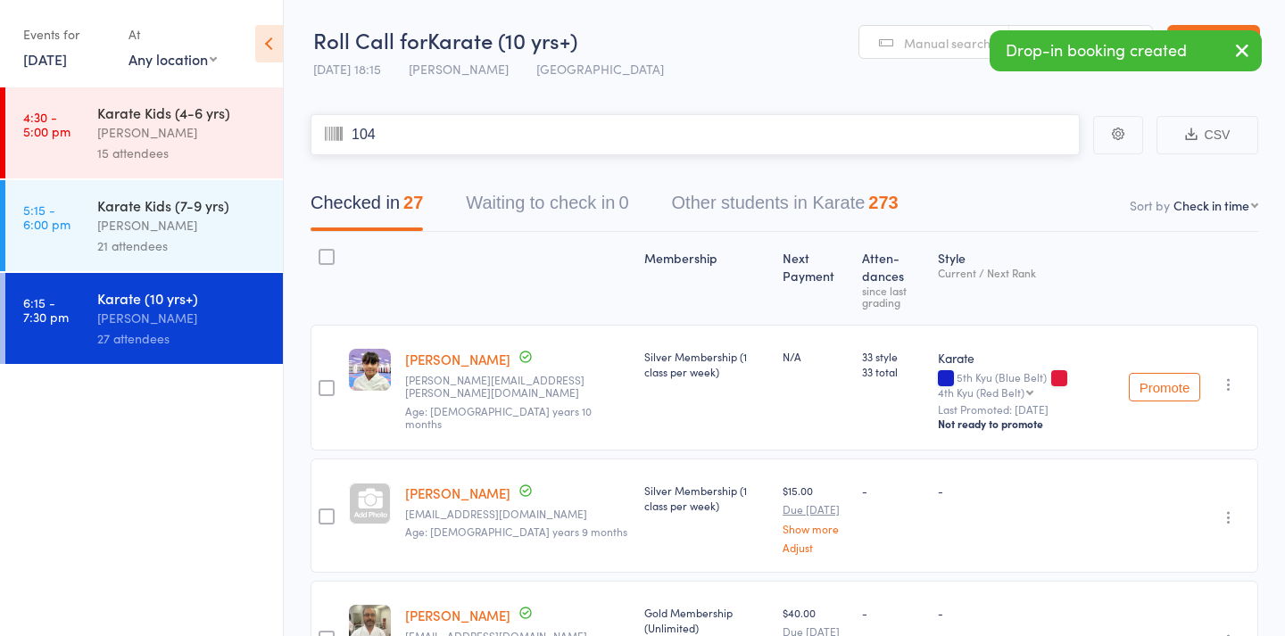
type input "1048"
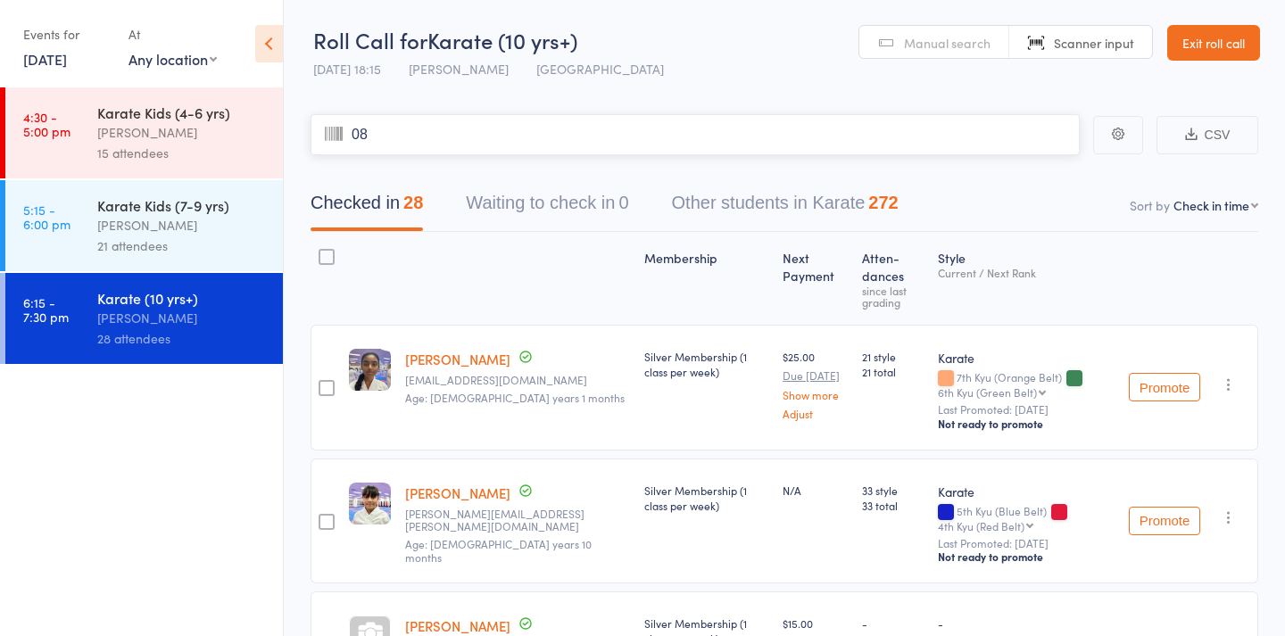
type input "082"
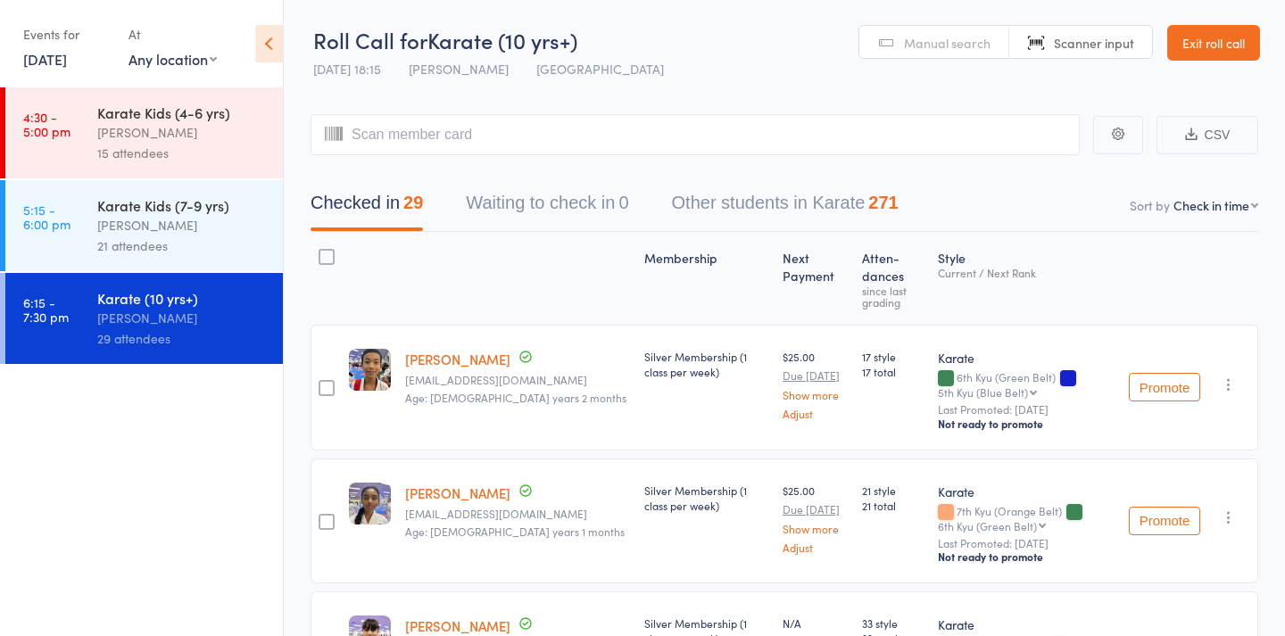
click at [953, 46] on span "Manual search" at bounding box center [947, 43] width 87 height 18
type input "1168"
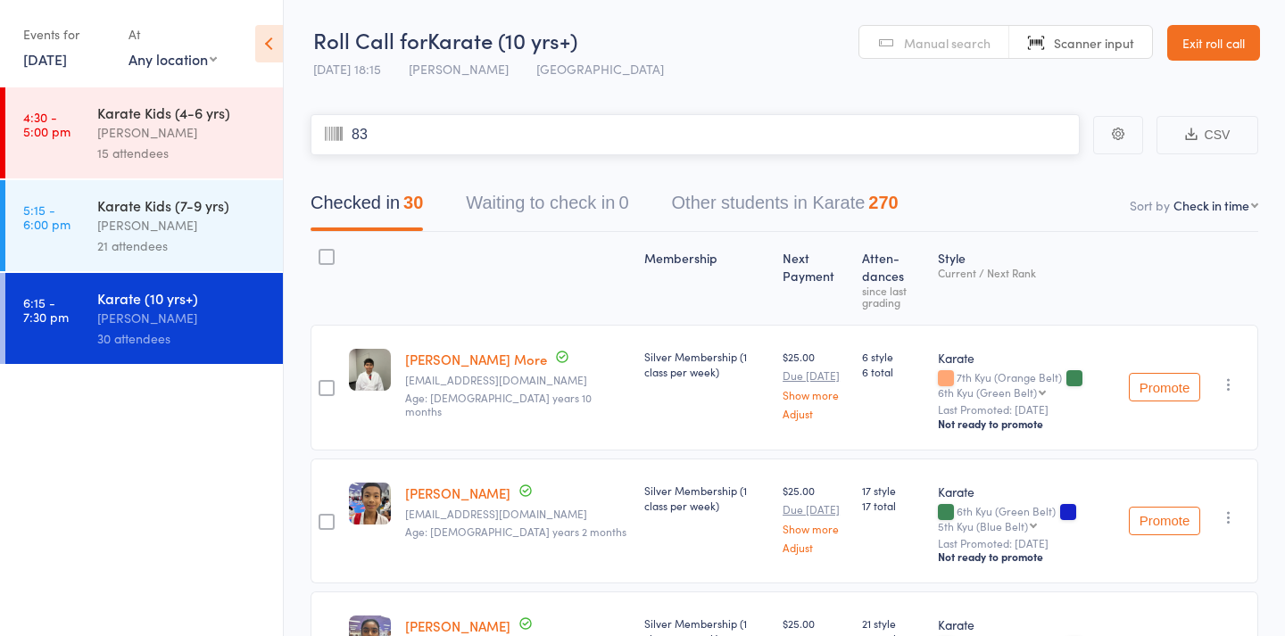
type input "832"
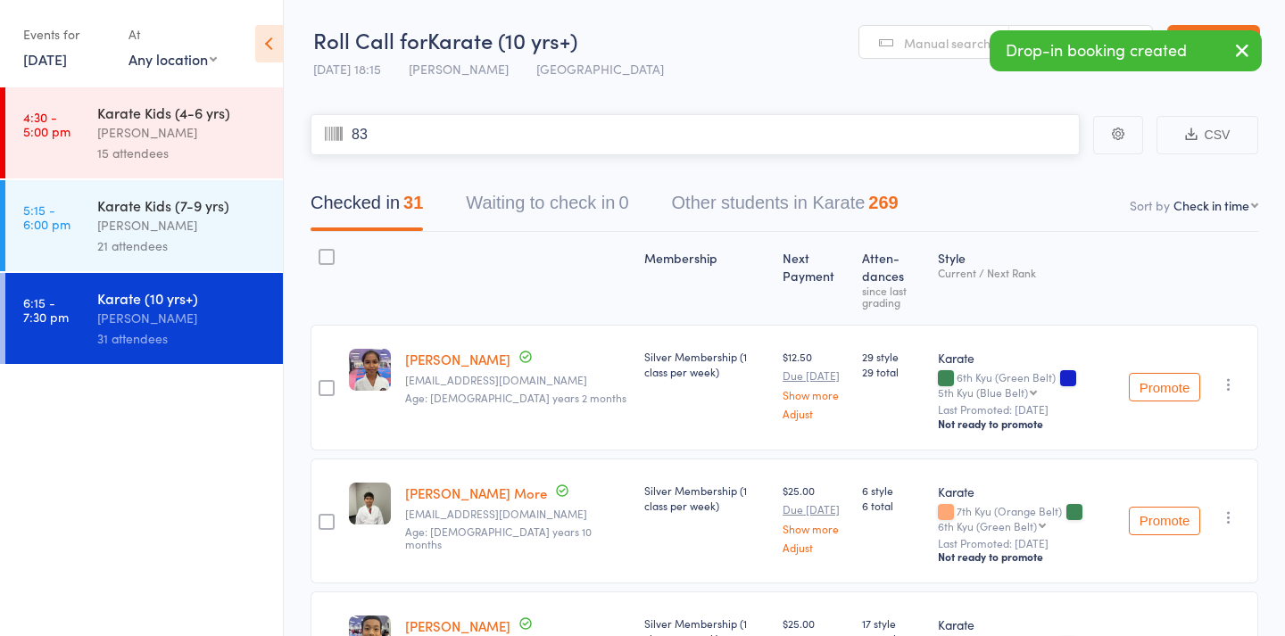
type input "831"
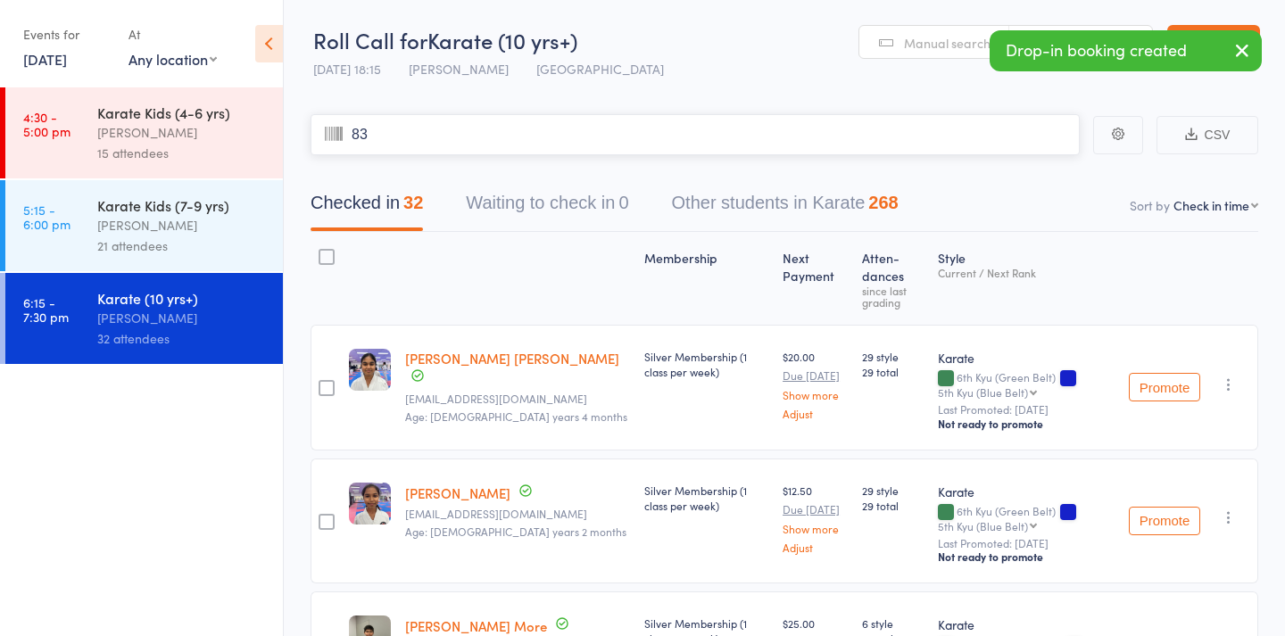
type input "830"
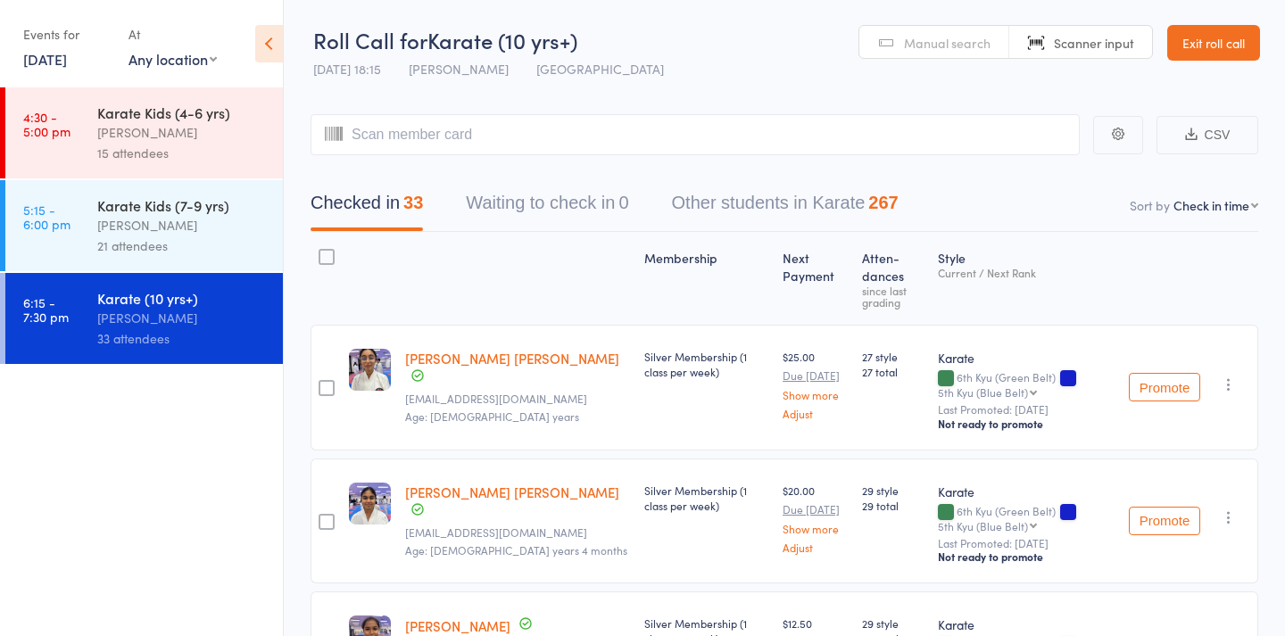
click at [941, 37] on span "Manual search" at bounding box center [947, 43] width 87 height 18
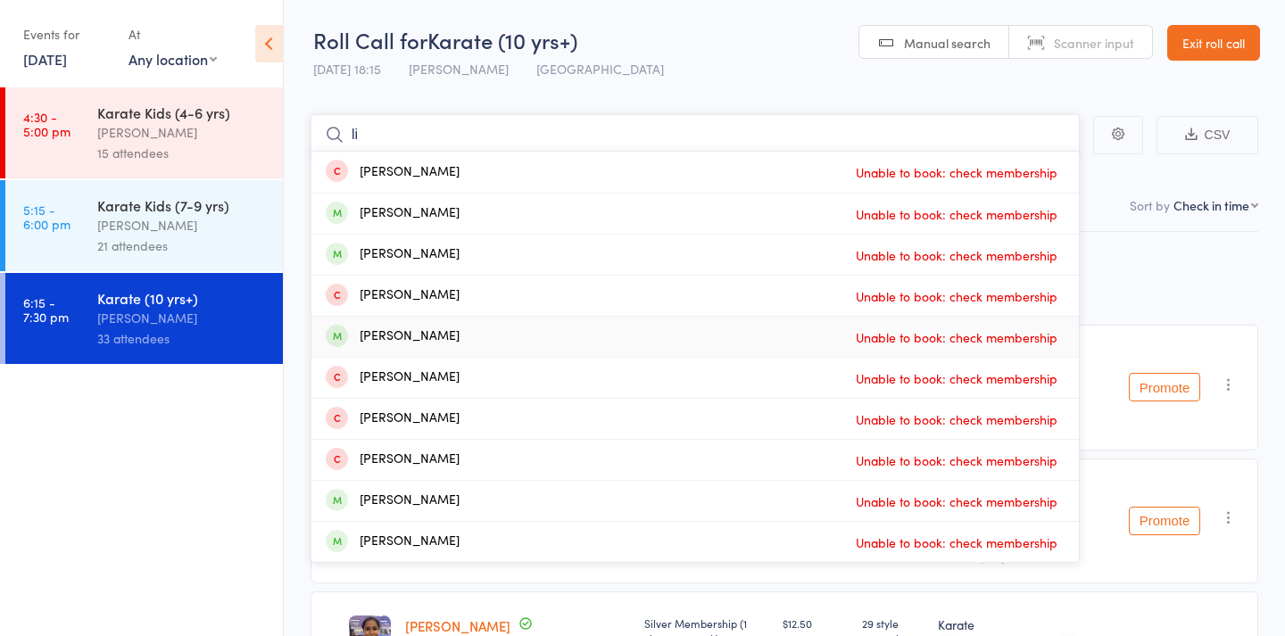
type input "l"
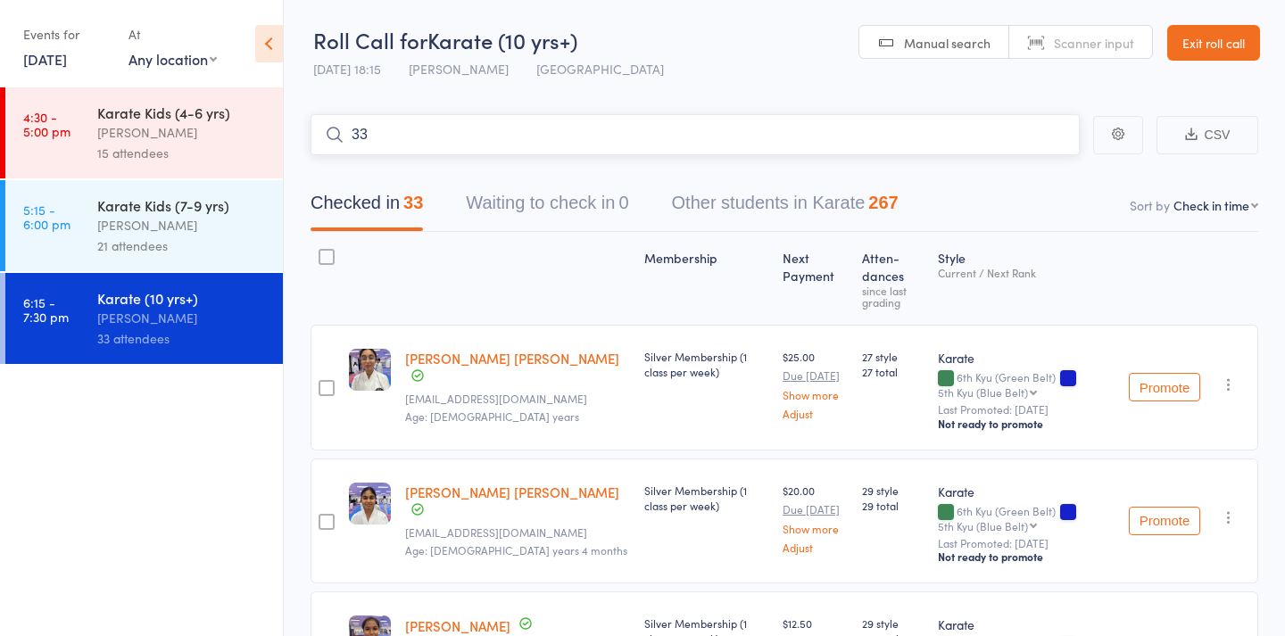
type input "331"
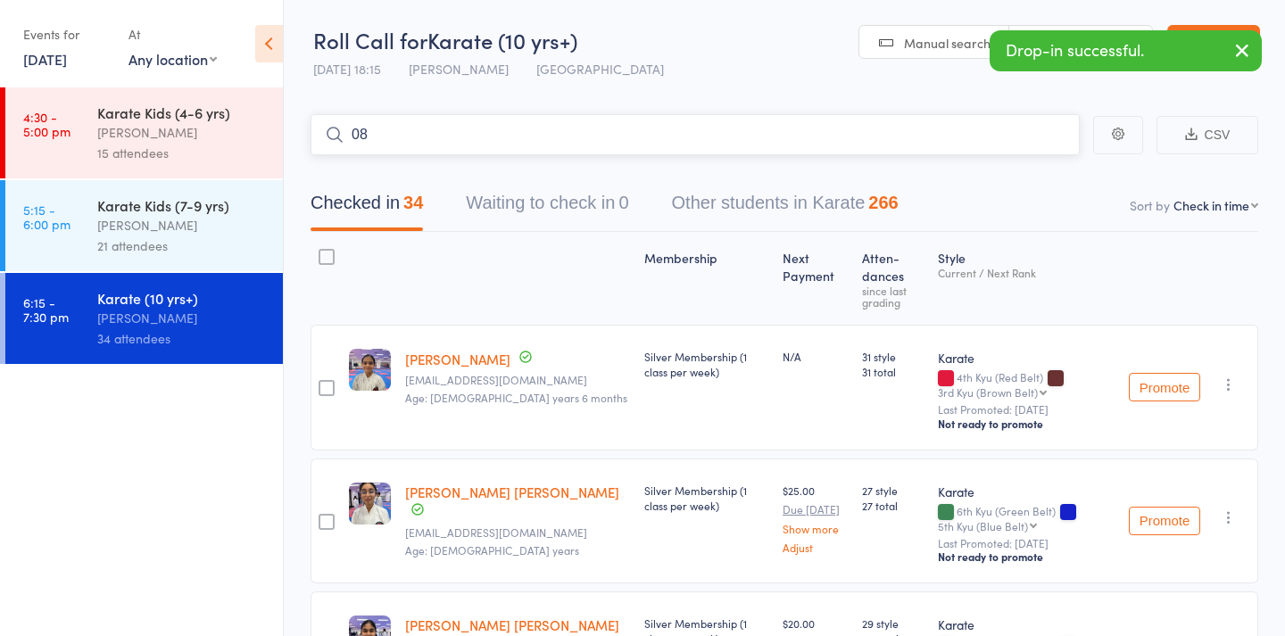
type input "084"
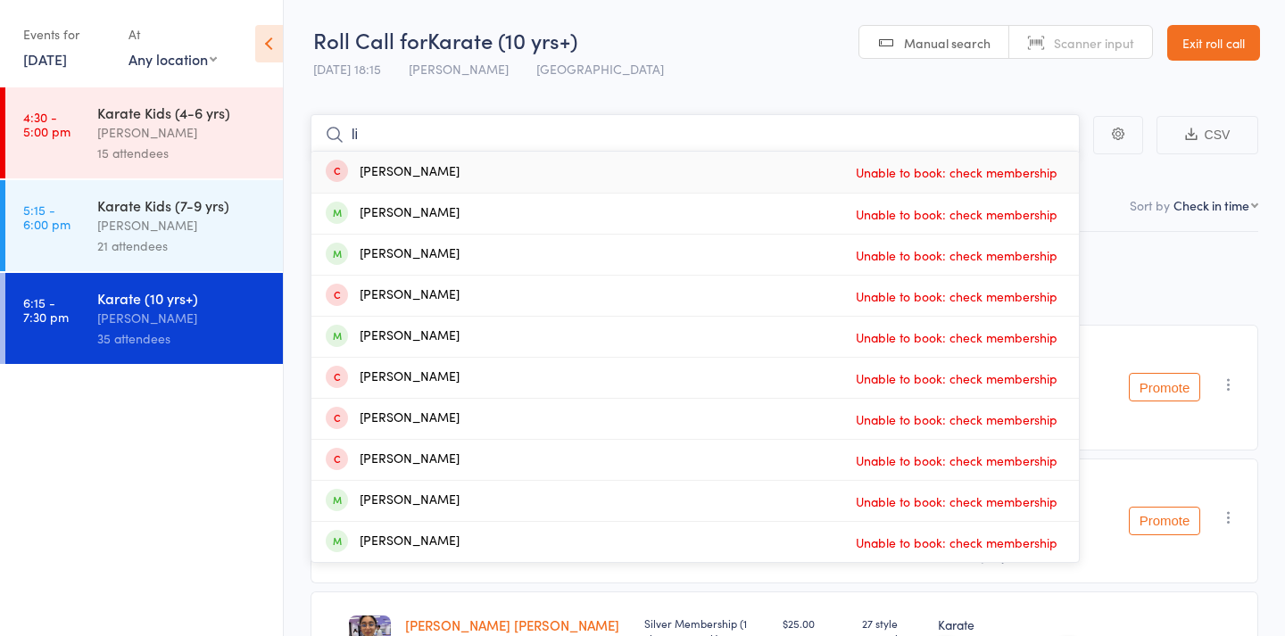
type input "l"
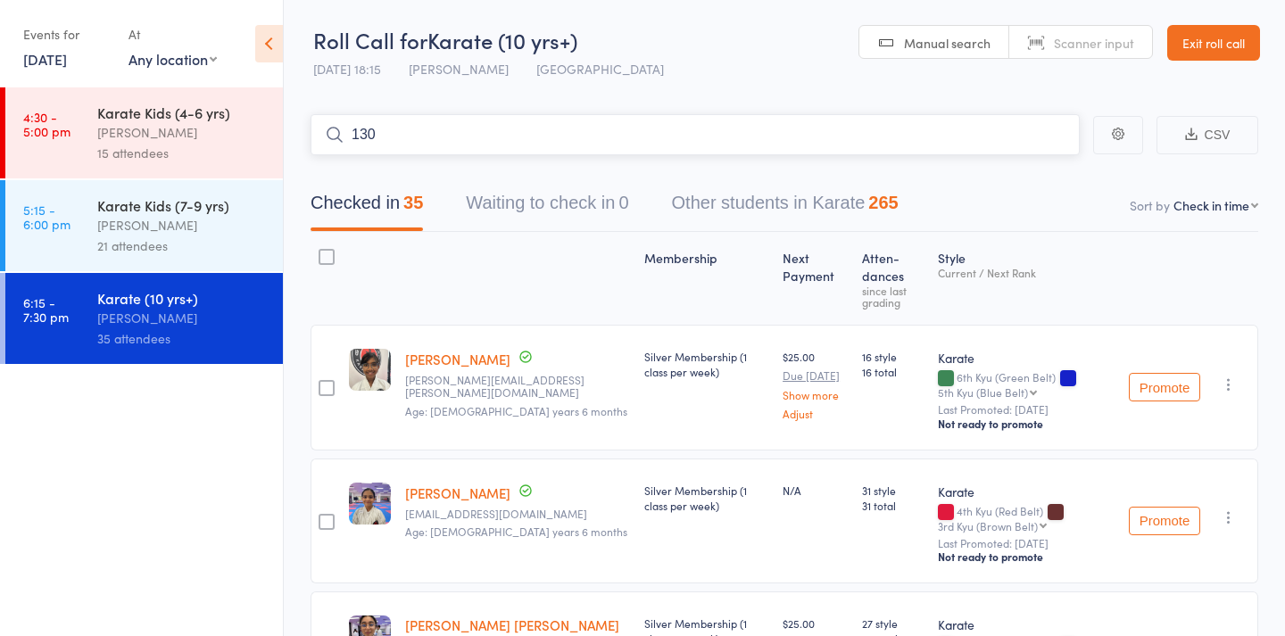
type input "1300"
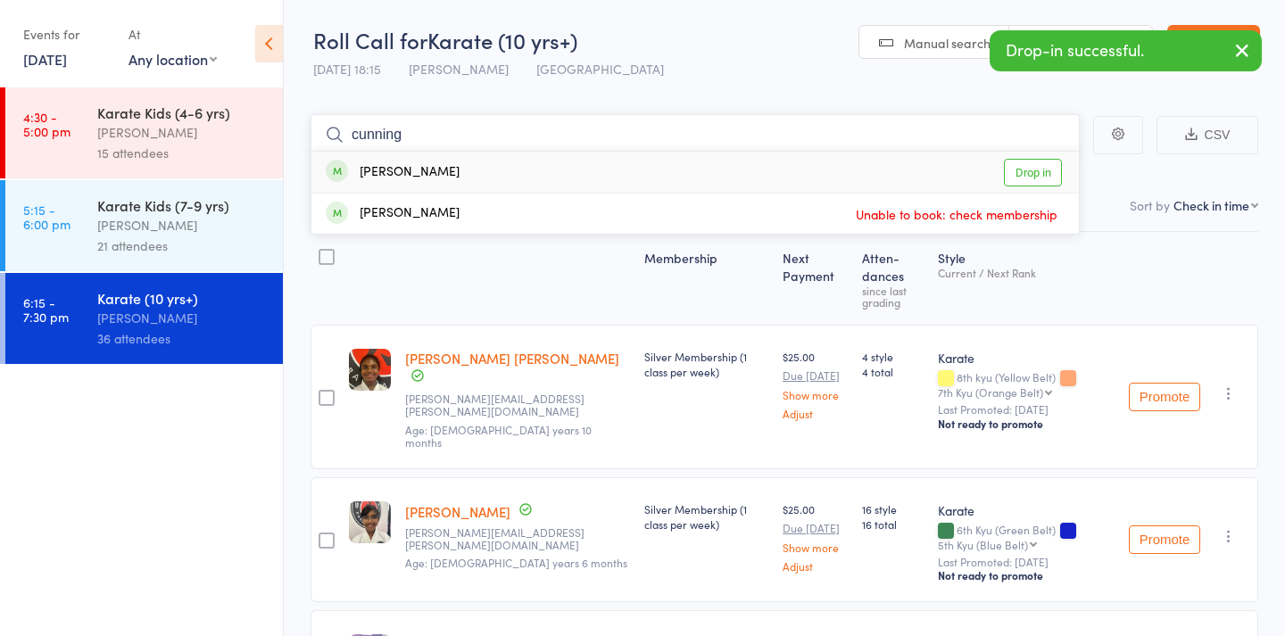
type input "cunning"
click at [515, 177] on div "Liam Cunningham-Smith Drop in" at bounding box center [694, 172] width 767 height 41
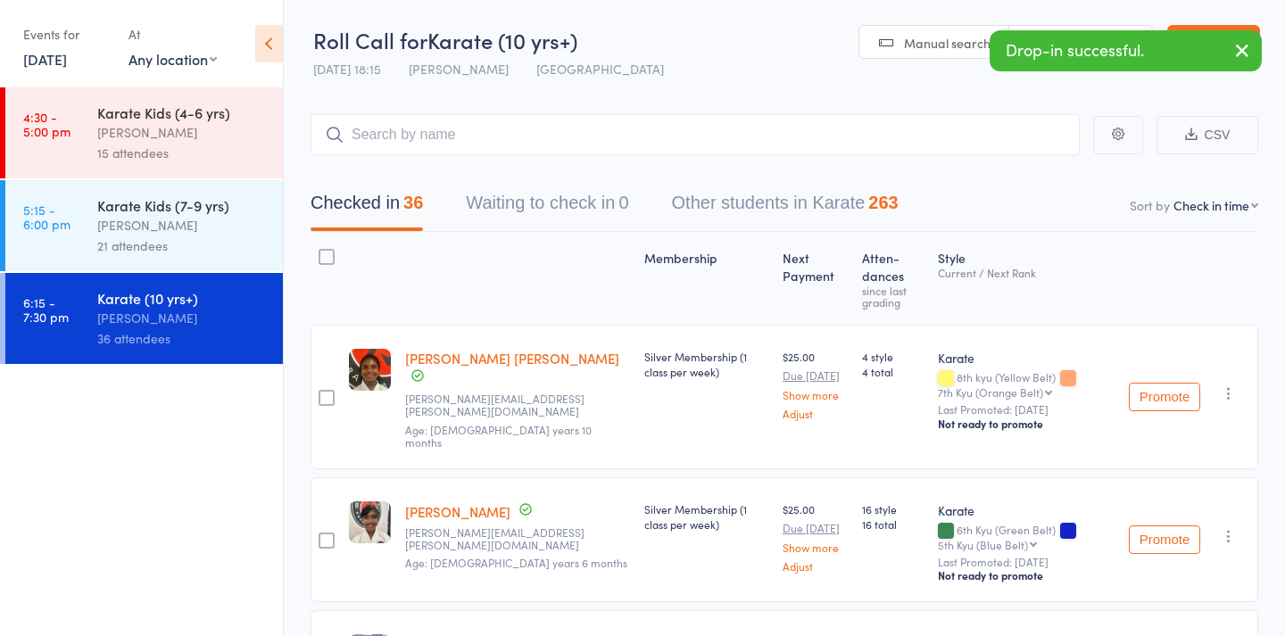
click at [933, 43] on span "Manual search" at bounding box center [947, 43] width 87 height 18
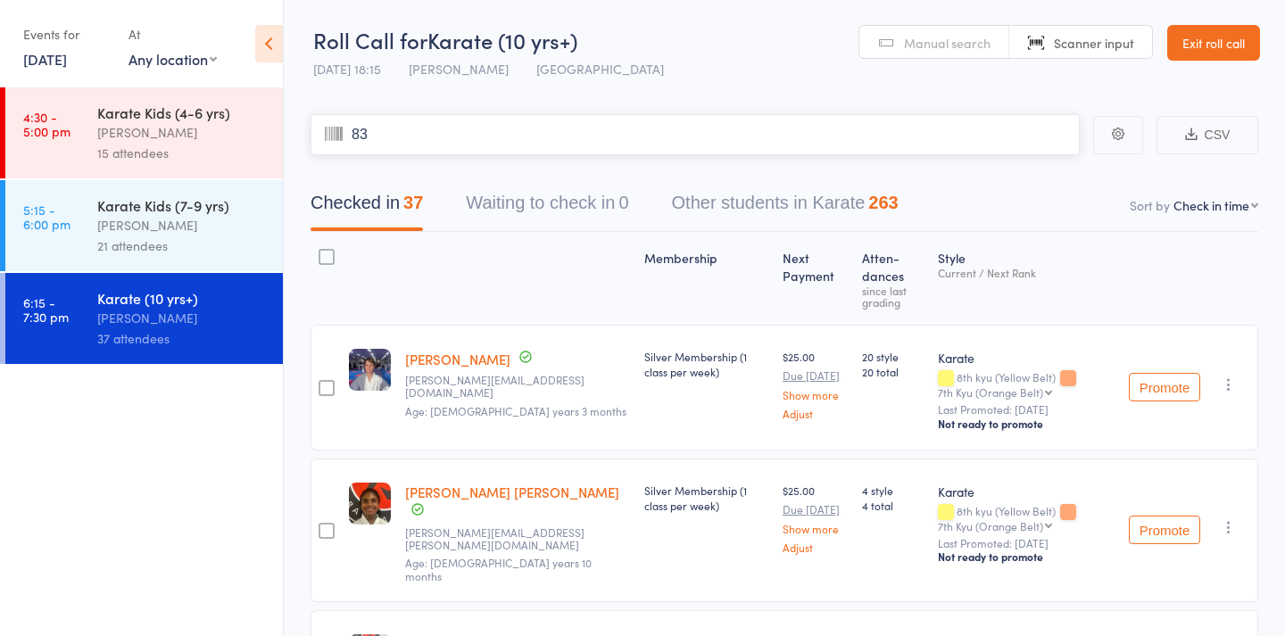
type input "839"
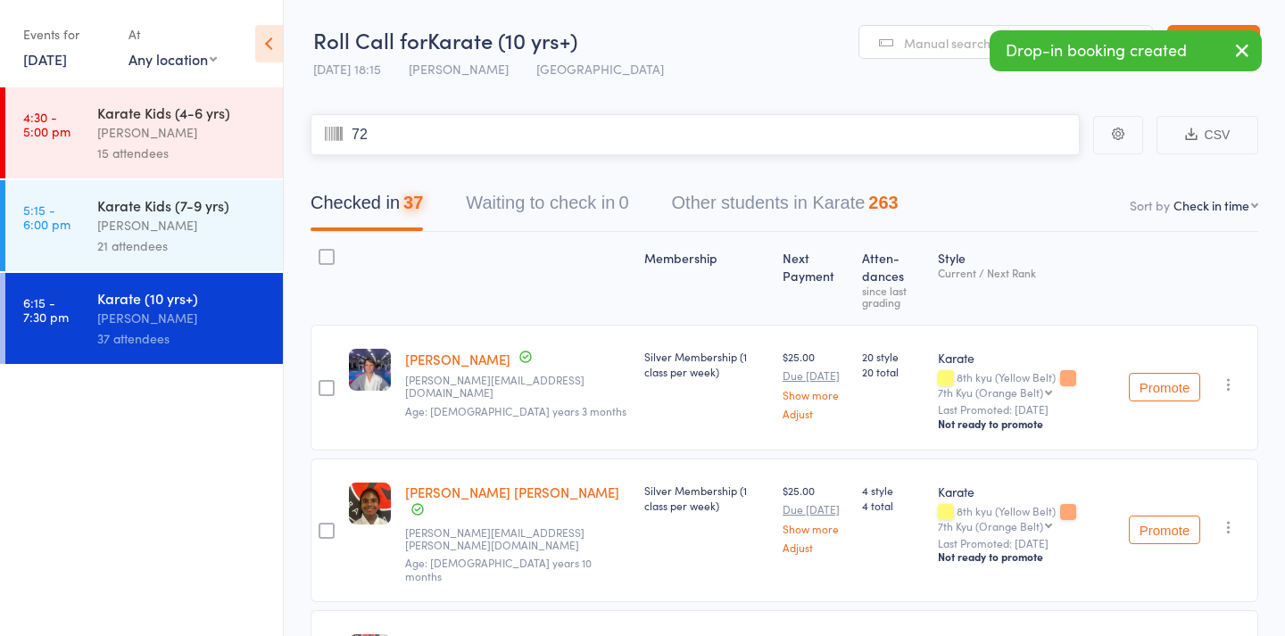
type input "726"
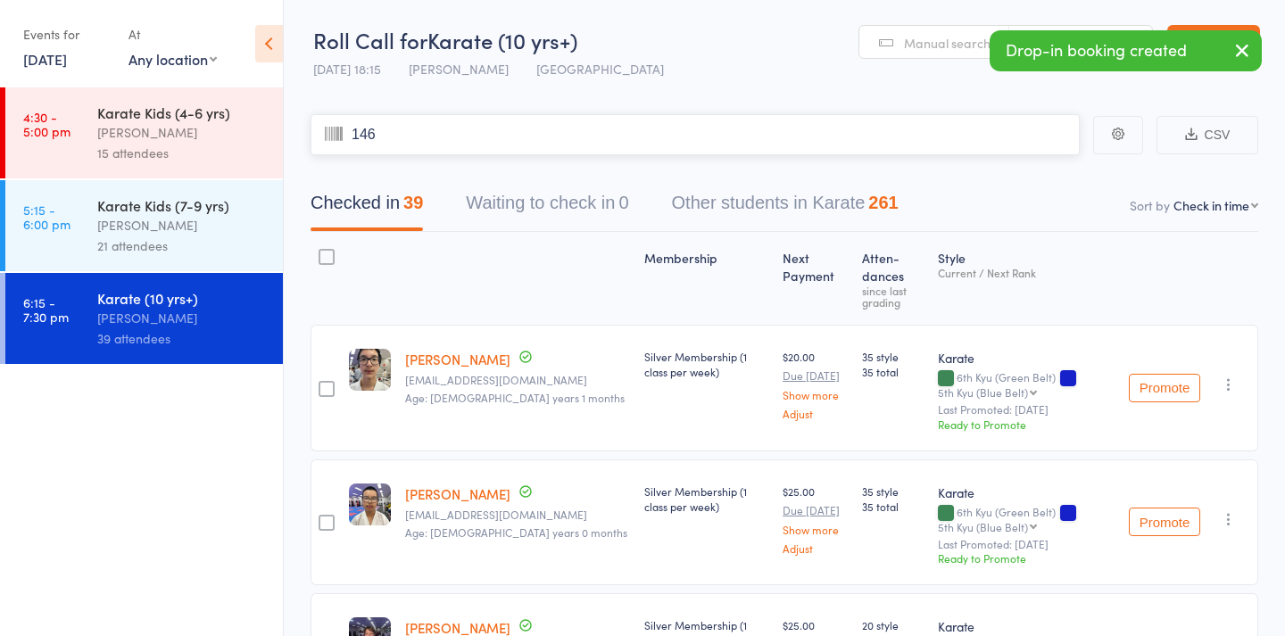
type input "1460"
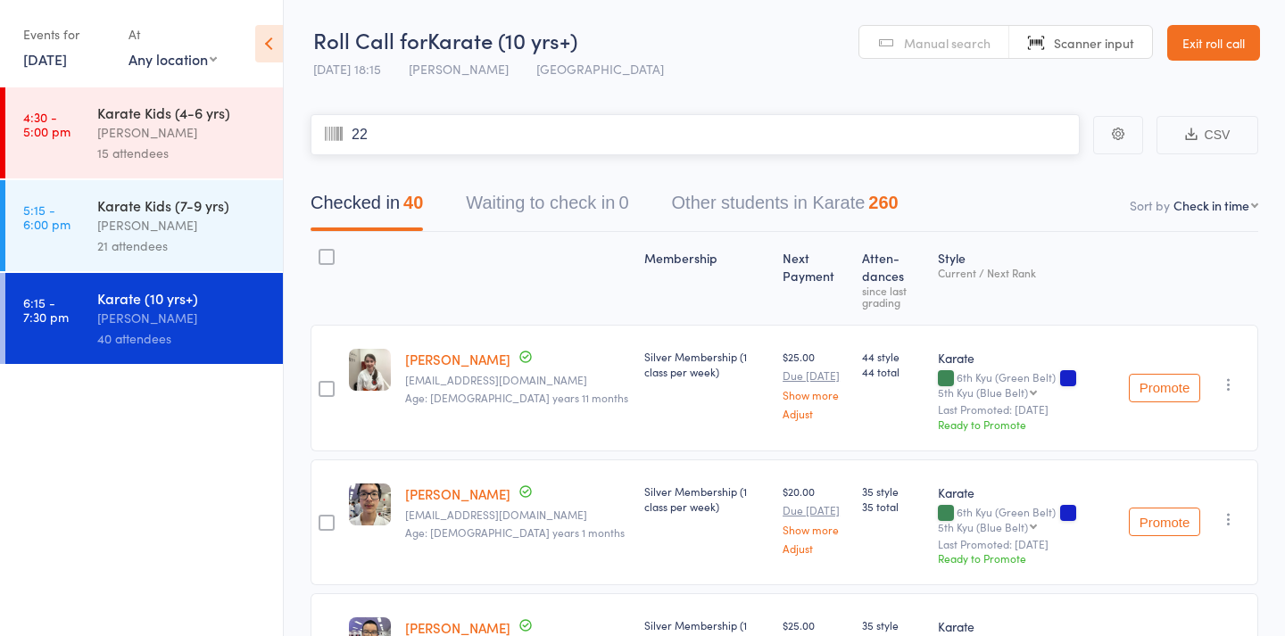
type input "223"
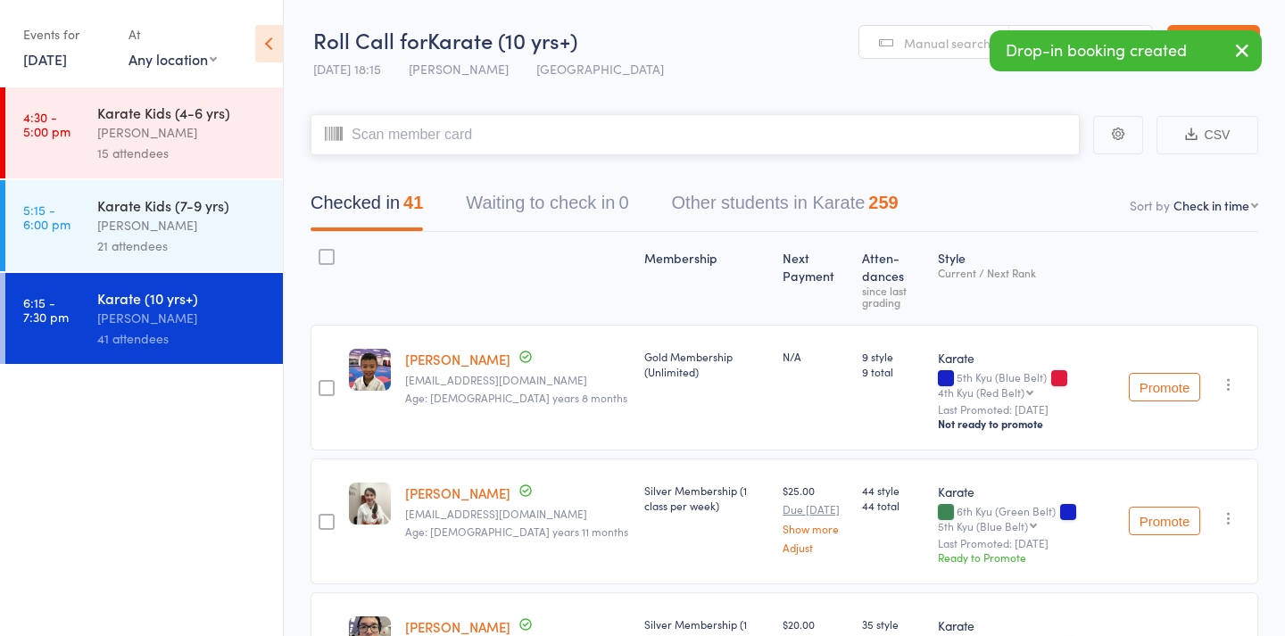
click at [528, 138] on input "search" at bounding box center [695, 134] width 769 height 41
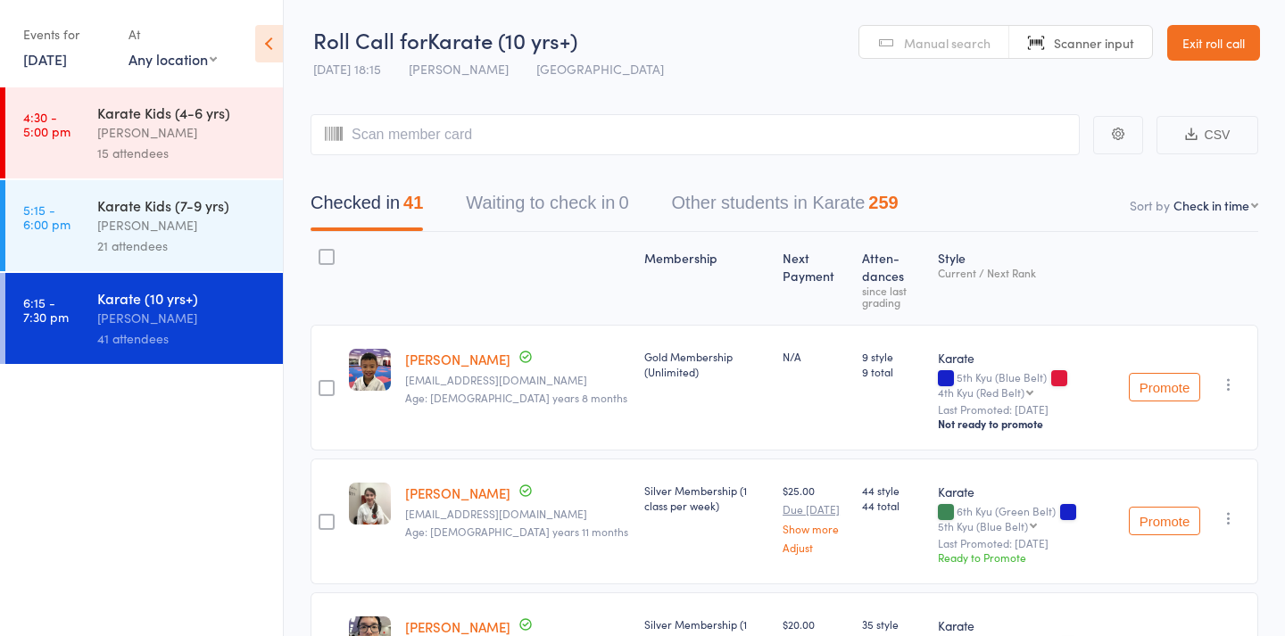
click at [937, 47] on span "Manual search" at bounding box center [947, 43] width 87 height 18
click at [443, 133] on input "search" at bounding box center [695, 134] width 769 height 41
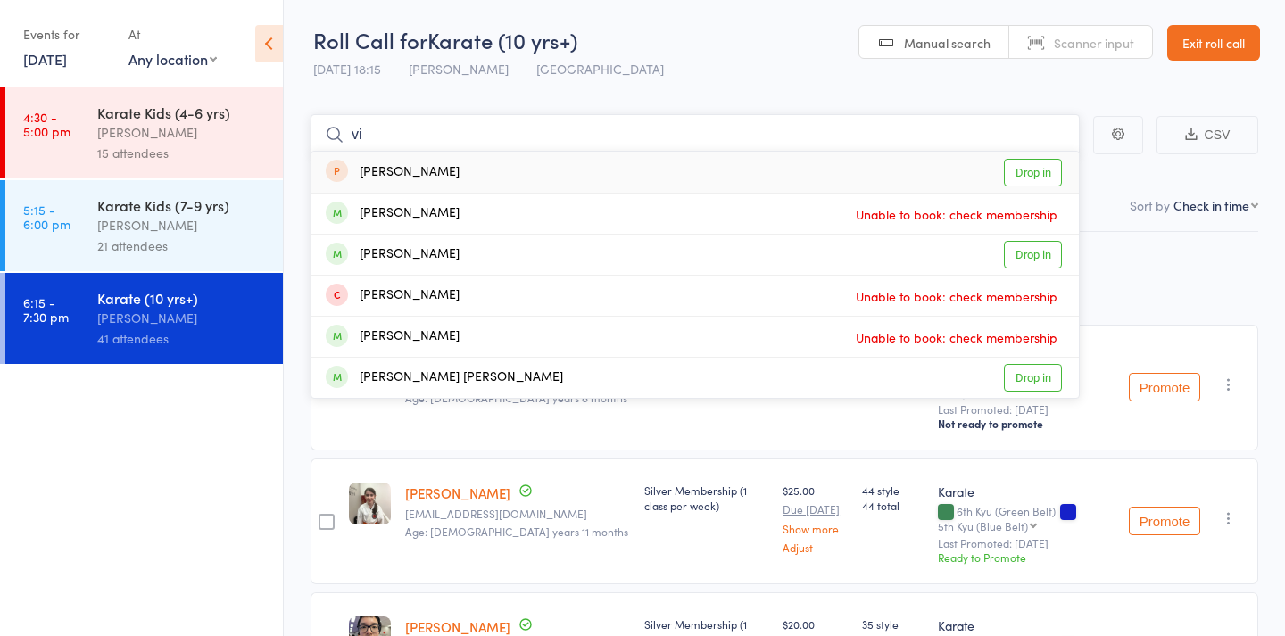
type input "v"
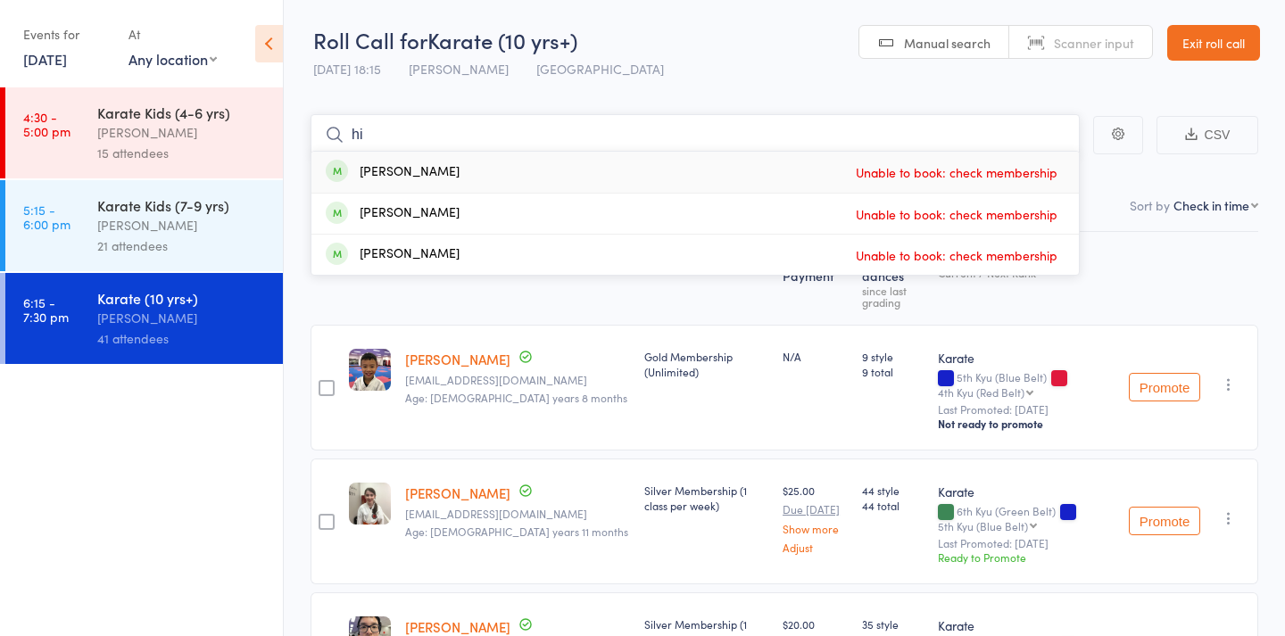
type input "h"
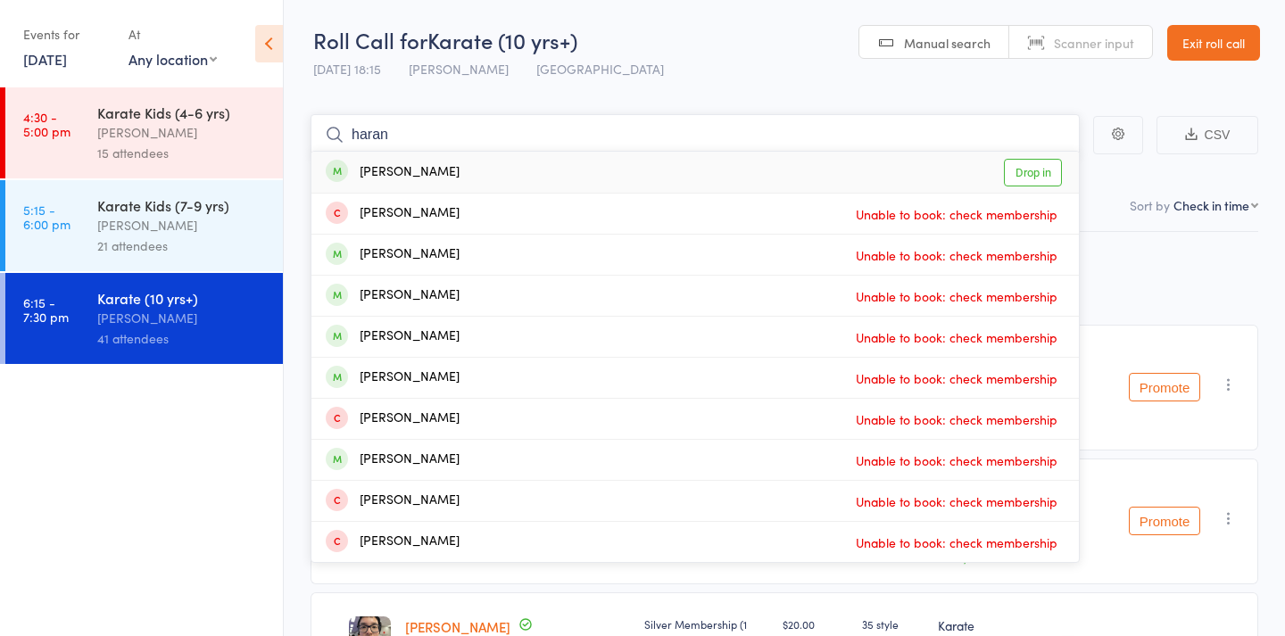
type input "haran"
click at [1035, 173] on link "Drop in" at bounding box center [1033, 173] width 58 height 28
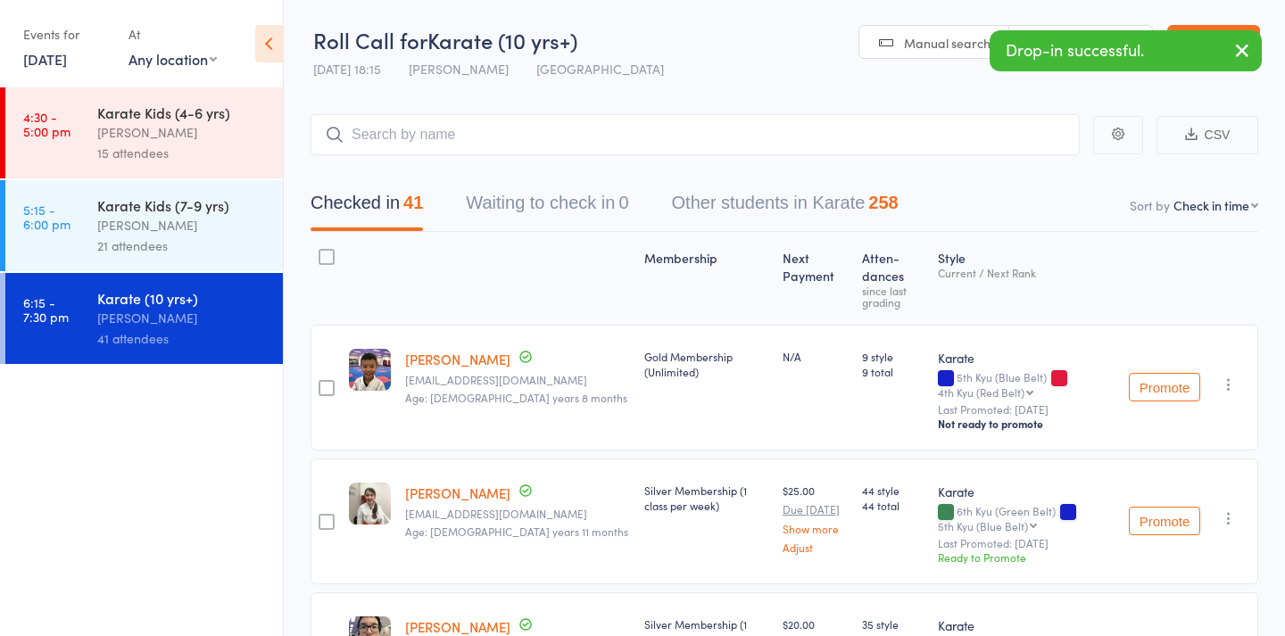
click at [925, 39] on span "Manual search" at bounding box center [947, 43] width 87 height 18
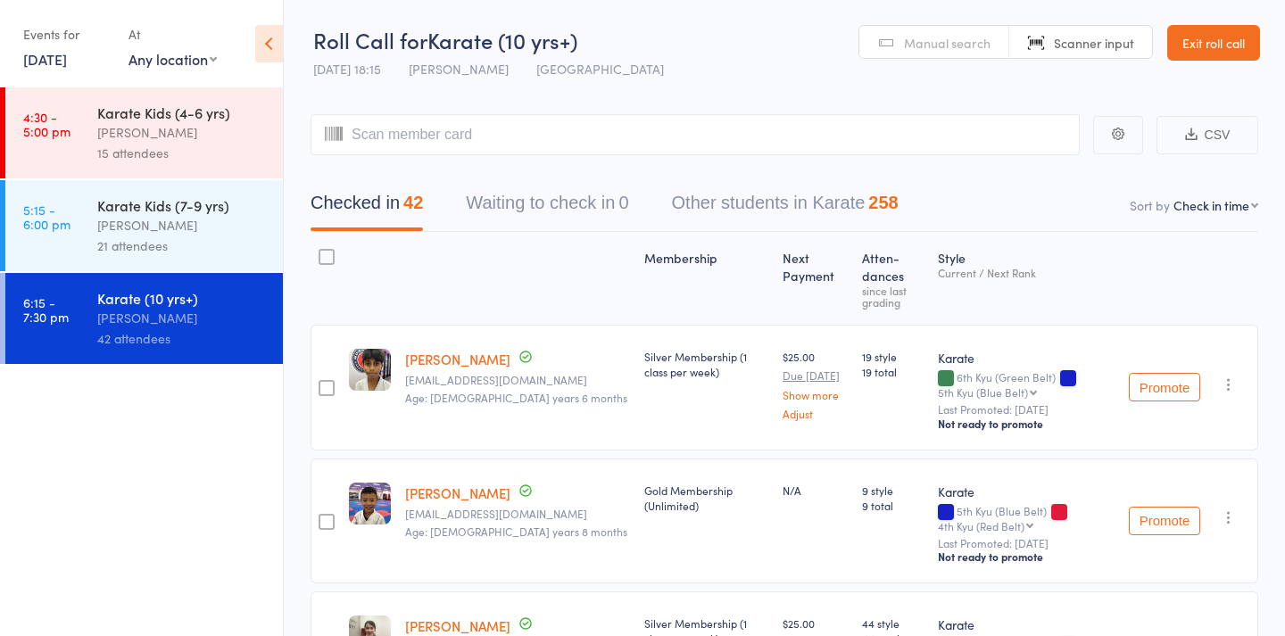
click at [945, 42] on span "Manual search" at bounding box center [947, 43] width 87 height 18
type input "v"
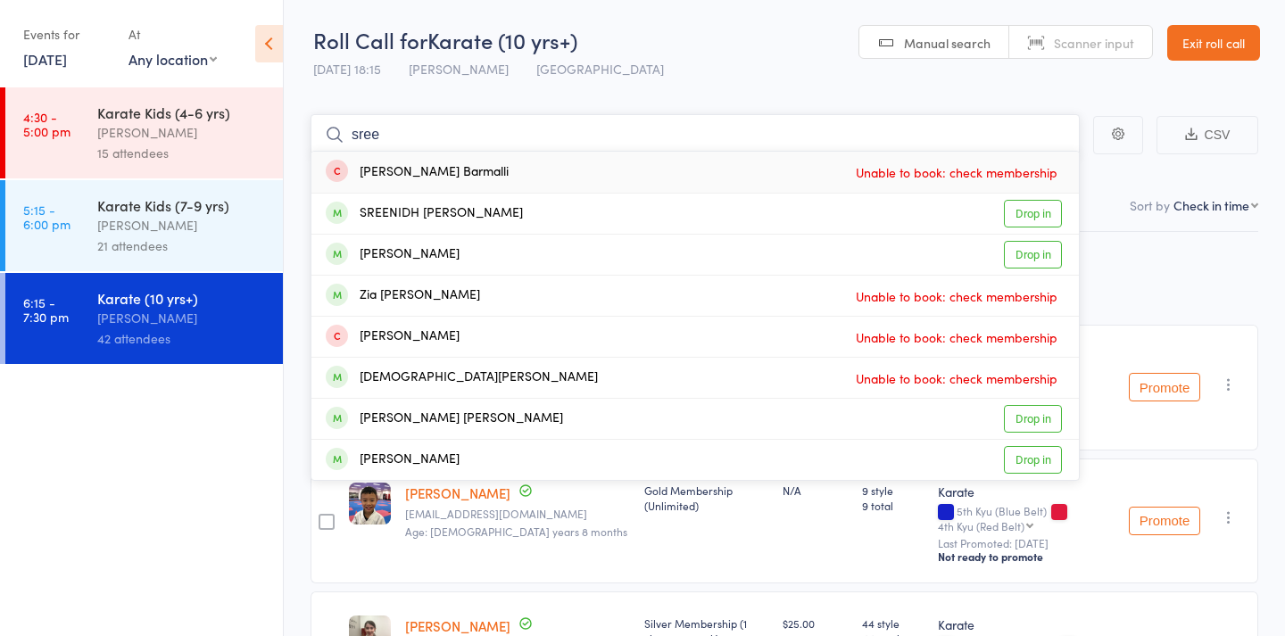
type input "see"
drag, startPoint x: 635, startPoint y: 168, endPoint x: 1041, endPoint y: 212, distance: 407.5
click at [1041, 212] on link "Drop in" at bounding box center [1033, 214] width 58 height 28
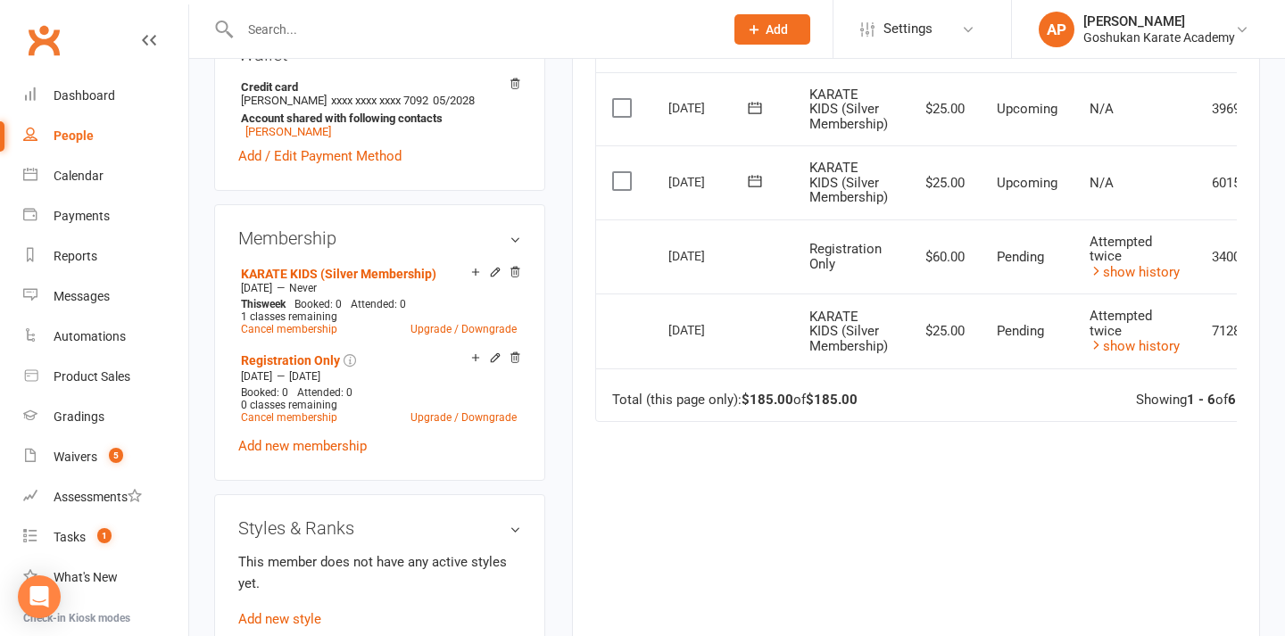
scroll to position [616, 0]
click at [429, 46] on div at bounding box center [462, 29] width 497 height 58
click at [419, 29] on input "text" at bounding box center [473, 29] width 477 height 25
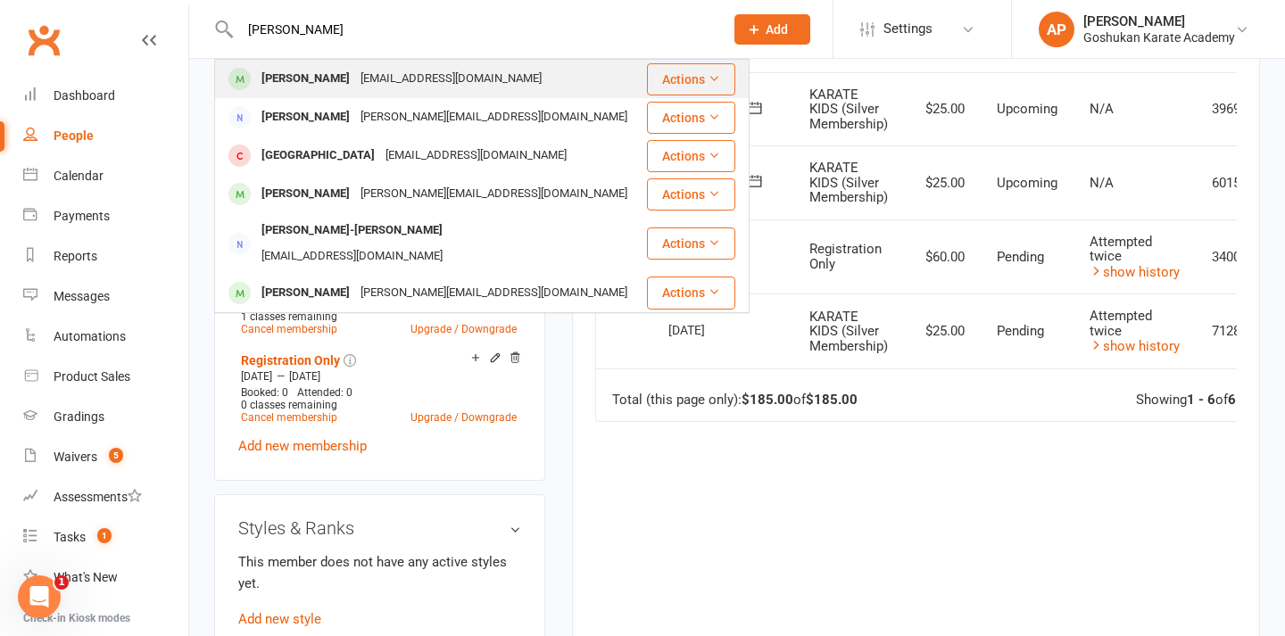
type input "[PERSON_NAME]"
click at [675, 71] on button "Actions" at bounding box center [691, 79] width 88 height 32
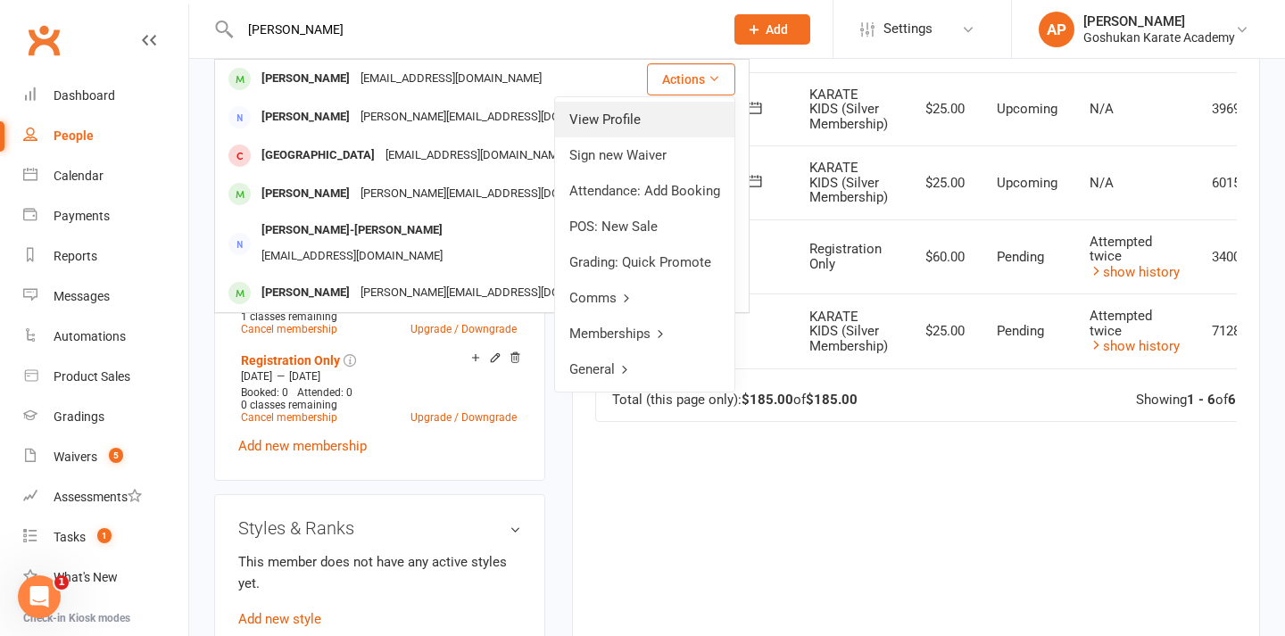
click at [674, 123] on link "View Profile" at bounding box center [644, 120] width 179 height 36
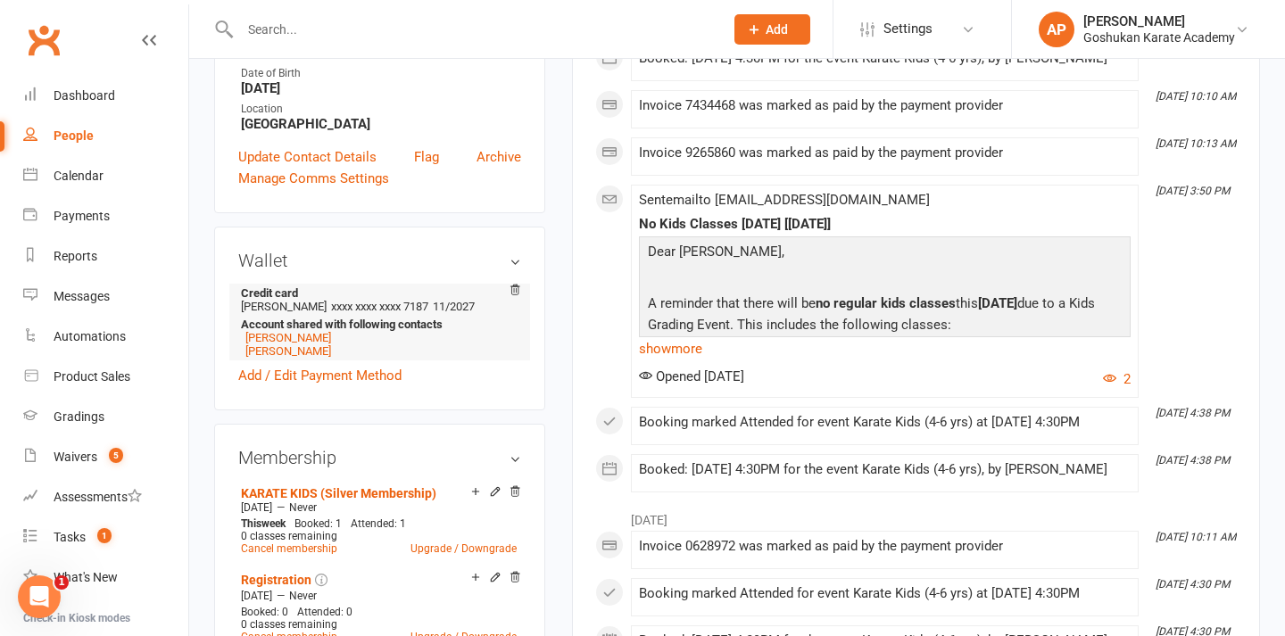
scroll to position [427, 0]
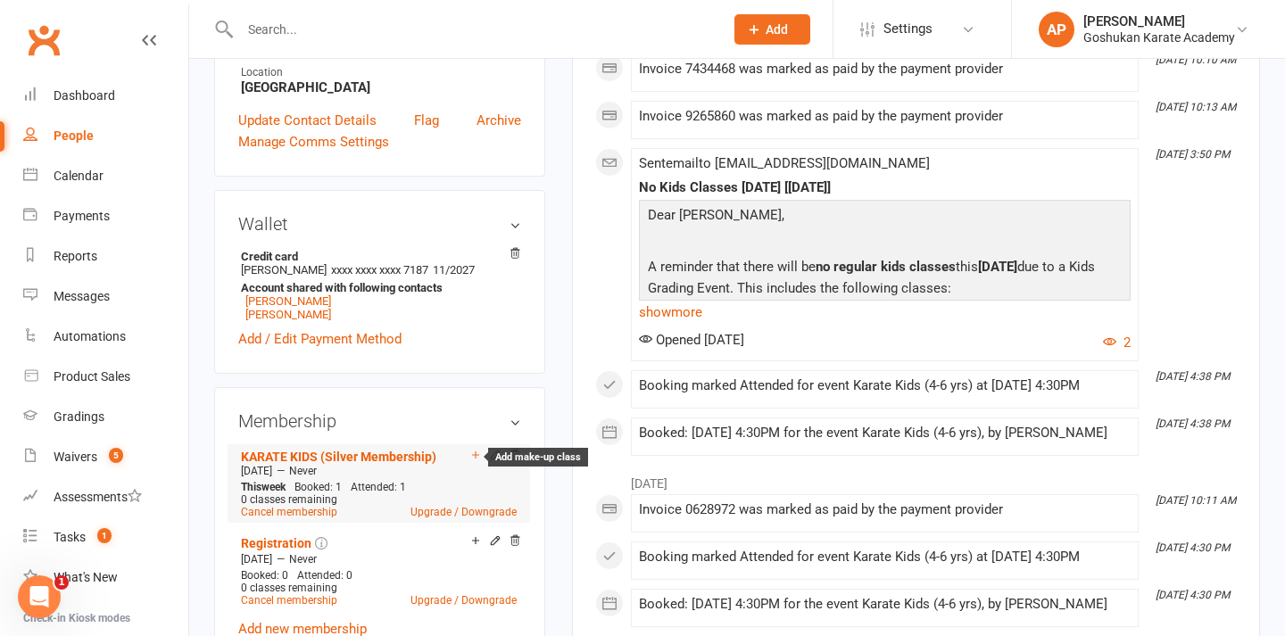
click at [474, 459] on icon at bounding box center [475, 455] width 7 height 7
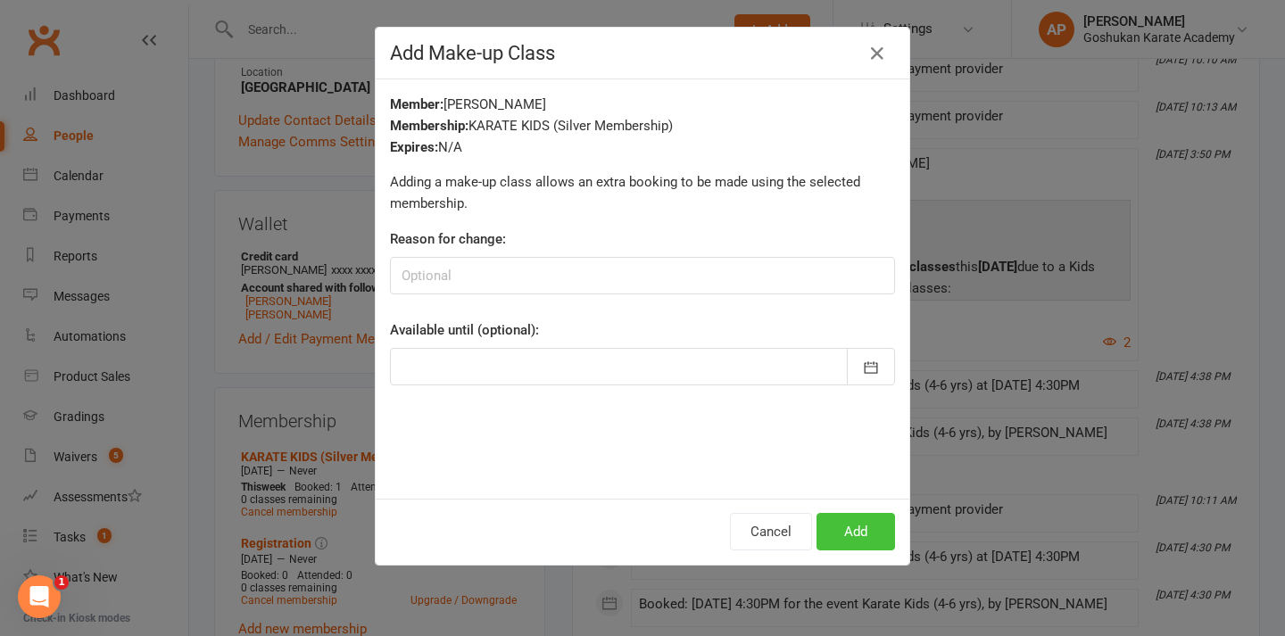
click at [830, 519] on button "Add" at bounding box center [856, 531] width 79 height 37
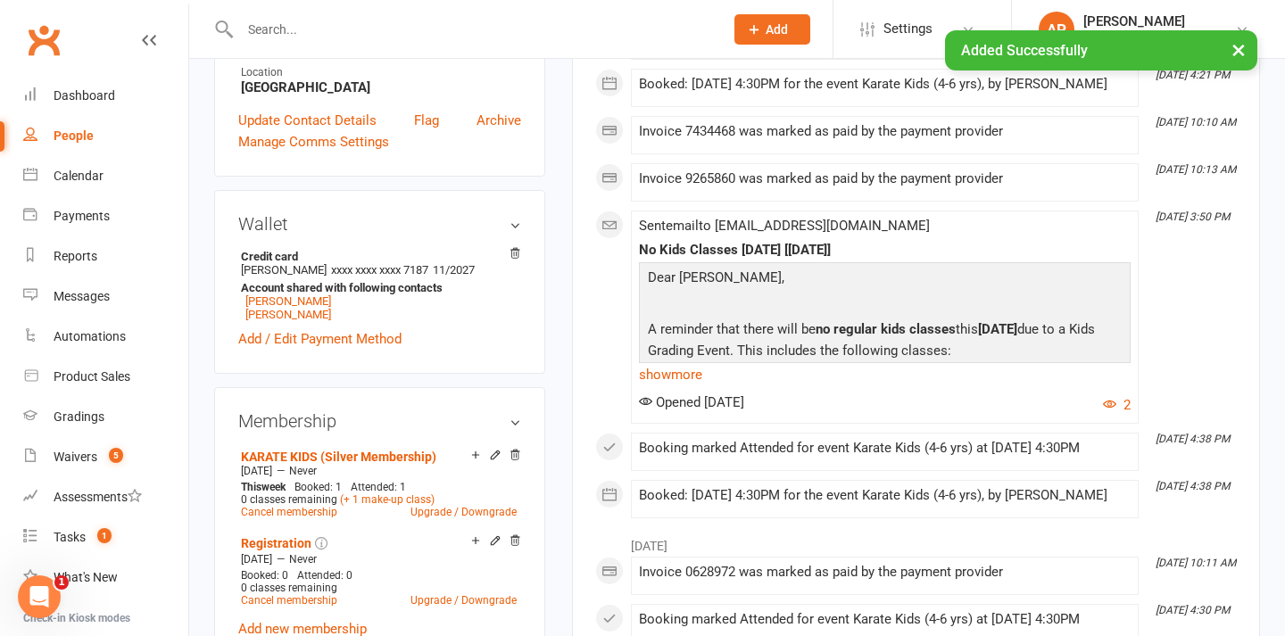
click at [504, 23] on input "text" at bounding box center [473, 29] width 477 height 25
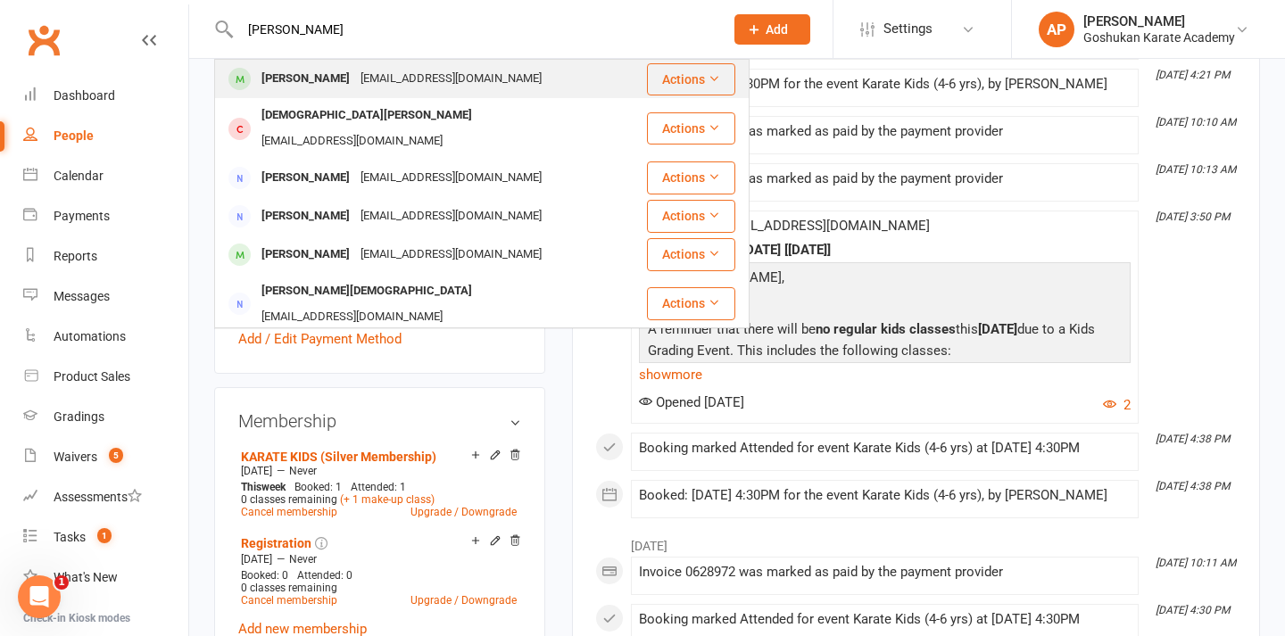
type input "[PERSON_NAME]"
click at [709, 77] on icon at bounding box center [714, 78] width 12 height 12
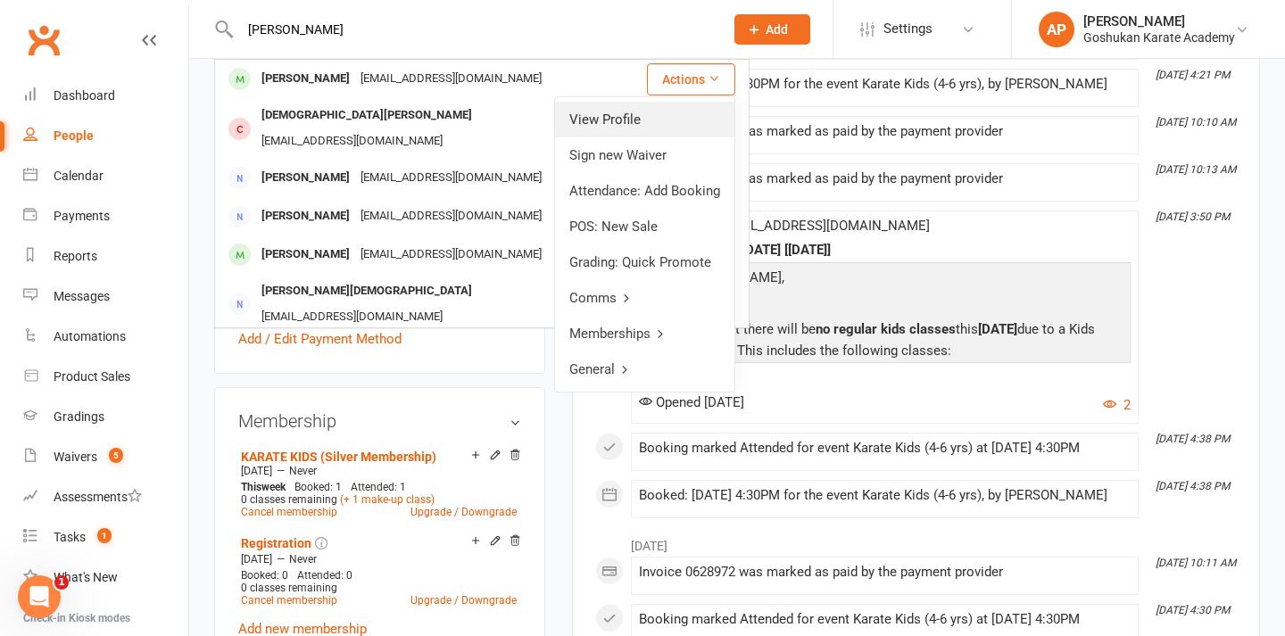
click at [691, 120] on link "View Profile" at bounding box center [644, 120] width 179 height 36
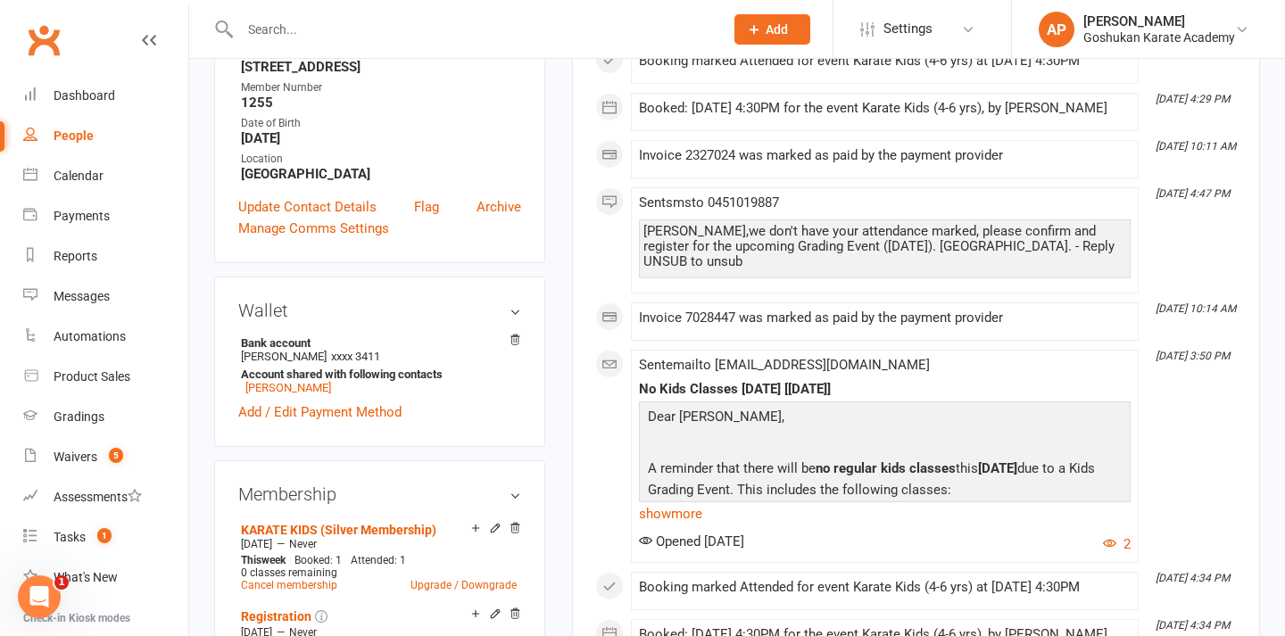
scroll to position [349, 0]
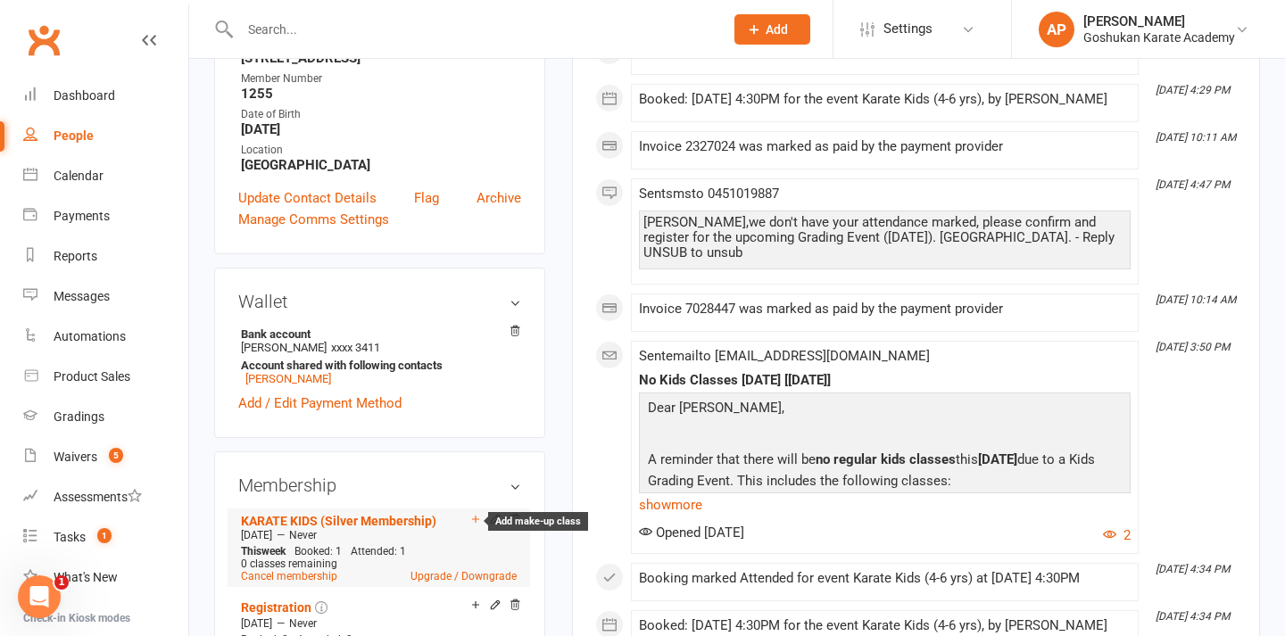
click at [472, 516] on icon at bounding box center [475, 519] width 12 height 12
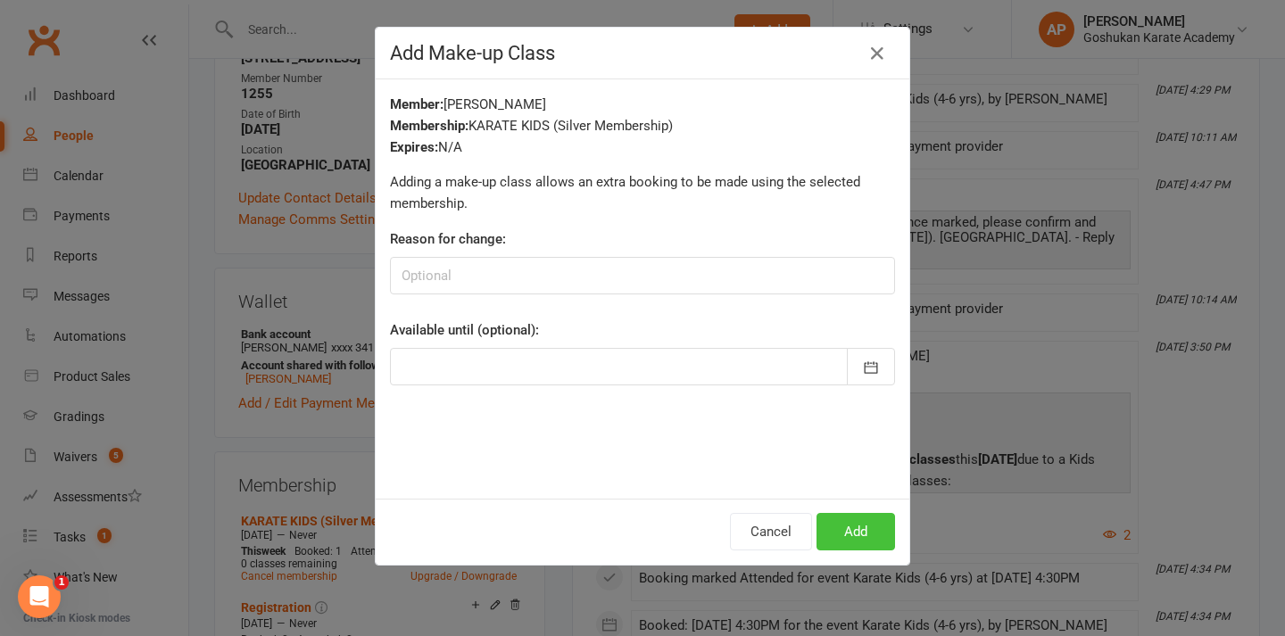
click at [846, 538] on button "Add" at bounding box center [856, 531] width 79 height 37
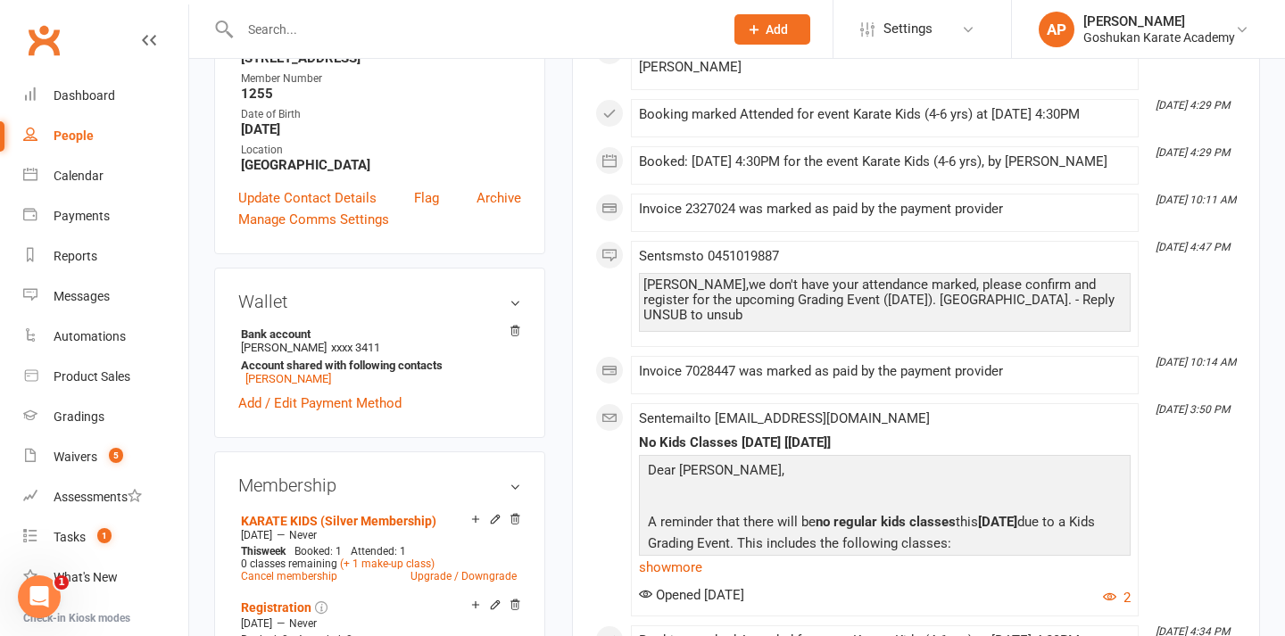
click at [513, 32] on input "text" at bounding box center [473, 29] width 477 height 25
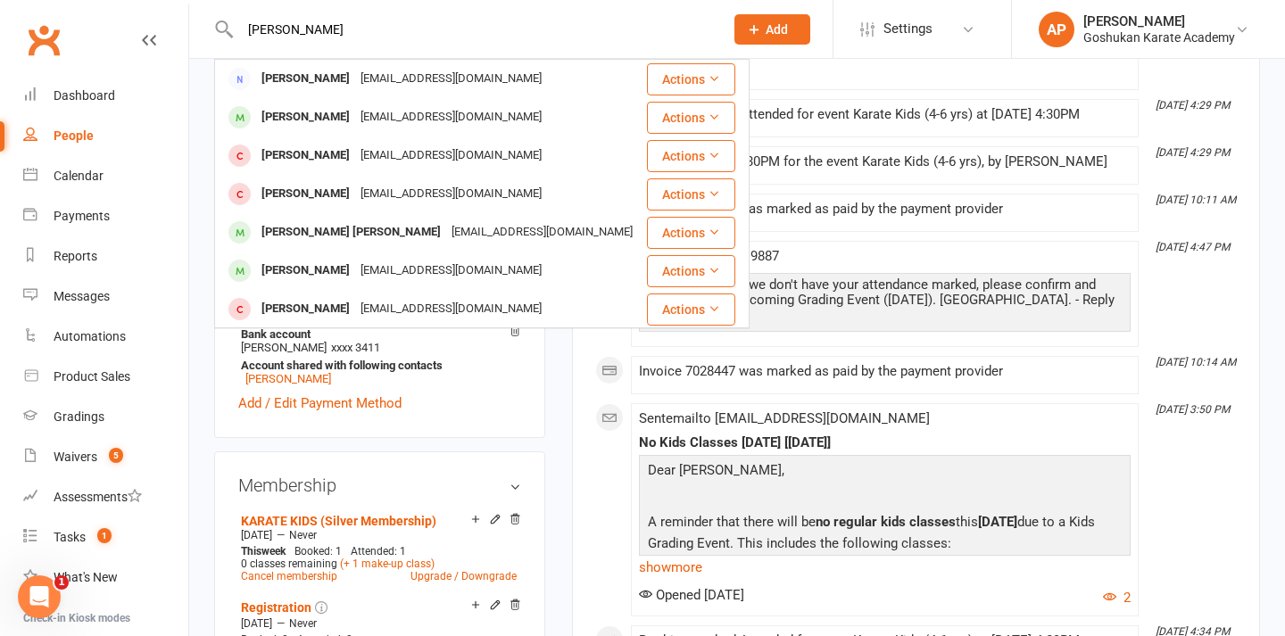
type input "Jacob"
click at [690, 236] on button "Actions" at bounding box center [691, 233] width 88 height 32
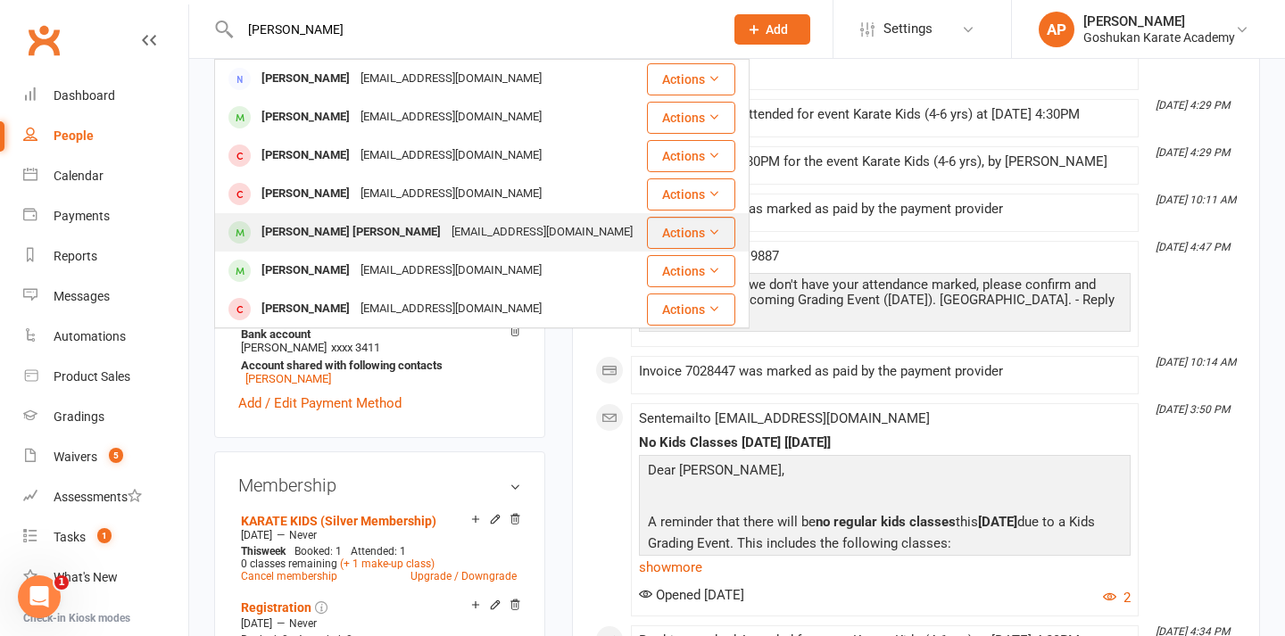
click at [688, 234] on button "Actions" at bounding box center [691, 233] width 88 height 32
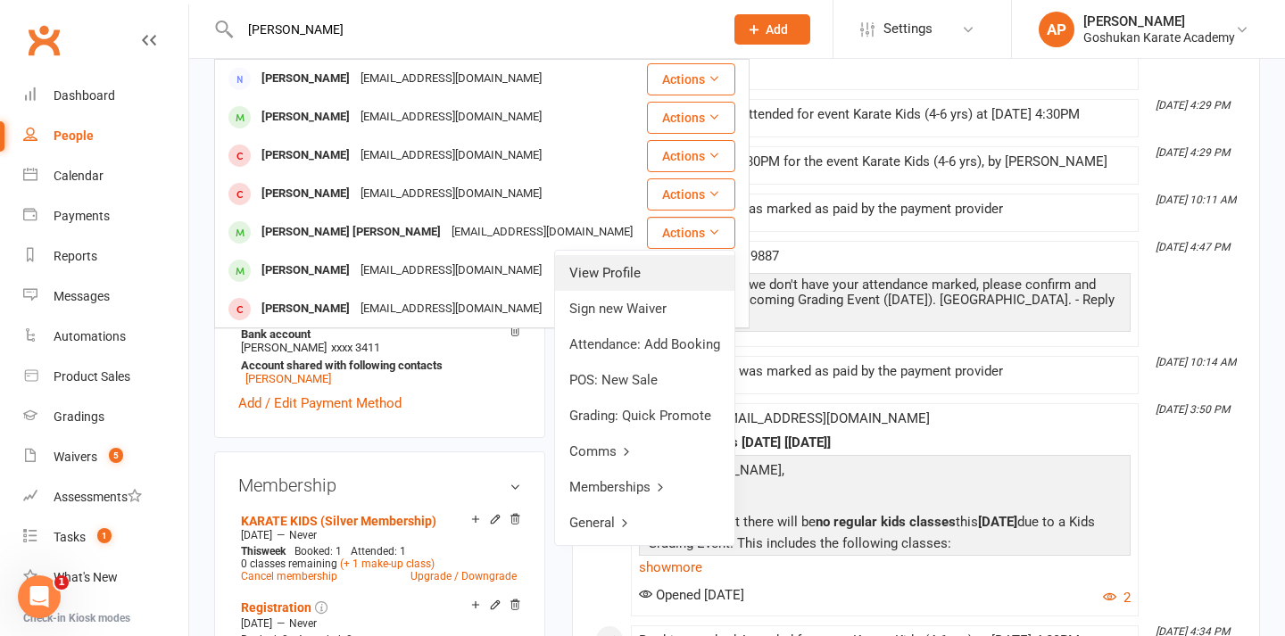
click at [641, 277] on link "View Profile" at bounding box center [644, 273] width 179 height 36
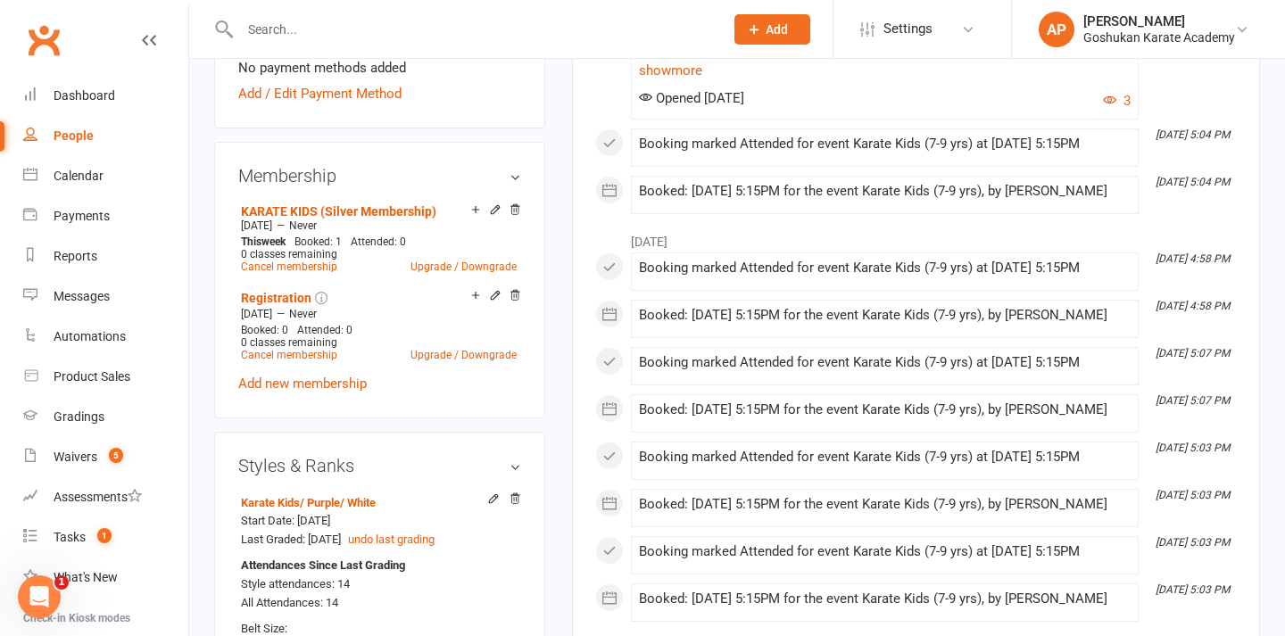
scroll to position [638, 0]
click at [470, 176] on div "Membership Add make-up class KARATE KIDS (Silver Membership) Jun 20 2022 — Neve…" at bounding box center [379, 278] width 331 height 277
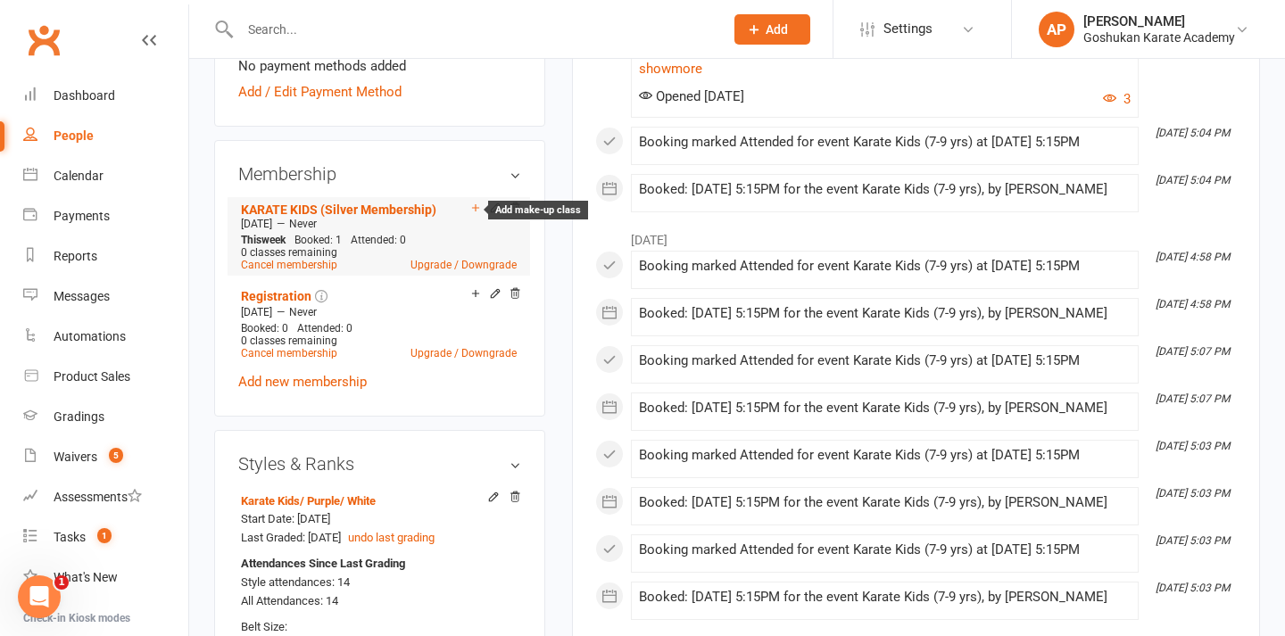
click at [472, 202] on icon at bounding box center [475, 208] width 12 height 12
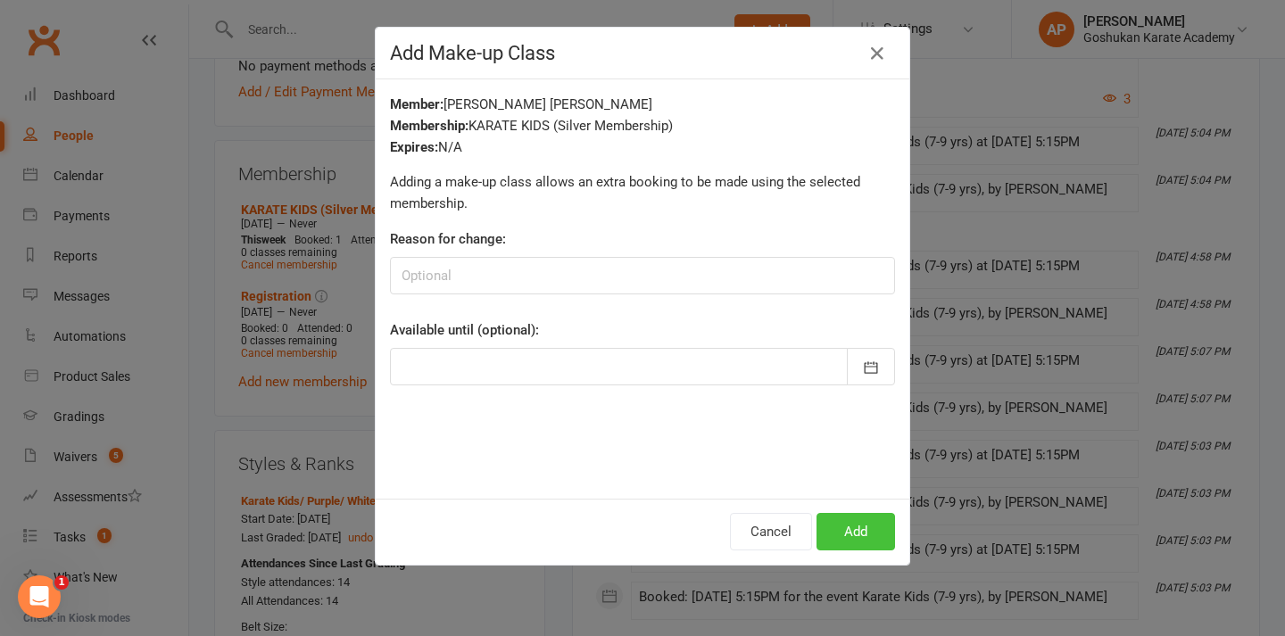
click at [833, 524] on button "Add" at bounding box center [856, 531] width 79 height 37
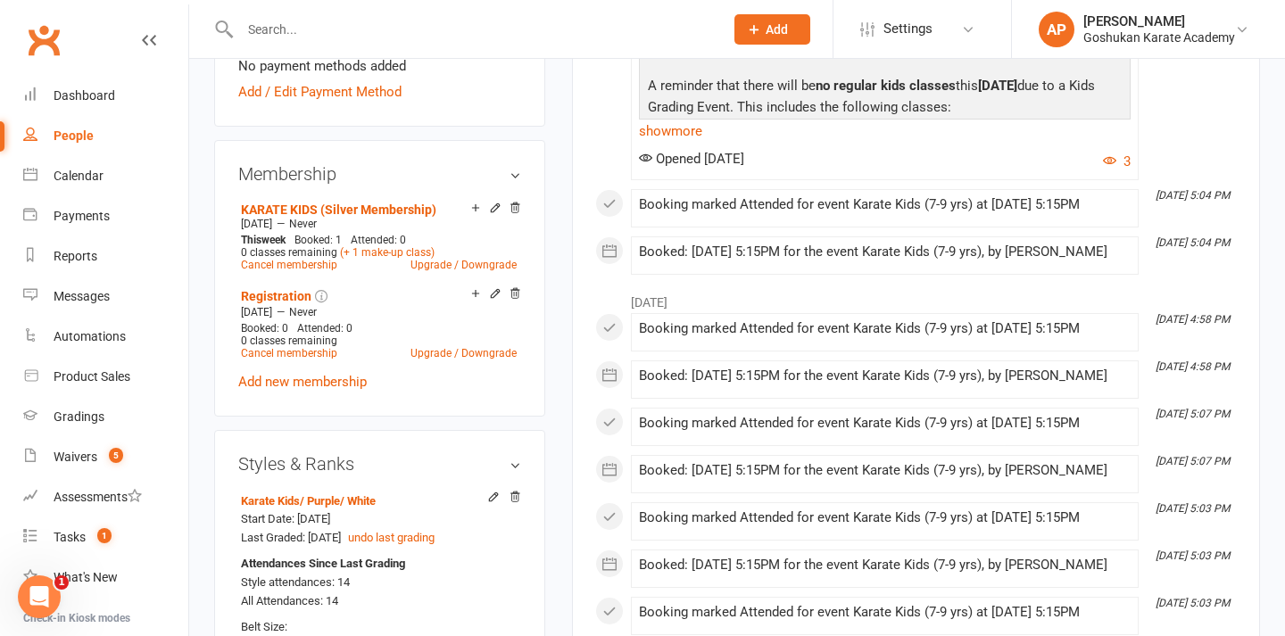
click at [641, 27] on input "text" at bounding box center [473, 29] width 477 height 25
type input "9"
drag, startPoint x: 384, startPoint y: 18, endPoint x: 366, endPoint y: 9, distance: 20.0
click at [376, 12] on div at bounding box center [462, 29] width 497 height 58
click at [366, 8] on div at bounding box center [462, 29] width 497 height 58
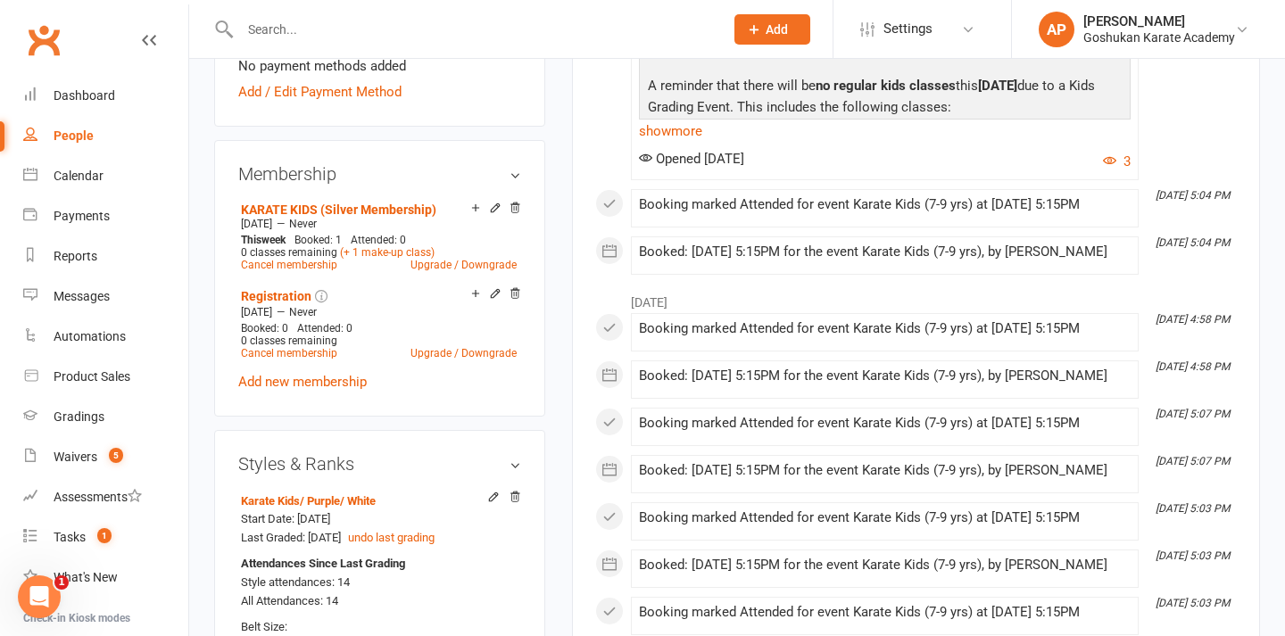
click at [490, 36] on input "text" at bounding box center [473, 29] width 477 height 25
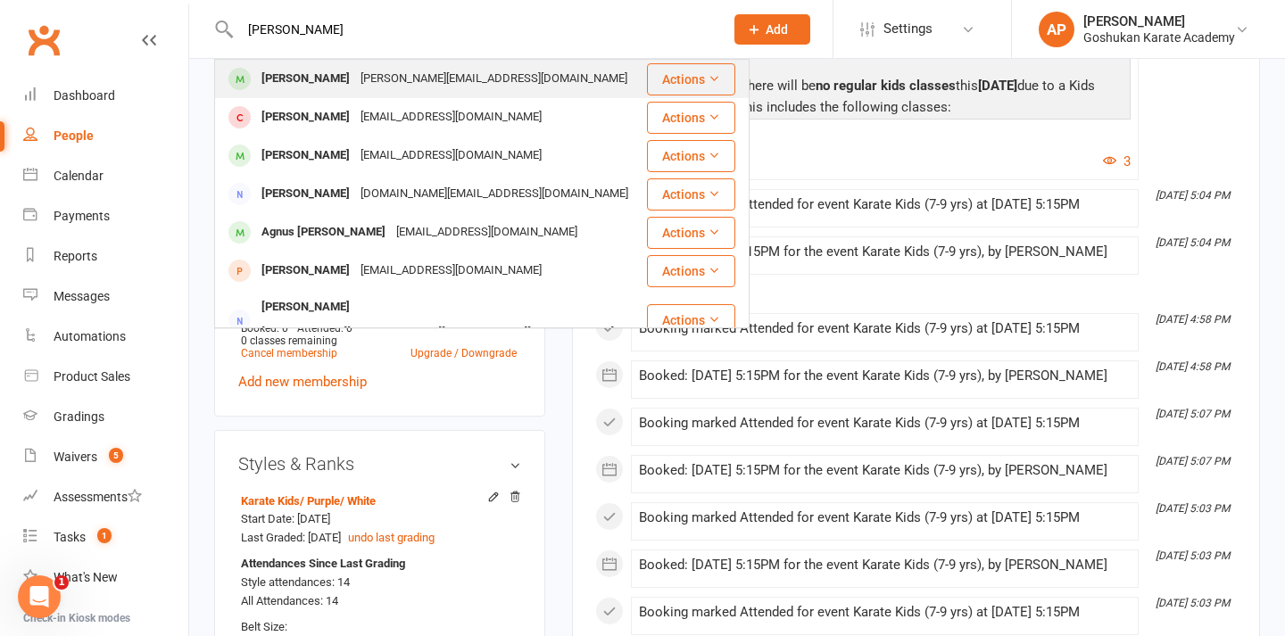
type input "domenico"
click at [349, 79] on div "Domenico Ranieri" at bounding box center [305, 79] width 99 height 26
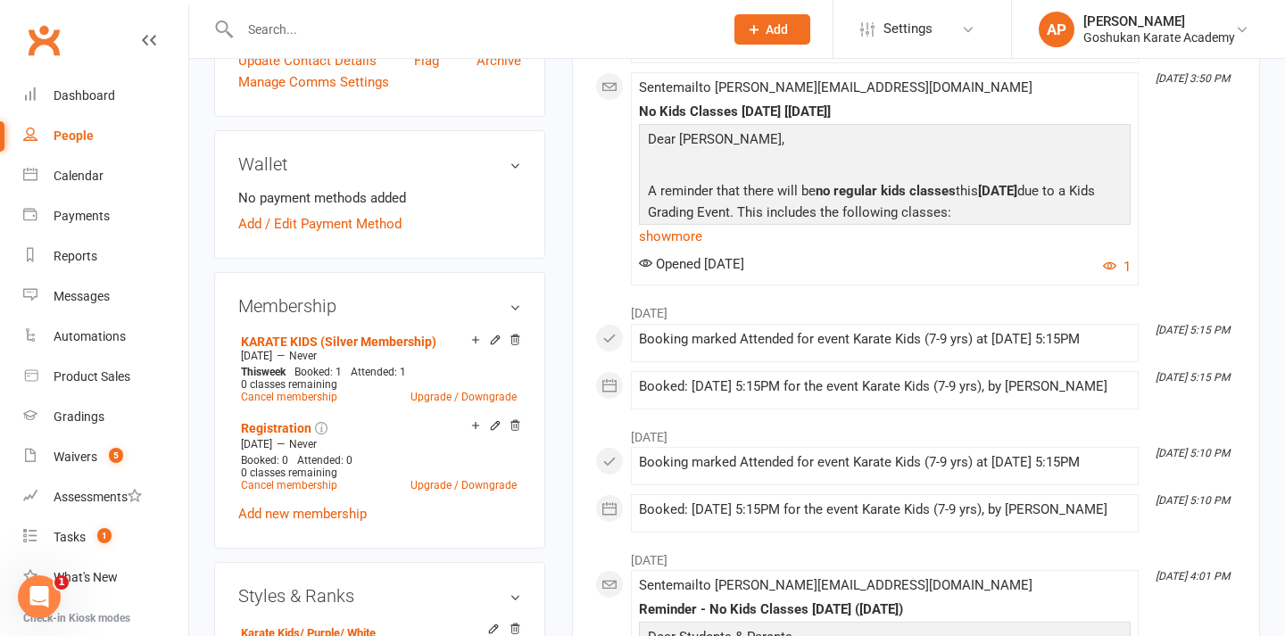
scroll to position [610, 0]
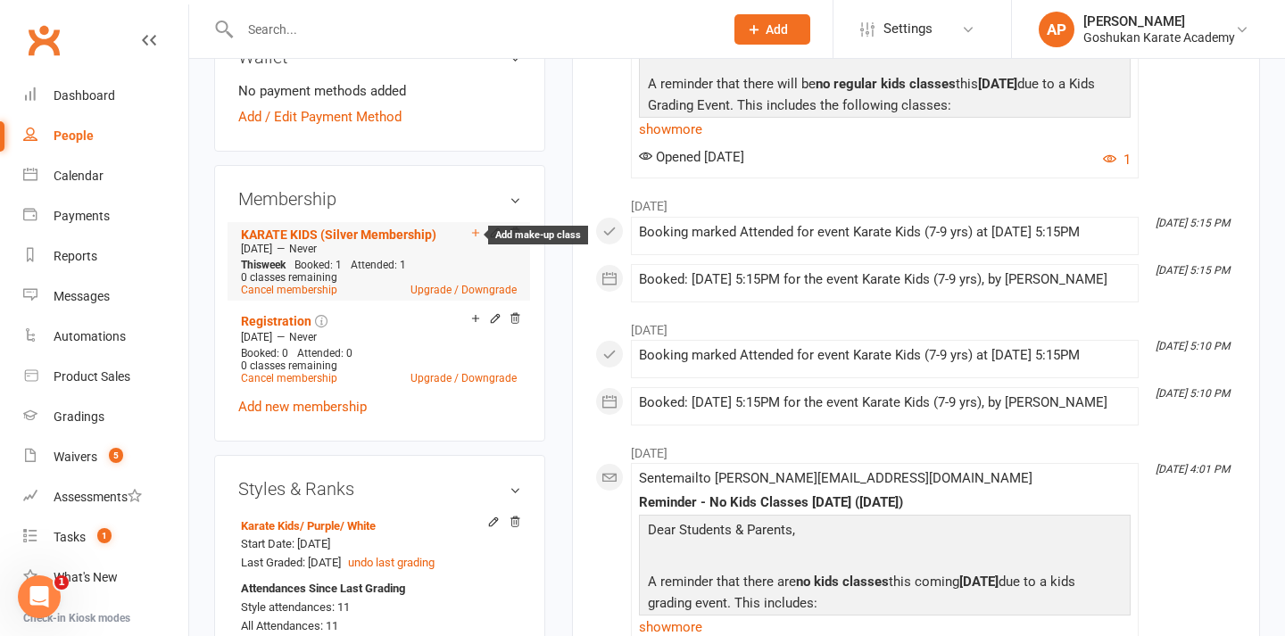
click at [473, 227] on icon at bounding box center [475, 233] width 12 height 12
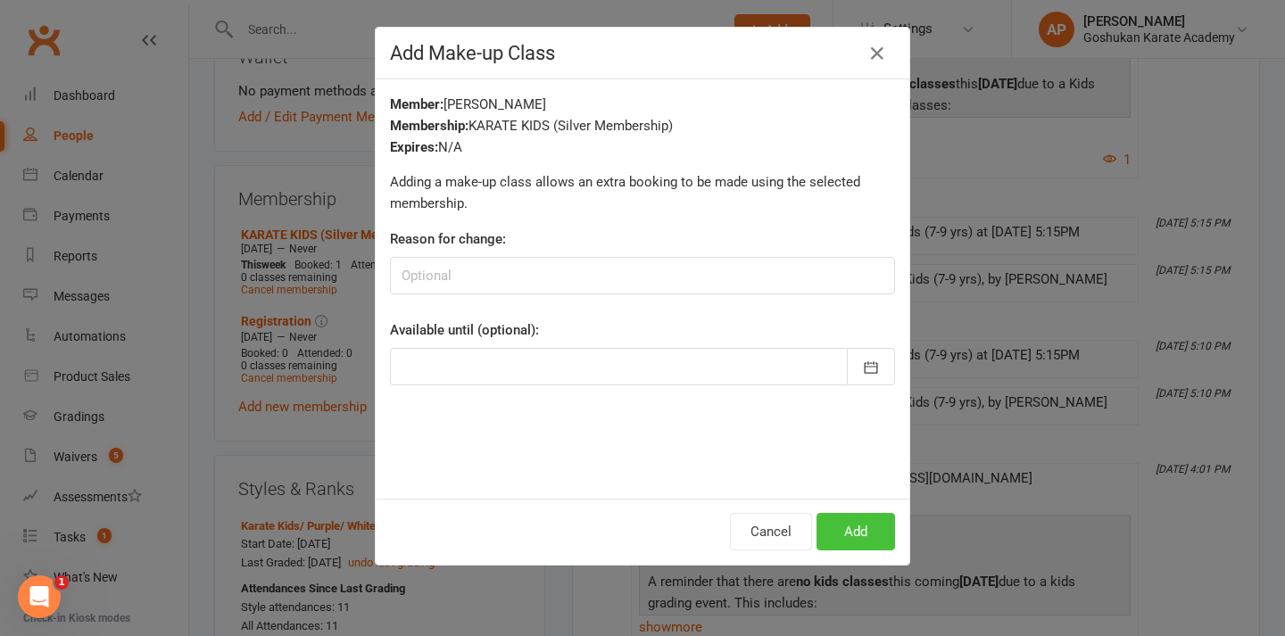
click at [857, 517] on button "Add" at bounding box center [856, 531] width 79 height 37
